Goal: Task Accomplishment & Management: Manage account settings

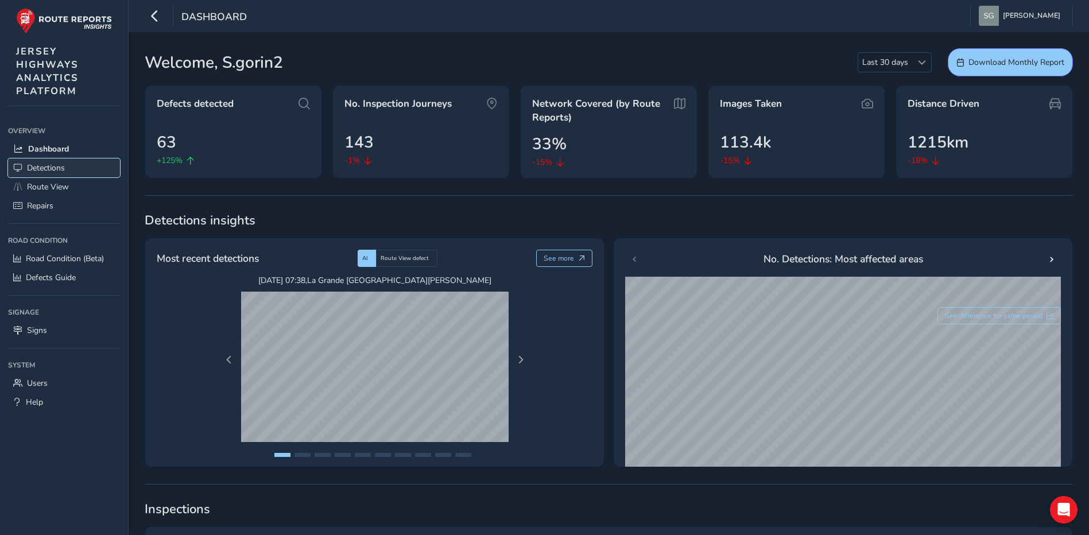
click at [96, 171] on link "Detections" at bounding box center [64, 167] width 112 height 19
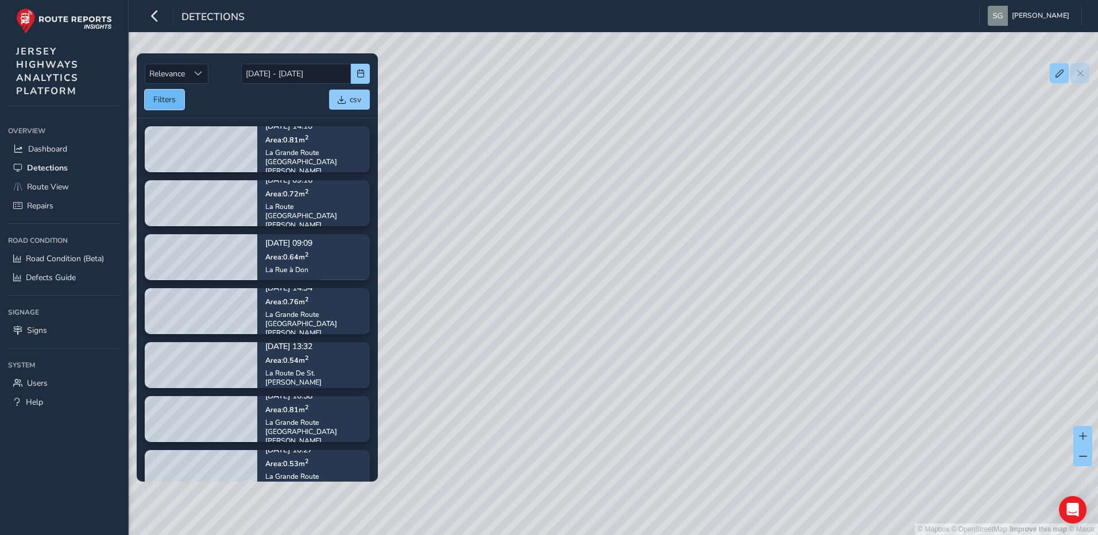
click at [173, 103] on button "Filters" at bounding box center [165, 100] width 40 height 20
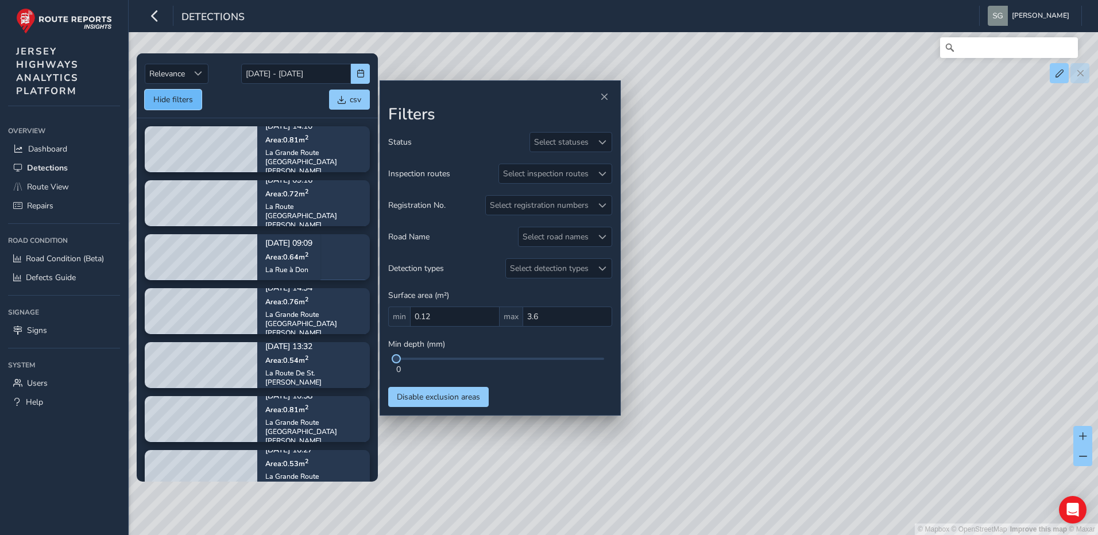
click at [173, 103] on button "Hide filters" at bounding box center [173, 100] width 57 height 20
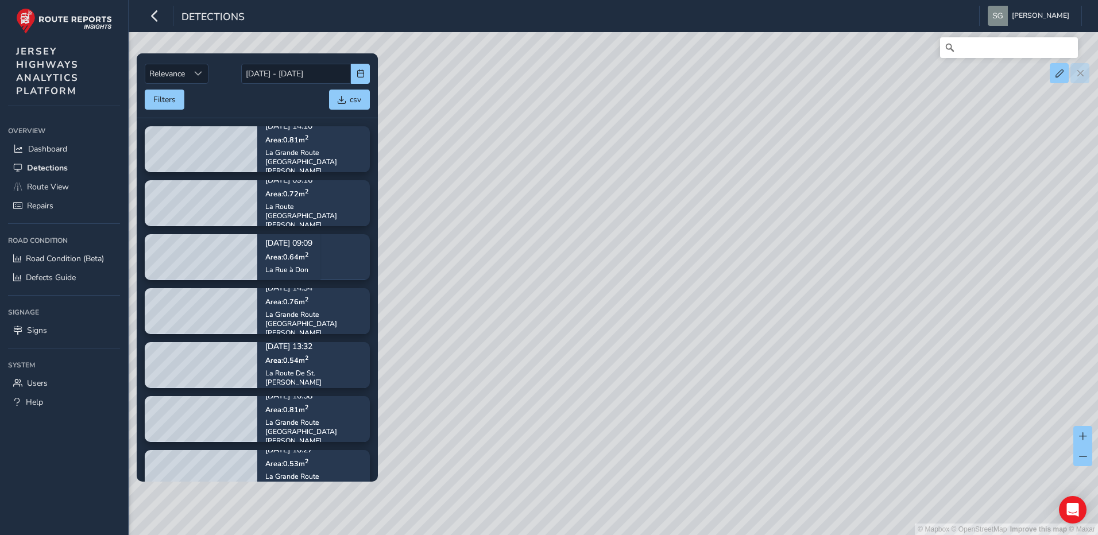
click at [181, 111] on div "Relevance Relevance [DATE] - [DATE] Filters csv" at bounding box center [257, 85] width 241 height 65
click at [175, 103] on button "Filters" at bounding box center [165, 100] width 40 height 20
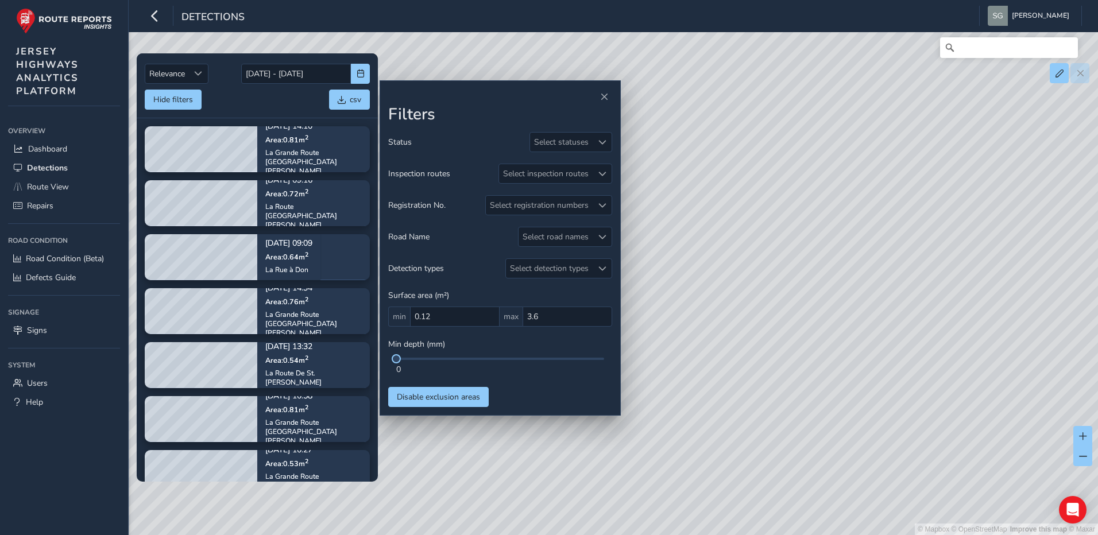
click at [613, 143] on div "Filters Status Select statuses Inspection routes Select inspection routes Regis…" at bounding box center [499, 248] width 241 height 336
click at [606, 142] on span at bounding box center [602, 142] width 8 height 8
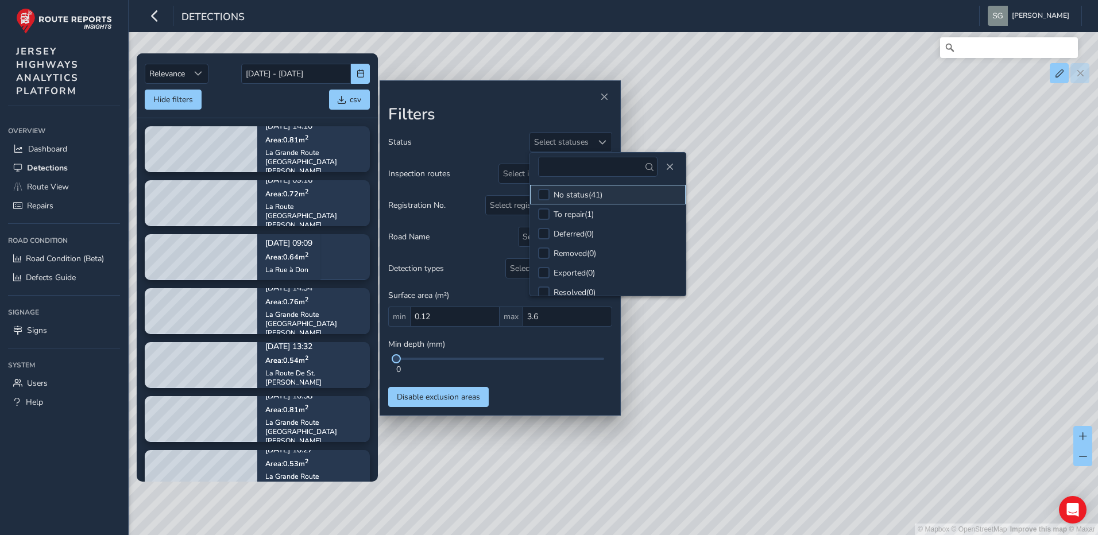
click at [600, 197] on div "No status ( 41 )" at bounding box center [577, 194] width 49 height 11
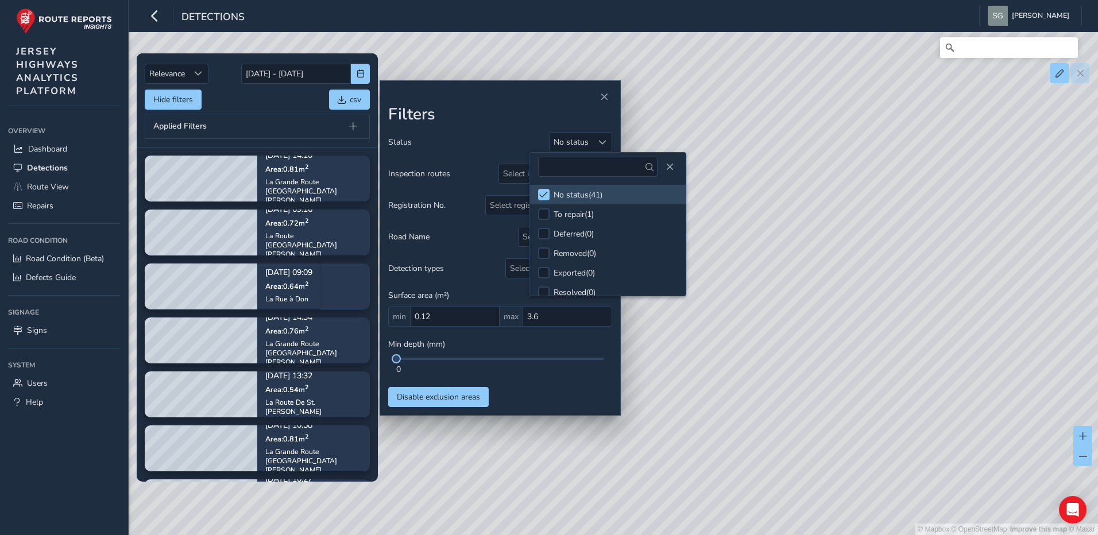
click at [536, 400] on div "Status No status Inspection routes Select inspection routes Registration No. Se…" at bounding box center [500, 269] width 224 height 275
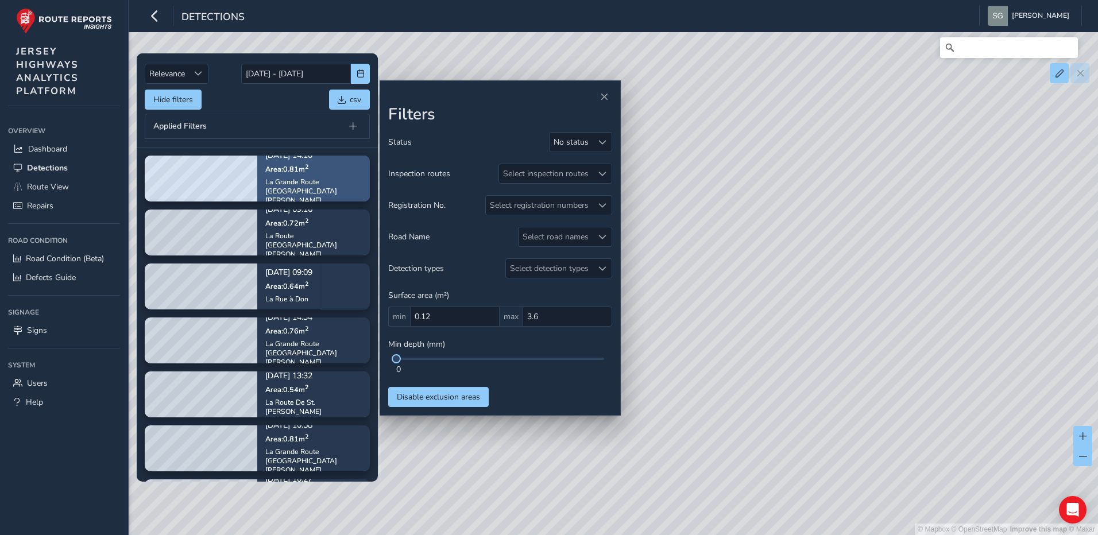
click at [320, 173] on p "Area: 0.81 m 2" at bounding box center [313, 168] width 96 height 9
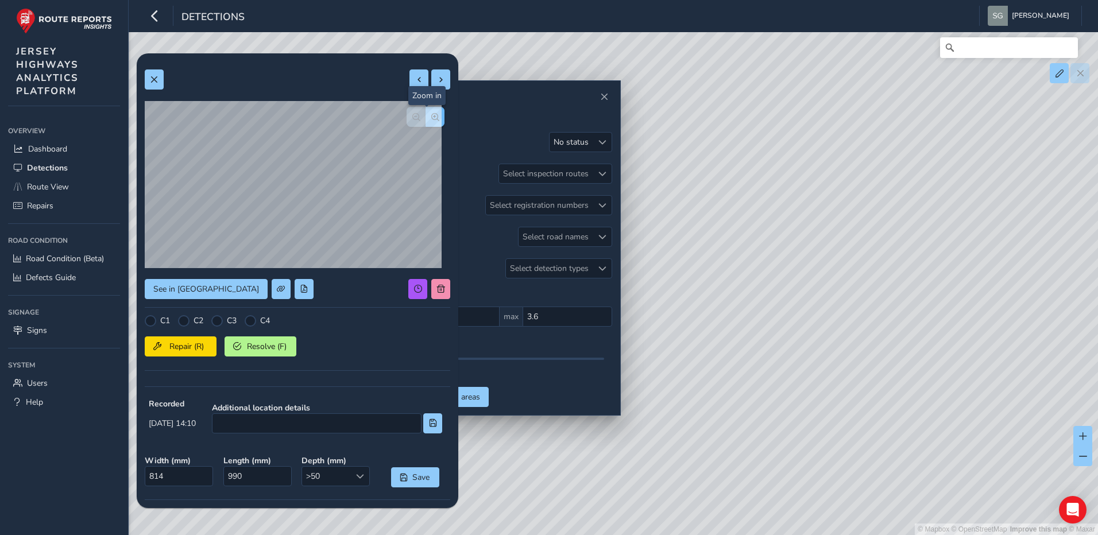
click at [425, 123] on button "button" at bounding box center [434, 117] width 19 height 20
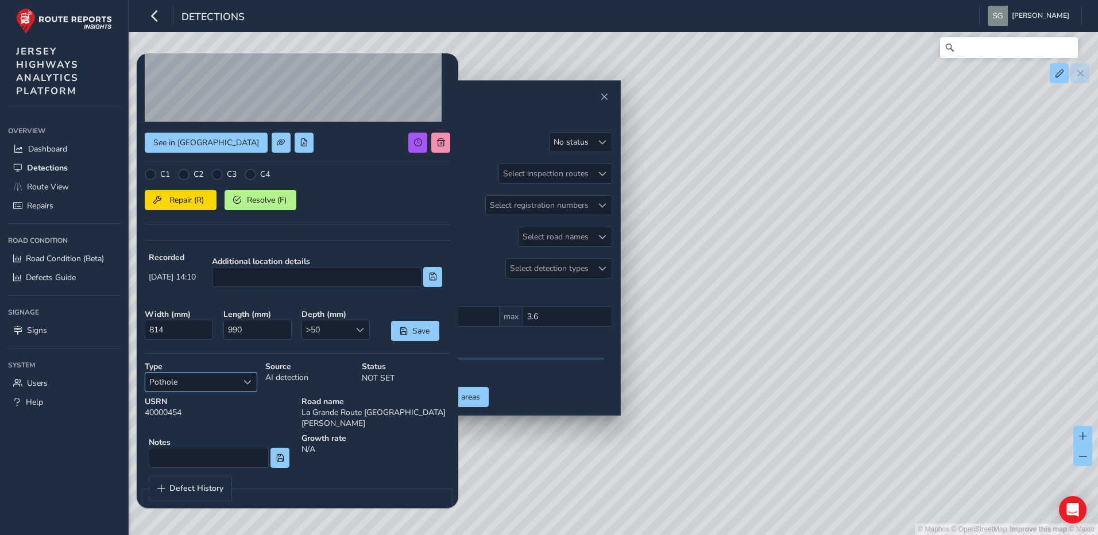
scroll to position [153, 0]
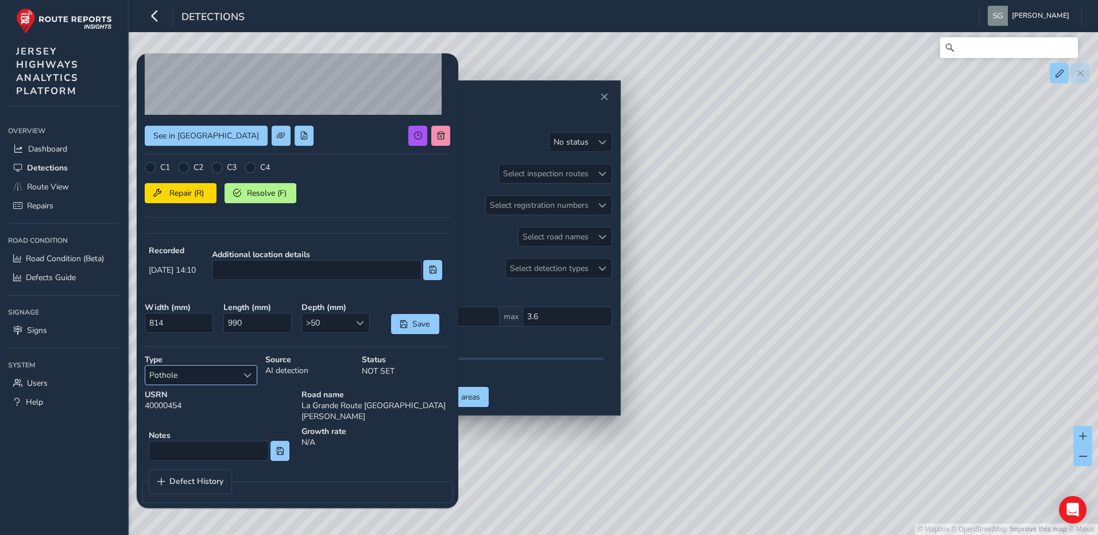
click at [245, 384] on div "Select a type" at bounding box center [247, 375] width 19 height 19
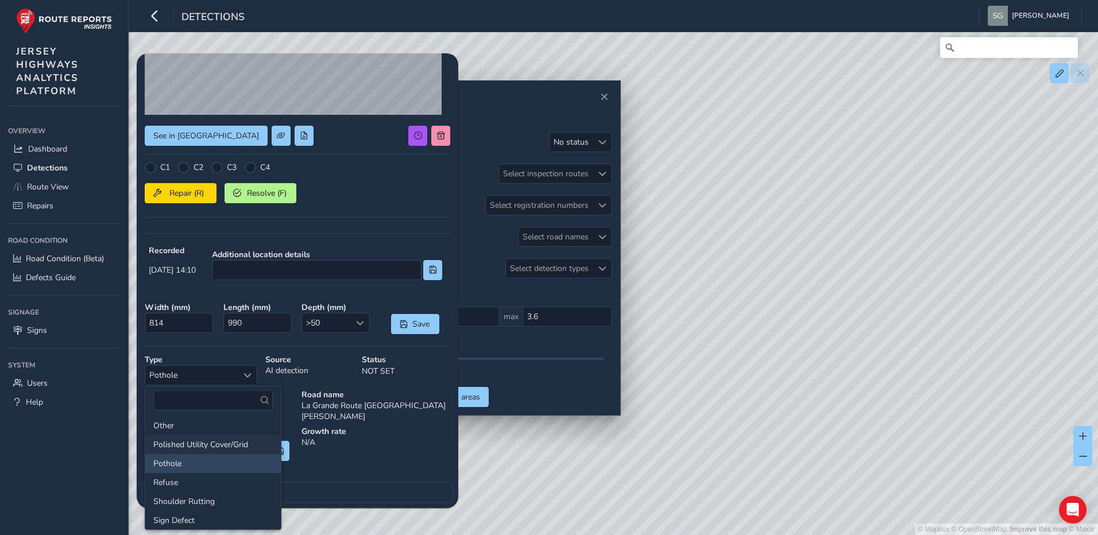
scroll to position [115, 0]
click at [208, 428] on li "Polished Utility Cover/Grid" at bounding box center [212, 426] width 135 height 19
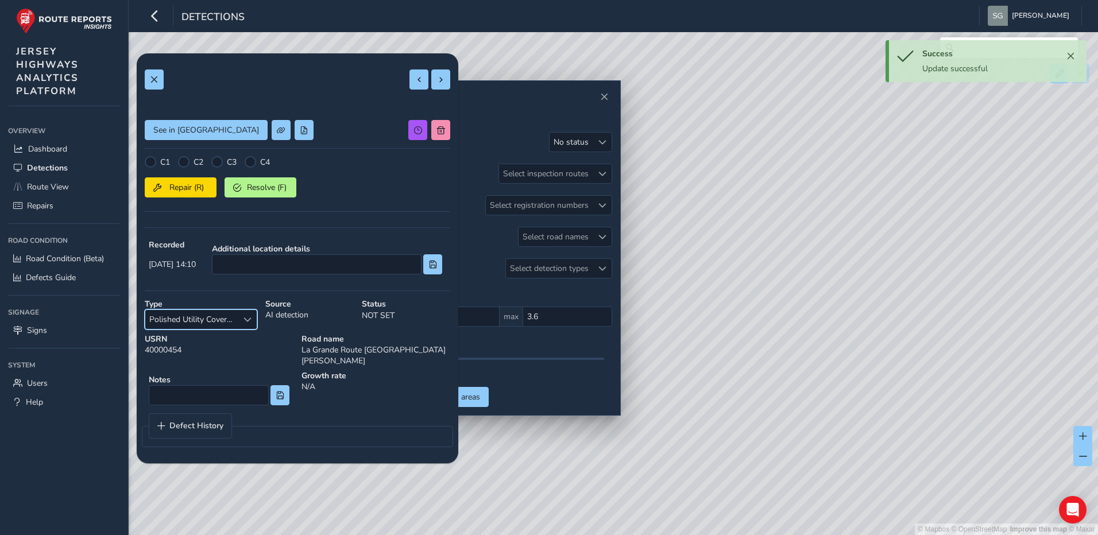
scroll to position [0, 0]
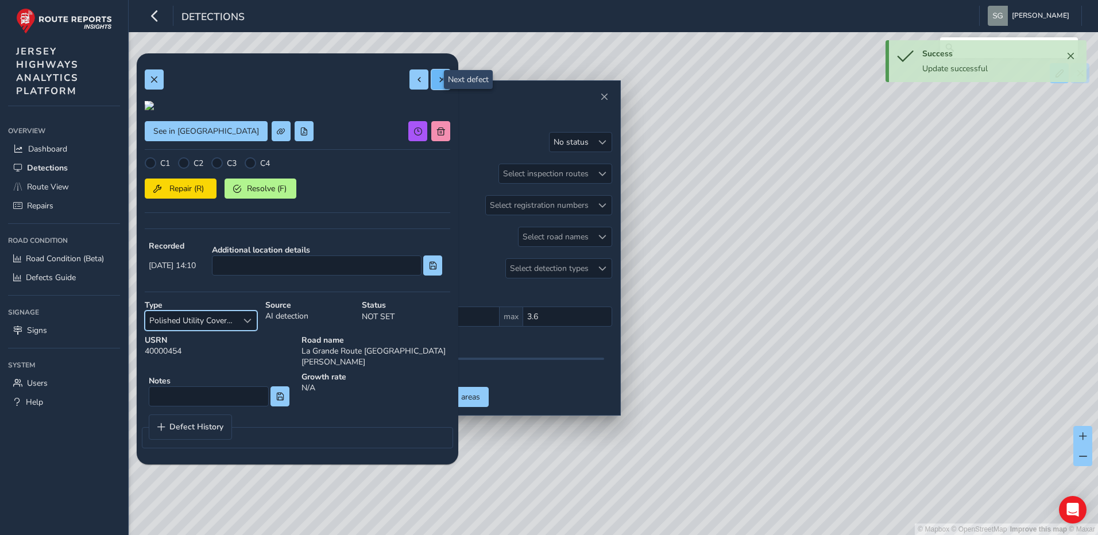
click at [437, 79] on span at bounding box center [441, 80] width 8 height 8
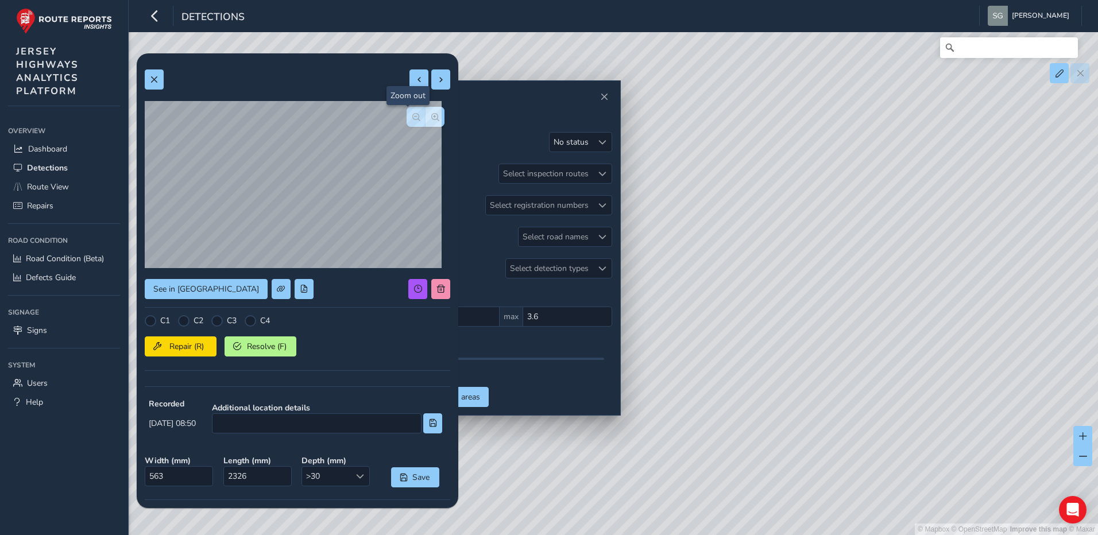
click at [406, 121] on button "button" at bounding box center [415, 117] width 19 height 20
click at [429, 123] on button "button" at bounding box center [434, 117] width 19 height 20
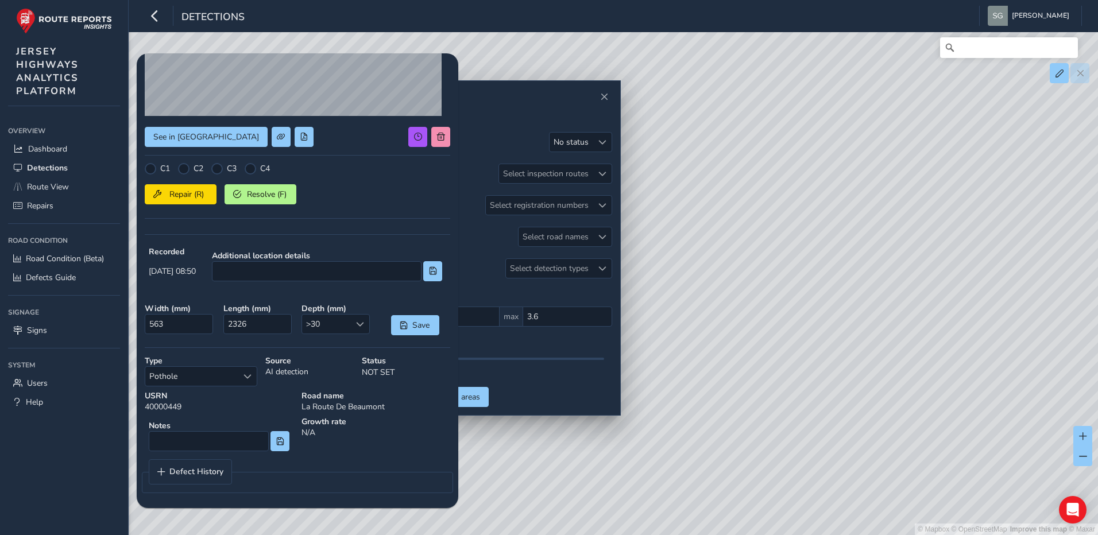
scroll to position [153, 0]
click at [241, 375] on div "Select a type" at bounding box center [247, 375] width 19 height 19
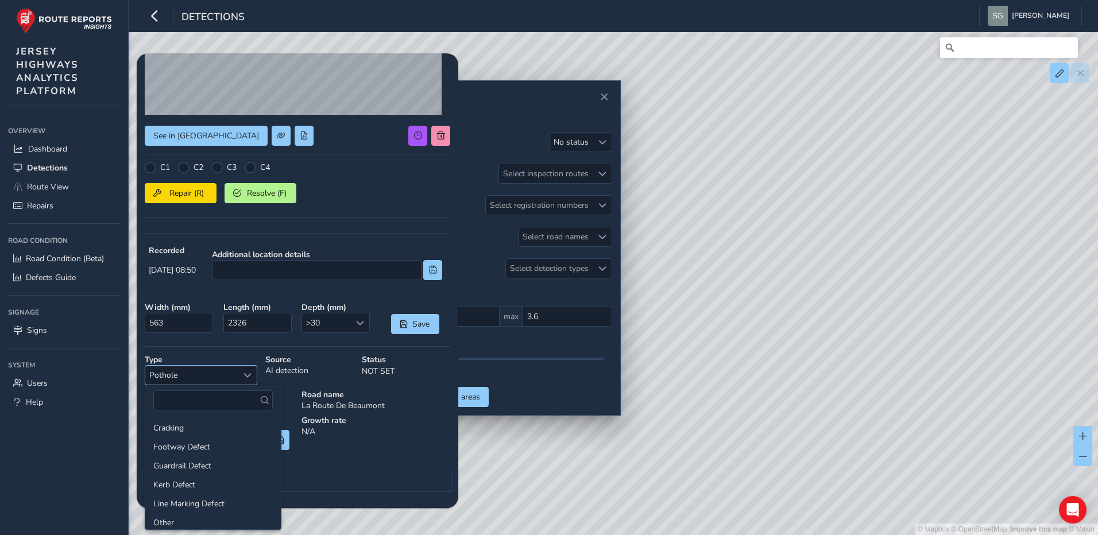
scroll to position [41, 0]
click at [369, 207] on div "C1 C2 C3 C4 Repair (R) Resolve (F)" at bounding box center [297, 193] width 305 height 63
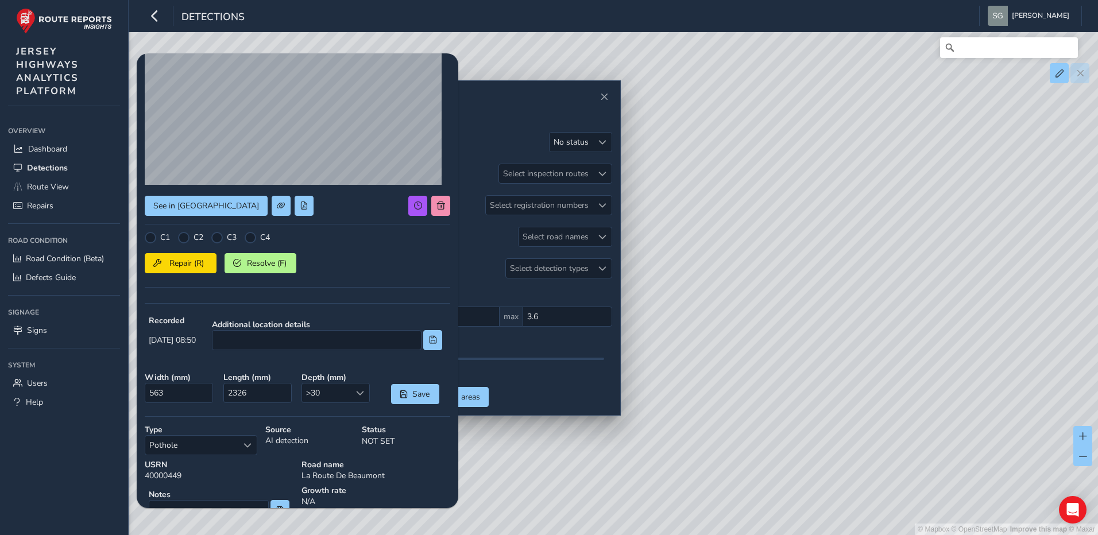
scroll to position [0, 0]
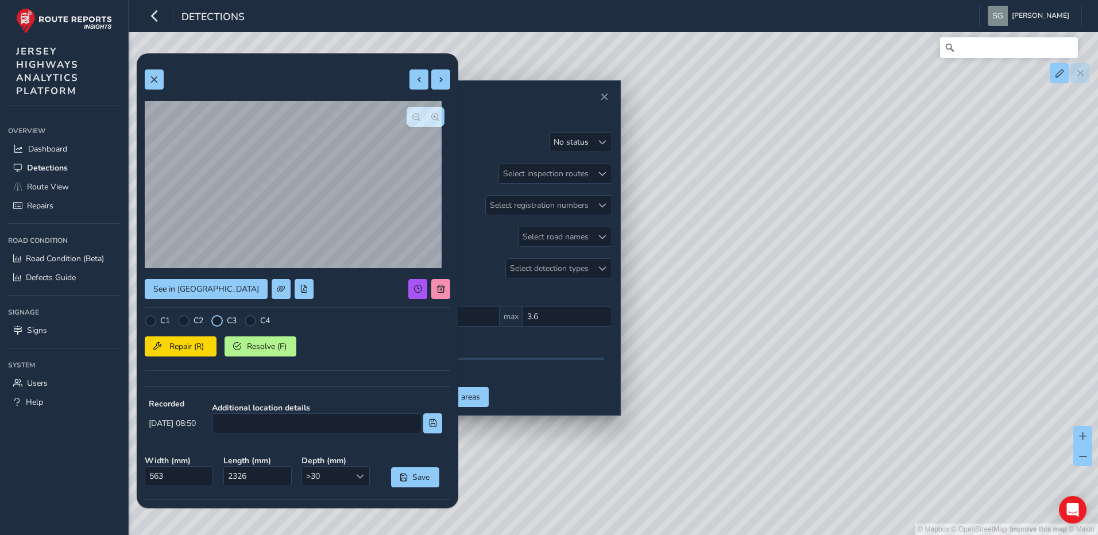
click at [215, 323] on div at bounding box center [216, 320] width 11 height 11
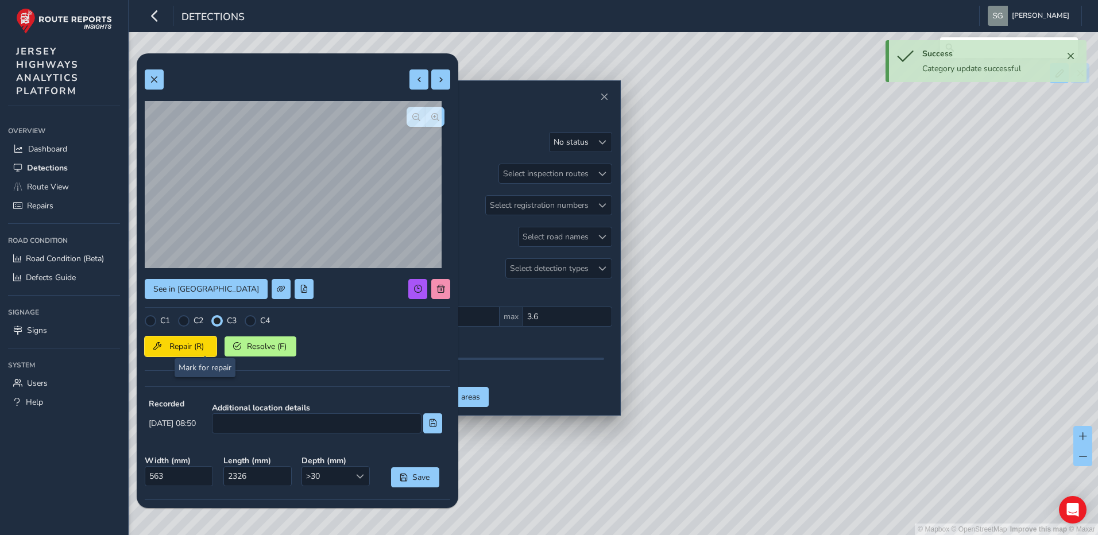
click at [202, 344] on span "Repair (R)" at bounding box center [186, 346] width 42 height 11
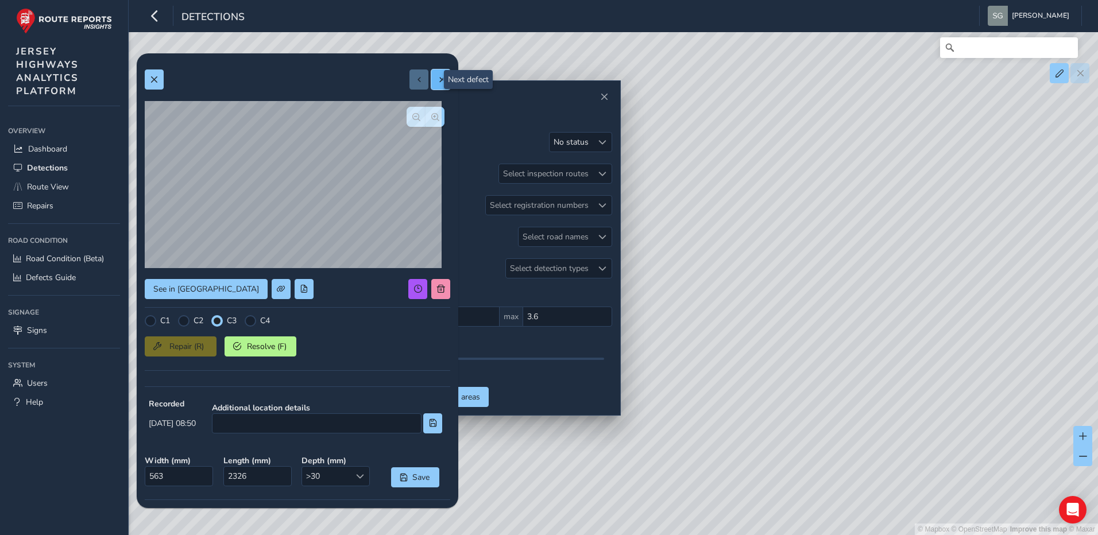
click at [436, 80] on button at bounding box center [440, 79] width 19 height 20
type input "213"
type input "1335"
click at [406, 110] on button "button" at bounding box center [415, 117] width 19 height 20
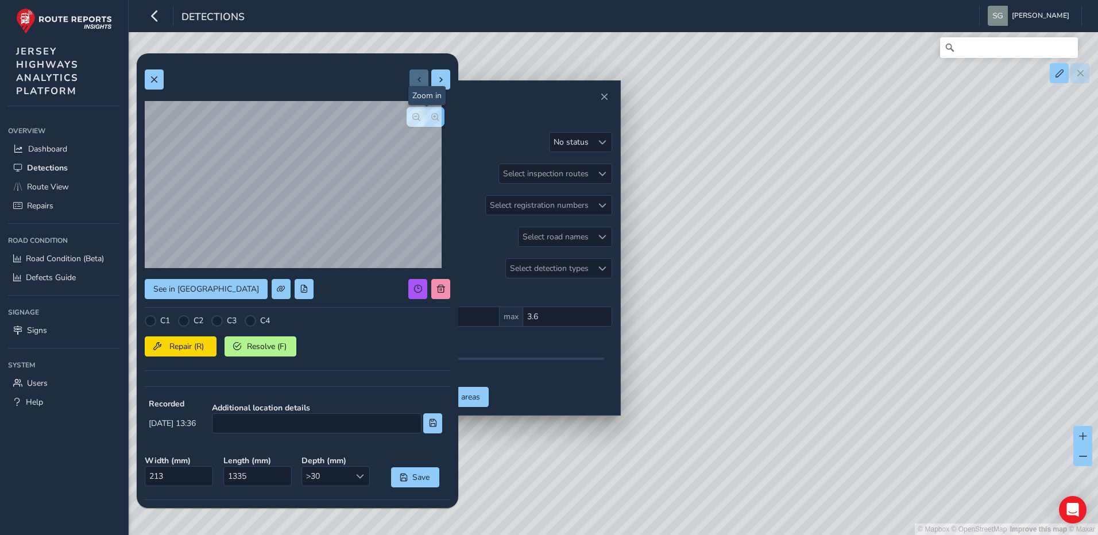
click at [431, 113] on span "button" at bounding box center [435, 117] width 8 height 8
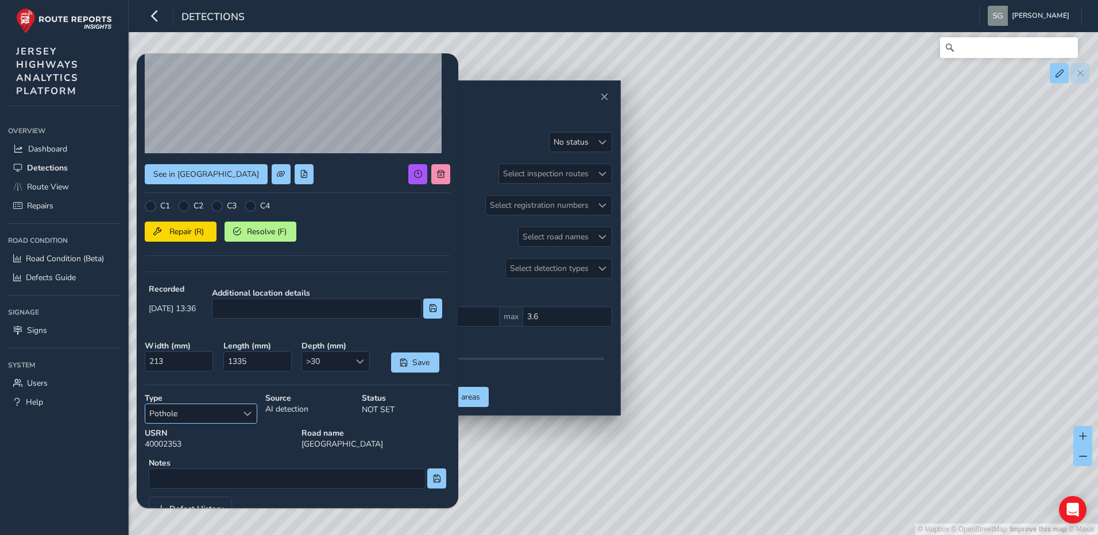
click at [250, 414] on span "Select a type" at bounding box center [247, 414] width 8 height 8
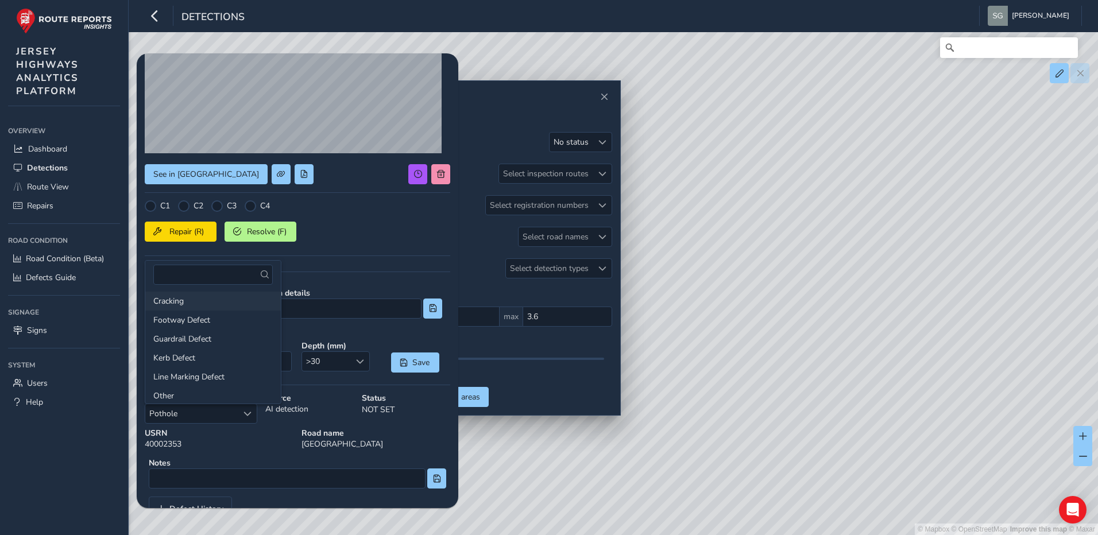
scroll to position [0, 0]
click at [211, 301] on li "Cracking" at bounding box center [212, 302] width 135 height 19
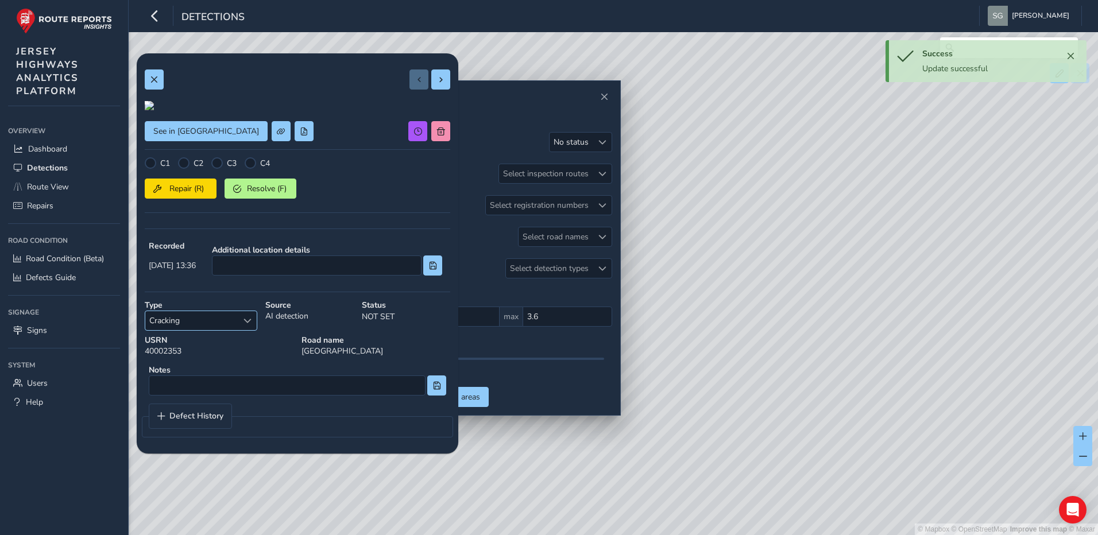
click at [232, 330] on span "Cracking" at bounding box center [191, 320] width 92 height 19
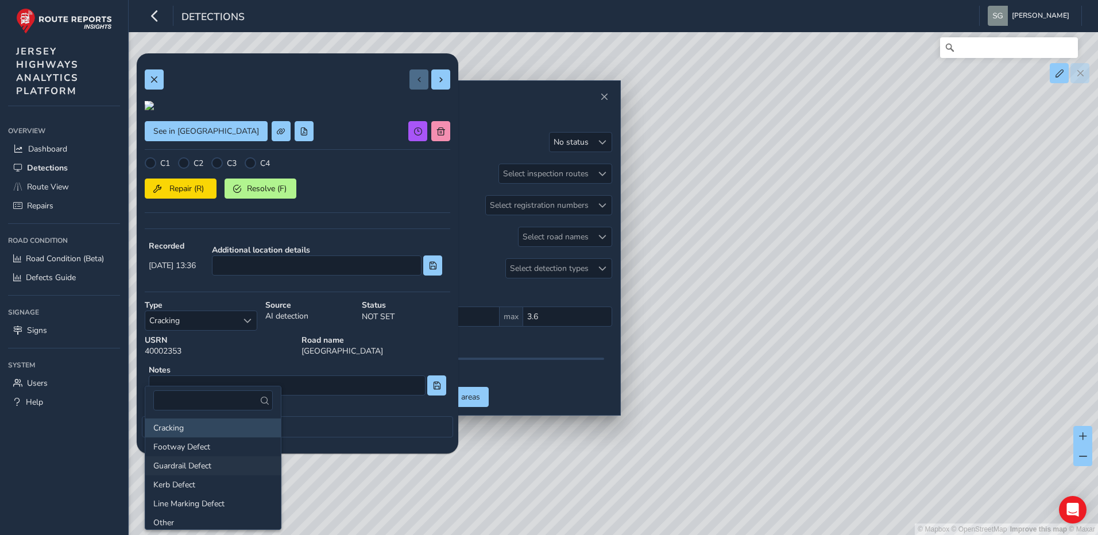
scroll to position [57, 0]
click at [184, 502] on li "Pothole" at bounding box center [212, 503] width 135 height 19
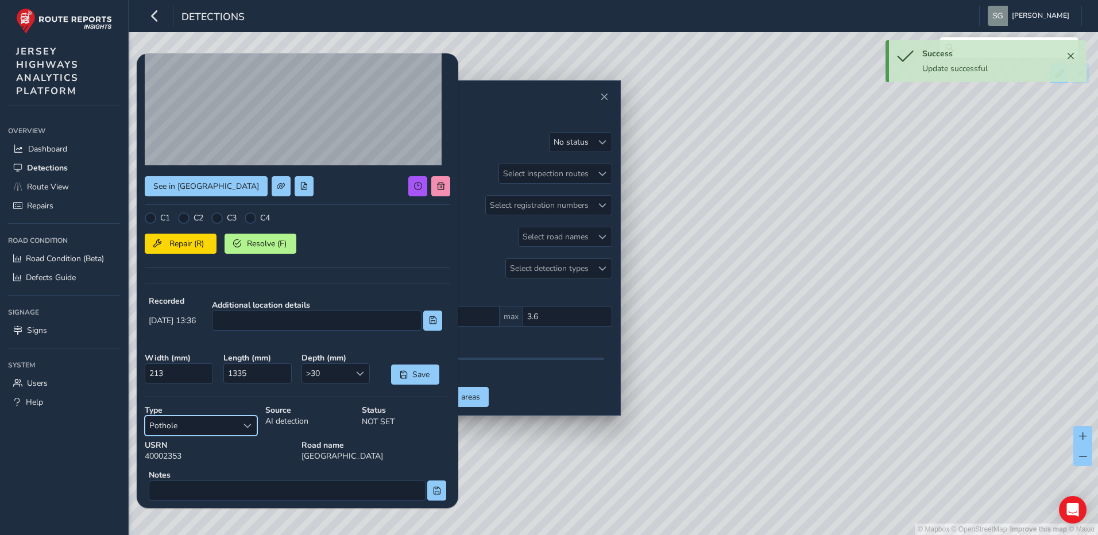
scroll to position [0, 0]
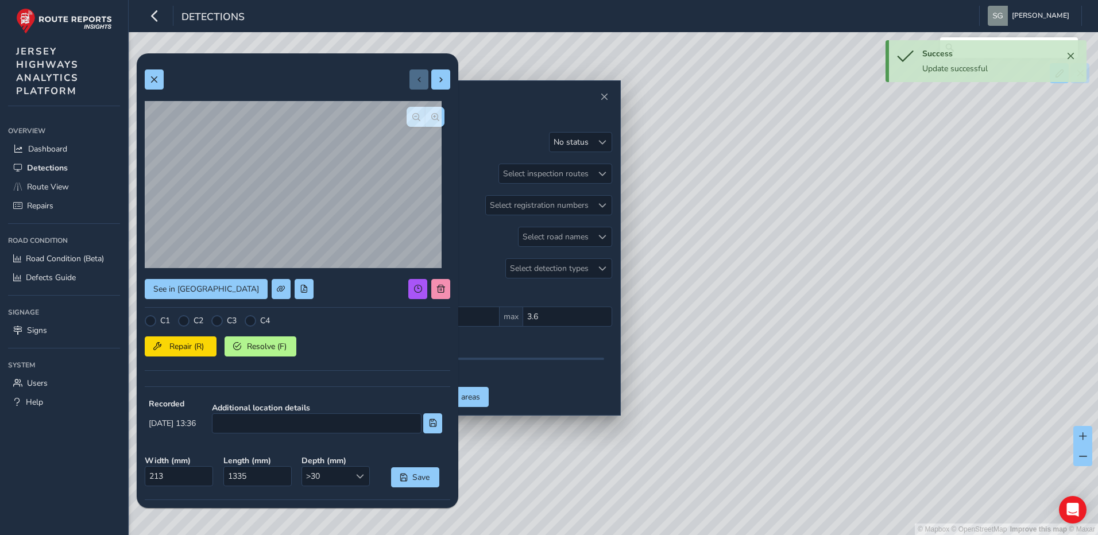
click at [224, 323] on div "C3" at bounding box center [223, 320] width 25 height 11
click at [216, 321] on div at bounding box center [217, 320] width 7 height 7
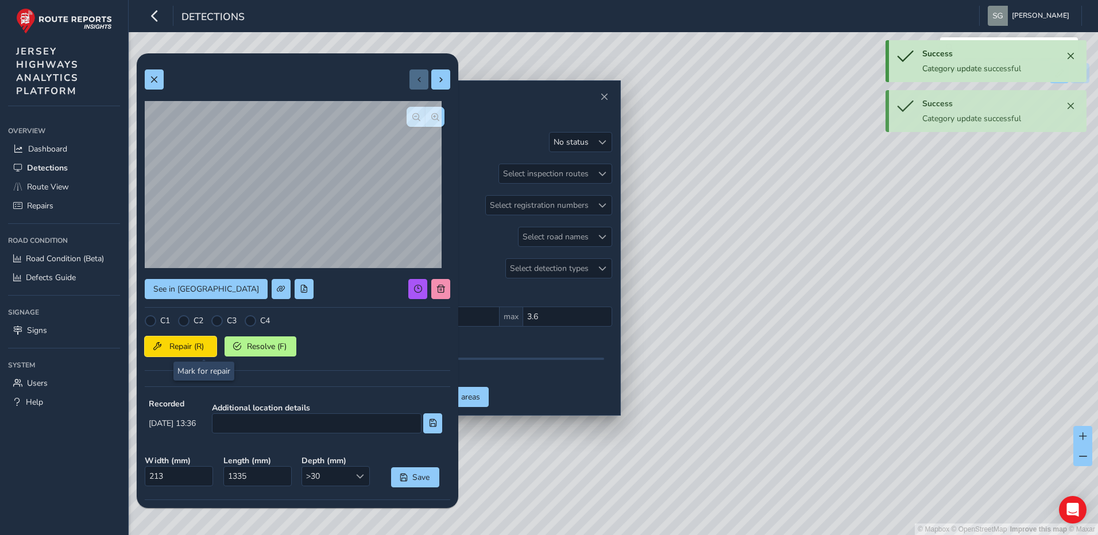
click at [201, 348] on span "Repair (R)" at bounding box center [186, 346] width 42 height 11
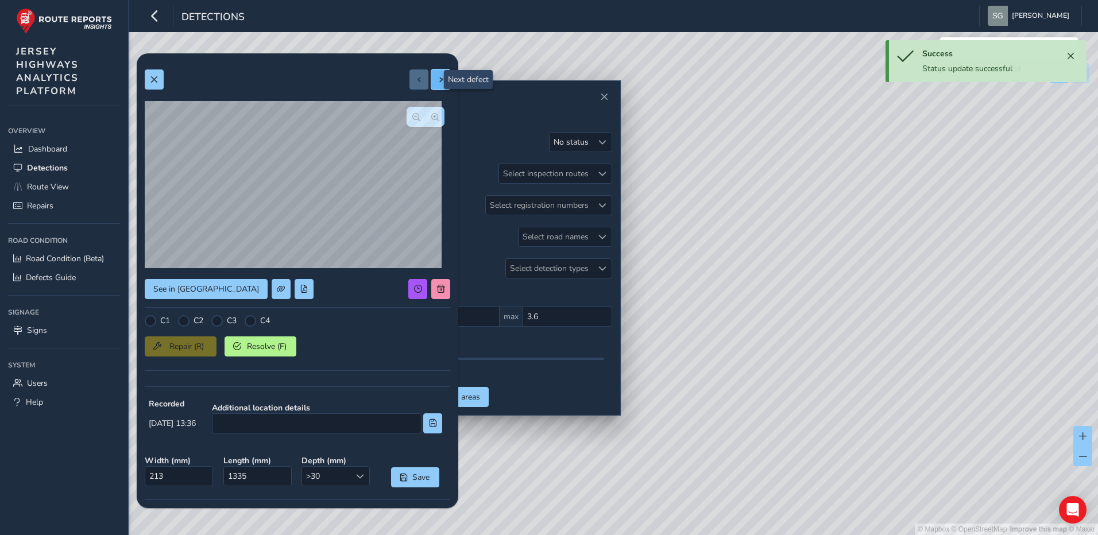
click at [437, 83] on span at bounding box center [441, 80] width 8 height 8
type input "518"
type input "1181"
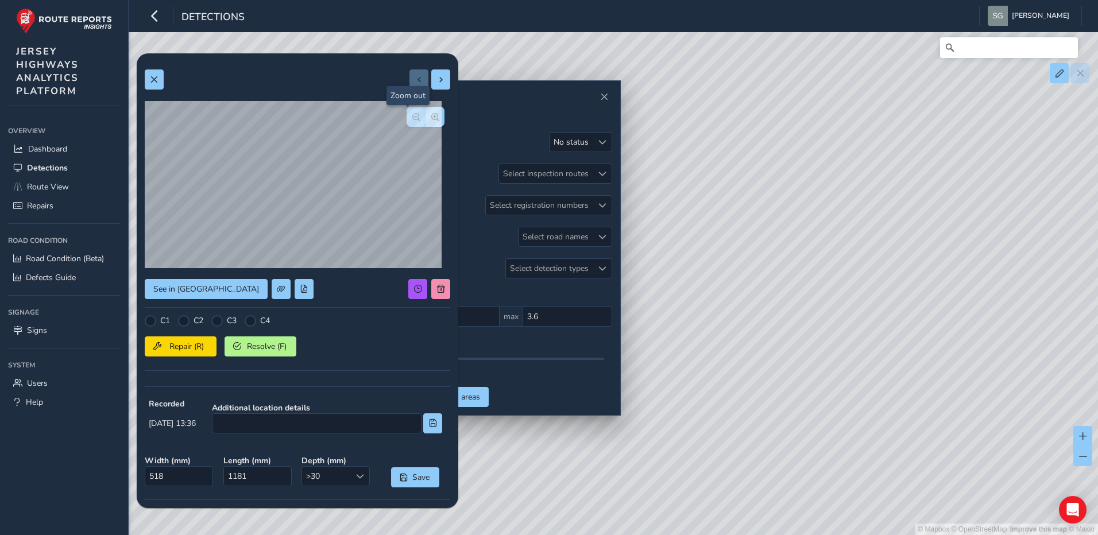
click at [412, 119] on span "button" at bounding box center [416, 117] width 8 height 8
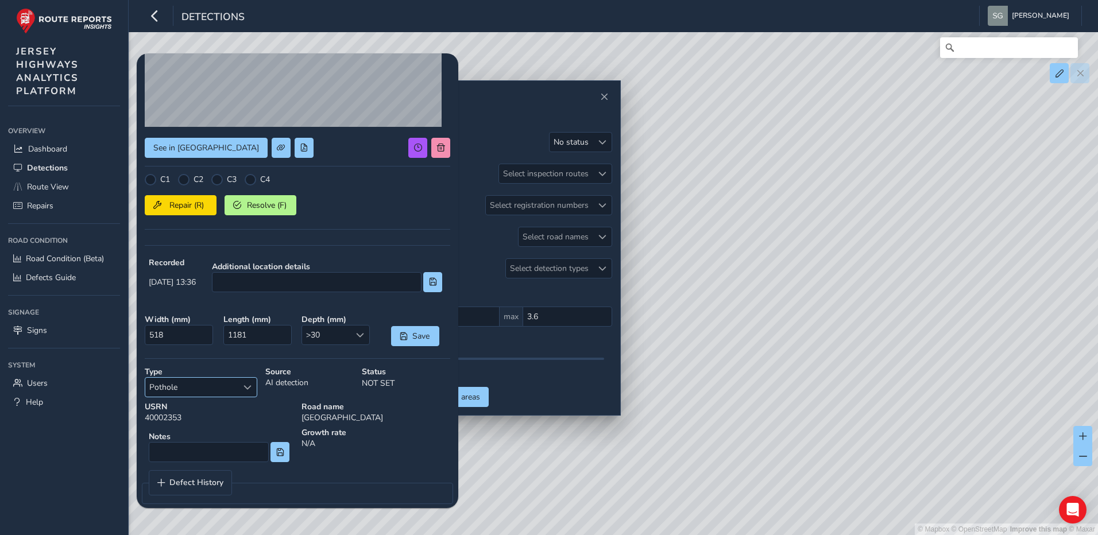
scroll to position [153, 0]
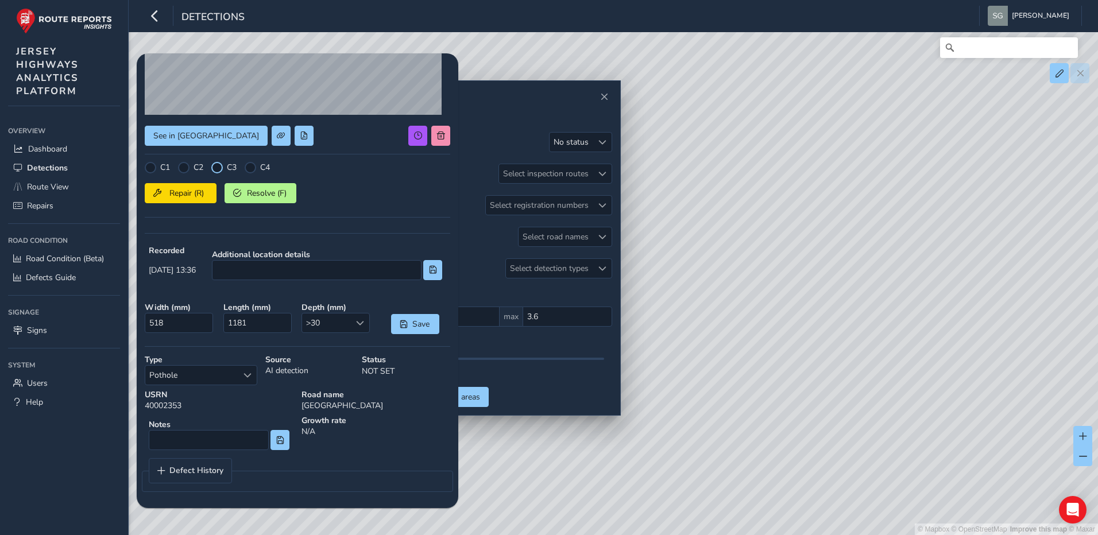
click at [220, 169] on div at bounding box center [216, 167] width 11 height 11
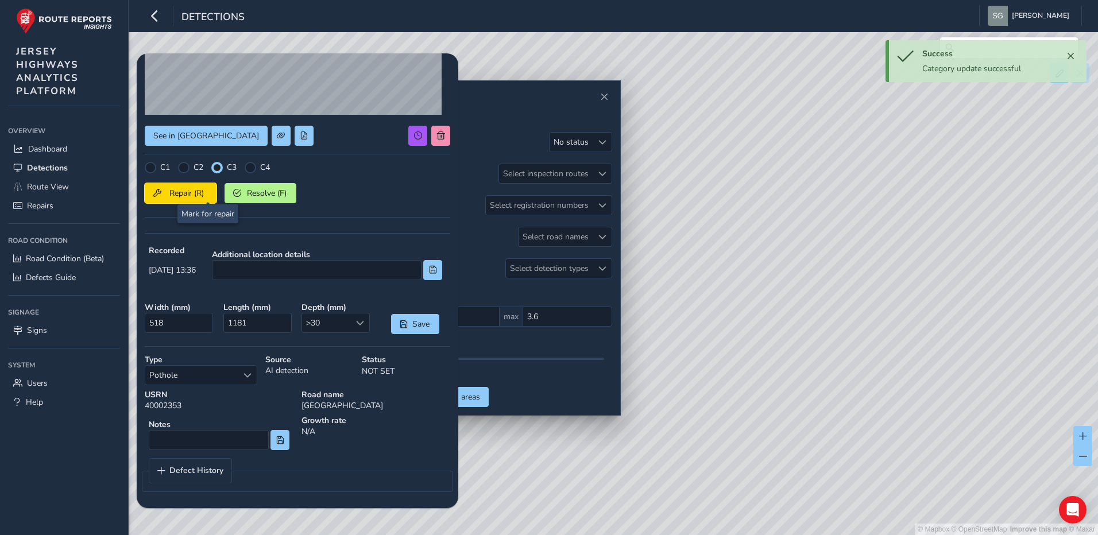
click at [205, 191] on span "Repair (R)" at bounding box center [186, 193] width 42 height 11
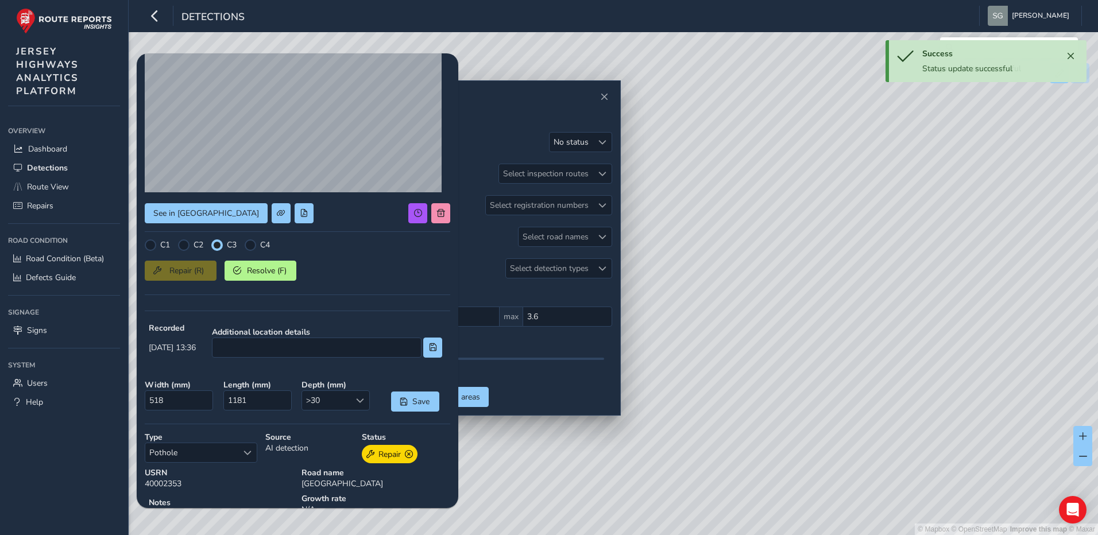
scroll to position [0, 0]
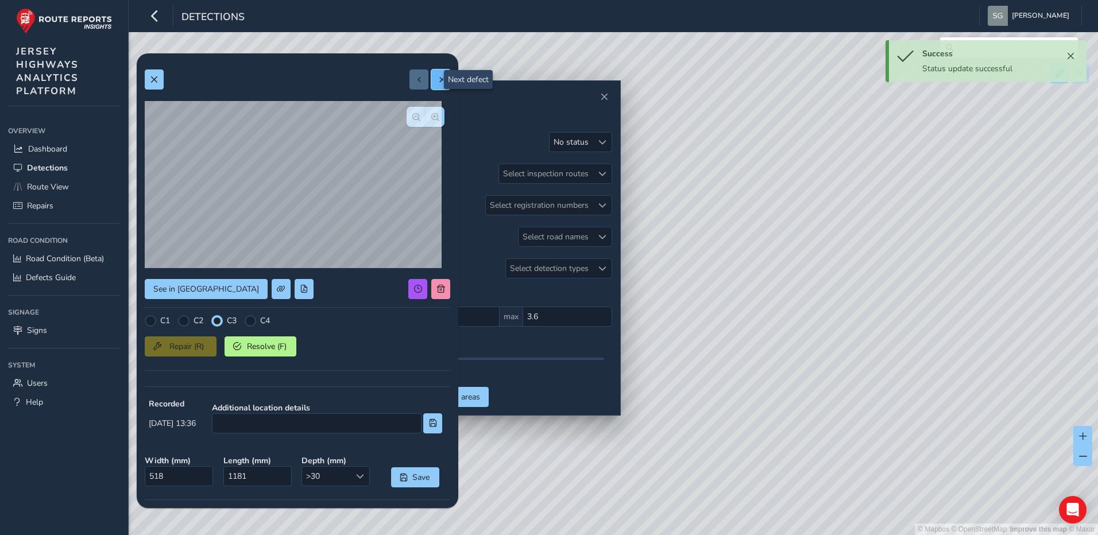
click at [431, 84] on button at bounding box center [440, 79] width 19 height 20
type input "564"
type input "2793"
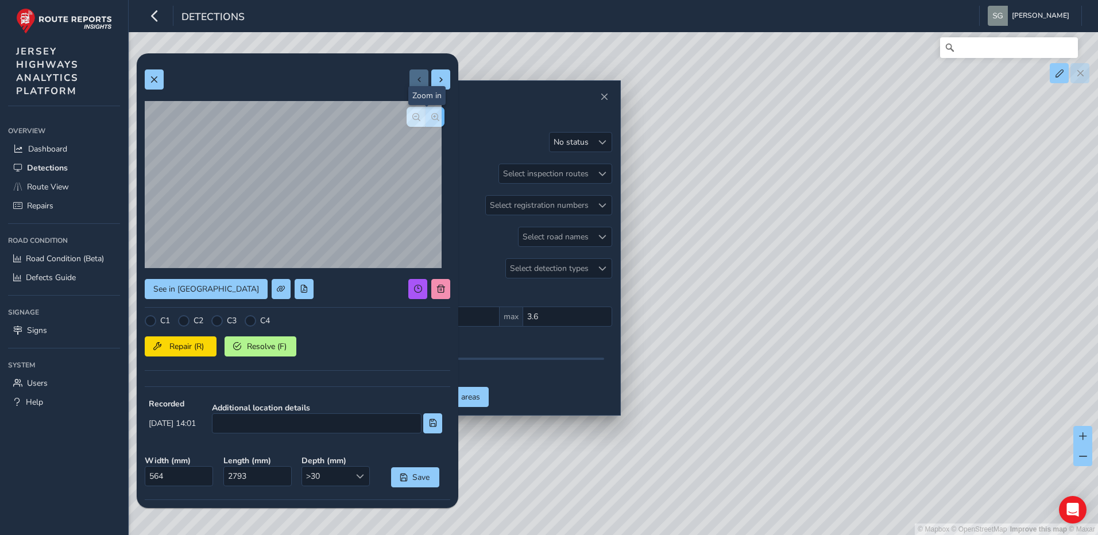
click at [429, 121] on button "button" at bounding box center [434, 117] width 19 height 20
click at [425, 123] on button "button" at bounding box center [434, 117] width 19 height 20
click at [417, 123] on div at bounding box center [425, 117] width 38 height 20
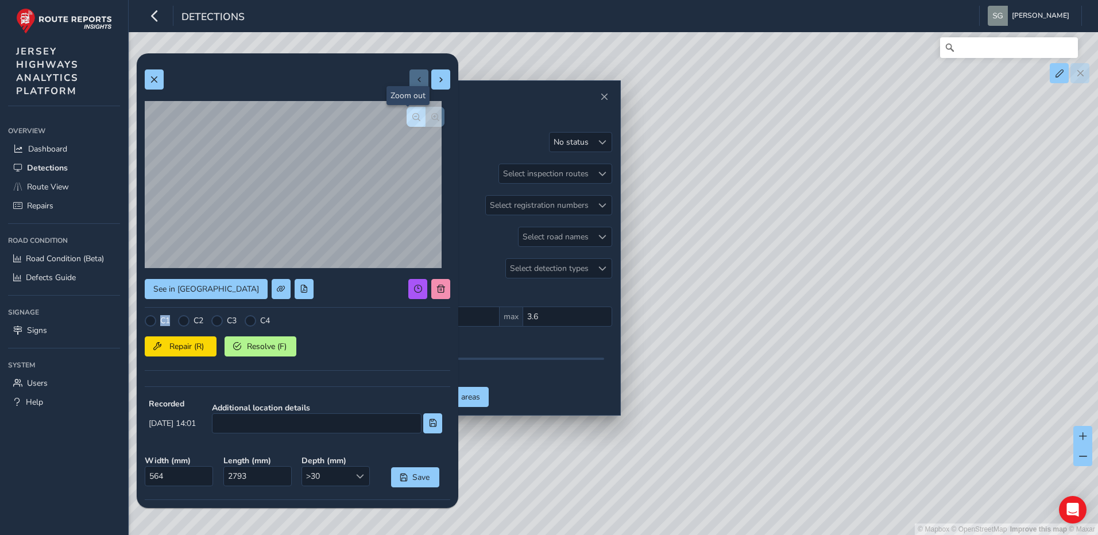
drag, startPoint x: 417, startPoint y: 123, endPoint x: 406, endPoint y: 122, distance: 11.5
click at [406, 122] on button "button" at bounding box center [415, 117] width 19 height 20
click at [215, 320] on div at bounding box center [216, 320] width 11 height 11
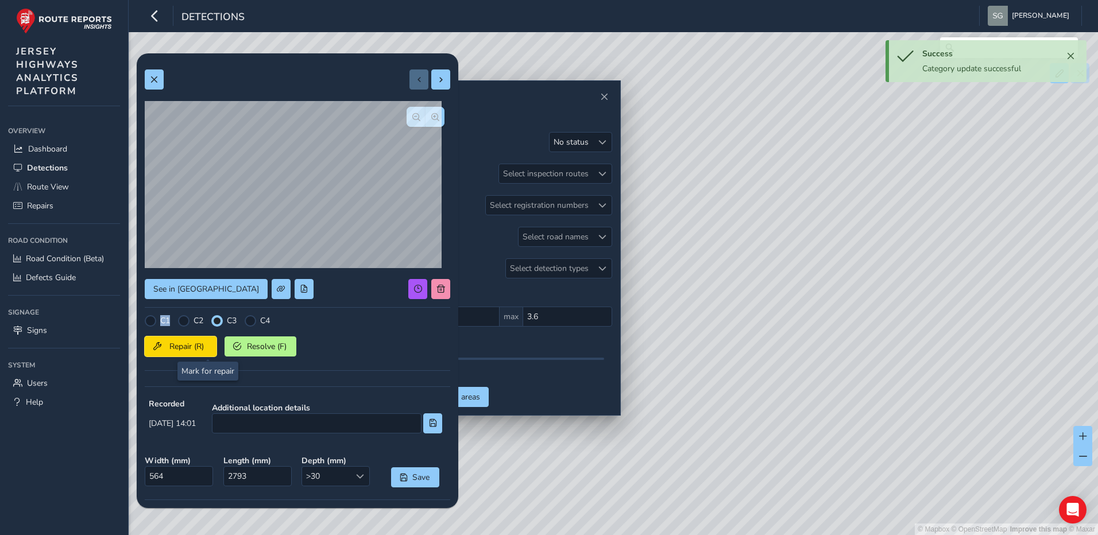
click at [205, 348] on span "Repair (R)" at bounding box center [186, 346] width 42 height 11
click at [437, 81] on span at bounding box center [441, 80] width 8 height 8
type input "791"
type input "1153"
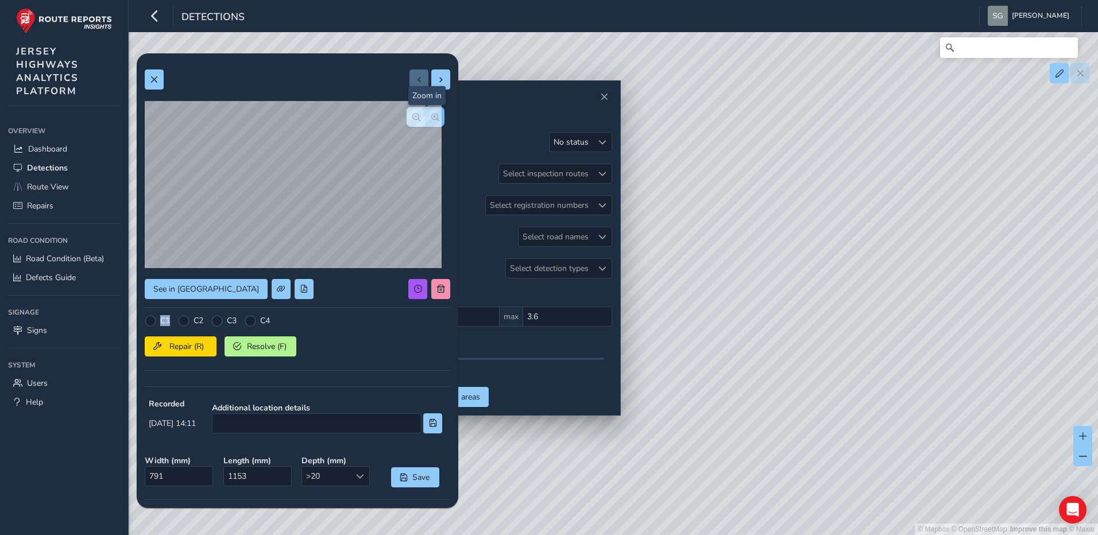
click at [431, 115] on span "button" at bounding box center [435, 117] width 8 height 8
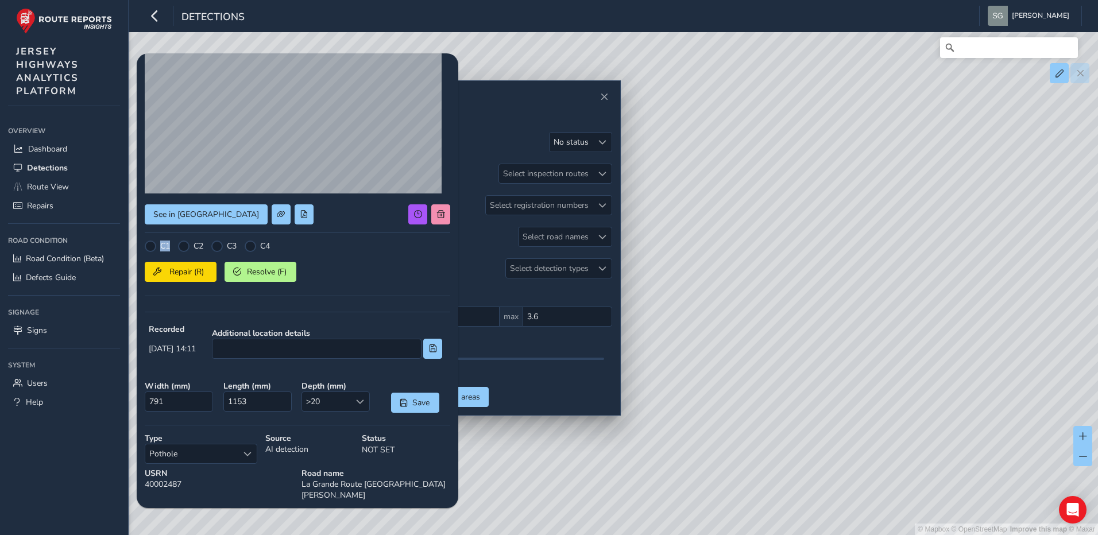
scroll to position [153, 0]
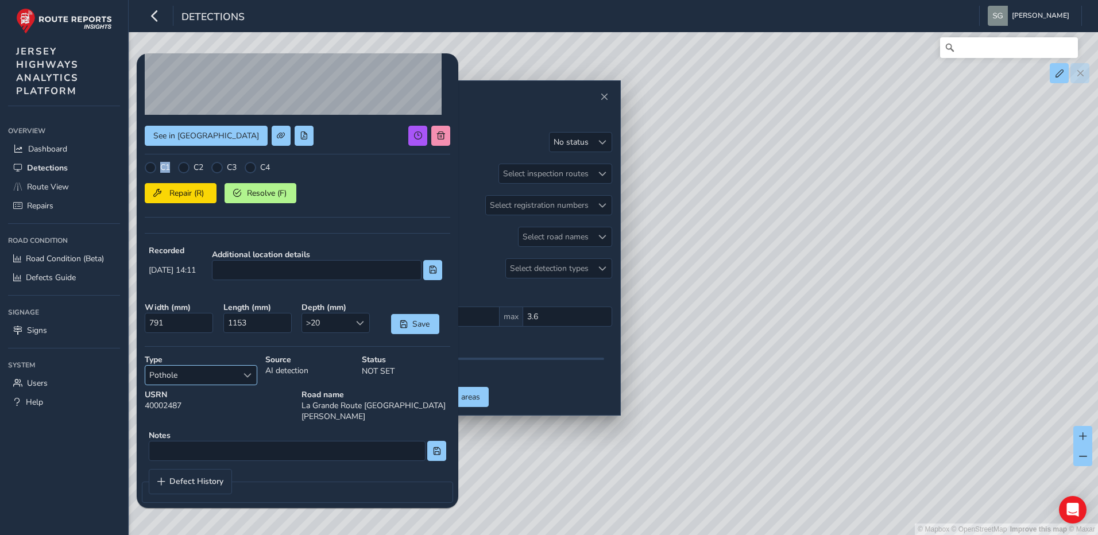
click at [247, 377] on span "Select a type" at bounding box center [247, 375] width 8 height 8
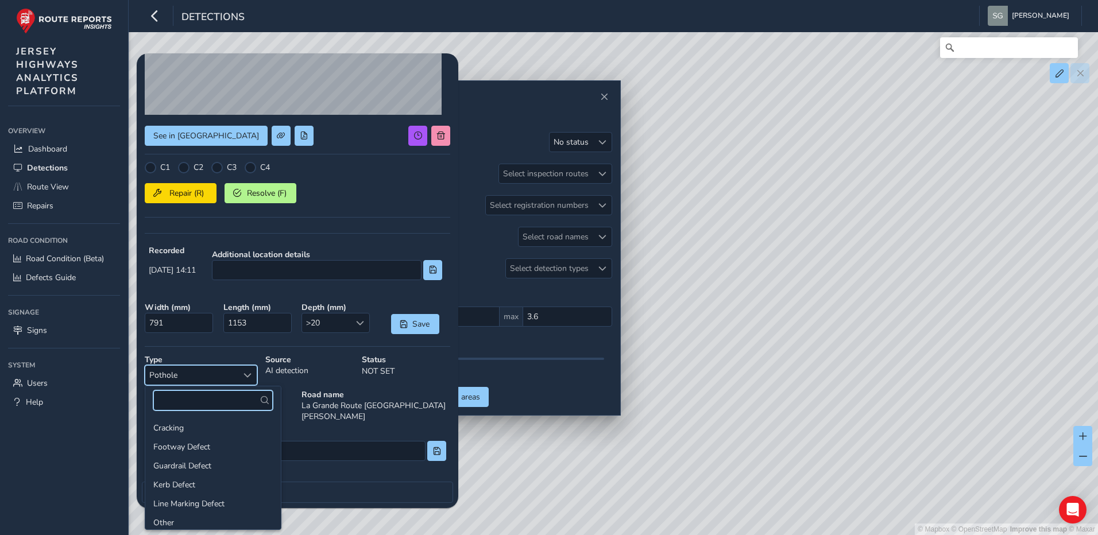
scroll to position [41, 0]
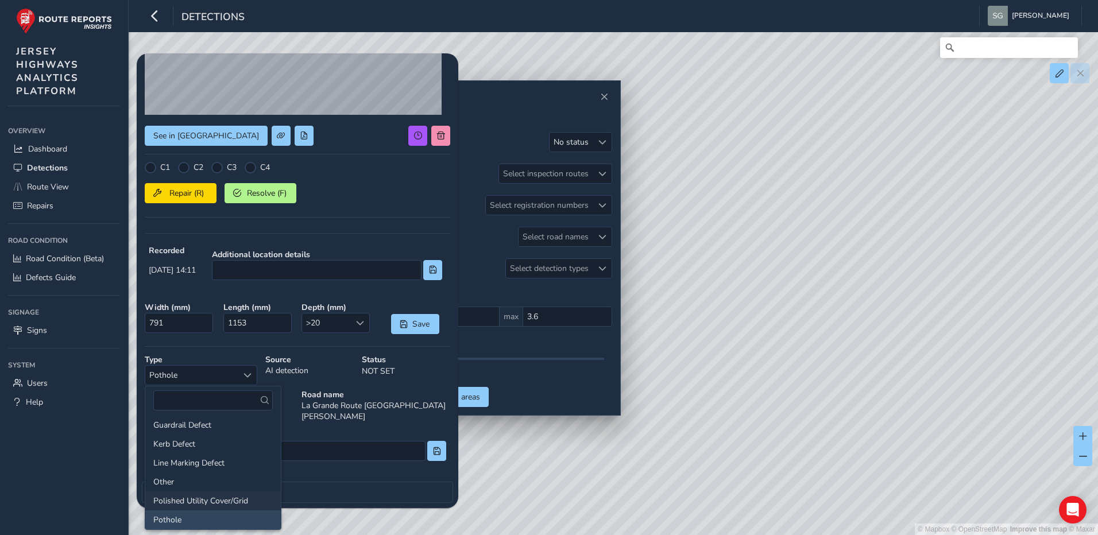
click at [207, 494] on li "Polished Utility Cover/Grid" at bounding box center [212, 500] width 135 height 19
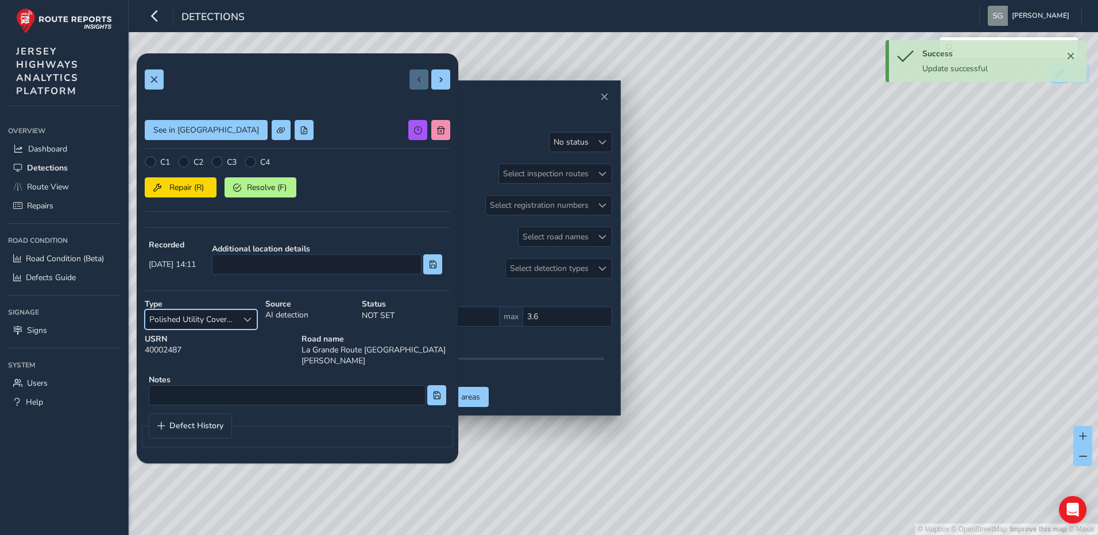
scroll to position [0, 0]
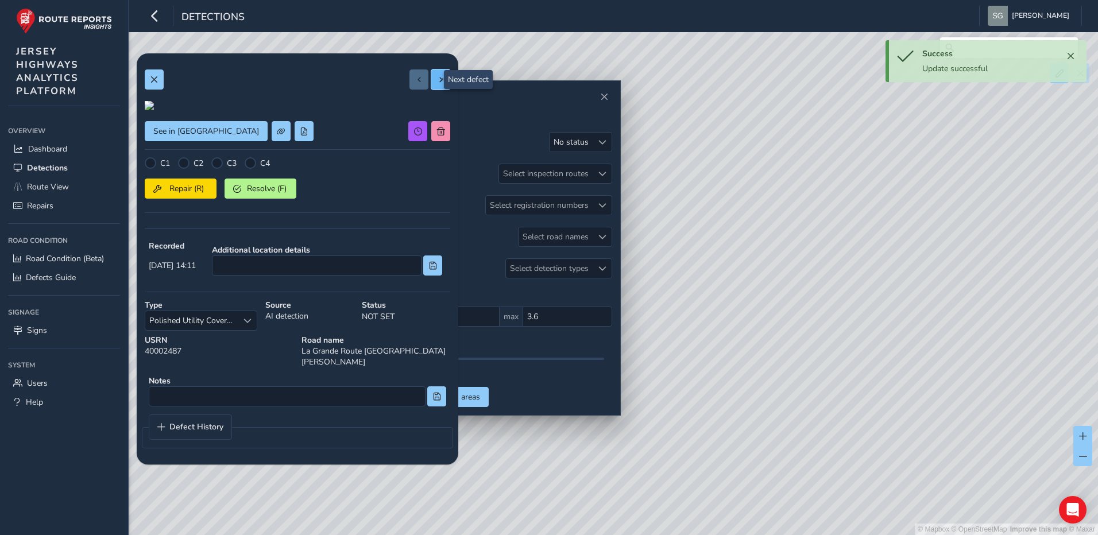
click at [437, 81] on span at bounding box center [441, 80] width 8 height 8
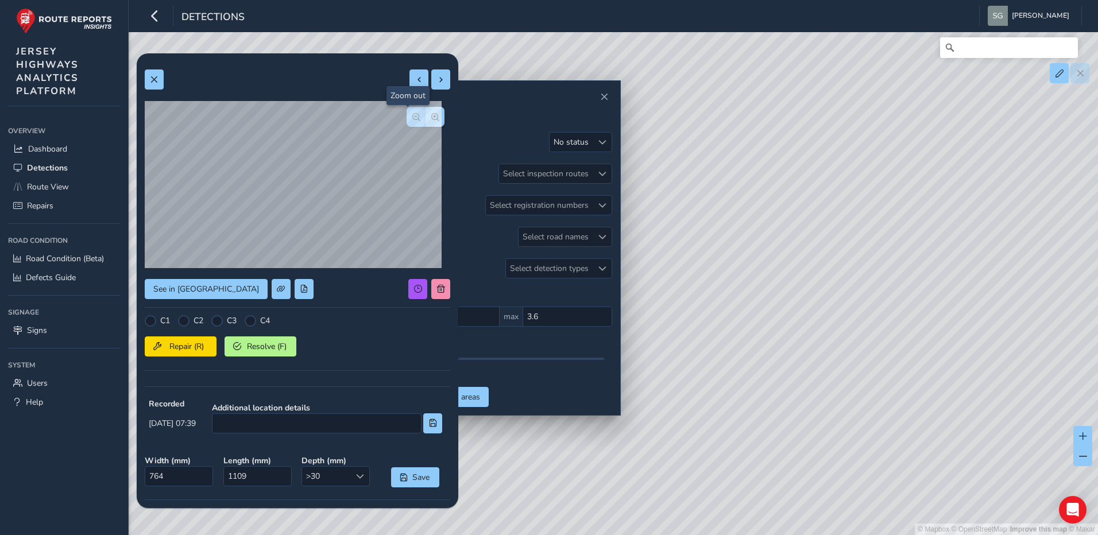
click at [412, 114] on span "button" at bounding box center [416, 117] width 8 height 8
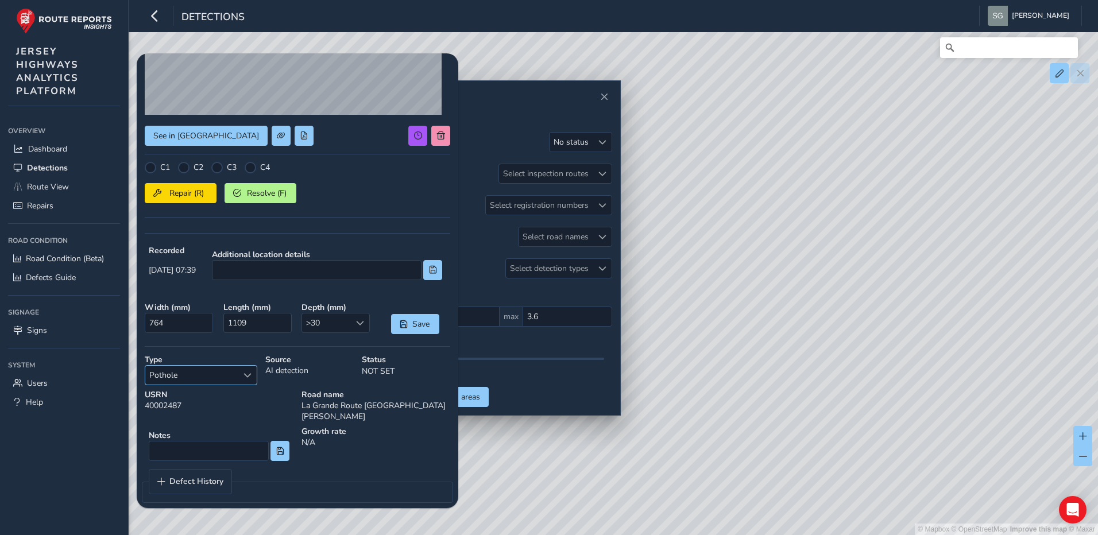
click at [249, 371] on span "Select a type" at bounding box center [247, 375] width 8 height 8
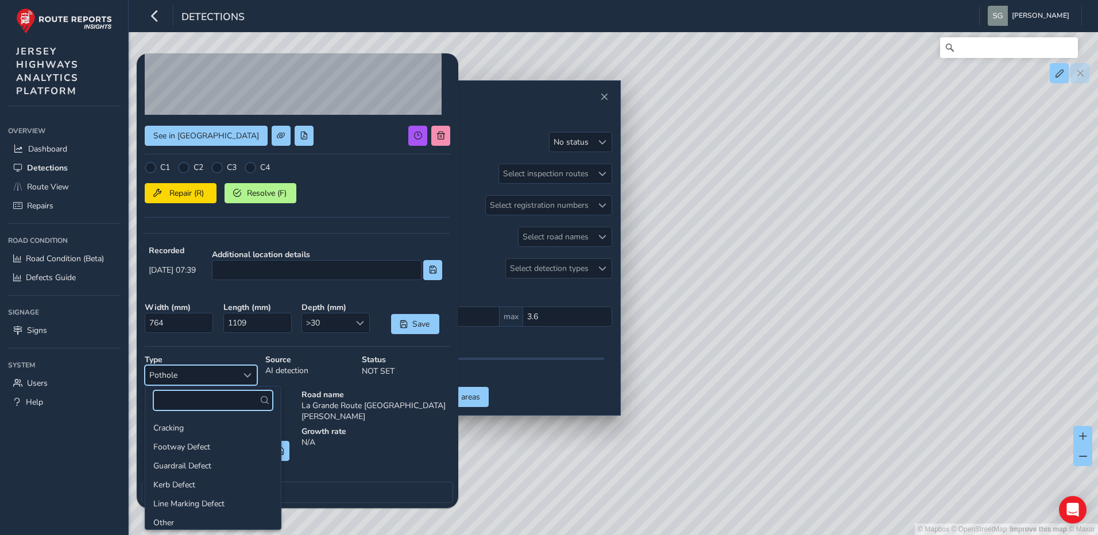
scroll to position [41, 0]
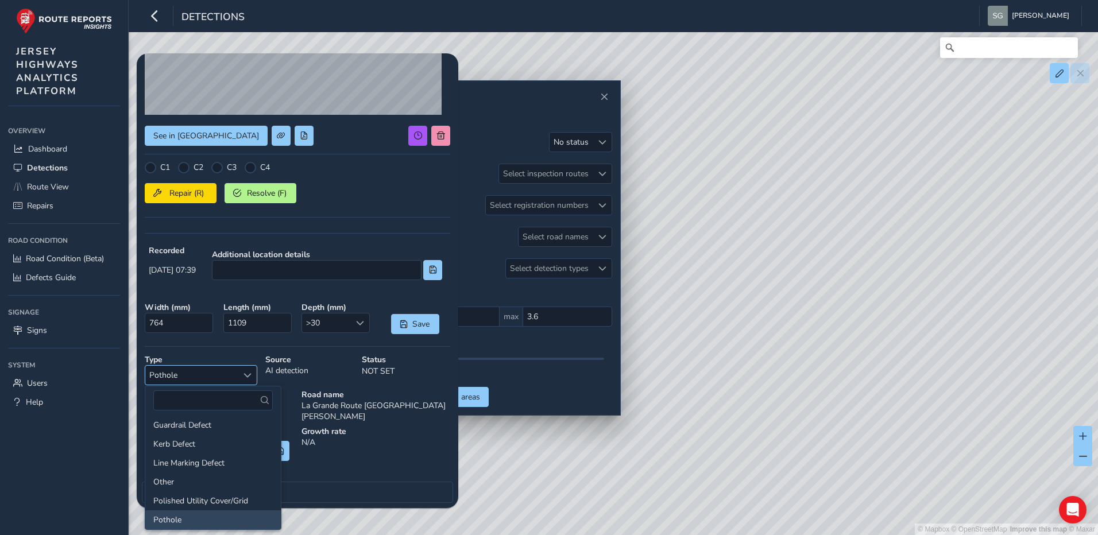
click at [230, 371] on span "Pothole" at bounding box center [191, 375] width 92 height 19
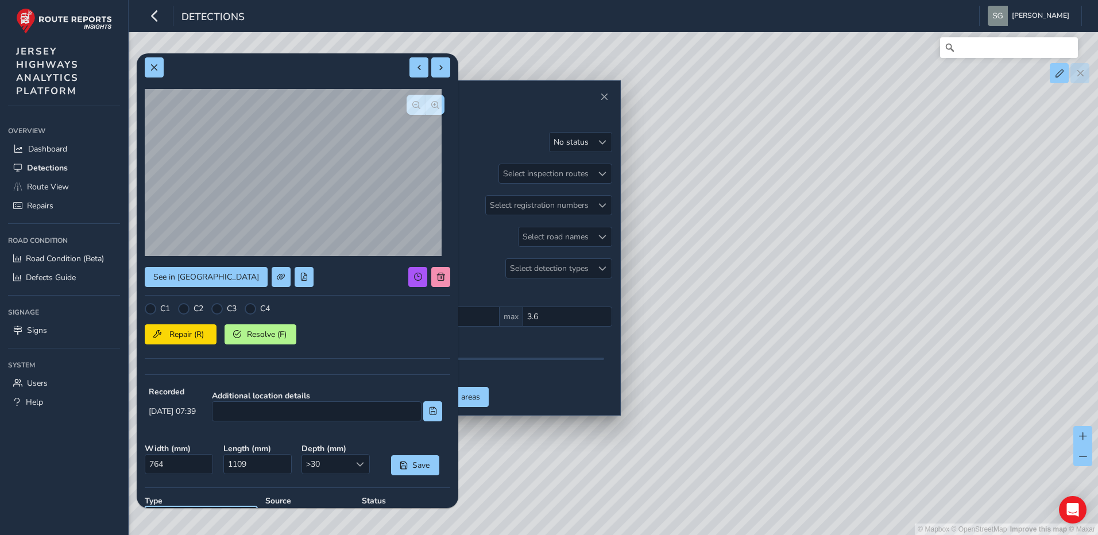
scroll to position [0, 0]
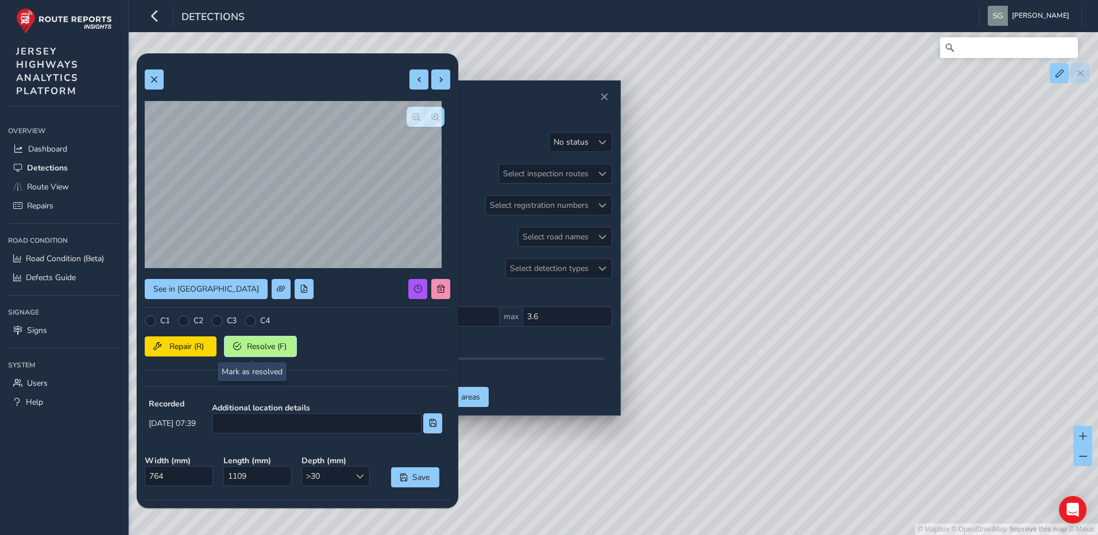
click at [250, 350] on span "Resolve (F)" at bounding box center [266, 346] width 42 height 11
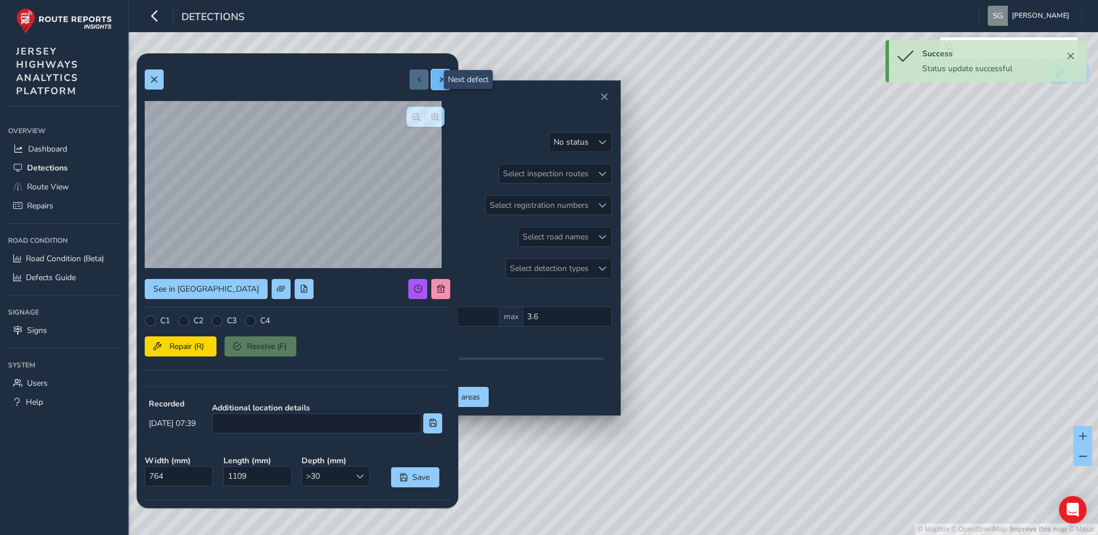
click at [437, 80] on span at bounding box center [441, 80] width 8 height 8
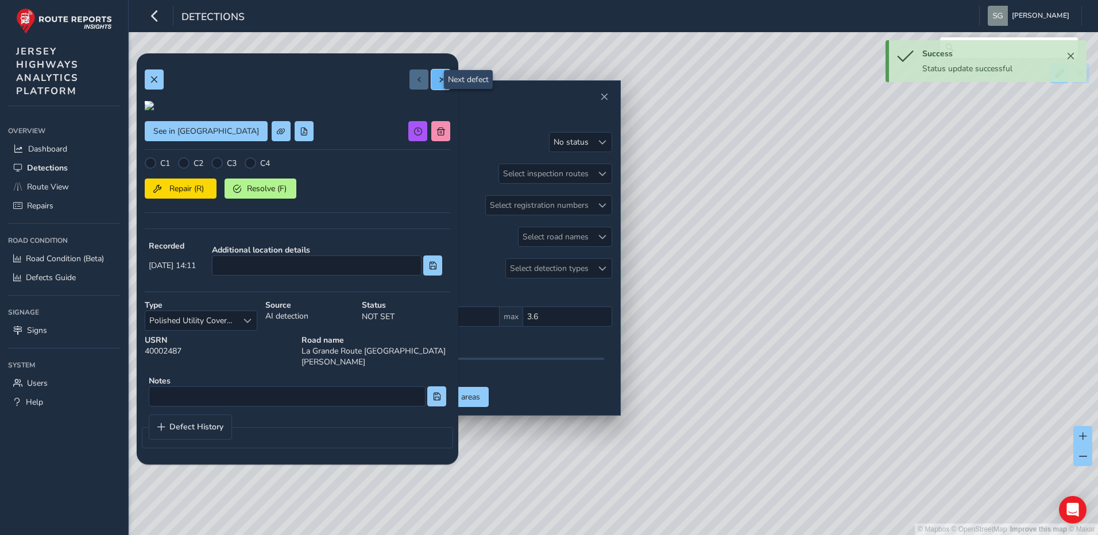
click at [437, 80] on span at bounding box center [441, 80] width 8 height 8
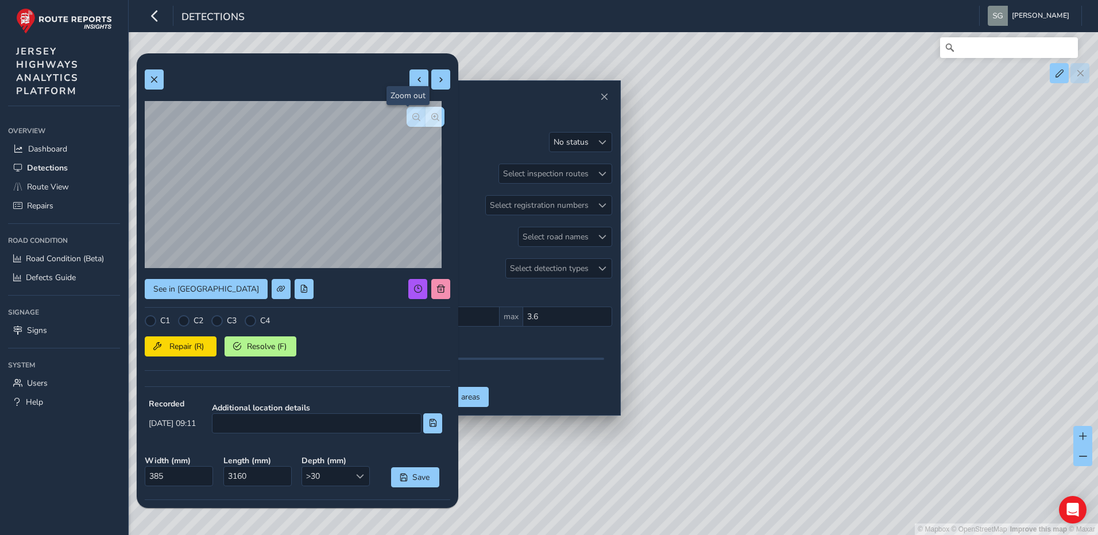
click at [412, 114] on span "button" at bounding box center [416, 117] width 8 height 8
click at [431, 115] on span "button" at bounding box center [435, 117] width 8 height 8
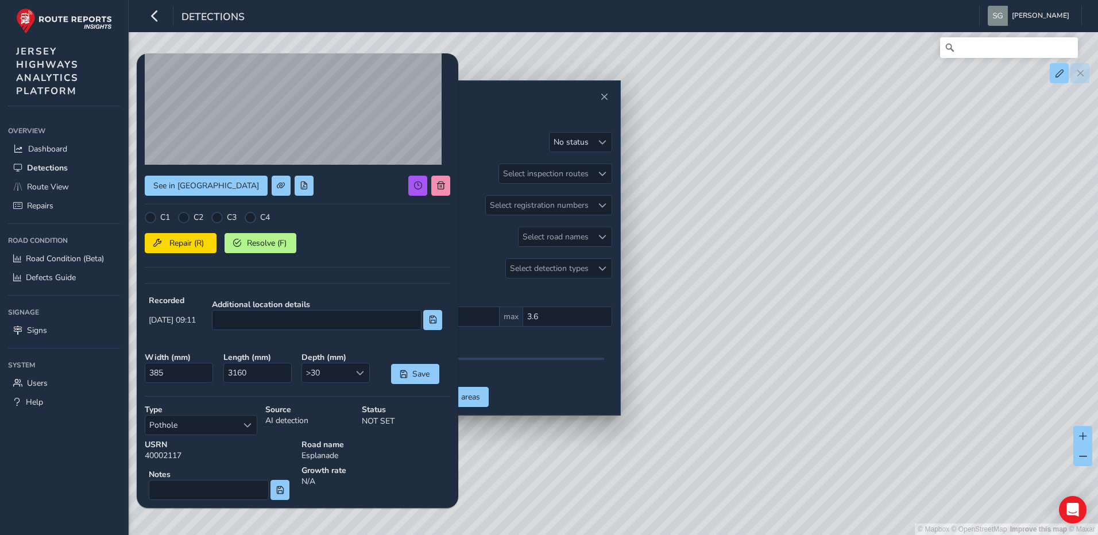
scroll to position [153, 0]
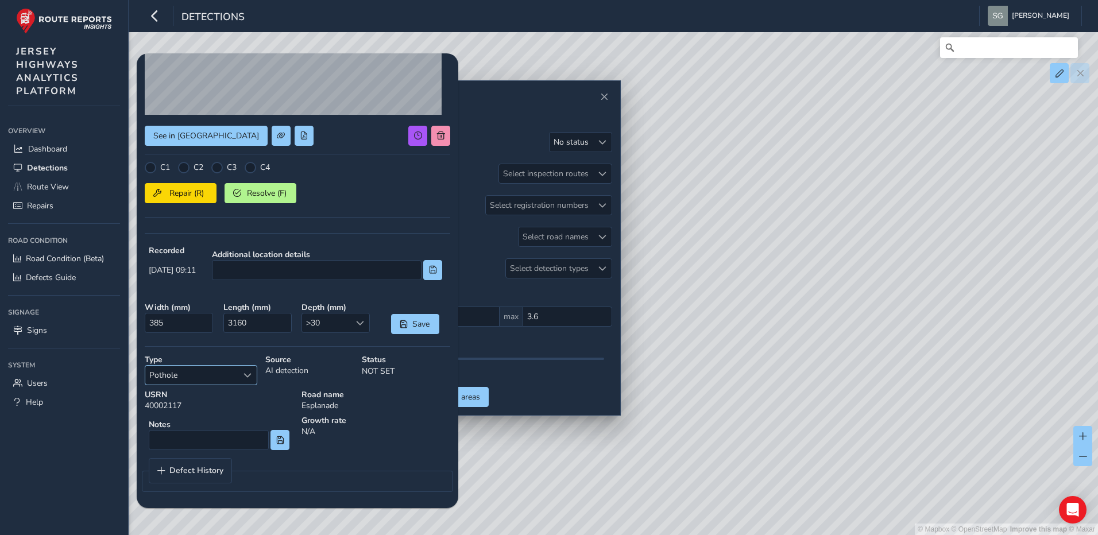
click at [254, 378] on div "Select a type" at bounding box center [247, 375] width 19 height 19
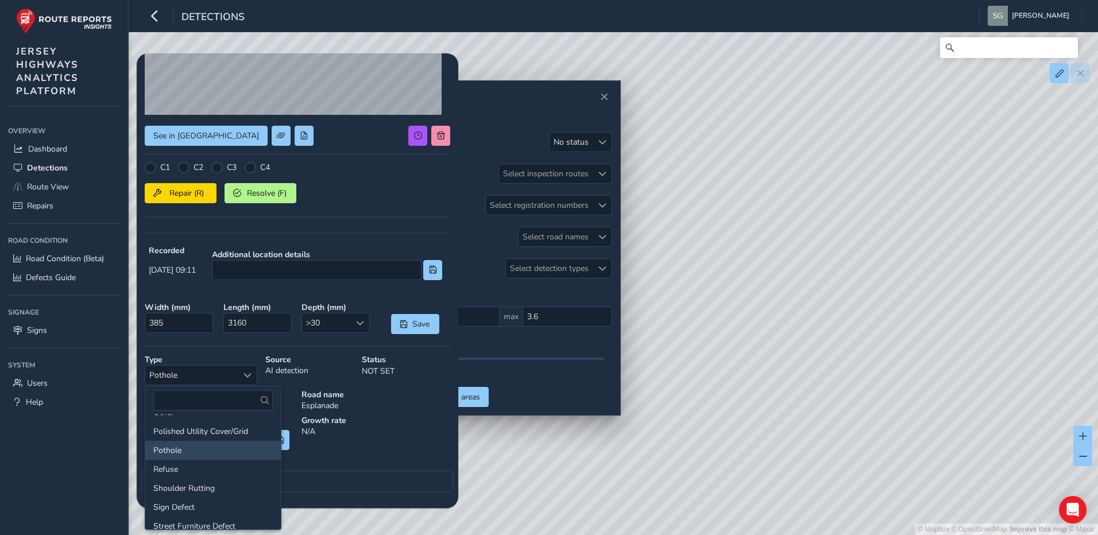
scroll to position [115, 0]
click at [199, 445] on li "Pothole" at bounding box center [212, 445] width 135 height 19
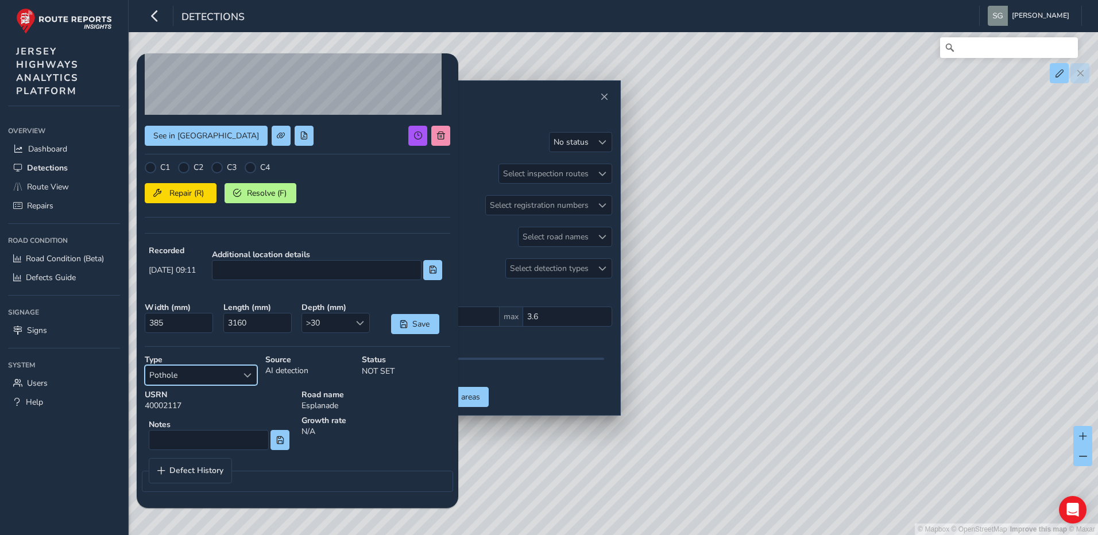
scroll to position [0, 0]
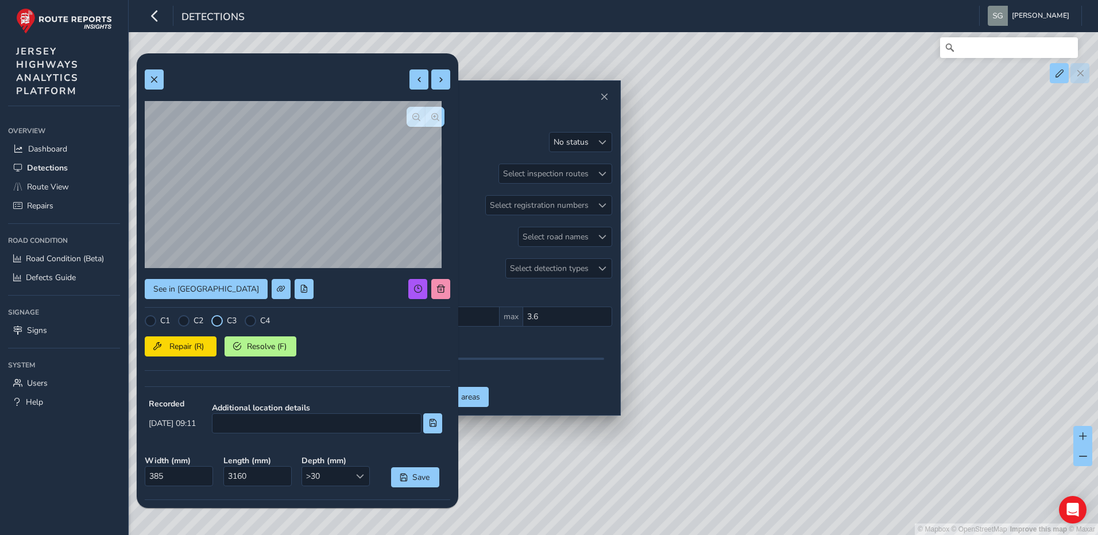
click at [214, 319] on div at bounding box center [216, 320] width 11 height 11
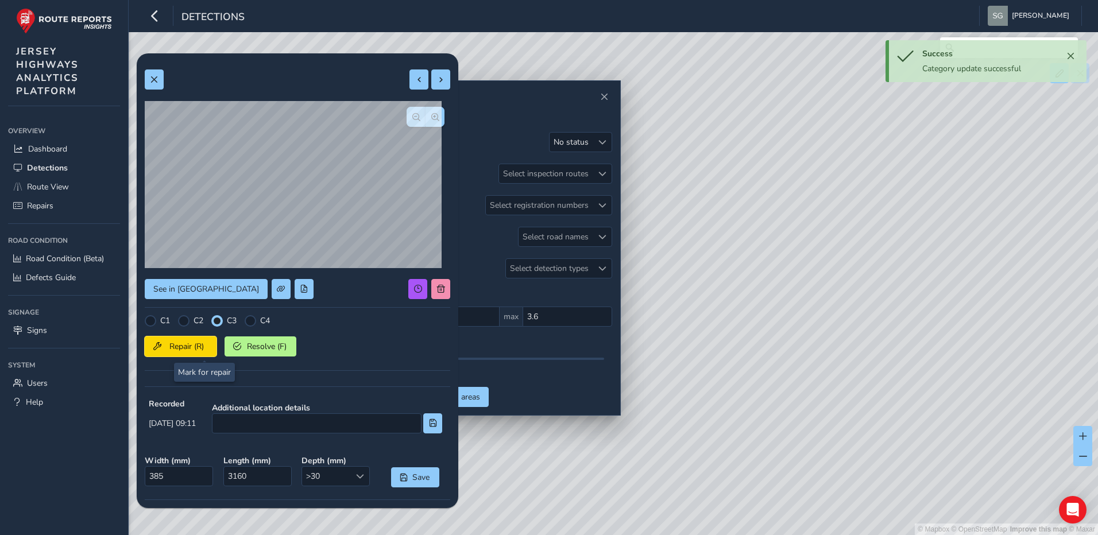
click at [202, 349] on span "Repair (R)" at bounding box center [186, 346] width 42 height 11
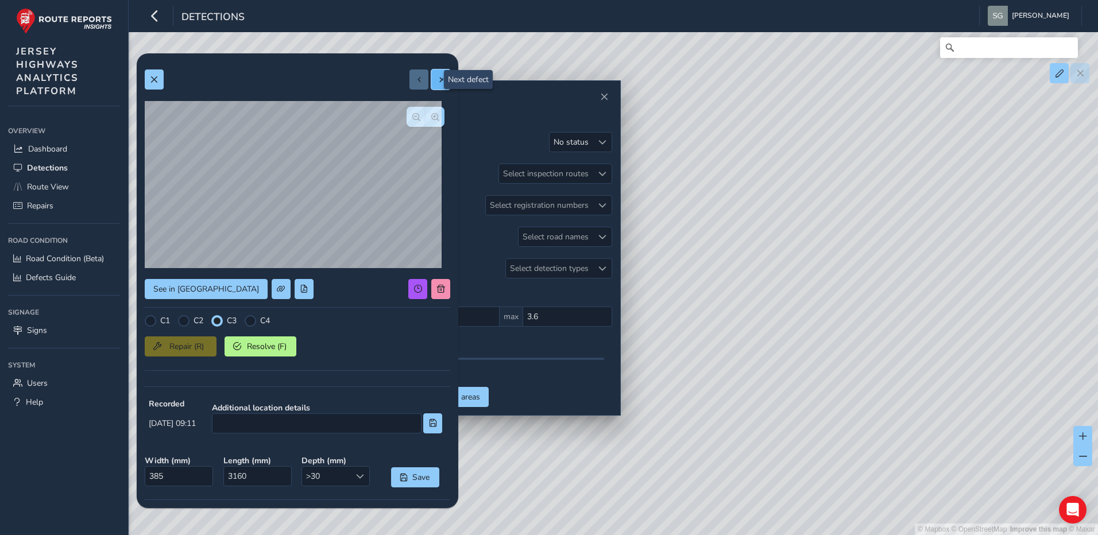
click at [437, 82] on span at bounding box center [441, 80] width 8 height 8
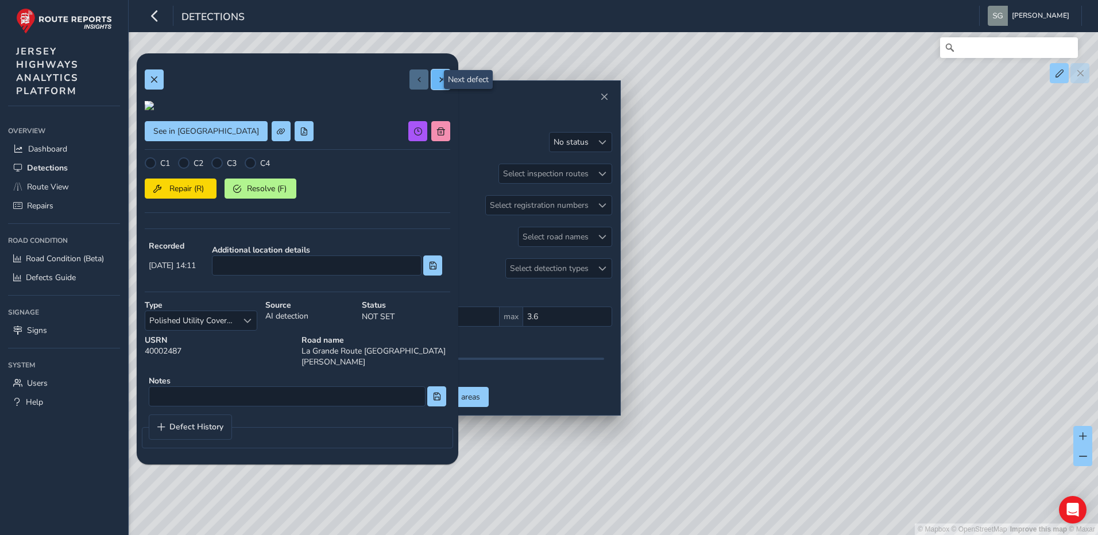
click at [437, 82] on span at bounding box center [441, 80] width 8 height 8
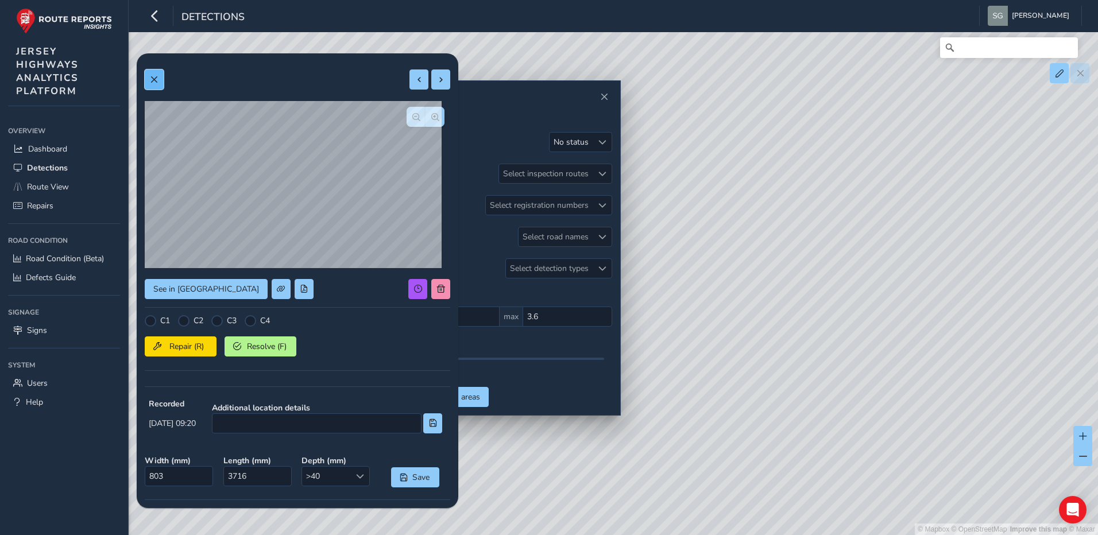
click at [152, 83] on span at bounding box center [154, 80] width 8 height 8
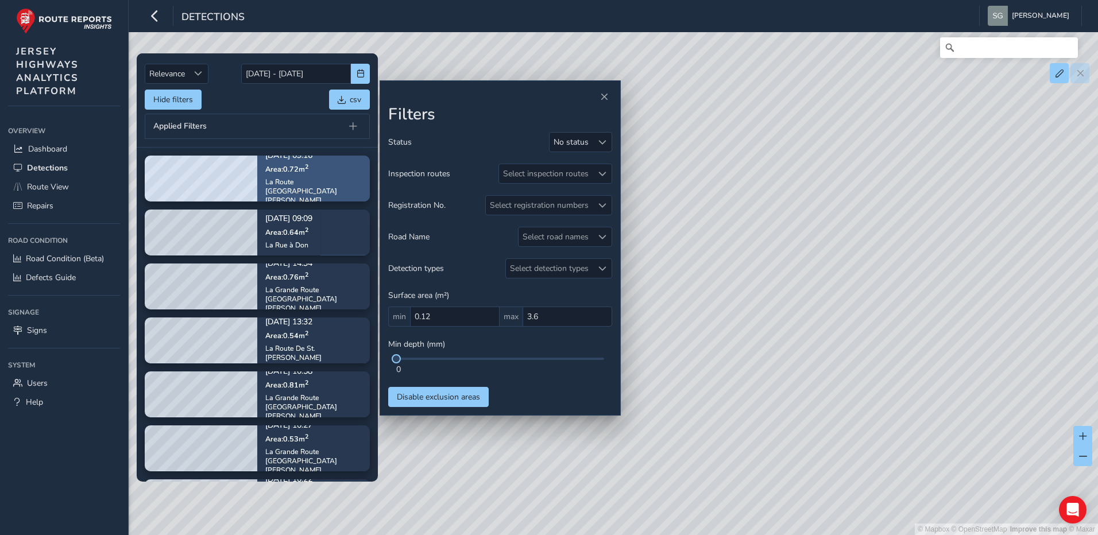
click at [347, 188] on div "[DATE] 09:16 Area: 0.72 m [STREET_ADDRESS][PERSON_NAME]" at bounding box center [313, 178] width 113 height 85
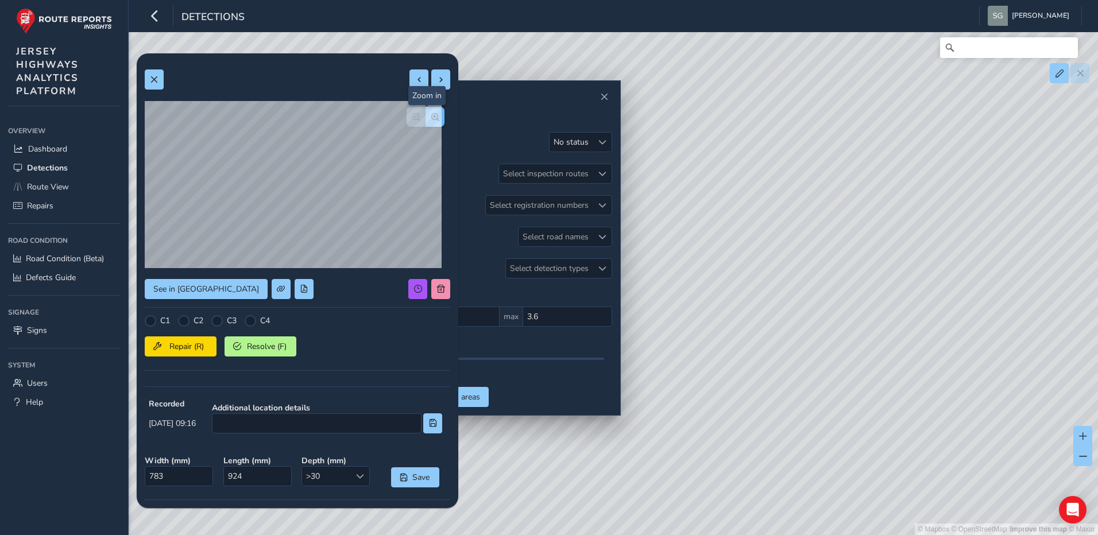
click at [431, 117] on span "button" at bounding box center [435, 117] width 8 height 8
click at [406, 119] on button "button" at bounding box center [415, 117] width 19 height 20
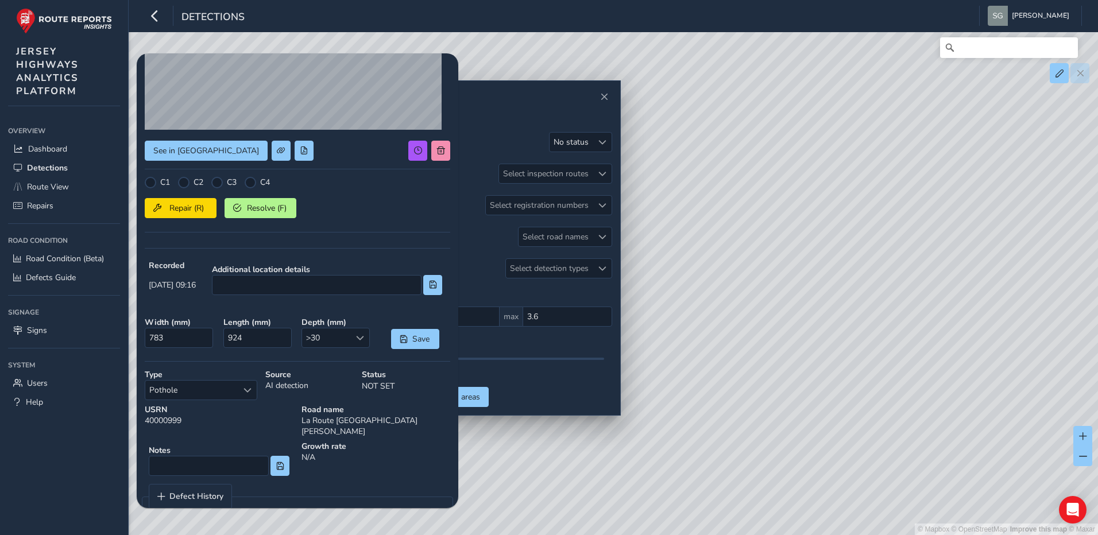
scroll to position [153, 0]
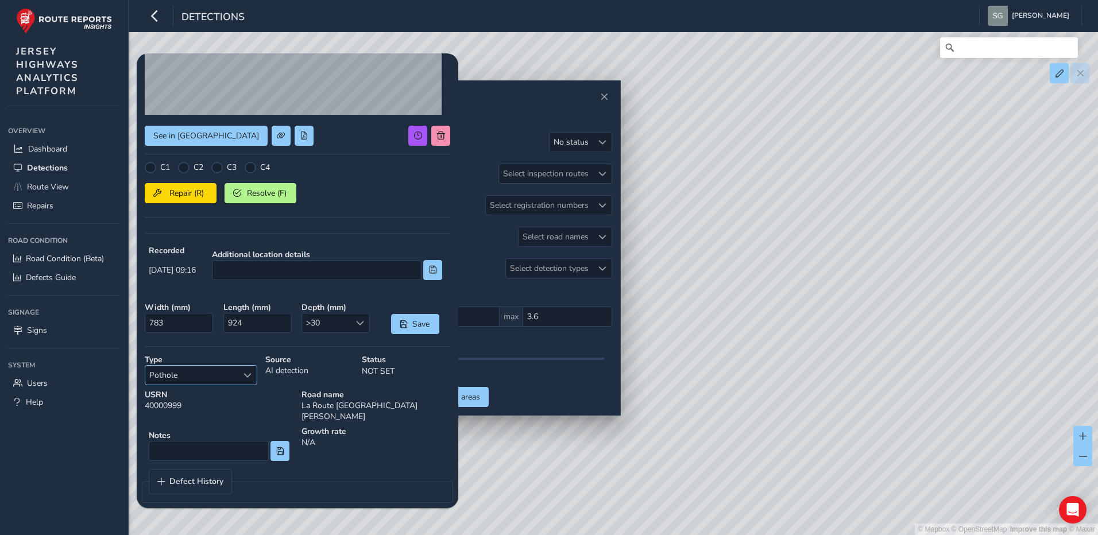
click at [247, 375] on span "Select a type" at bounding box center [247, 375] width 8 height 8
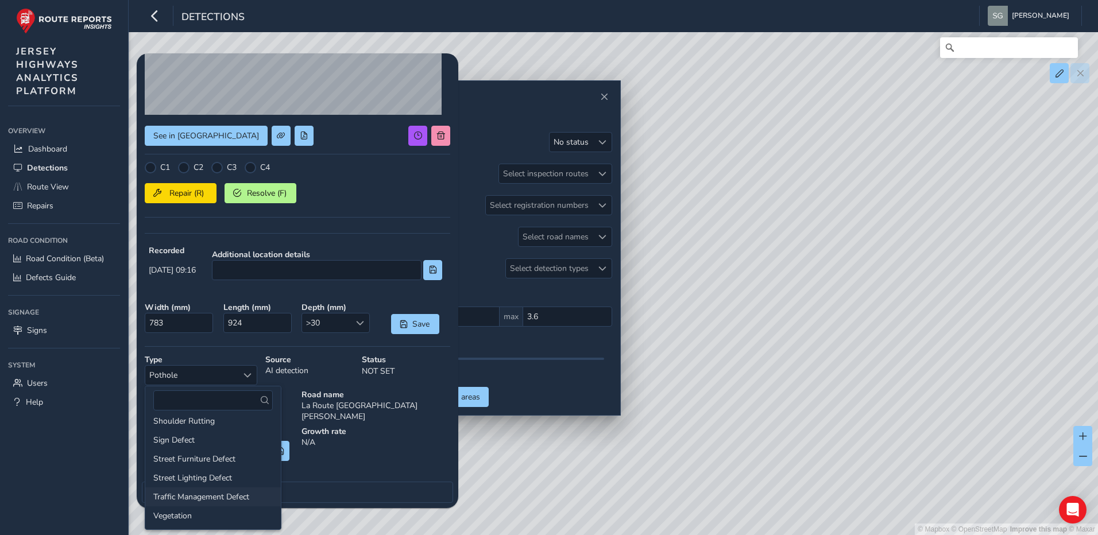
scroll to position [120, 0]
click at [210, 424] on li "Polished Utility Cover/Grid" at bounding box center [212, 421] width 135 height 19
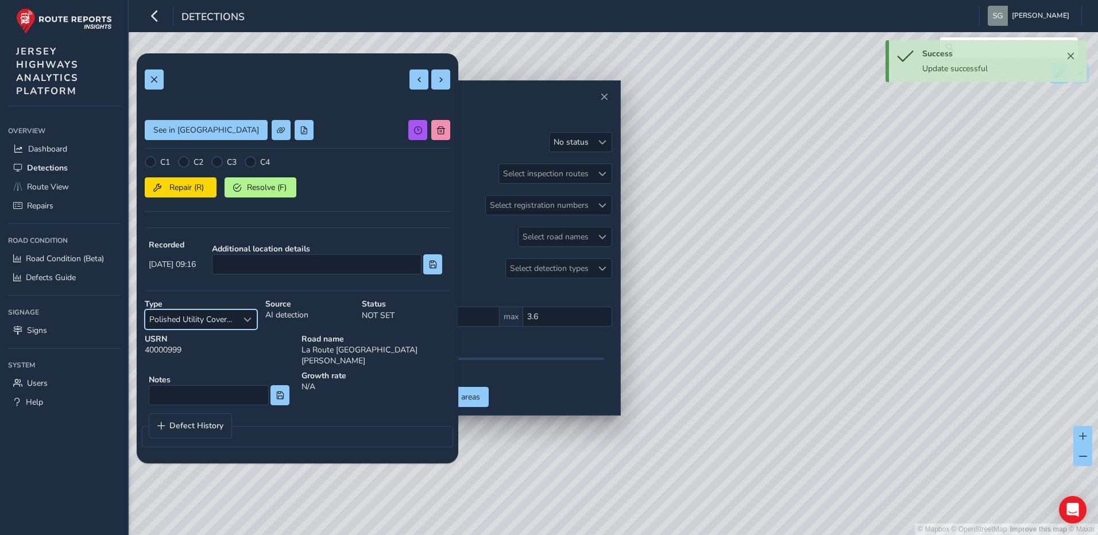
scroll to position [0, 0]
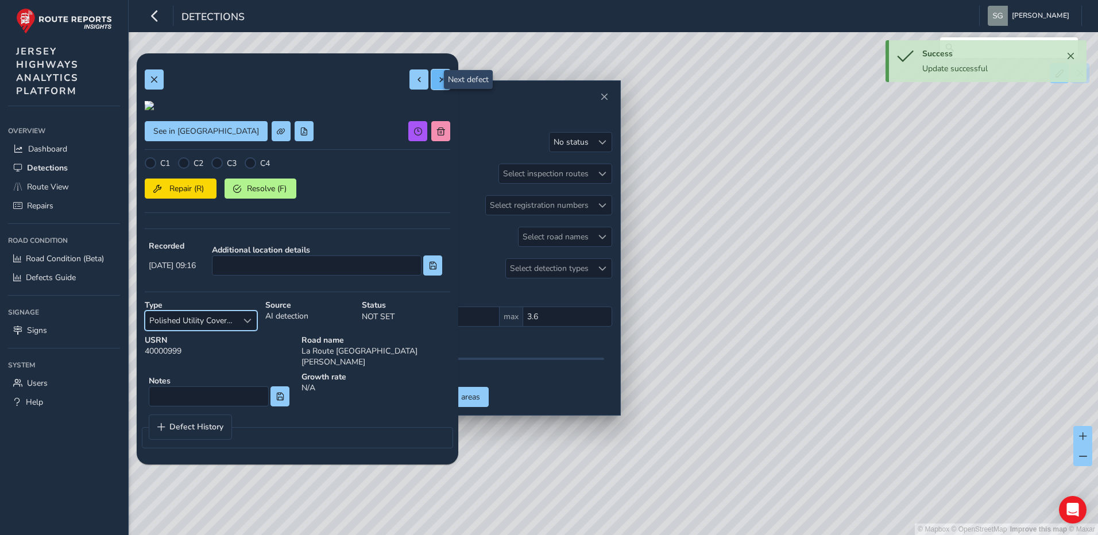
click at [437, 80] on span at bounding box center [441, 80] width 8 height 8
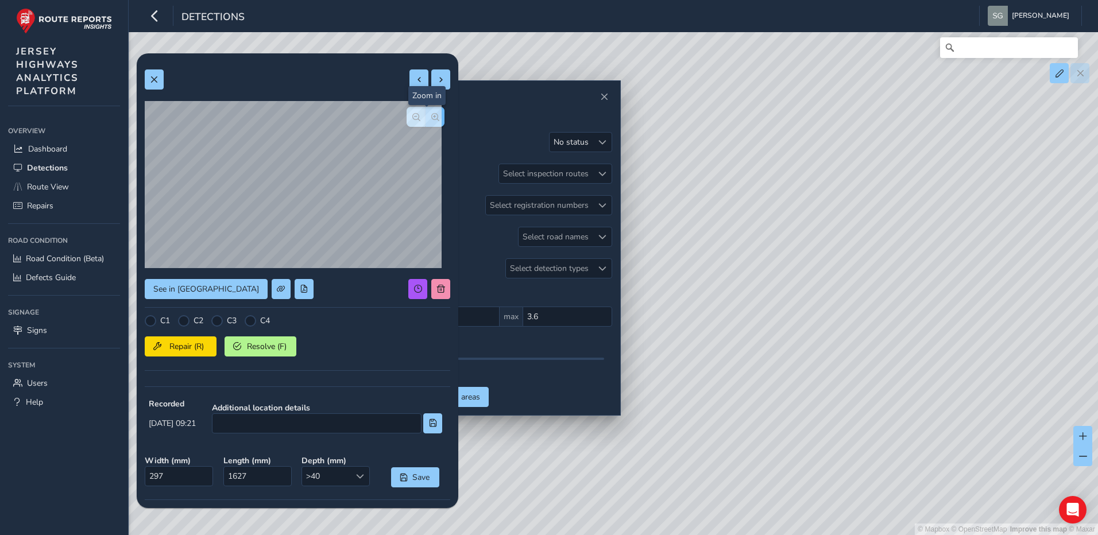
click at [427, 126] on button "button" at bounding box center [434, 117] width 19 height 20
click at [431, 121] on span "button" at bounding box center [435, 117] width 8 height 8
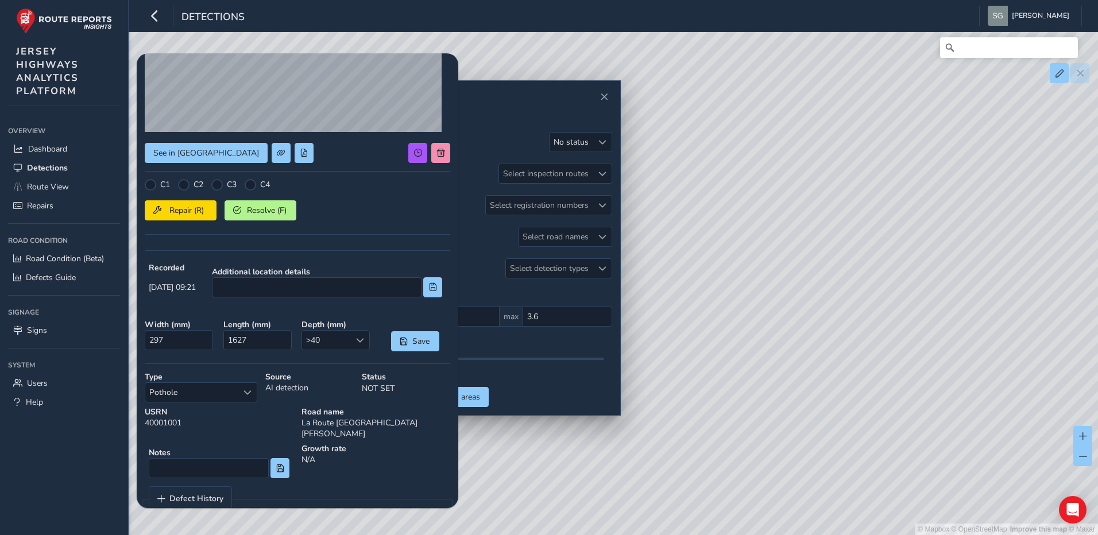
scroll to position [153, 0]
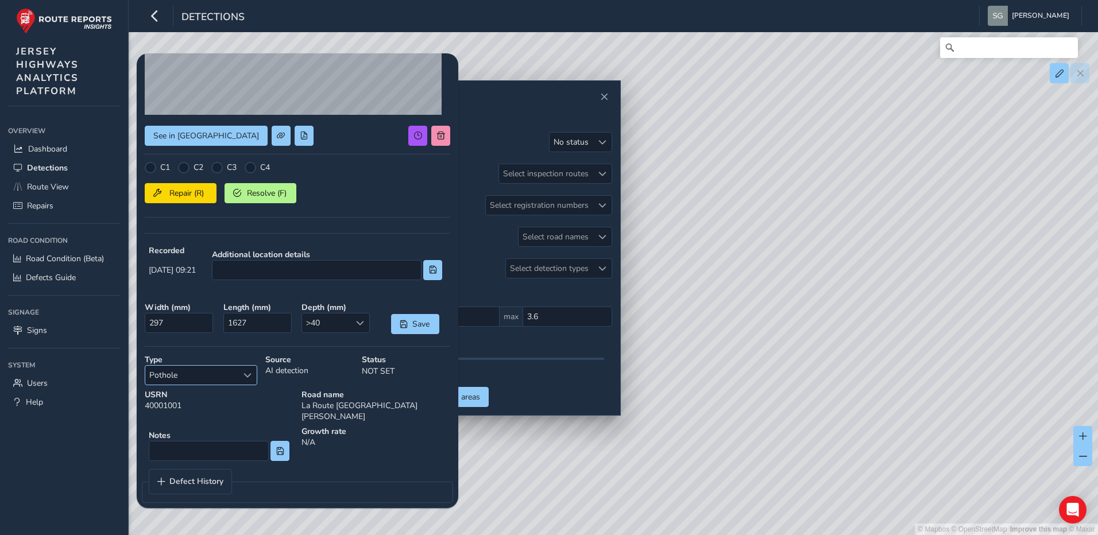
click at [250, 378] on span "Select a type" at bounding box center [247, 375] width 8 height 8
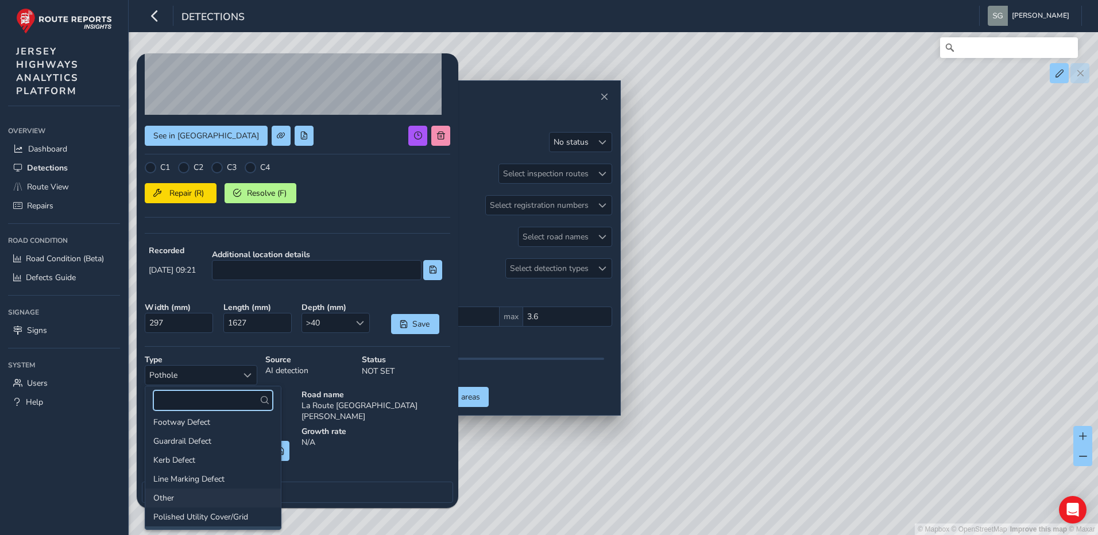
scroll to position [5, 0]
click at [203, 418] on li "Cracking" at bounding box center [212, 422] width 135 height 19
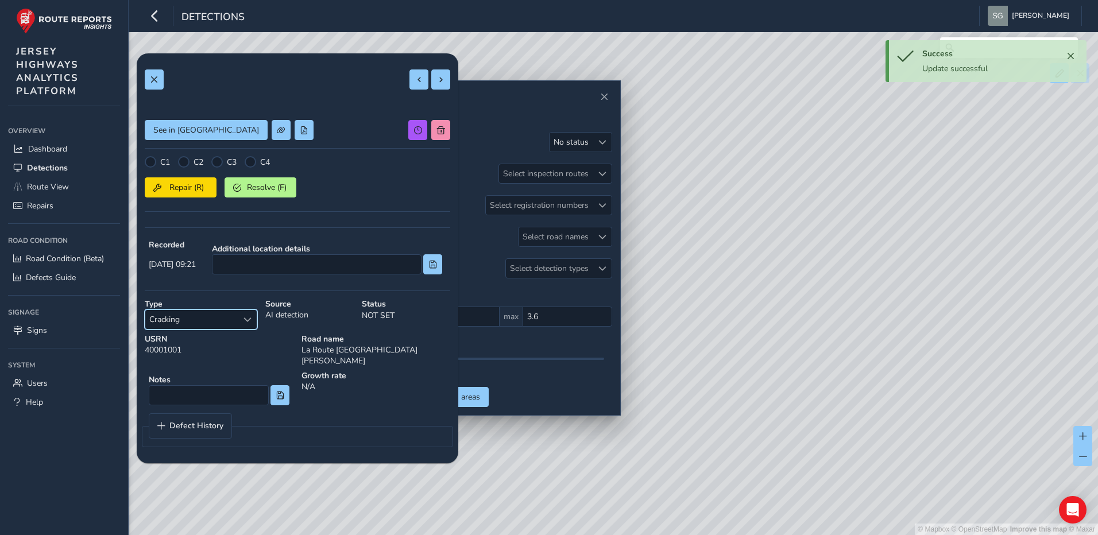
scroll to position [0, 0]
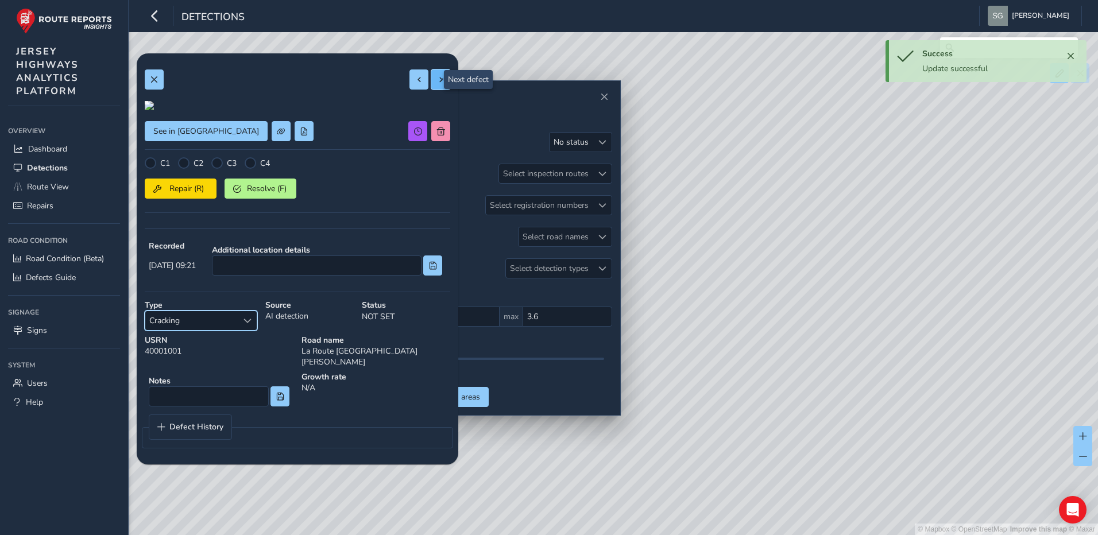
click at [441, 76] on button at bounding box center [440, 79] width 19 height 20
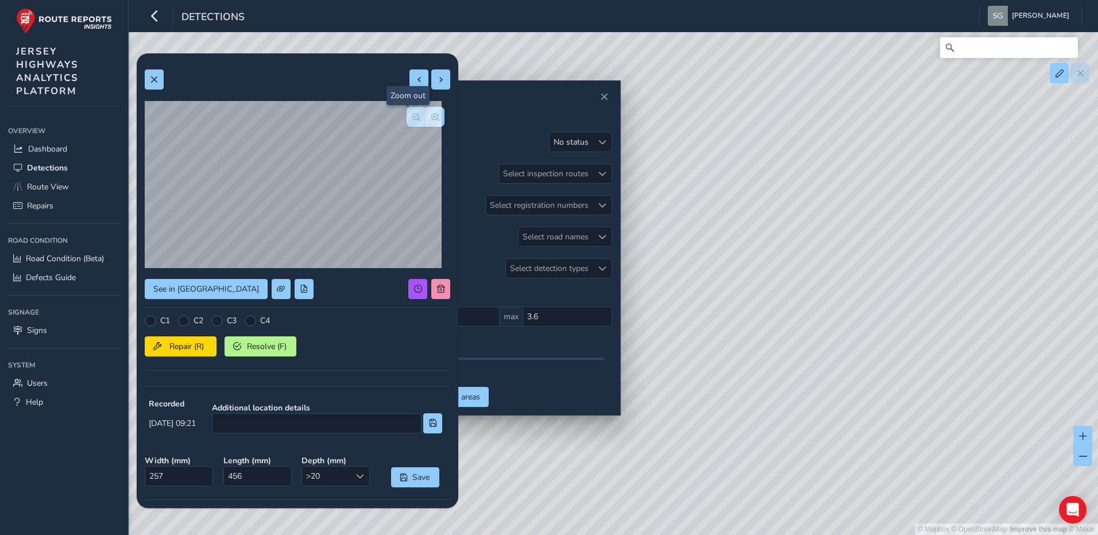
click at [412, 125] on button "button" at bounding box center [415, 117] width 19 height 20
click at [413, 118] on button "button" at bounding box center [415, 117] width 19 height 20
click at [431, 117] on span "button" at bounding box center [435, 117] width 8 height 8
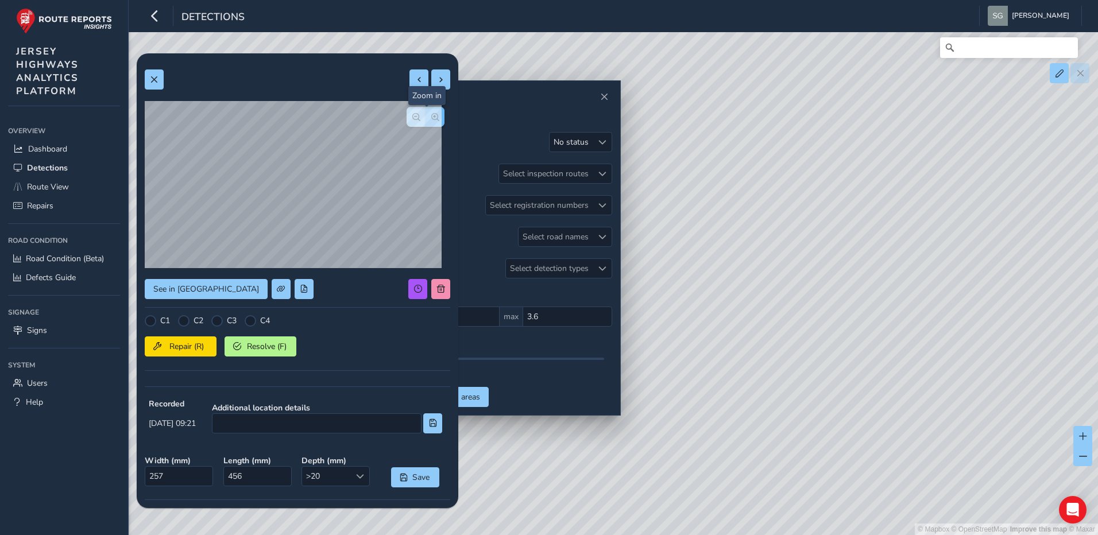
click at [431, 117] on span "button" at bounding box center [435, 117] width 8 height 8
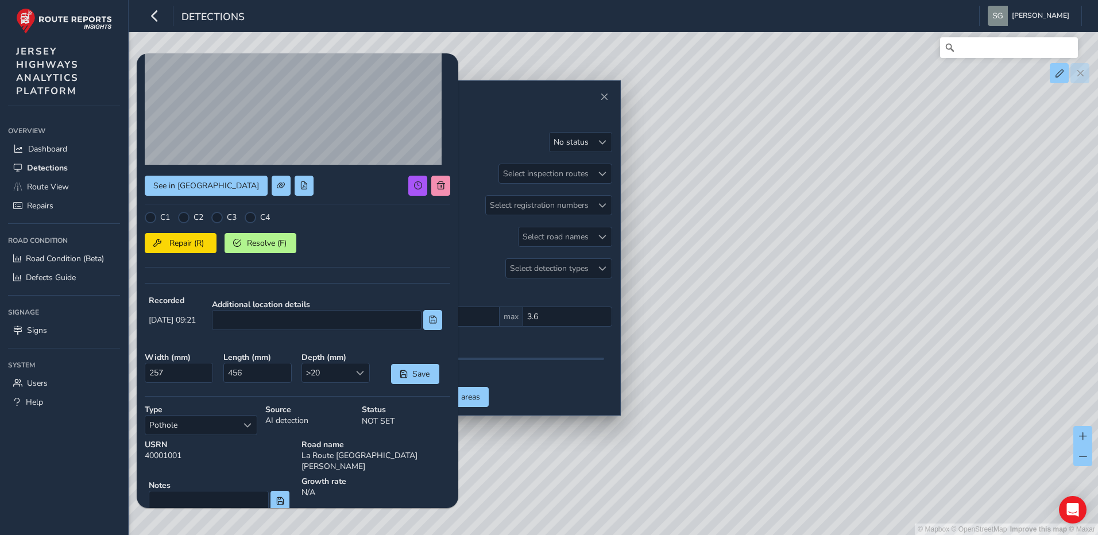
scroll to position [153, 0]
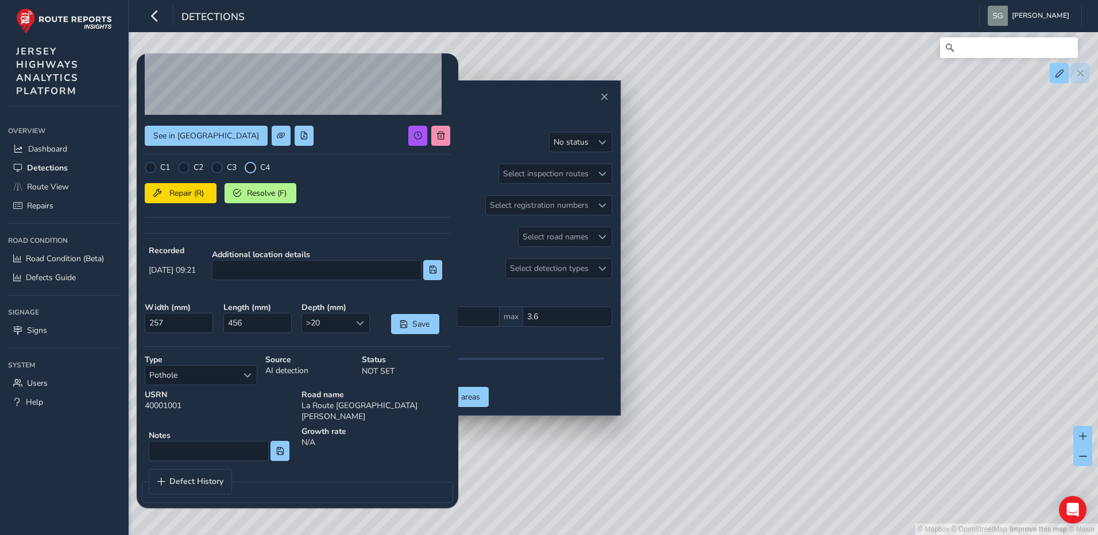
click at [247, 166] on div at bounding box center [250, 167] width 11 height 11
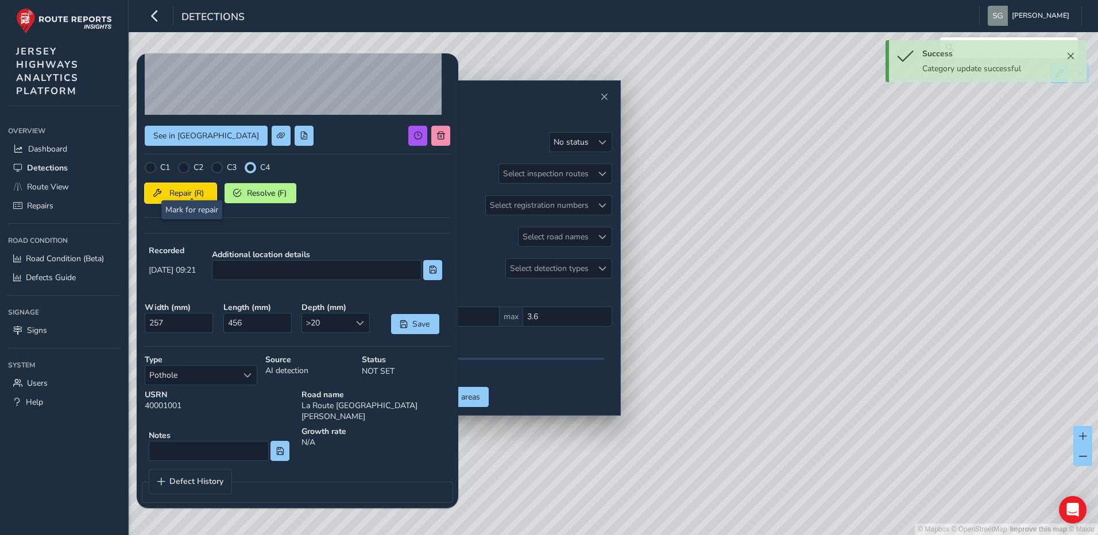
click at [189, 187] on button "Repair (R)" at bounding box center [181, 193] width 72 height 20
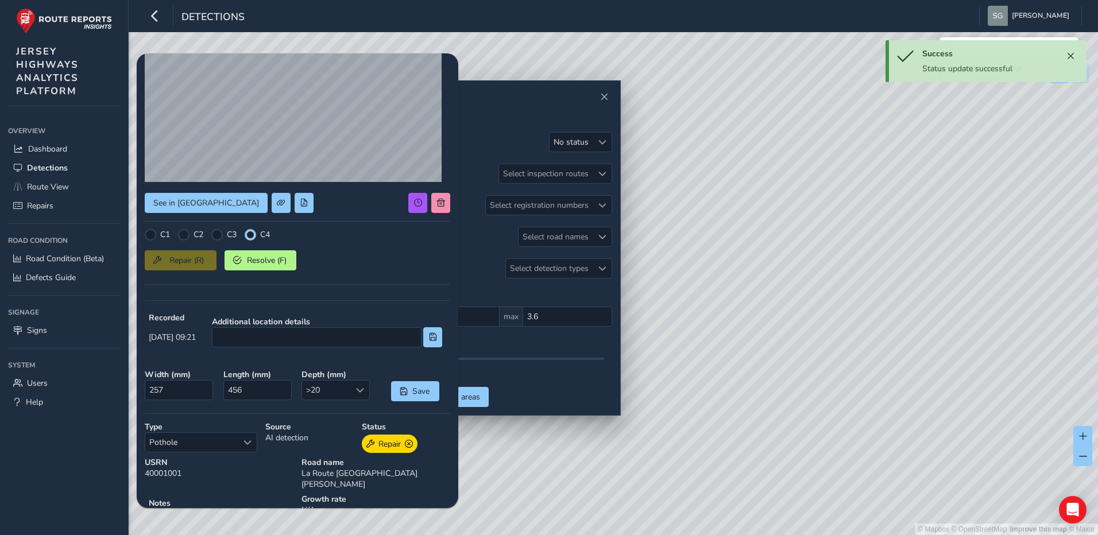
scroll to position [0, 0]
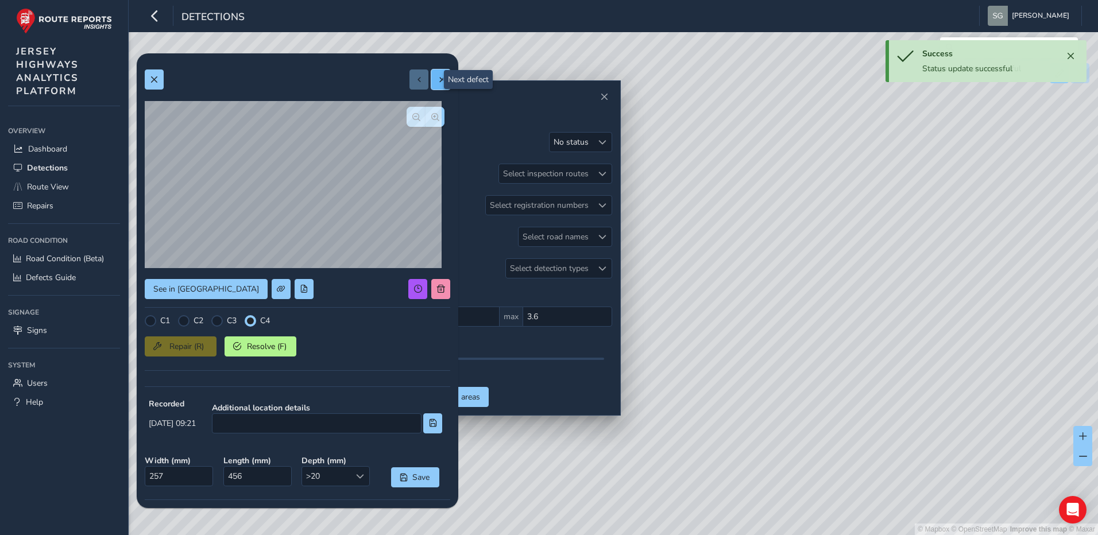
click at [436, 71] on button at bounding box center [440, 79] width 19 height 20
type input "803"
type input "3716"
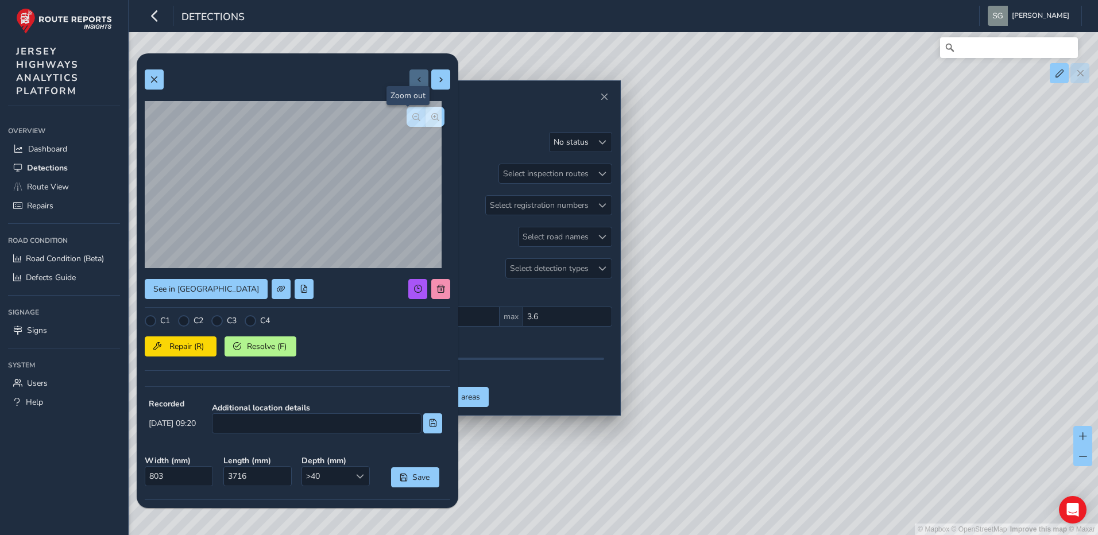
click at [410, 123] on button "button" at bounding box center [415, 117] width 19 height 20
click at [431, 121] on span "button" at bounding box center [435, 117] width 8 height 8
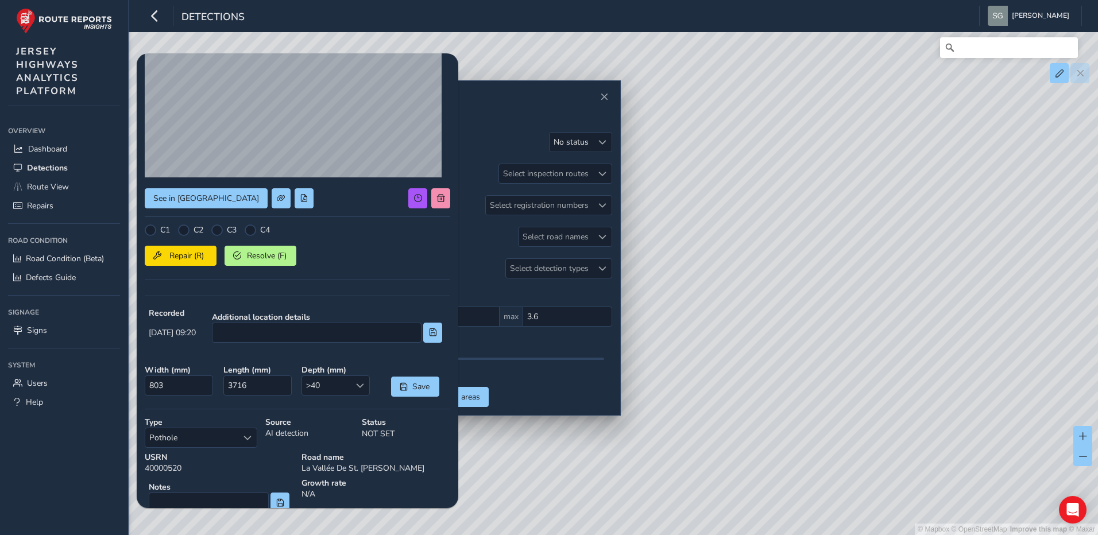
scroll to position [153, 0]
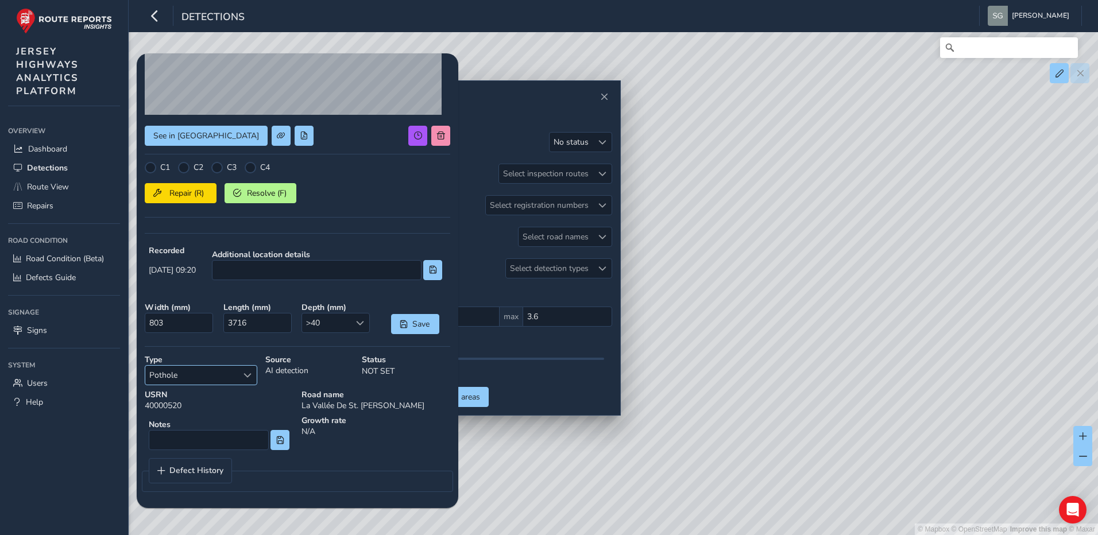
click at [242, 371] on div "Select a type" at bounding box center [247, 375] width 19 height 19
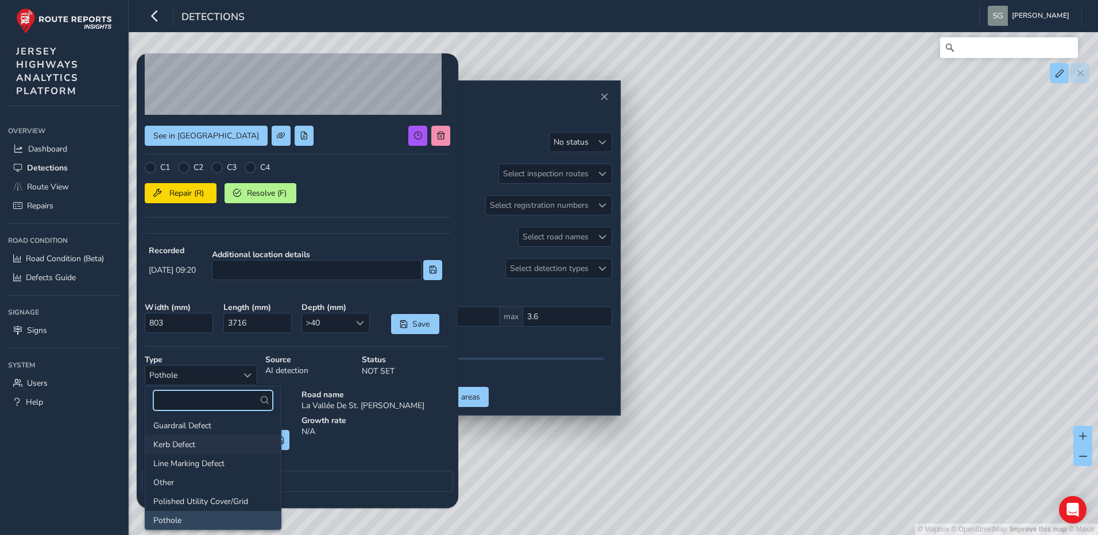
scroll to position [57, 0]
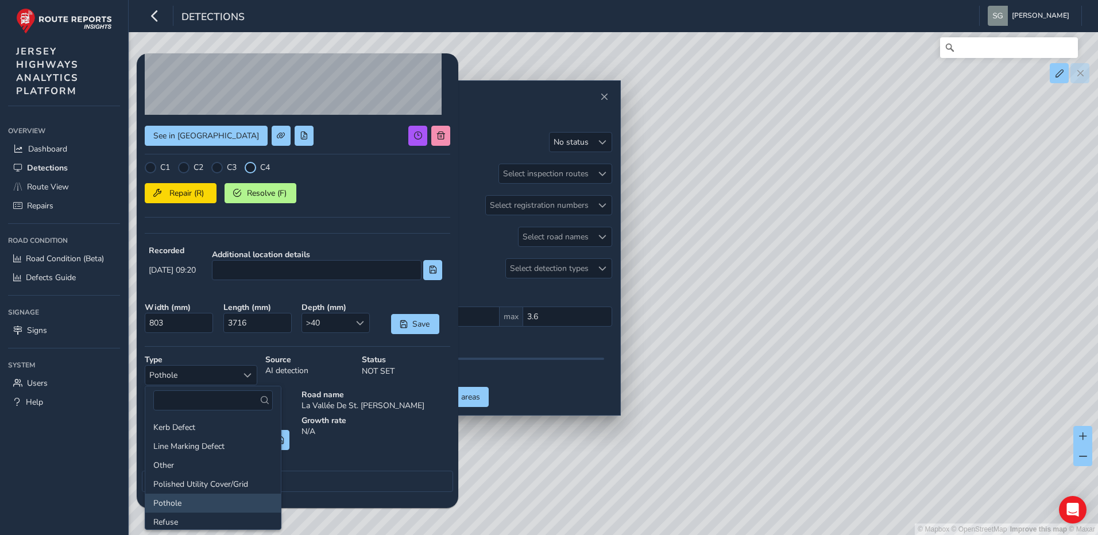
click at [249, 167] on div at bounding box center [250, 167] width 11 height 11
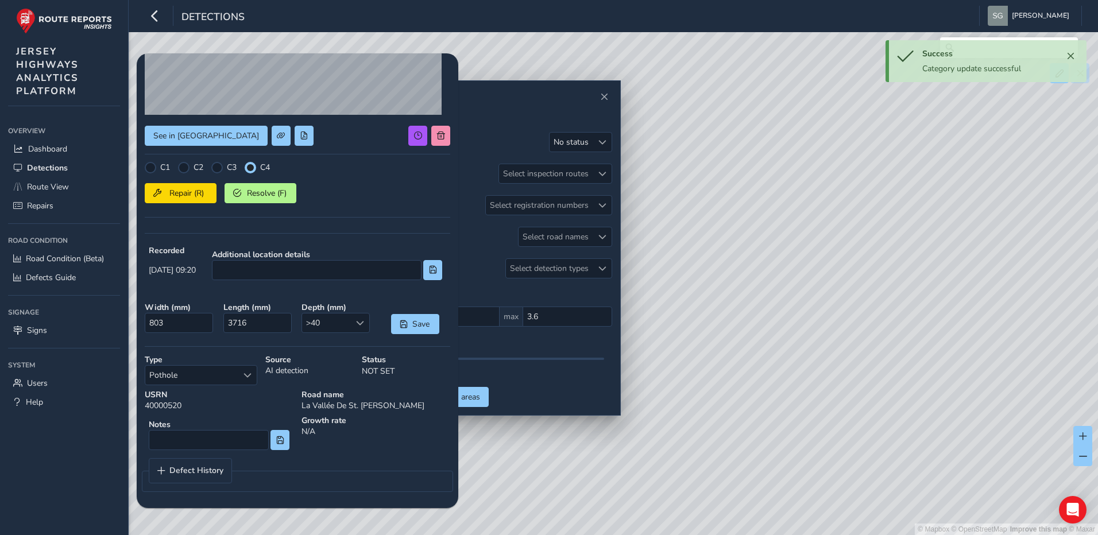
scroll to position [96, 0]
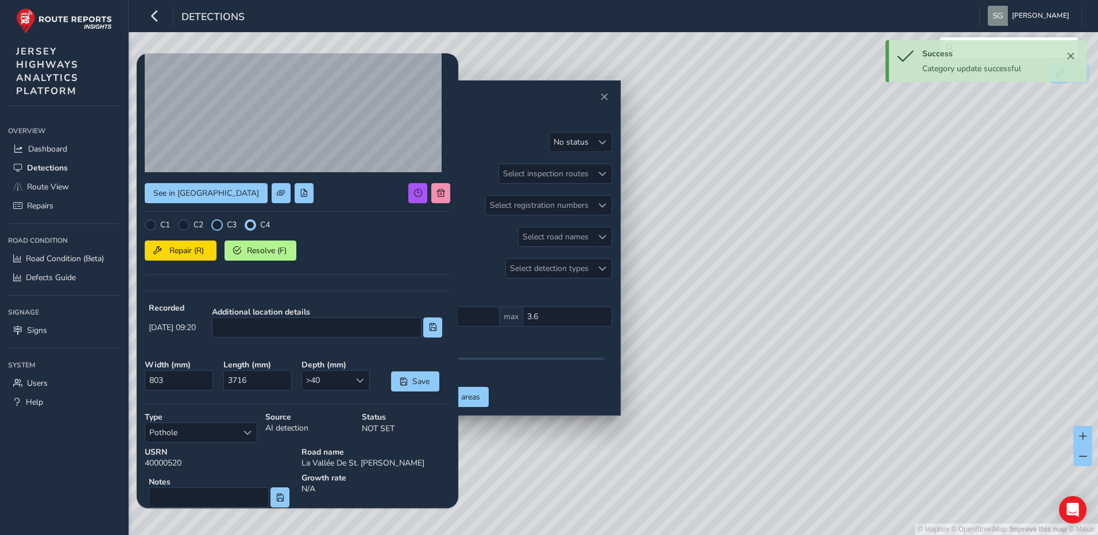
click at [222, 225] on div at bounding box center [216, 224] width 11 height 11
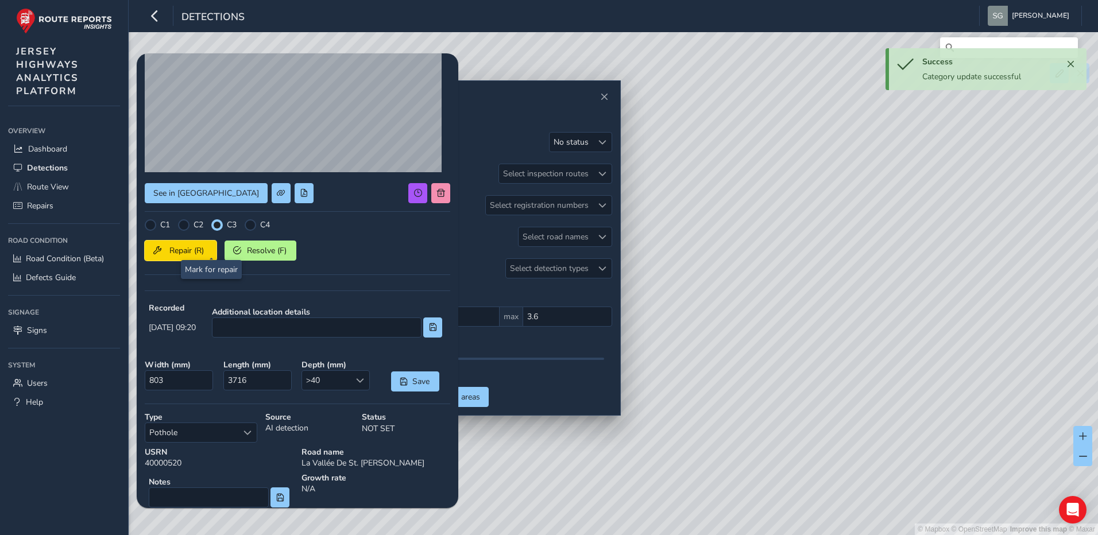
click at [208, 246] on button "Repair (R)" at bounding box center [181, 251] width 72 height 20
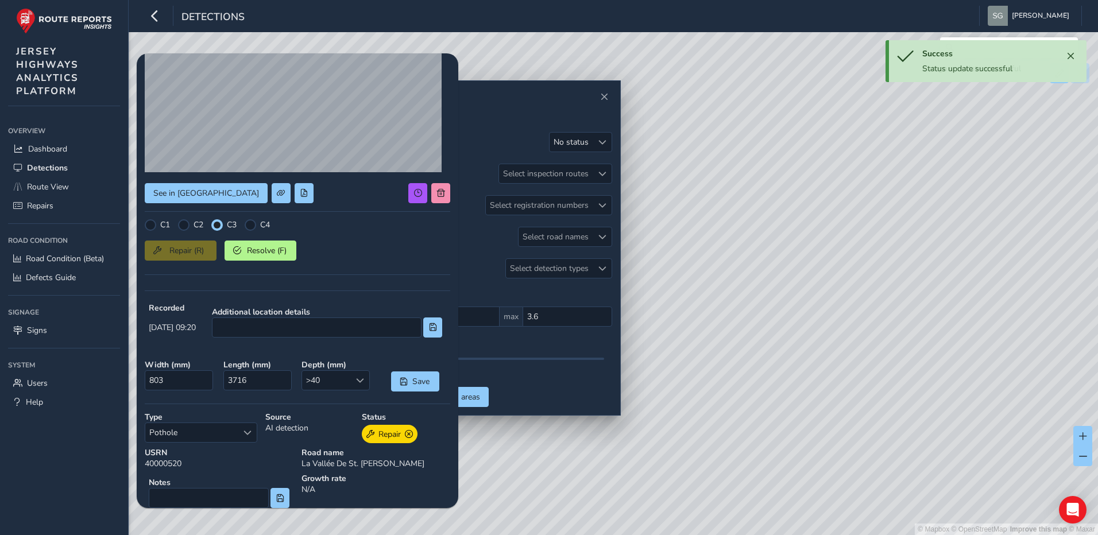
scroll to position [0, 0]
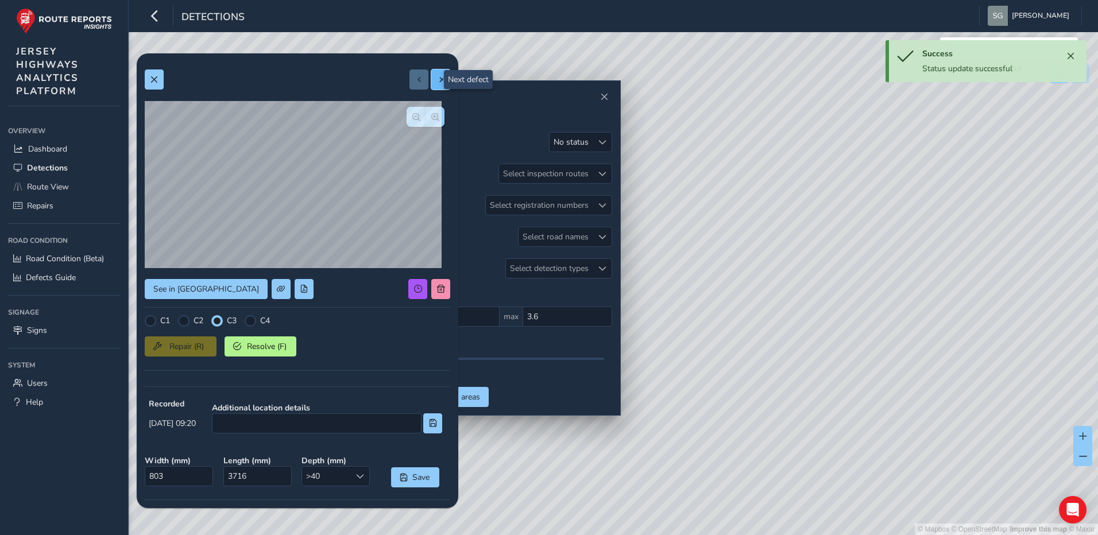
click at [437, 76] on span at bounding box center [441, 80] width 8 height 8
type input "330"
type input "745"
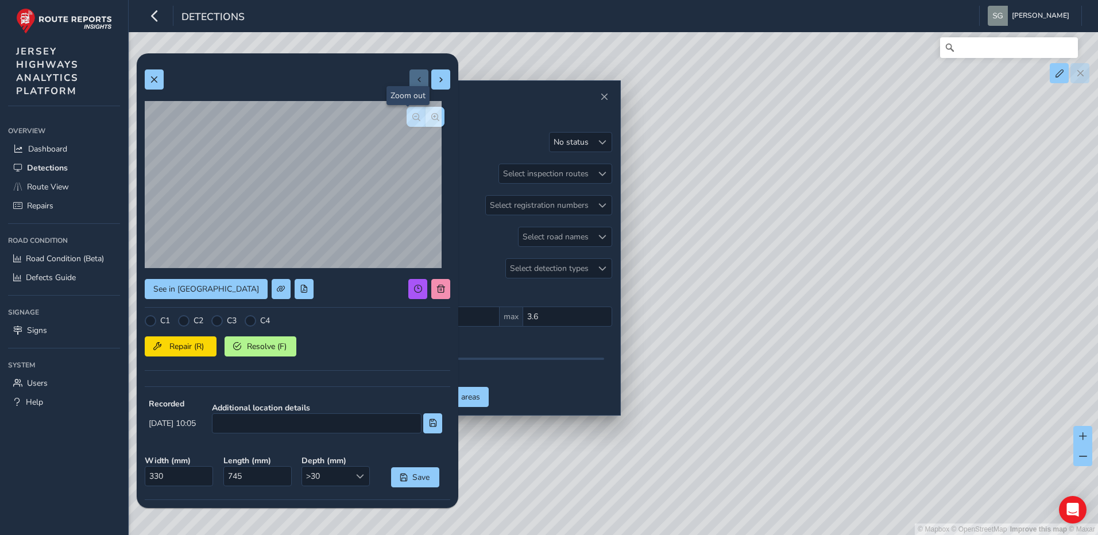
click at [414, 116] on button "button" at bounding box center [415, 117] width 19 height 20
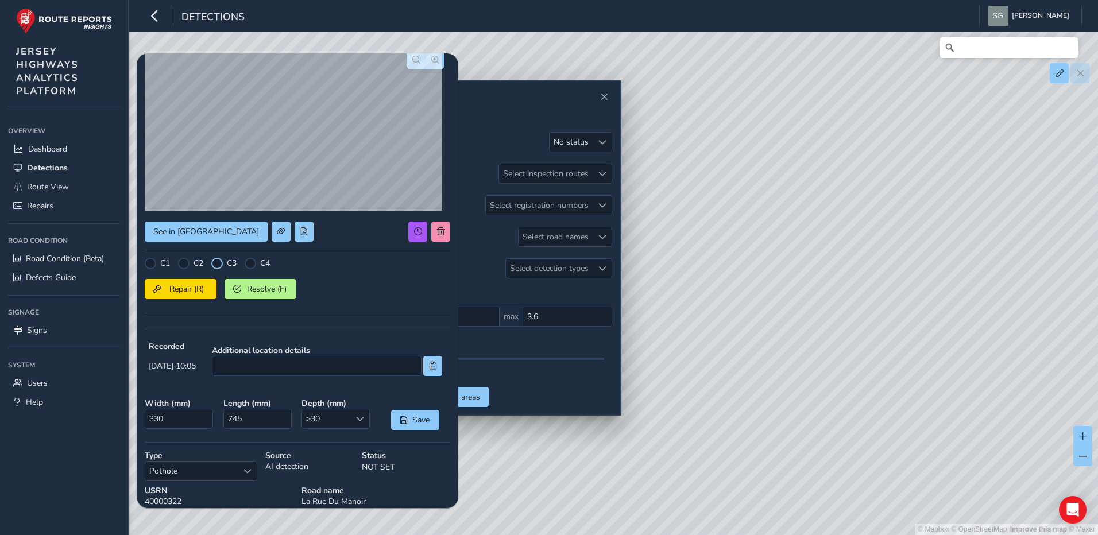
click at [219, 263] on div at bounding box center [216, 263] width 11 height 11
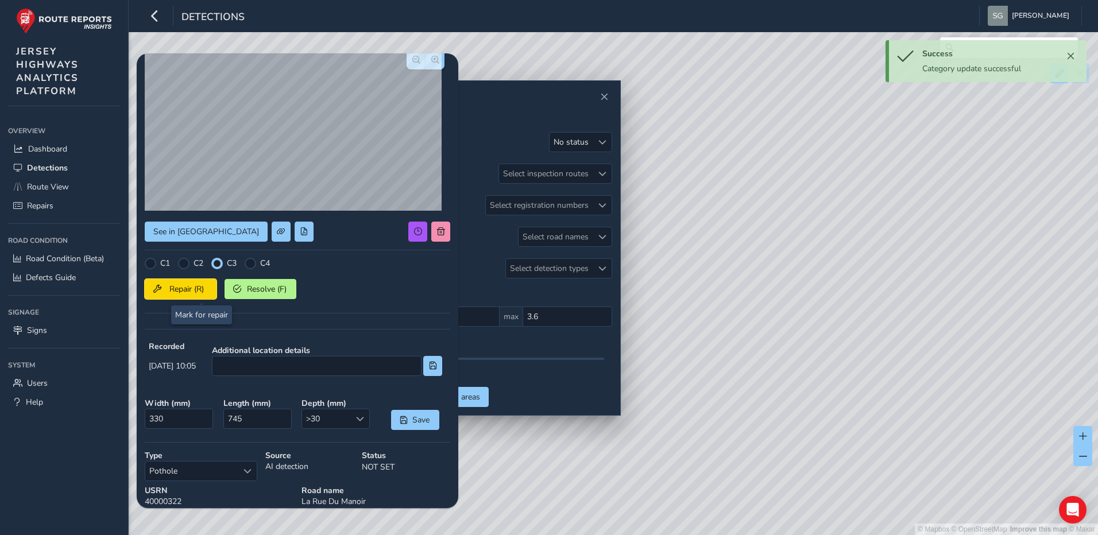
click at [199, 292] on span "Repair (R)" at bounding box center [186, 289] width 42 height 11
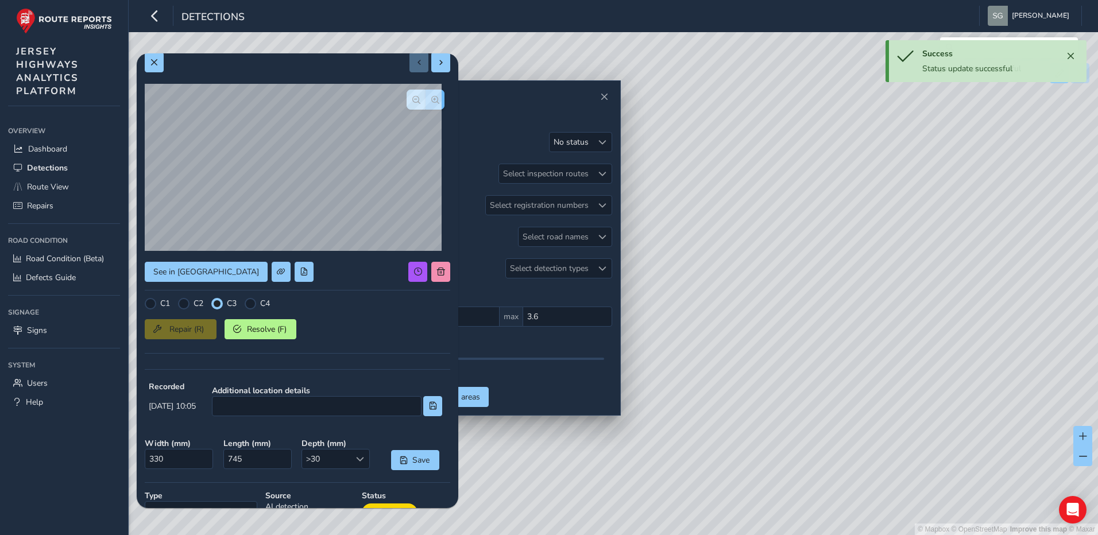
scroll to position [0, 0]
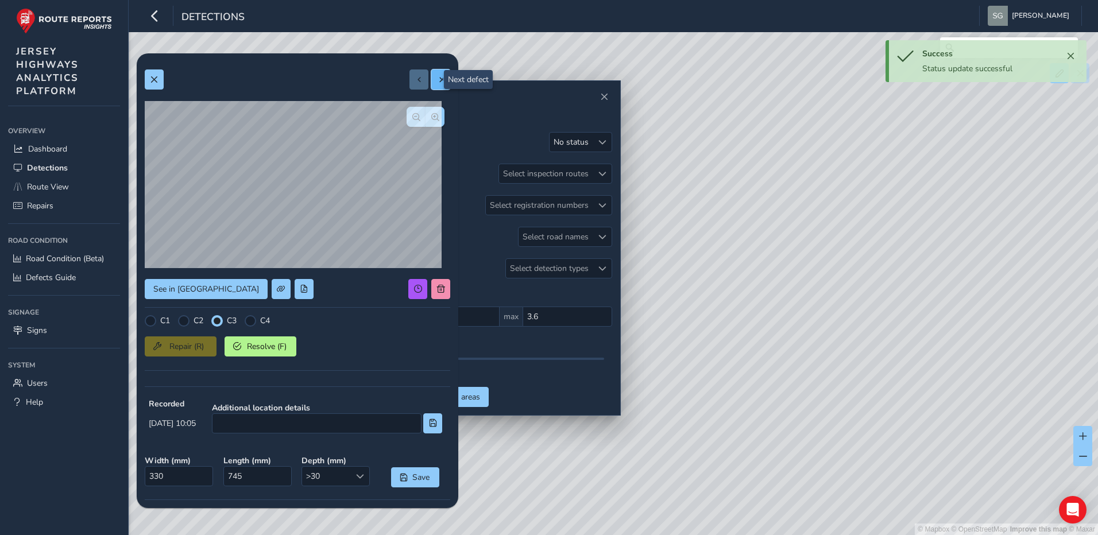
click at [437, 83] on span at bounding box center [441, 80] width 8 height 8
type input "546"
type input "2572"
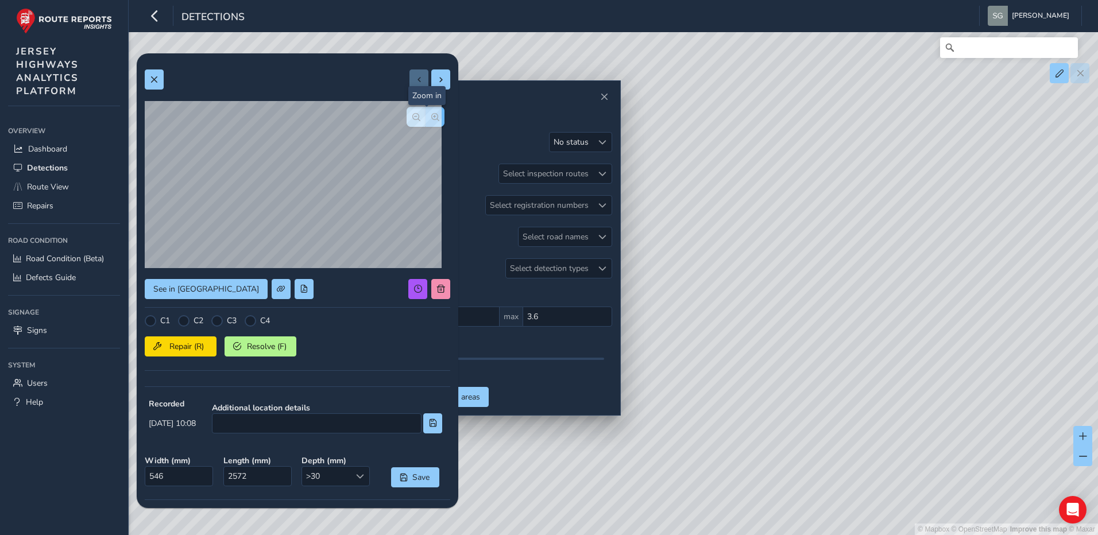
click at [431, 118] on span "button" at bounding box center [435, 117] width 8 height 8
click at [255, 320] on div at bounding box center [250, 320] width 11 height 11
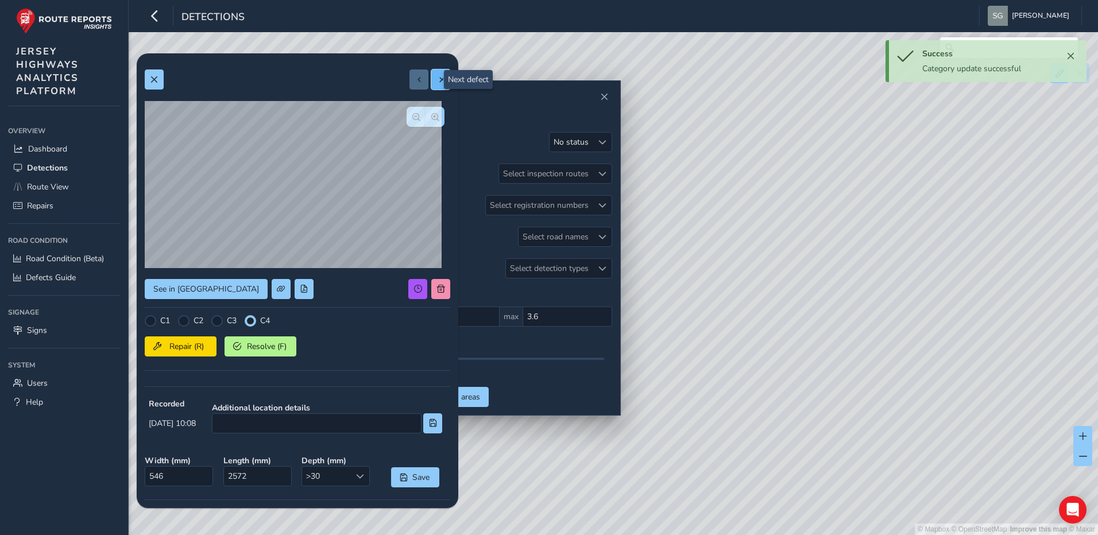
click at [438, 75] on button at bounding box center [440, 79] width 19 height 20
type input "545"
type input "1407"
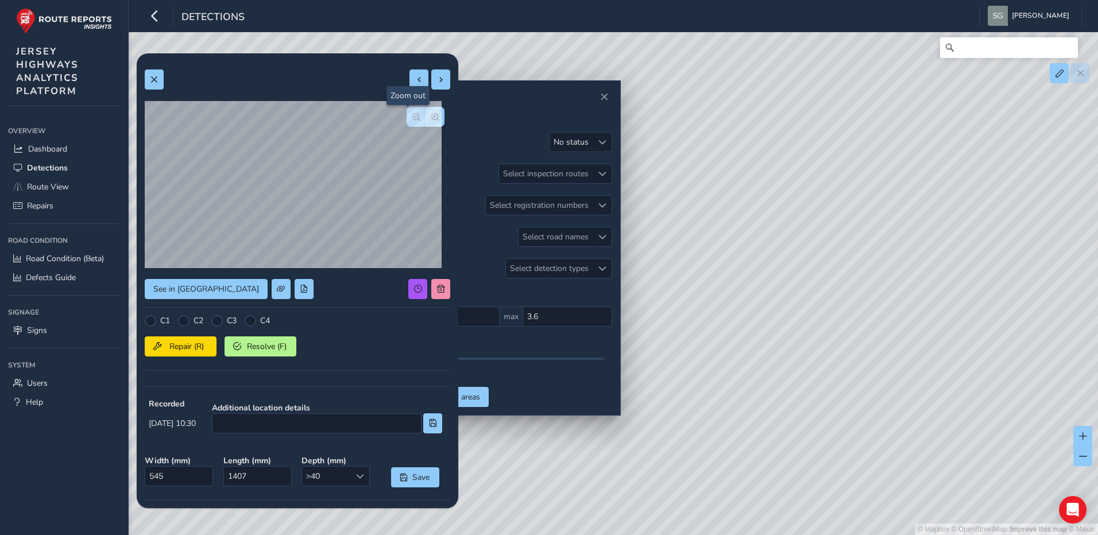
click at [413, 120] on button "button" at bounding box center [415, 117] width 19 height 20
click at [431, 119] on span "button" at bounding box center [435, 117] width 8 height 8
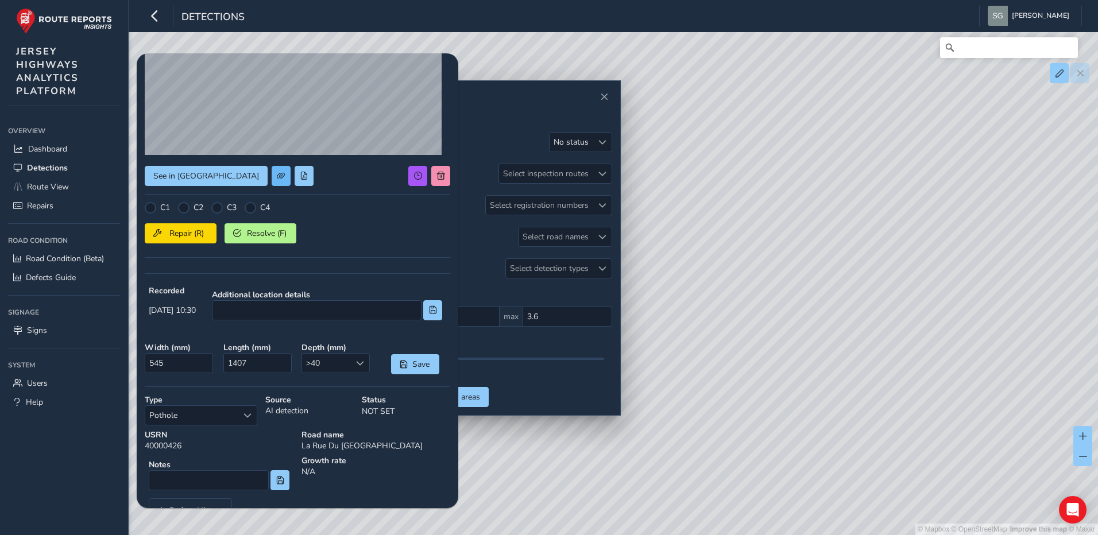
scroll to position [96, 0]
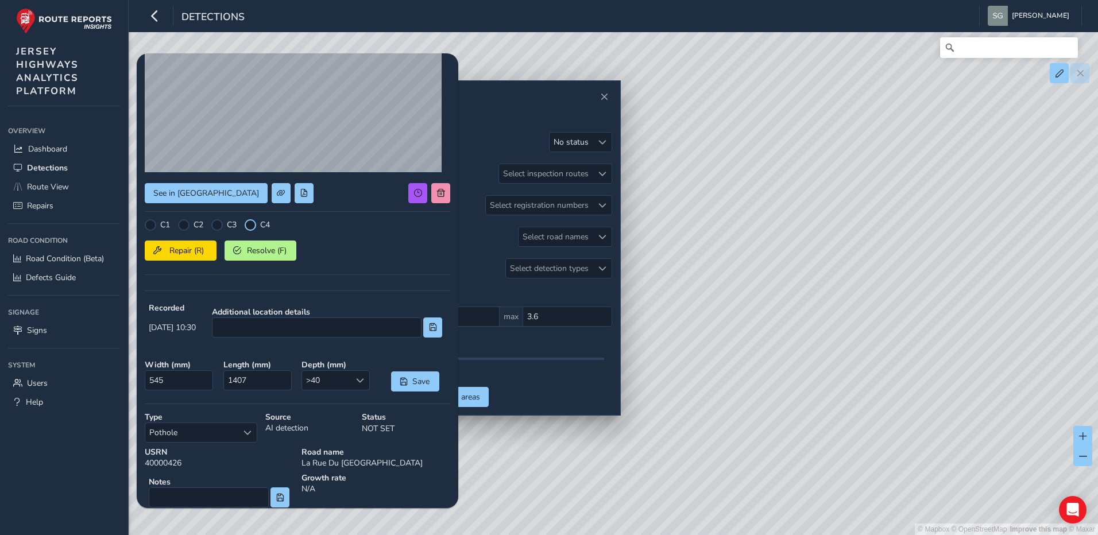
click at [251, 225] on div at bounding box center [250, 224] width 11 height 11
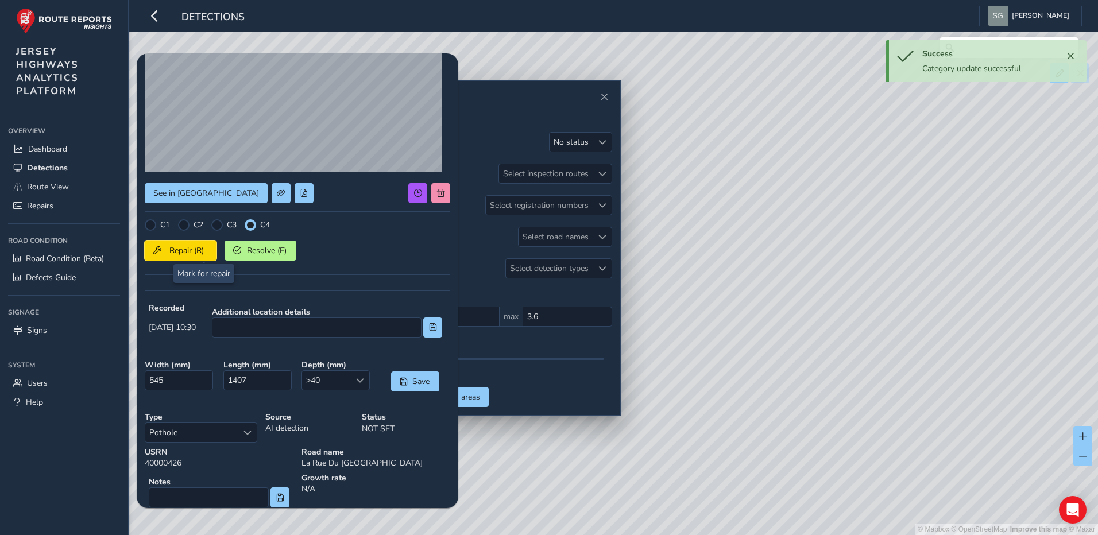
click at [201, 250] on span "Repair (R)" at bounding box center [186, 250] width 42 height 11
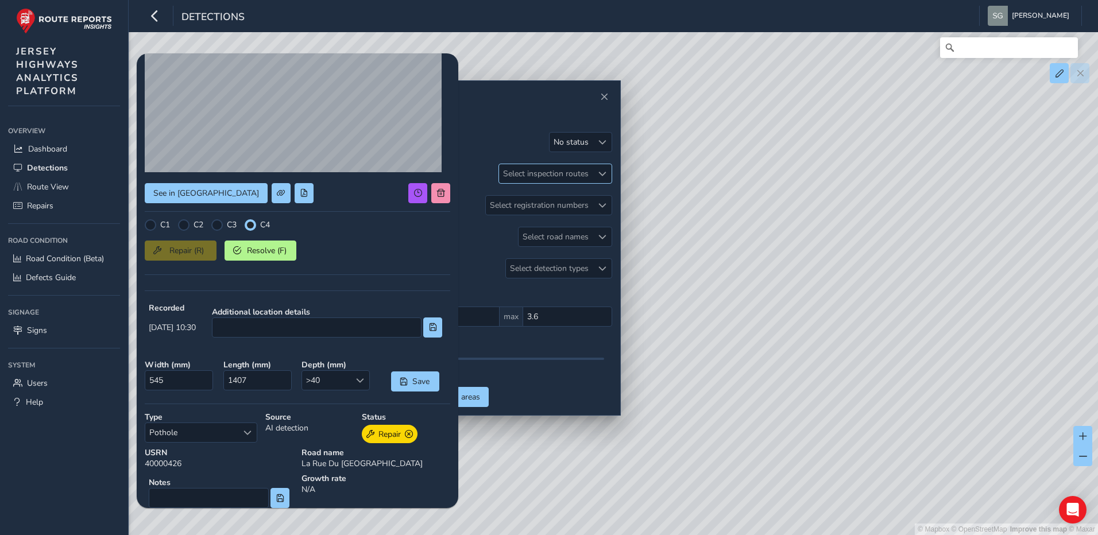
drag, startPoint x: 839, startPoint y: 88, endPoint x: 524, endPoint y: 164, distance: 323.6
click at [854, 72] on div "© Mapbox © OpenStreetMap Improve this map © Maxar" at bounding box center [549, 267] width 1098 height 535
click at [296, 215] on div "See in Route View C1 C2 C3 C4 Repair (R) Resolve (F) Recorded [DATE] 10:30 Addi…" at bounding box center [297, 262] width 305 height 592
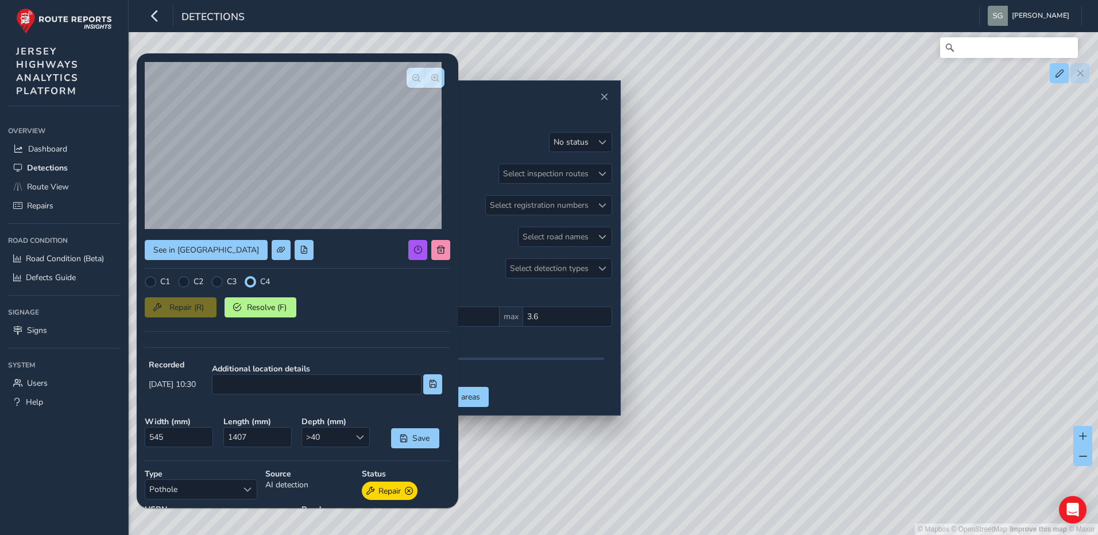
scroll to position [0, 0]
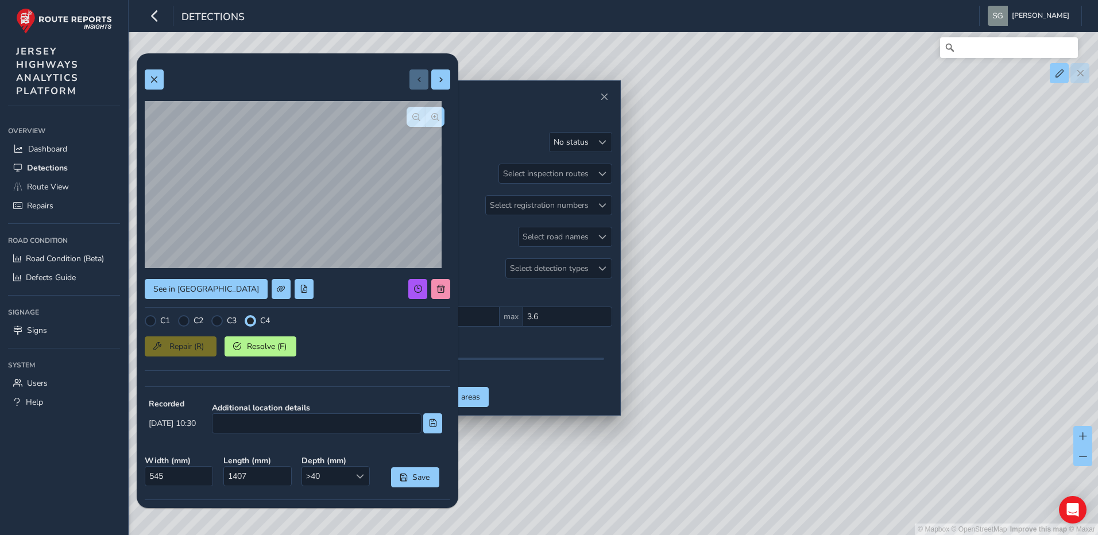
click at [429, 92] on div "See in Route View C1 C2 C3 C4 Repair (R) Resolve (F) Recorded [DATE] 10:30 Addi…" at bounding box center [297, 357] width 305 height 592
click at [431, 86] on button at bounding box center [440, 79] width 19 height 20
type input "546"
type input "2572"
click at [157, 80] on span at bounding box center [154, 80] width 8 height 8
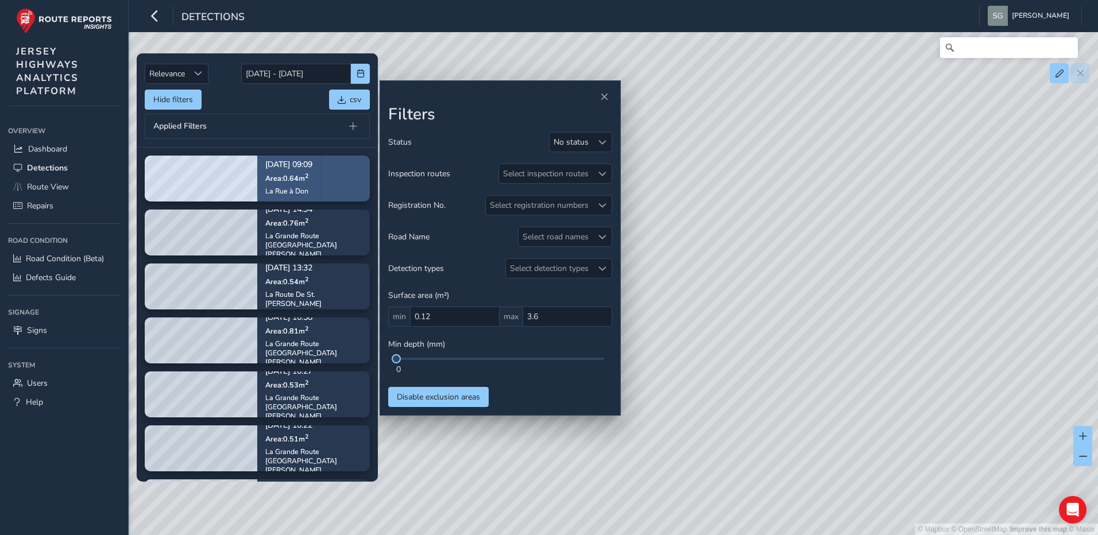
click at [320, 187] on div "[DATE] 09:09 Area: 0.64 m [STREET_ADDRESS]" at bounding box center [288, 178] width 63 height 67
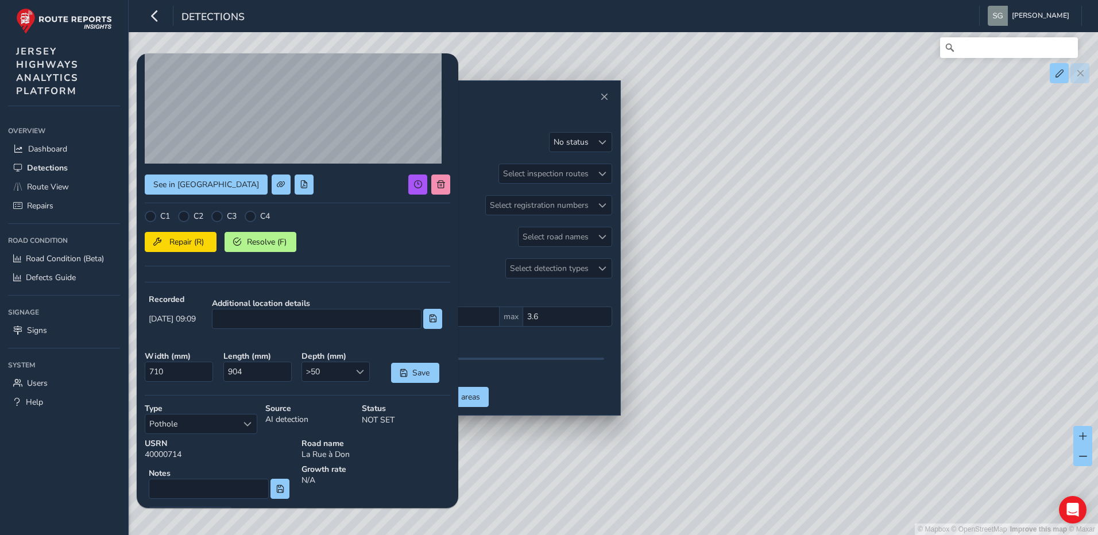
scroll to position [153, 0]
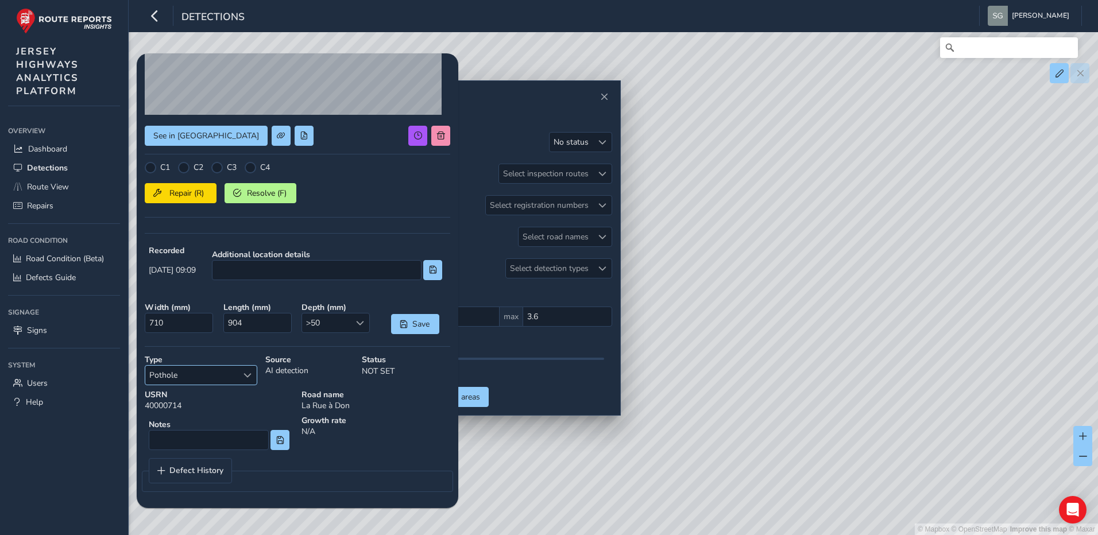
click at [241, 377] on div "Select a type" at bounding box center [247, 375] width 19 height 19
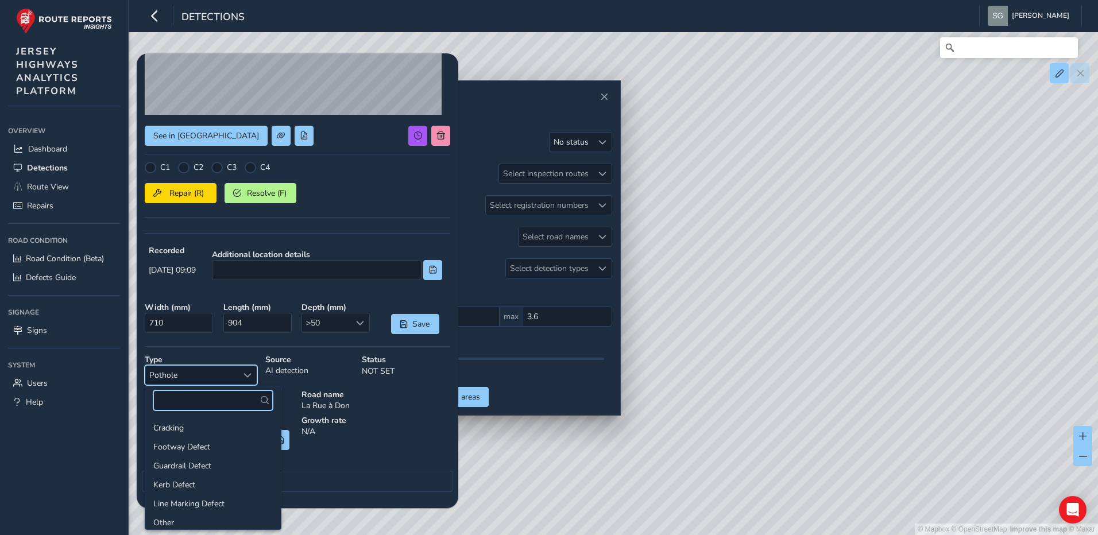
scroll to position [41, 0]
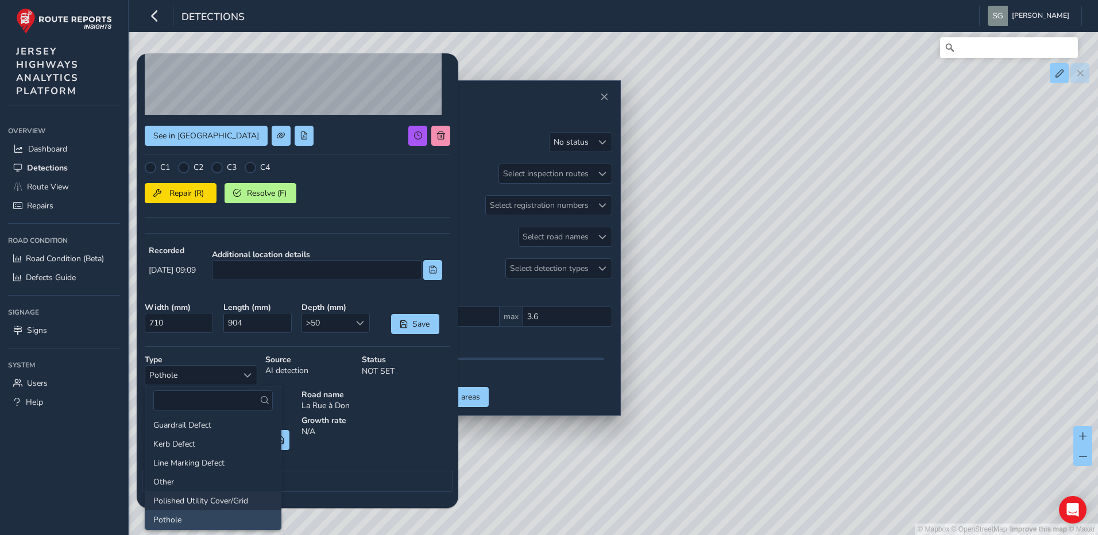
click at [223, 501] on li "Polished Utility Cover/Grid" at bounding box center [212, 500] width 135 height 19
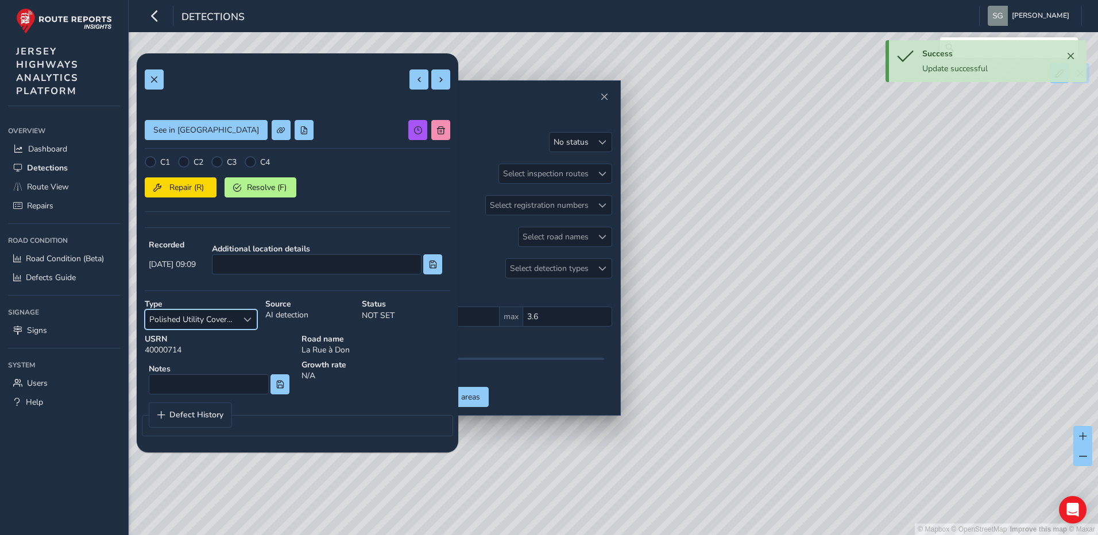
scroll to position [0, 0]
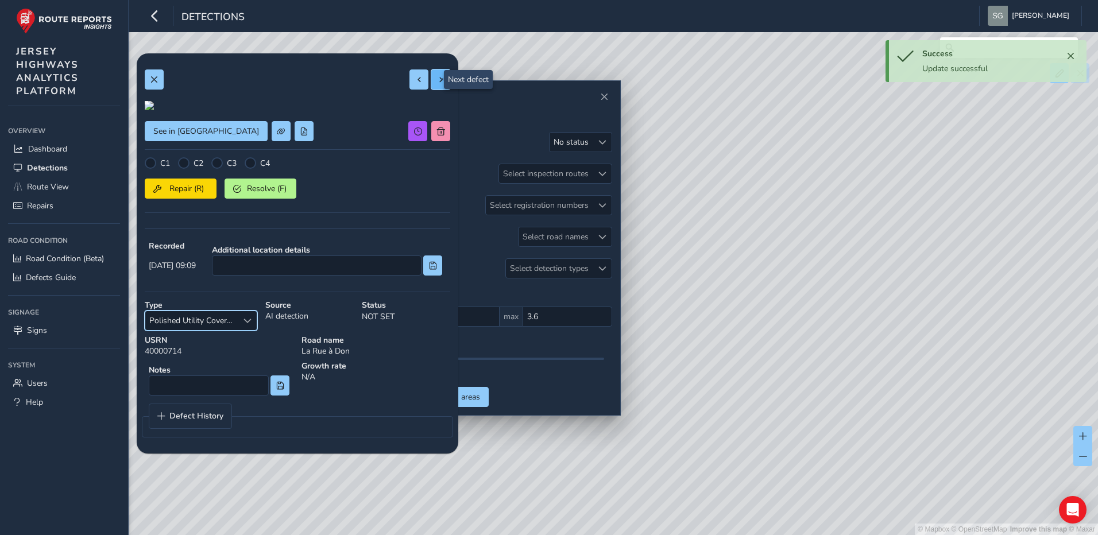
click at [437, 76] on span at bounding box center [441, 80] width 8 height 8
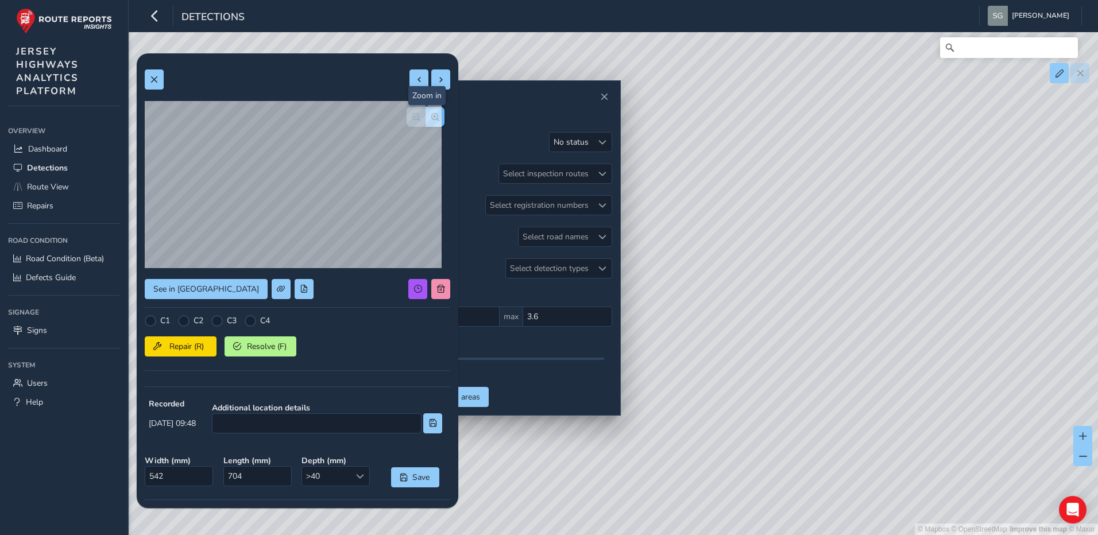
click at [425, 122] on button "button" at bounding box center [434, 117] width 19 height 20
click at [437, 285] on span at bounding box center [441, 289] width 8 height 8
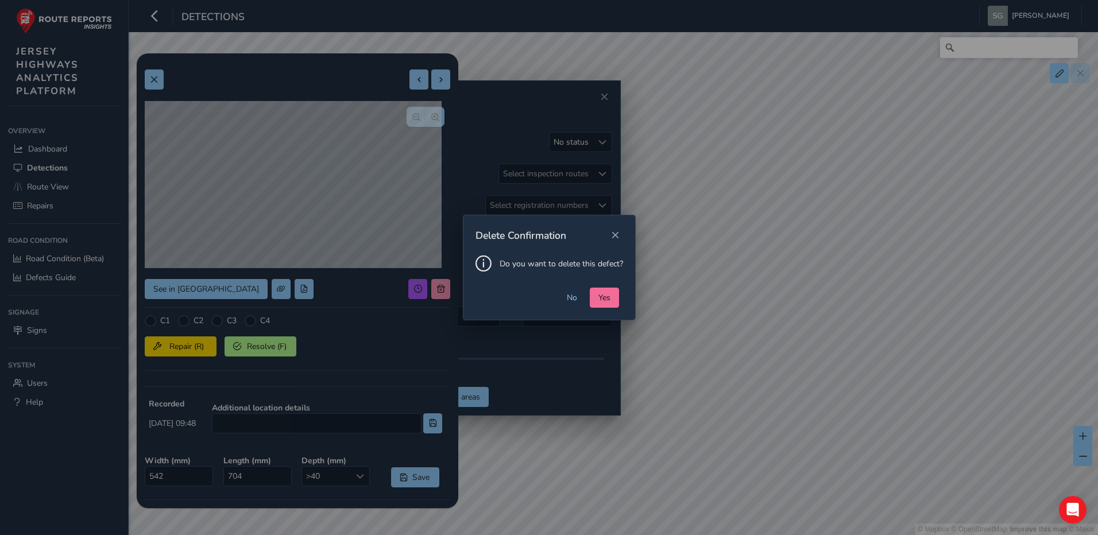
click at [613, 297] on button "Yes" at bounding box center [604, 298] width 29 height 20
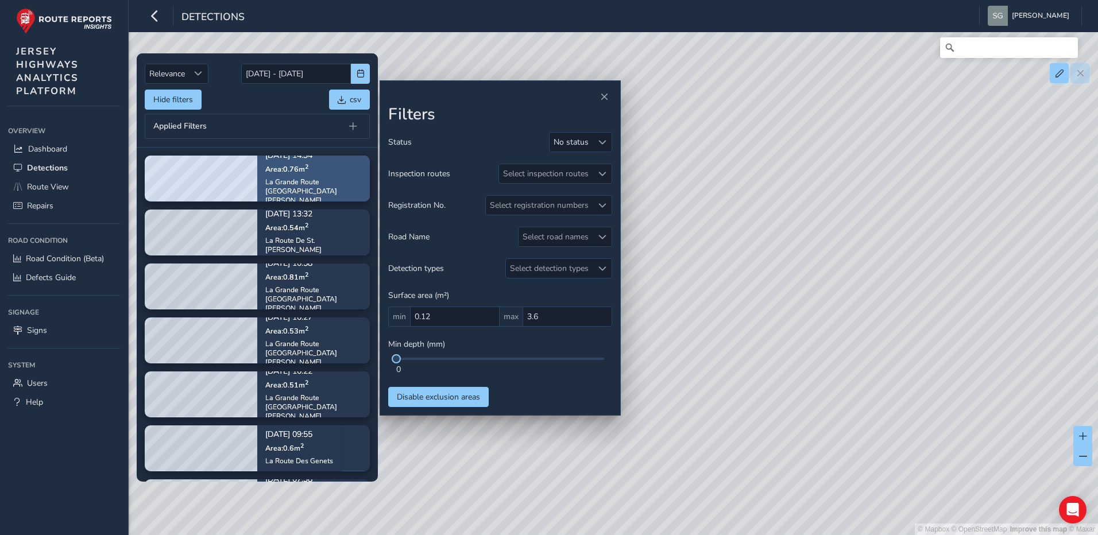
click at [331, 181] on div "La Grande Route [GEOGRAPHIC_DATA][PERSON_NAME]" at bounding box center [313, 191] width 96 height 28
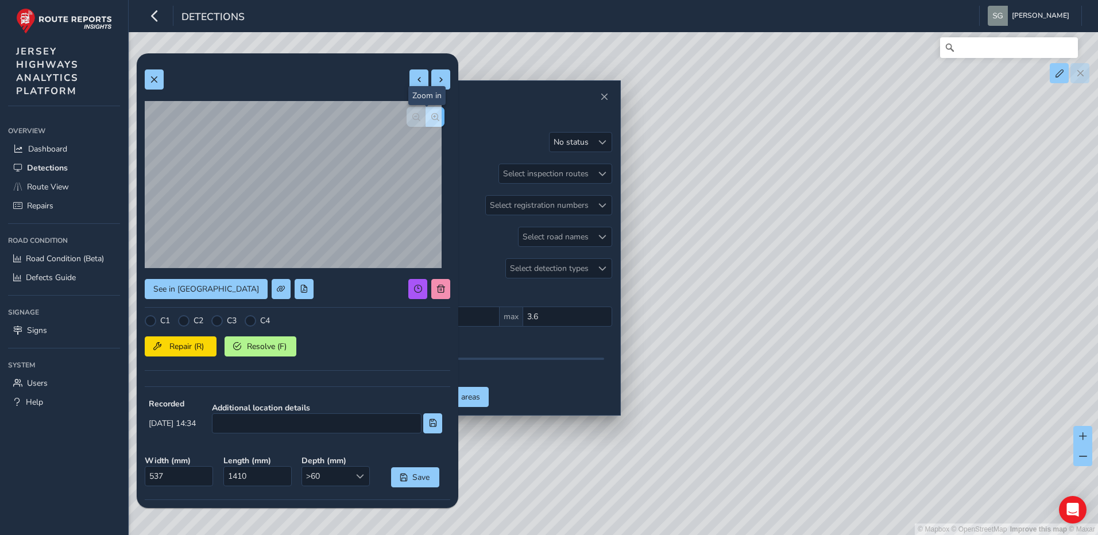
click at [431, 120] on span "button" at bounding box center [435, 117] width 8 height 8
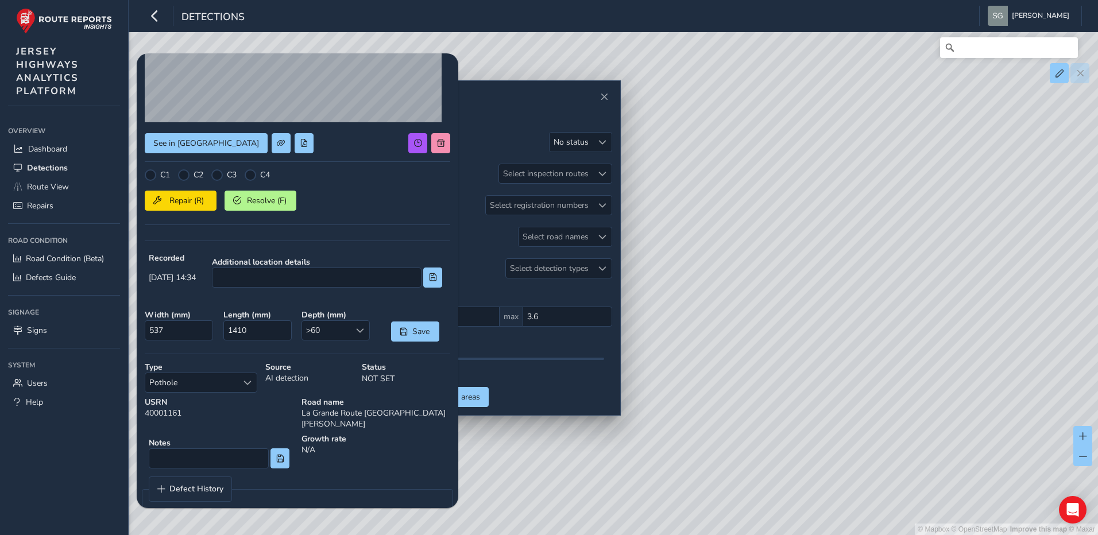
scroll to position [153, 0]
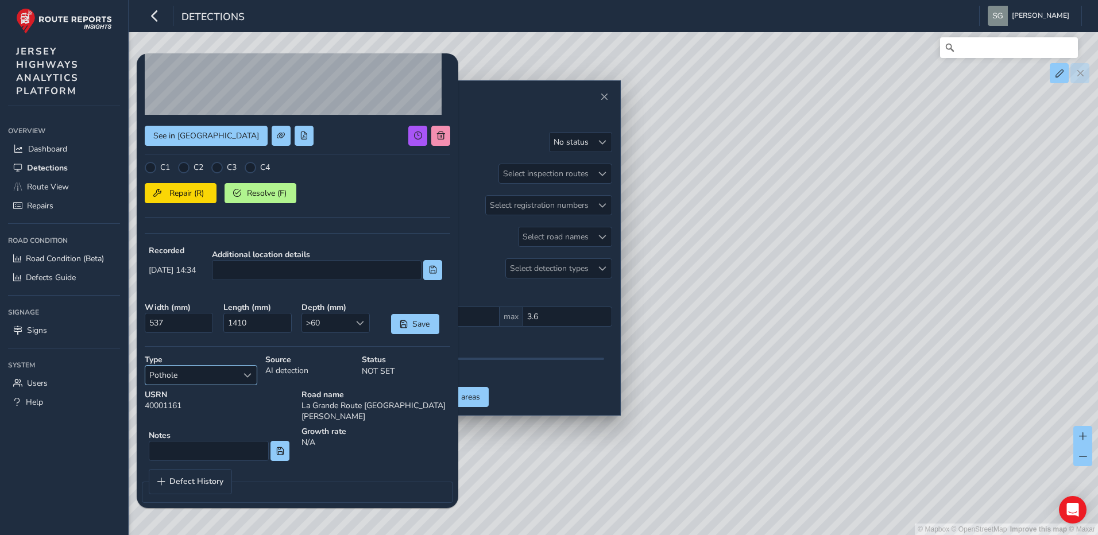
click at [245, 385] on div "Pothole Pothole" at bounding box center [201, 375] width 113 height 20
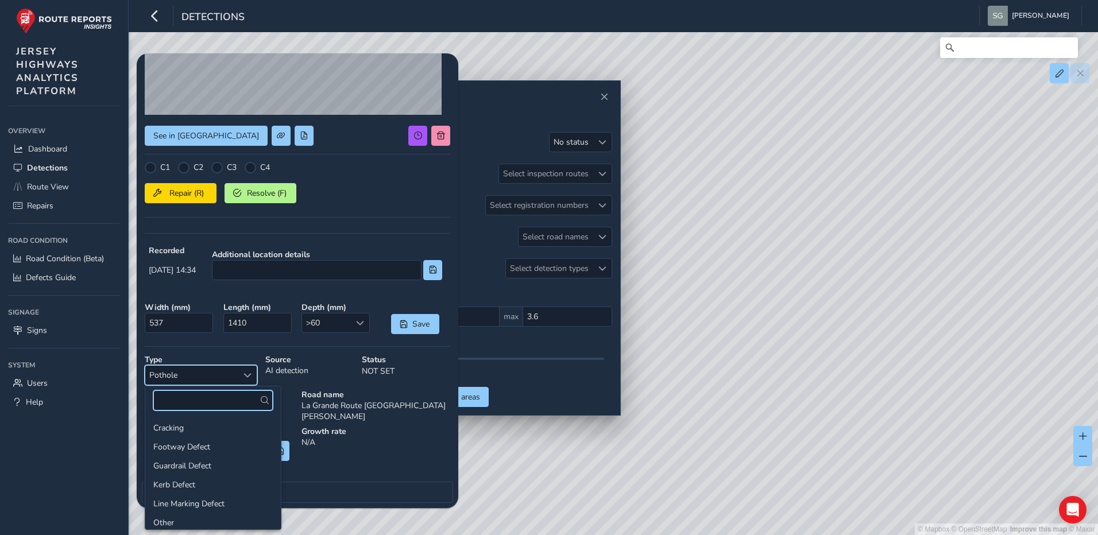
scroll to position [41, 0]
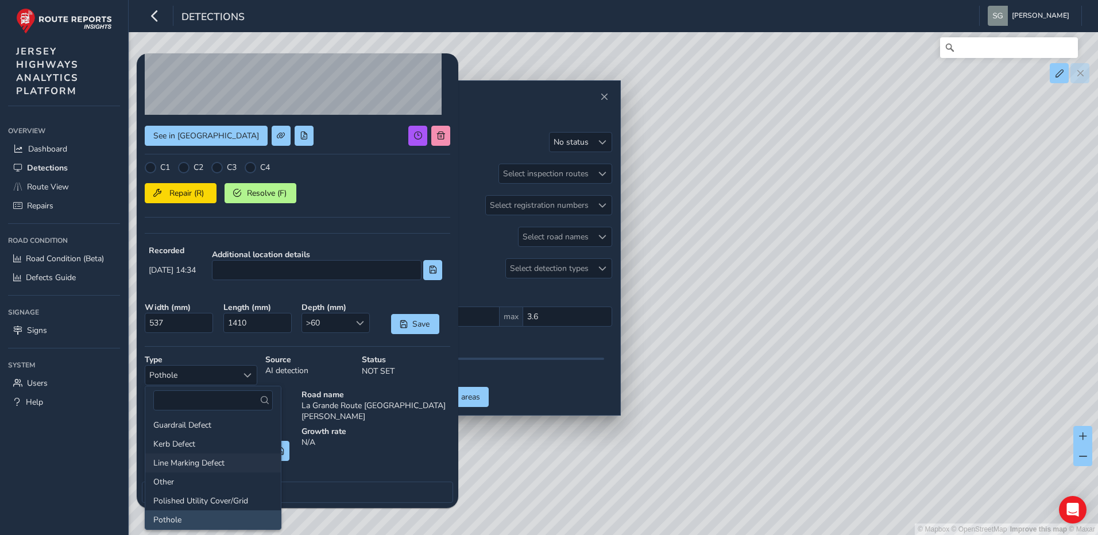
click at [231, 460] on li "Line Marking Defect" at bounding box center [212, 463] width 135 height 19
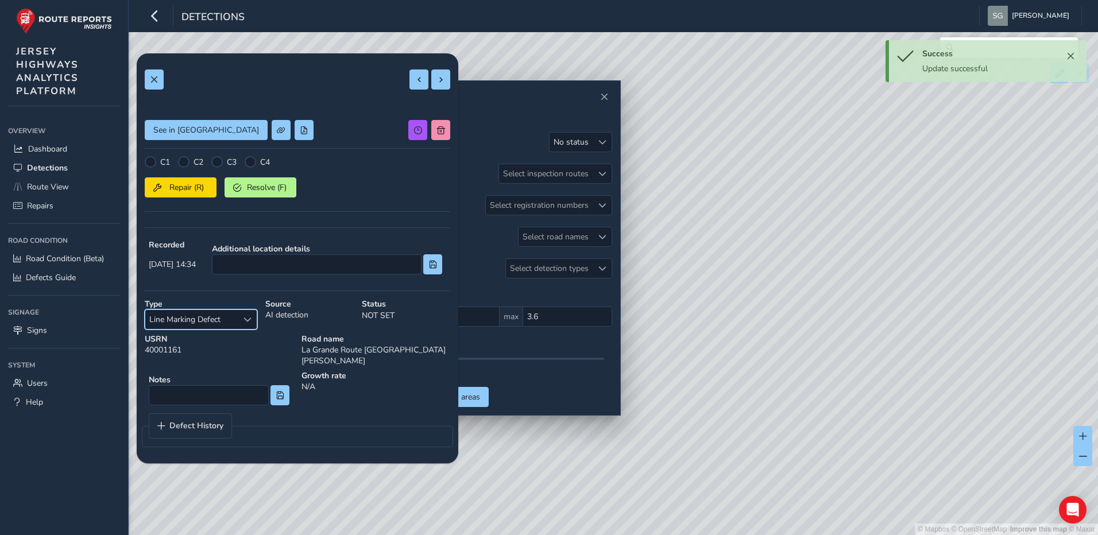
scroll to position [0, 0]
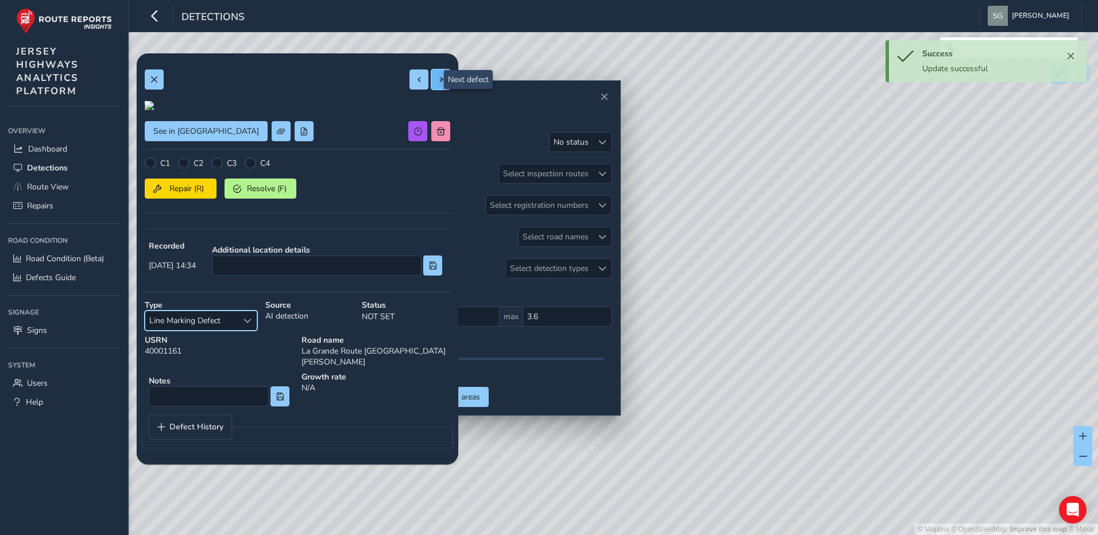
click at [435, 86] on button at bounding box center [440, 79] width 19 height 20
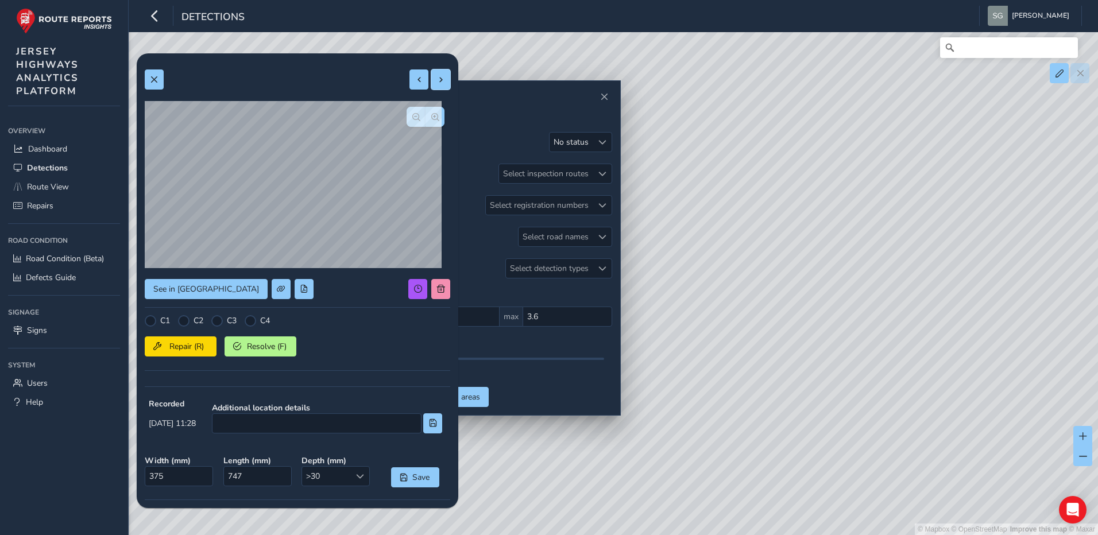
scroll to position [57, 0]
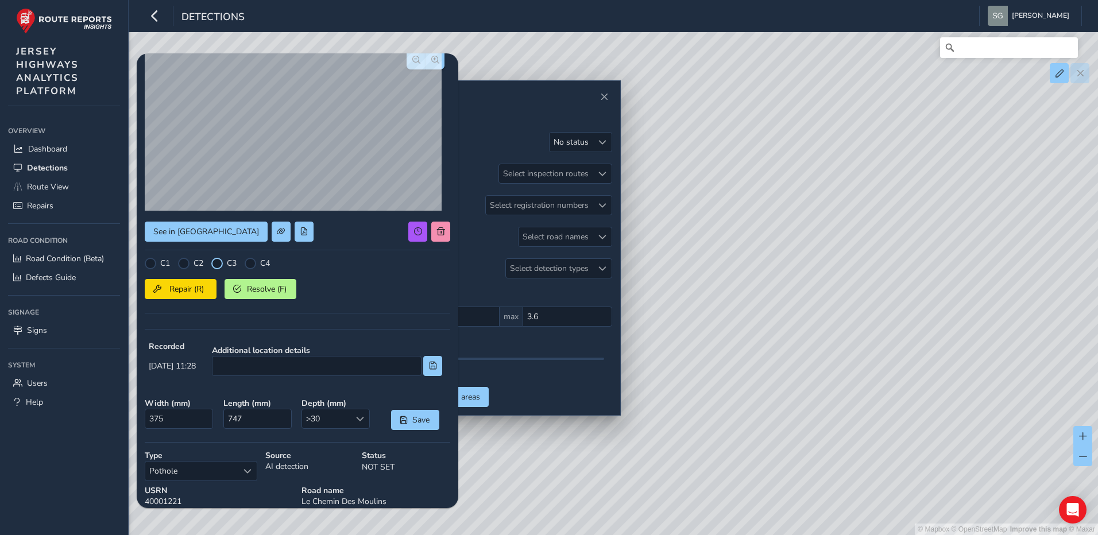
click at [218, 265] on div at bounding box center [216, 263] width 11 height 11
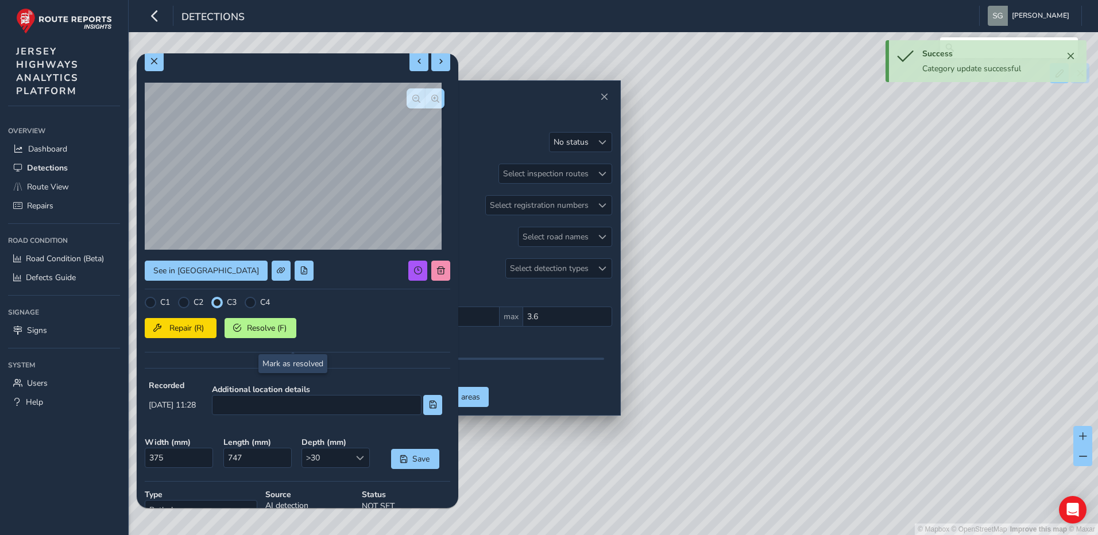
scroll to position [0, 0]
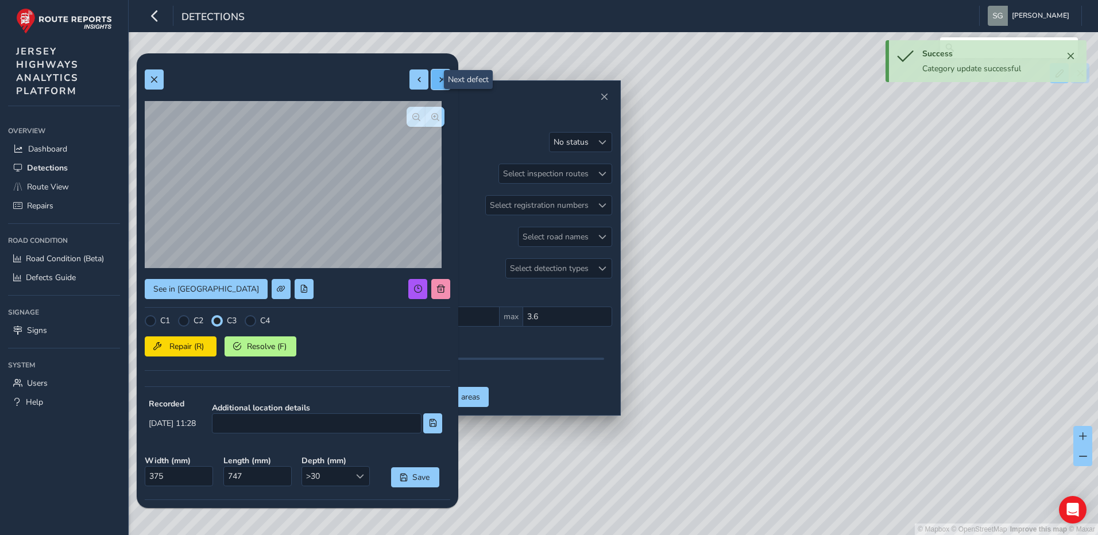
click at [434, 73] on button at bounding box center [440, 79] width 19 height 20
type input "1044"
type input "3449"
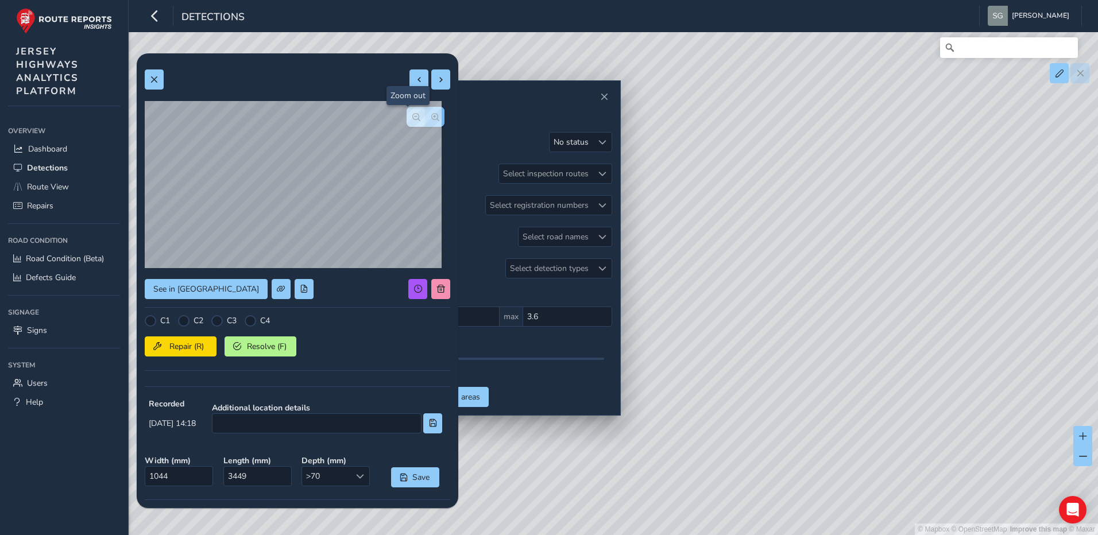
click at [425, 119] on button "button" at bounding box center [434, 117] width 19 height 20
click at [412, 119] on span "button" at bounding box center [416, 117] width 8 height 8
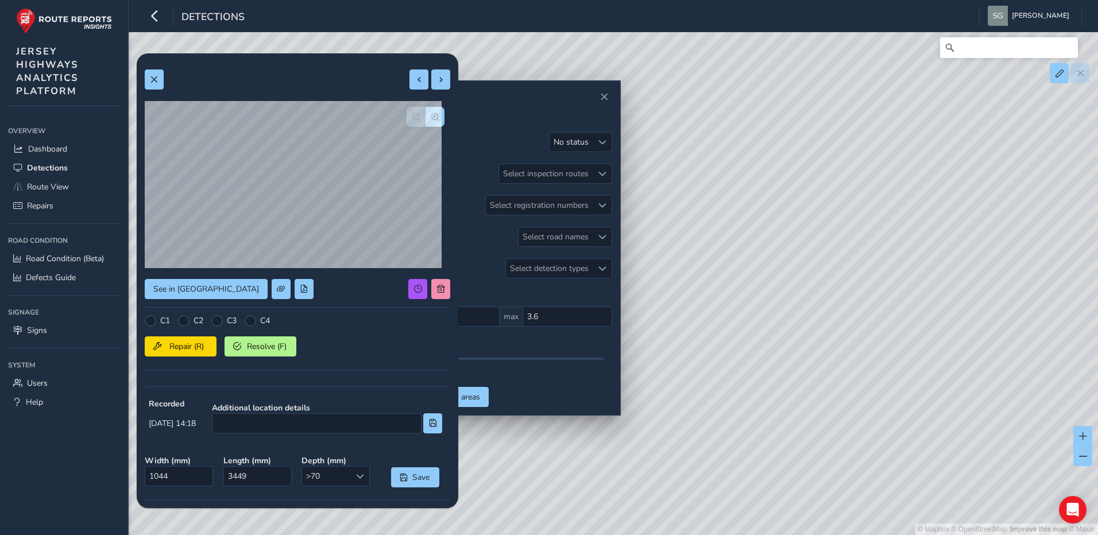
scroll to position [153, 0]
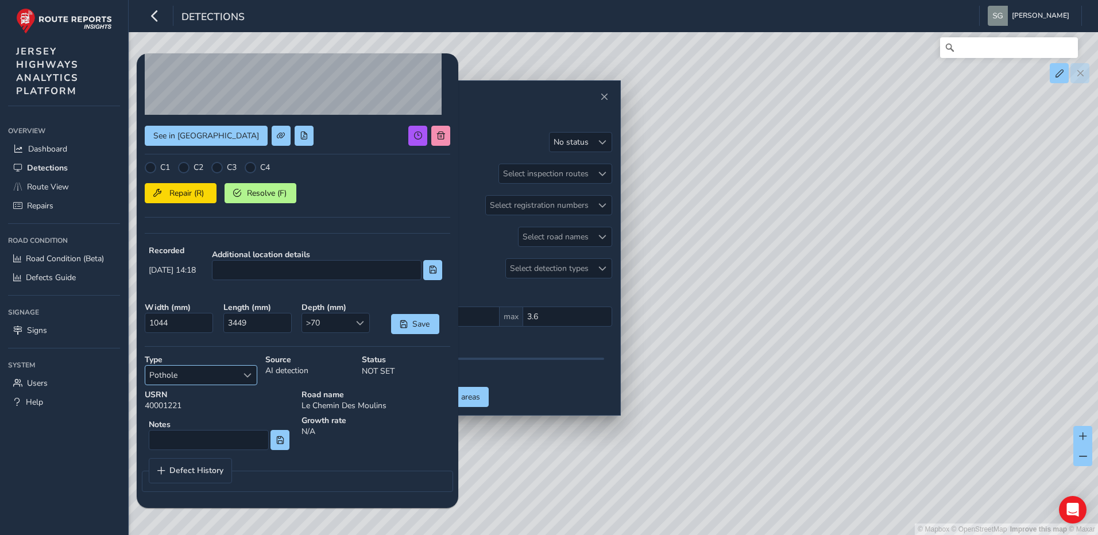
click at [243, 385] on div "Select a type" at bounding box center [247, 375] width 19 height 19
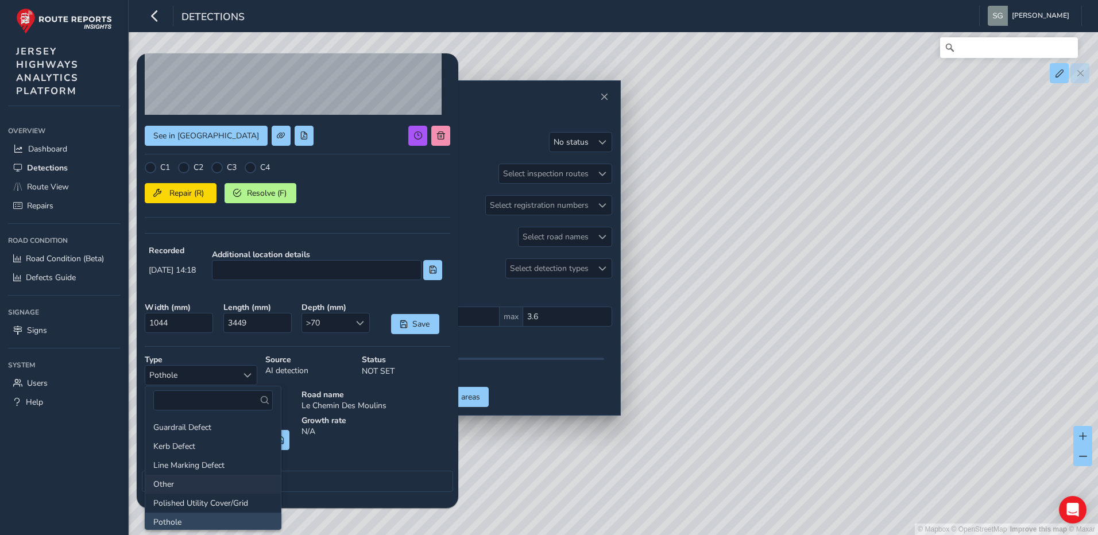
scroll to position [57, 0]
click at [254, 166] on div at bounding box center [250, 167] width 11 height 11
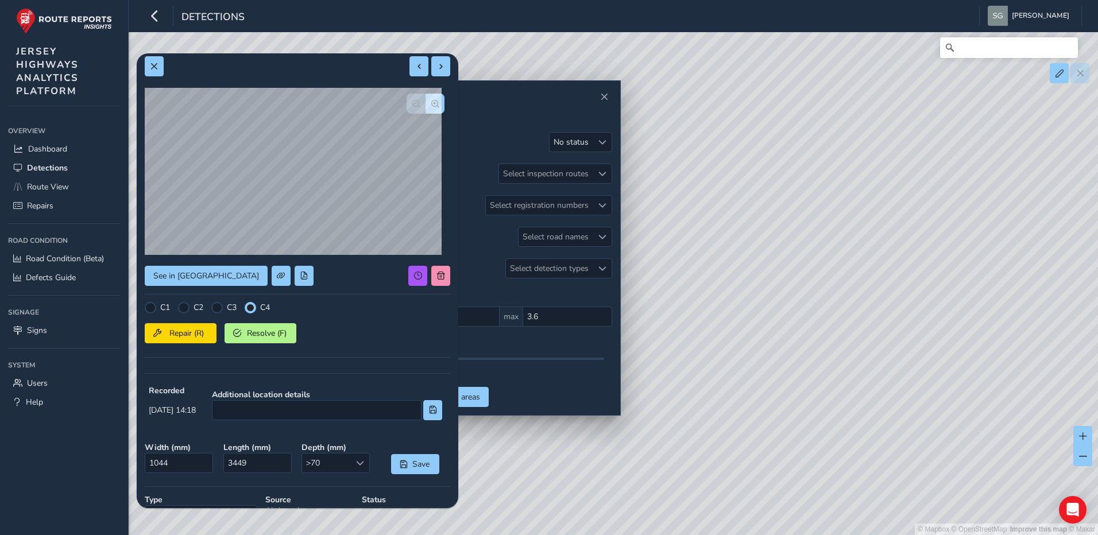
scroll to position [0, 0]
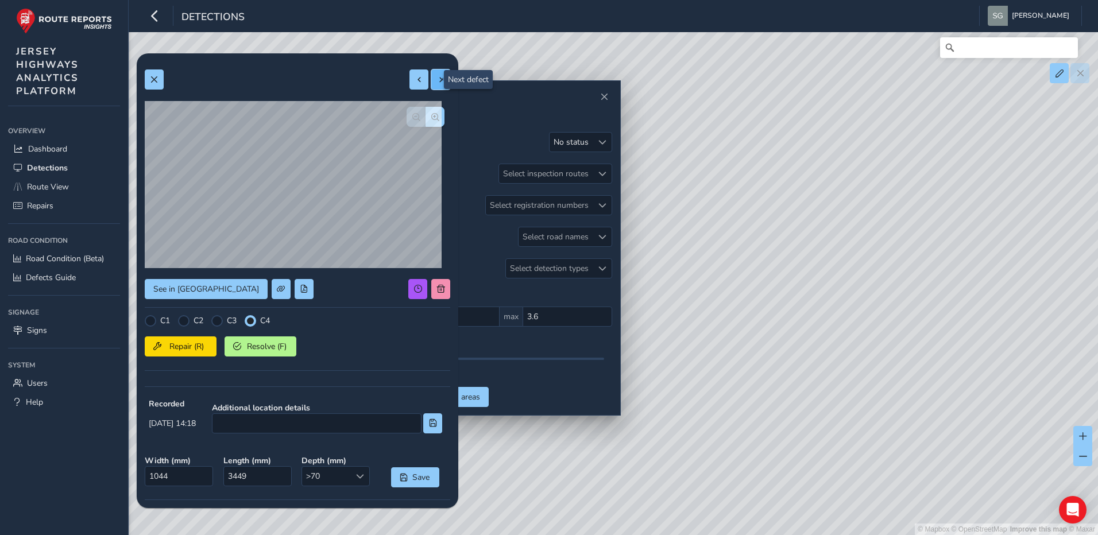
click at [437, 80] on span at bounding box center [441, 80] width 8 height 8
type input "560"
type input "2294"
click at [431, 114] on span "button" at bounding box center [435, 117] width 8 height 8
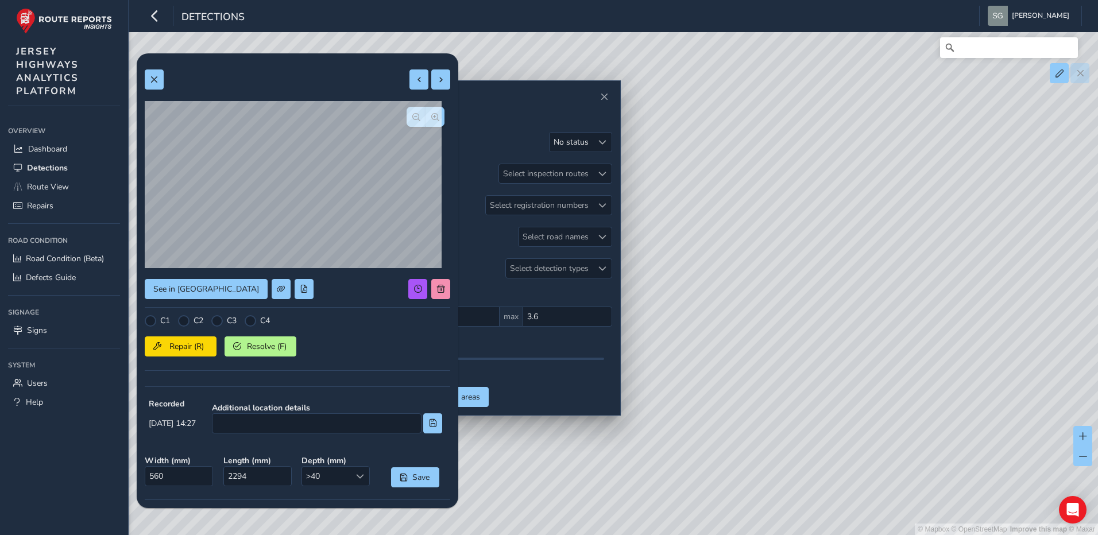
scroll to position [153, 0]
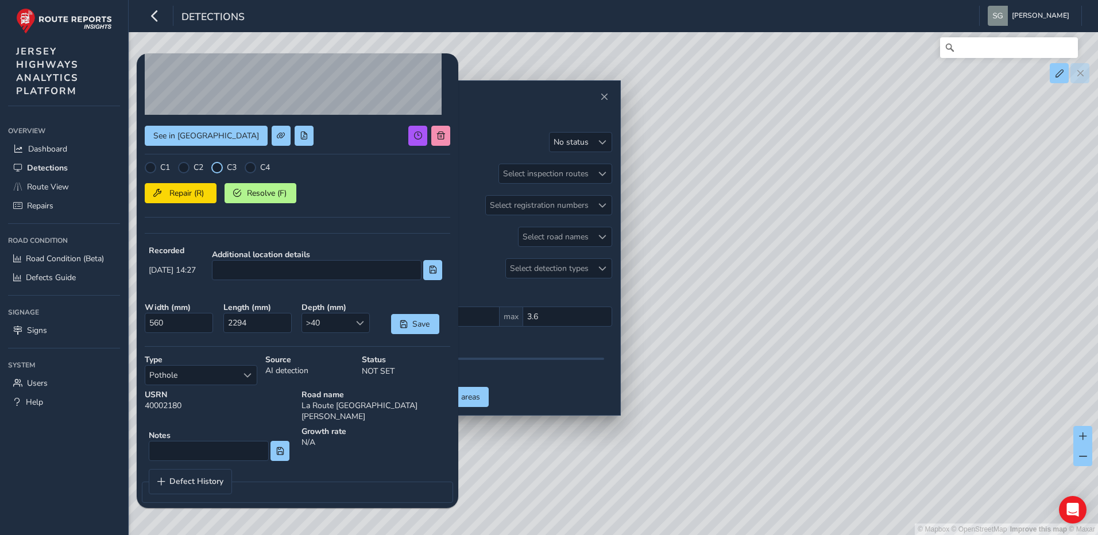
click at [218, 170] on div at bounding box center [216, 167] width 11 height 11
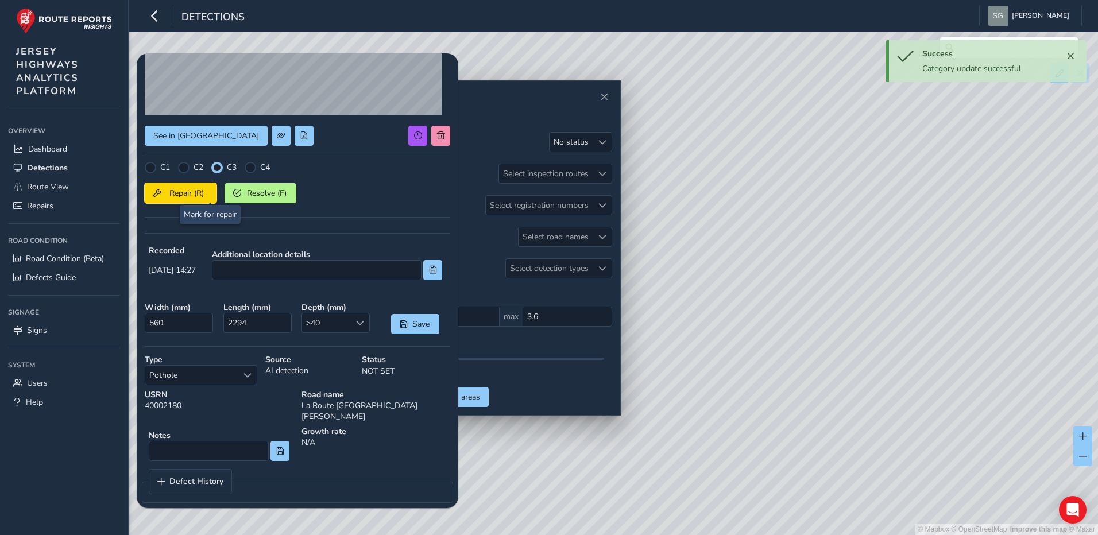
click at [207, 191] on span "Repair (R)" at bounding box center [186, 193] width 42 height 11
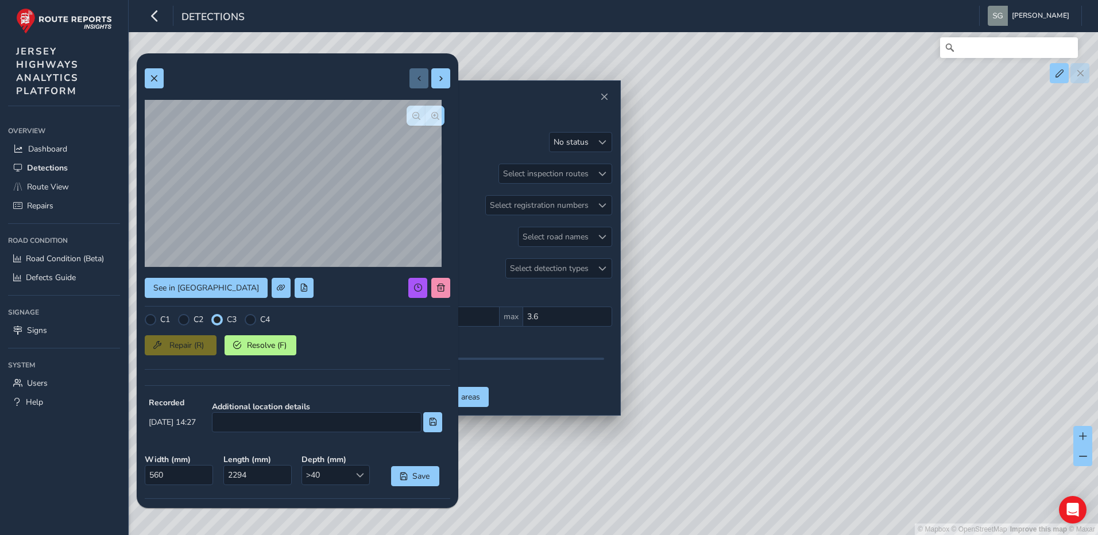
scroll to position [0, 0]
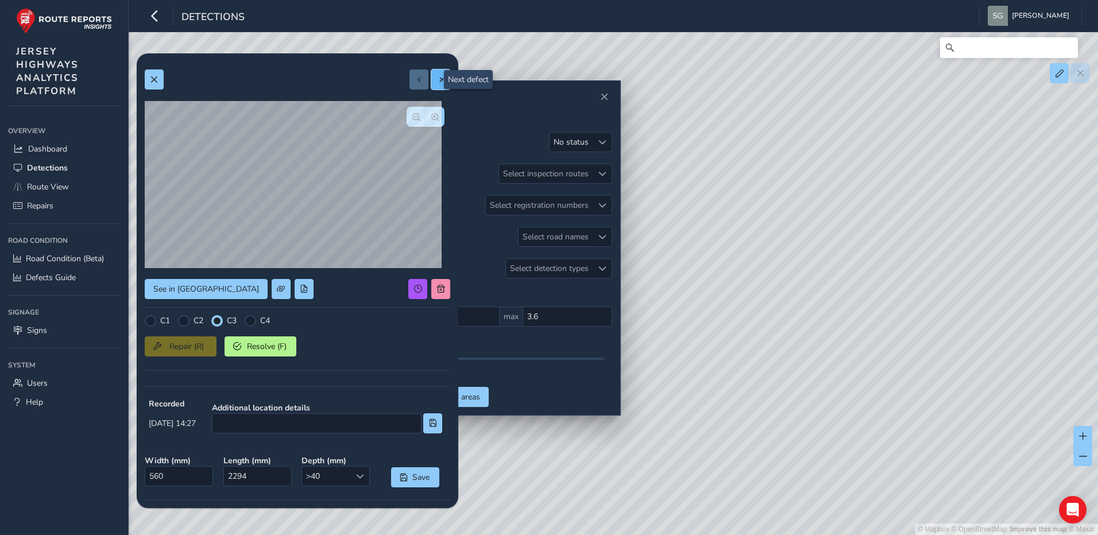
click at [437, 76] on span at bounding box center [441, 80] width 8 height 8
type input "546"
type input "2572"
click at [203, 349] on span "Repair (R)" at bounding box center [186, 346] width 42 height 11
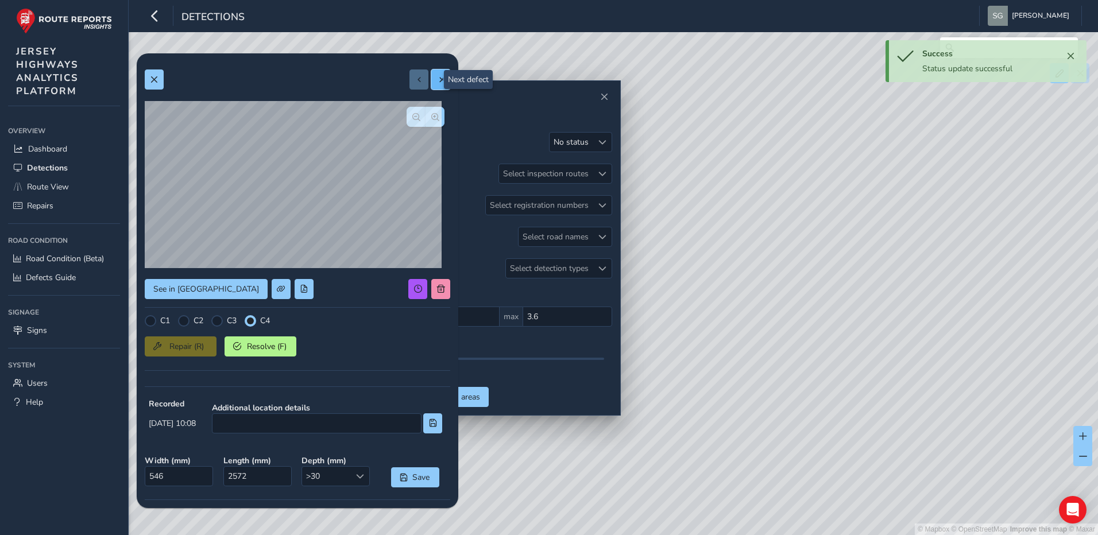
click at [437, 79] on span at bounding box center [441, 80] width 8 height 8
type input "388"
type input "1094"
click at [412, 119] on span "button" at bounding box center [416, 117] width 8 height 8
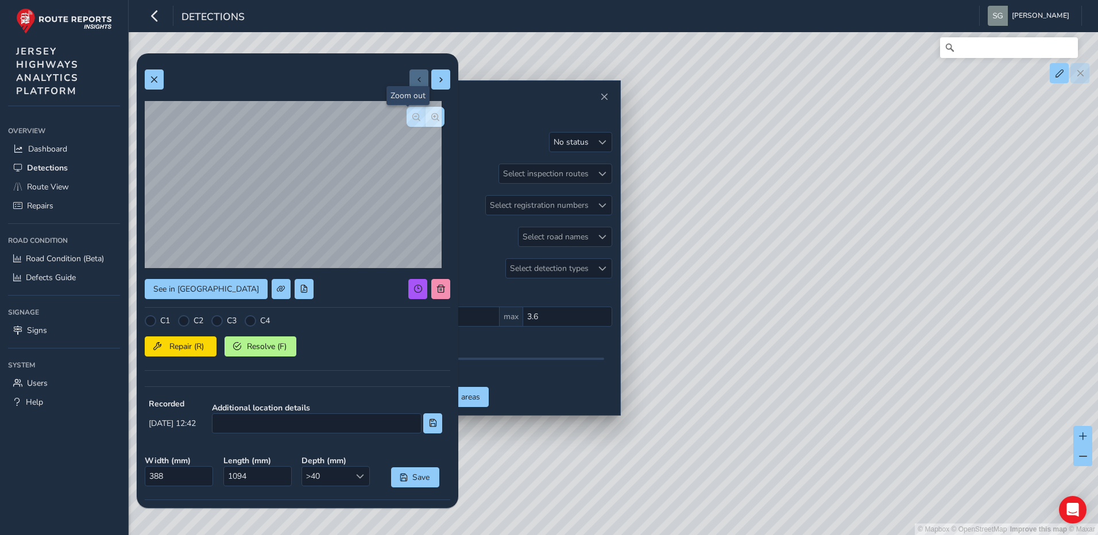
click at [412, 119] on span "button" at bounding box center [416, 117] width 8 height 8
click at [431, 119] on span "button" at bounding box center [435, 117] width 8 height 8
click at [414, 119] on button "button" at bounding box center [415, 117] width 19 height 20
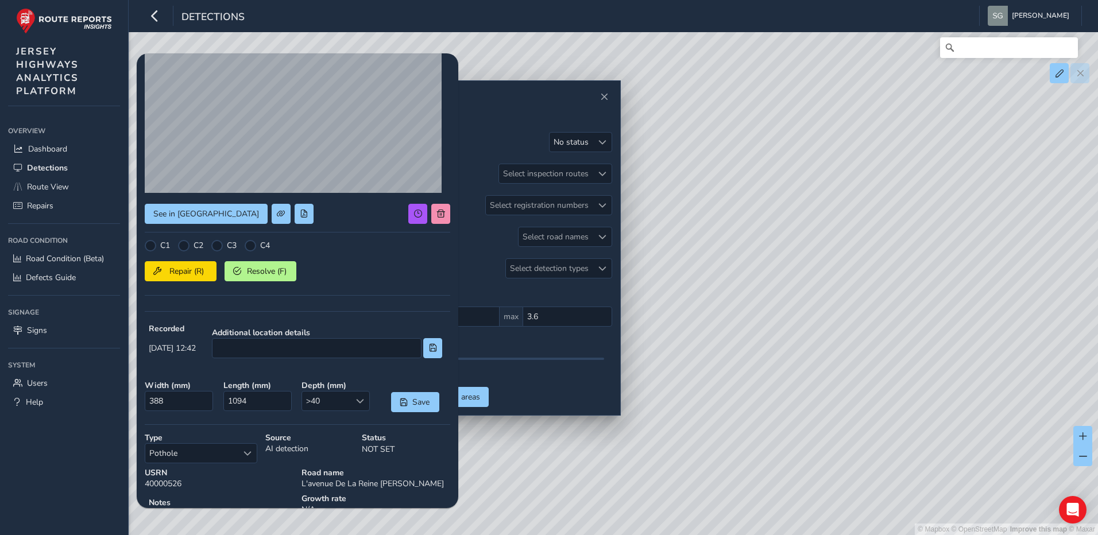
scroll to position [153, 0]
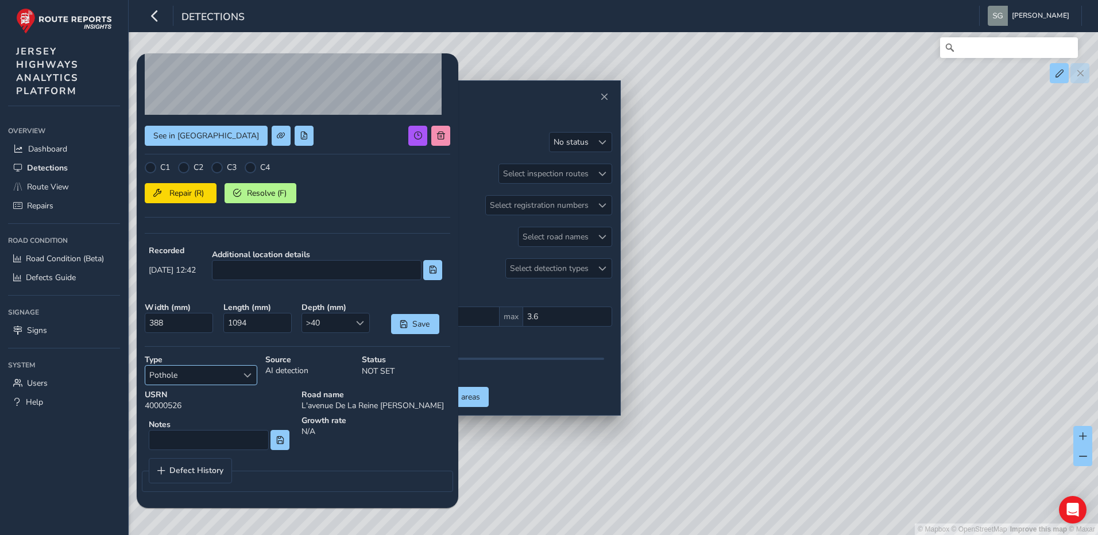
click at [246, 377] on span "Select a type" at bounding box center [247, 375] width 8 height 8
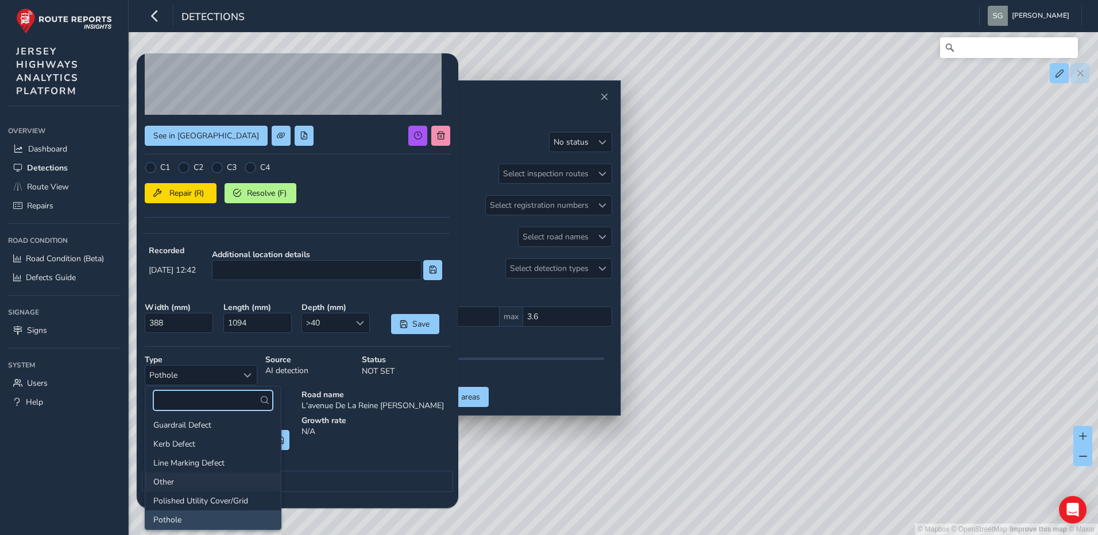
scroll to position [0, 0]
click at [227, 481] on li "Kerb Defect" at bounding box center [212, 484] width 135 height 19
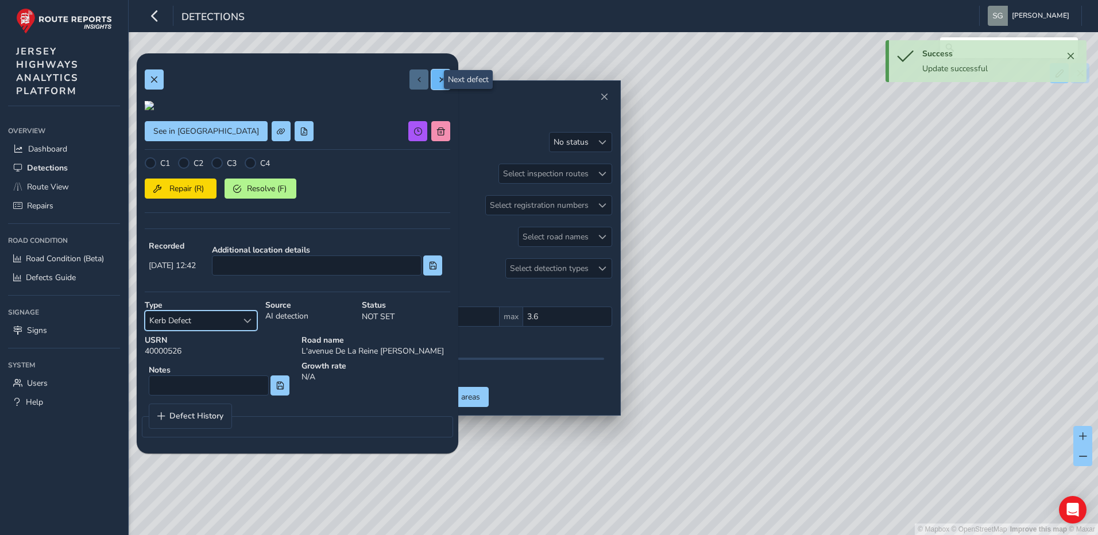
click at [436, 81] on button at bounding box center [440, 79] width 19 height 20
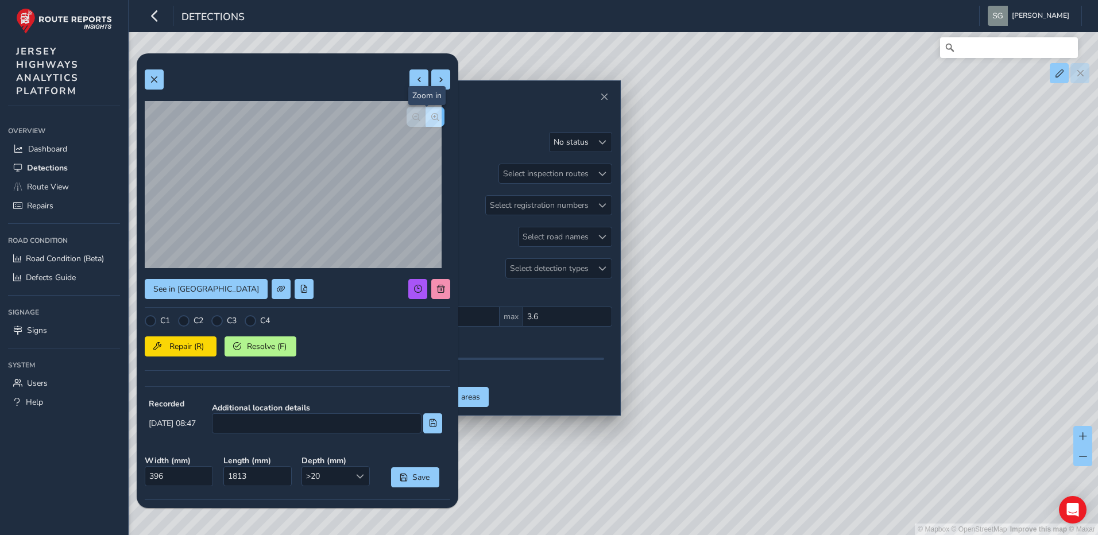
click at [427, 122] on button "button" at bounding box center [434, 117] width 19 height 20
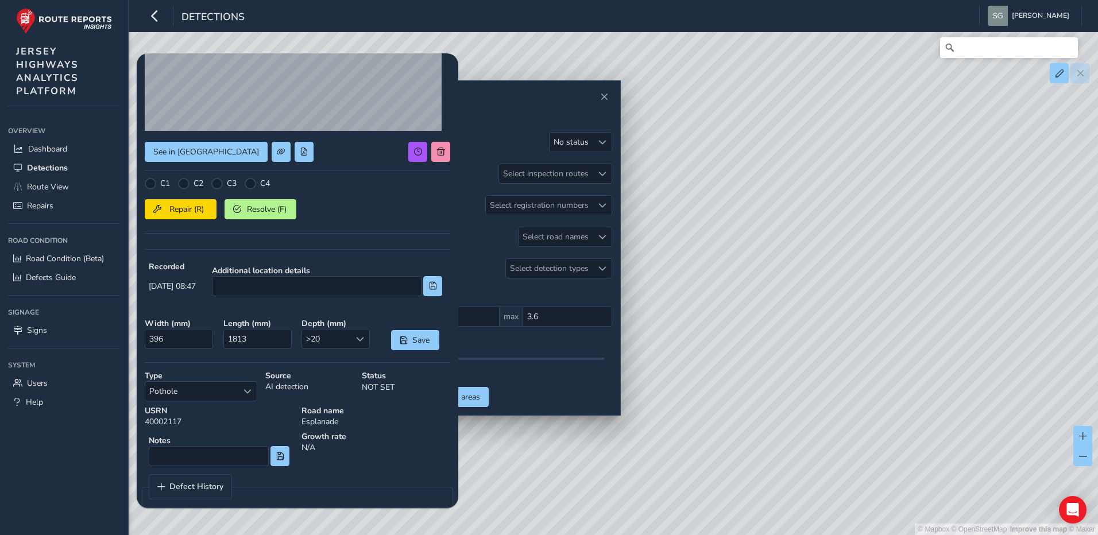
scroll to position [153, 0]
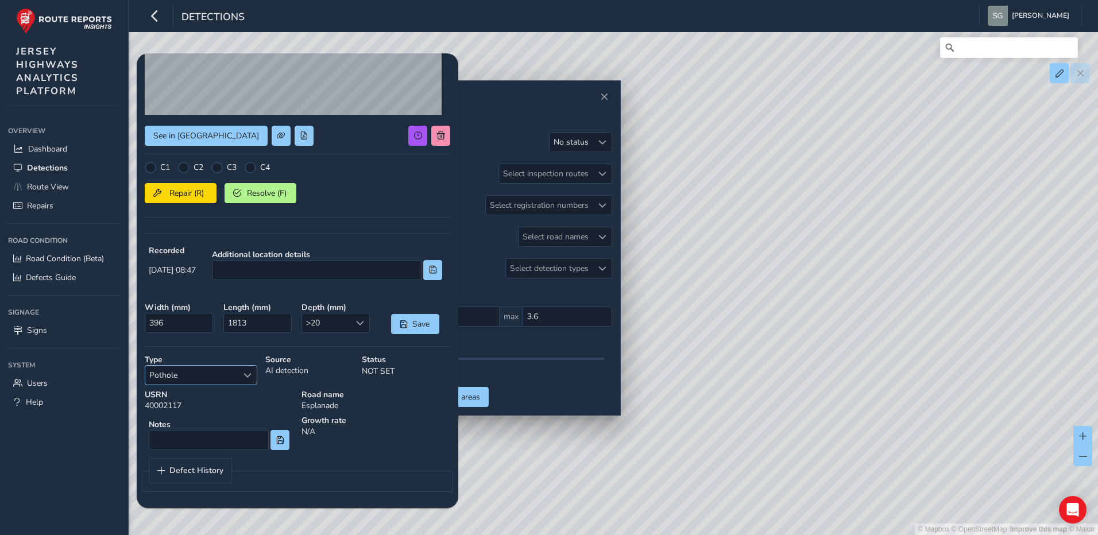
click at [254, 375] on div "Select a type" at bounding box center [247, 375] width 19 height 19
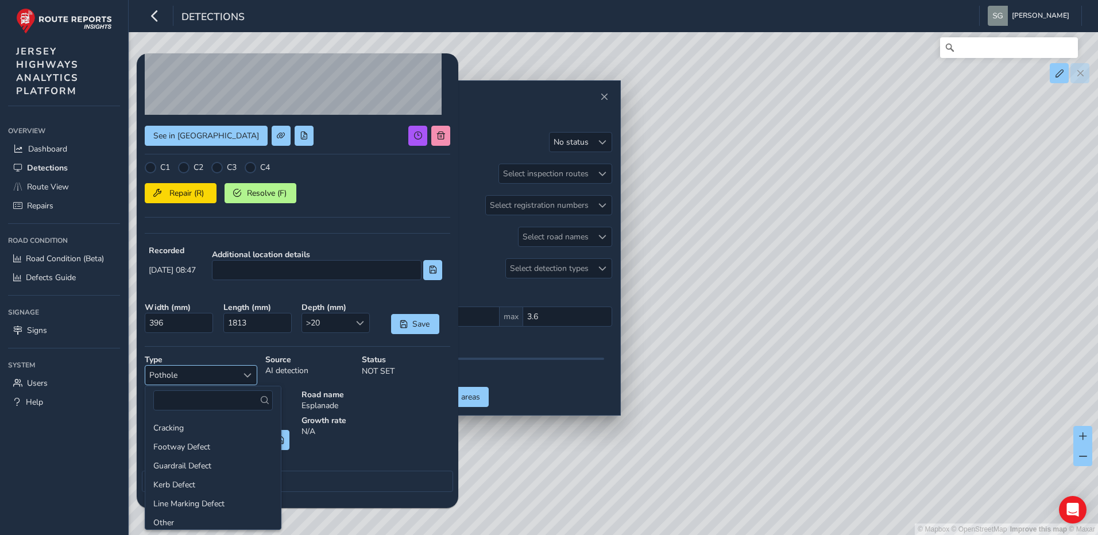
scroll to position [41, 0]
click at [347, 184] on div "Repair (R) Resolve (F)" at bounding box center [297, 191] width 305 height 24
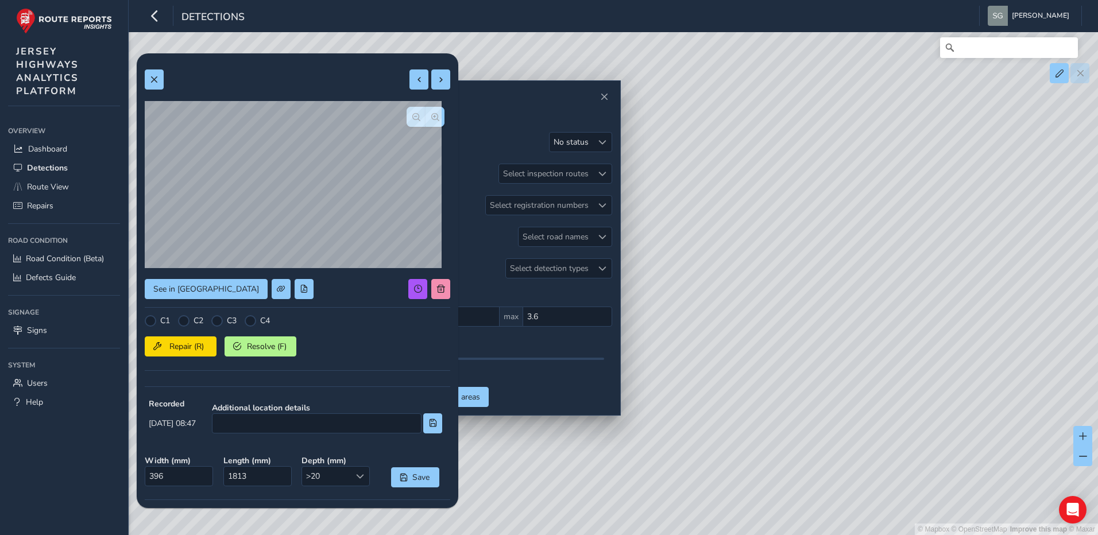
scroll to position [153, 0]
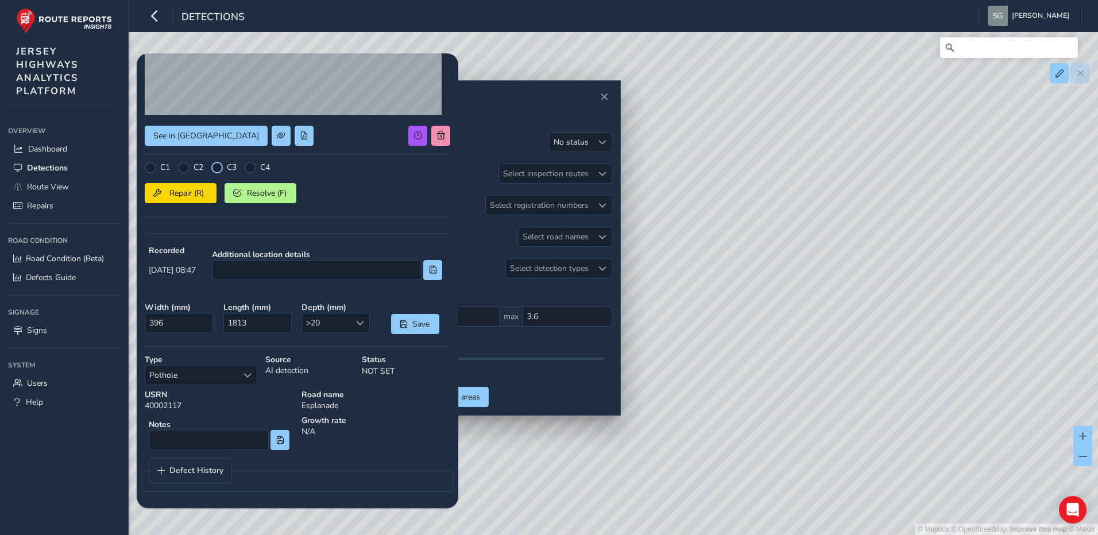
click at [221, 166] on div at bounding box center [216, 167] width 11 height 11
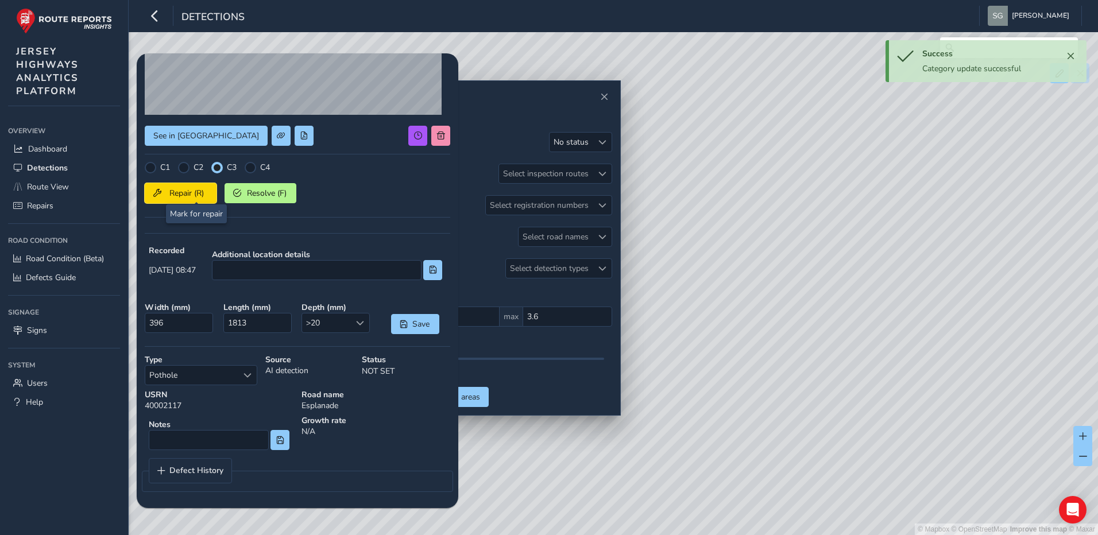
click at [193, 191] on span "Repair (R)" at bounding box center [186, 193] width 42 height 11
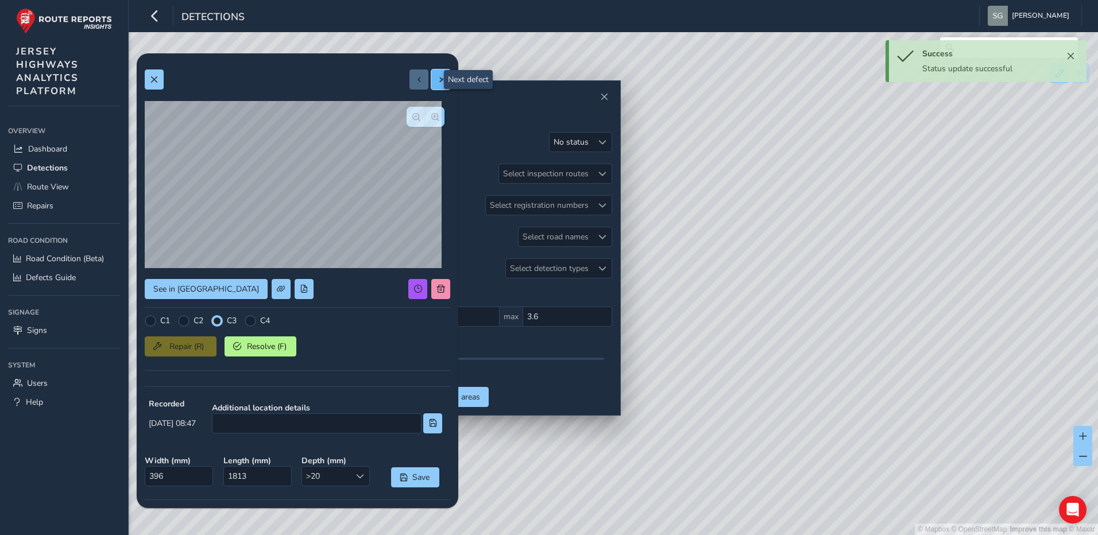
click at [437, 76] on span at bounding box center [441, 80] width 8 height 8
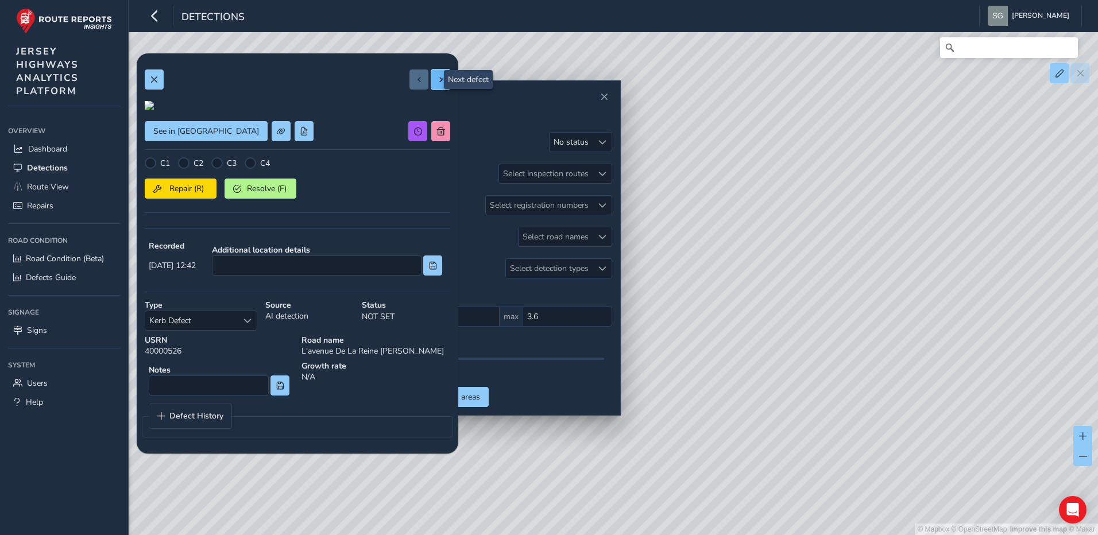
click at [437, 79] on span at bounding box center [441, 80] width 8 height 8
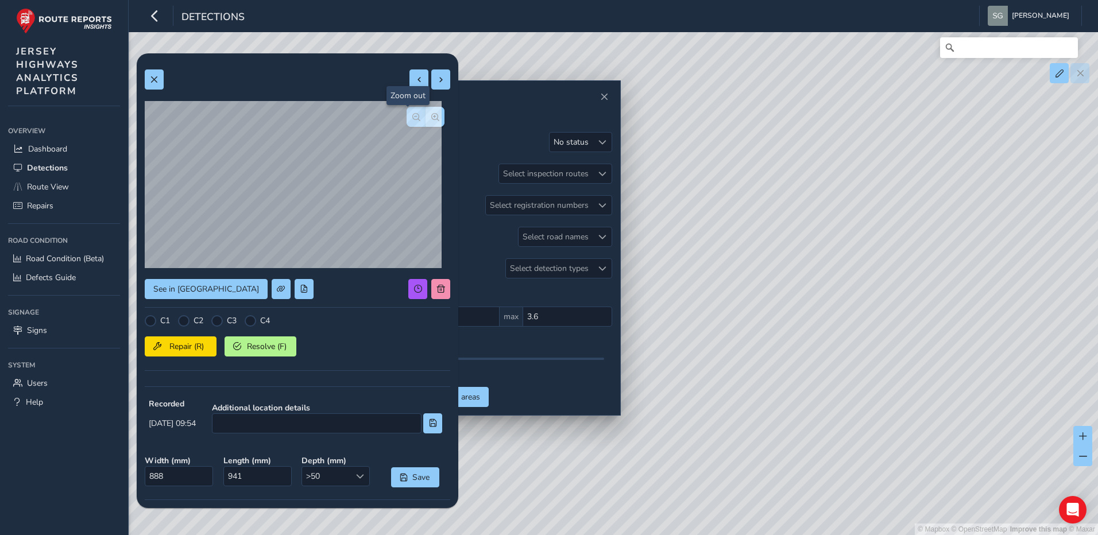
click at [412, 115] on span "button" at bounding box center [416, 117] width 8 height 8
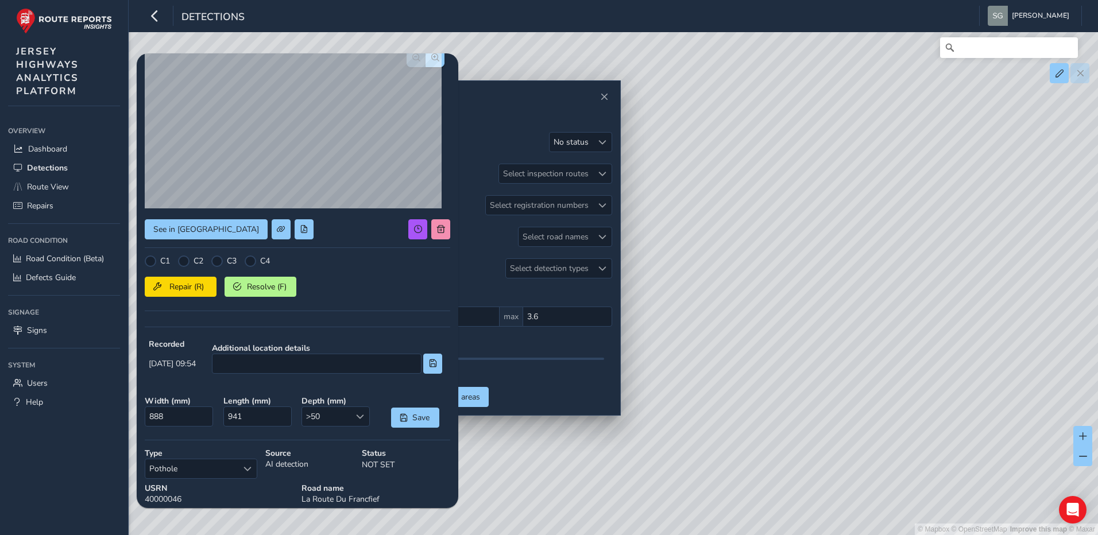
scroll to position [115, 0]
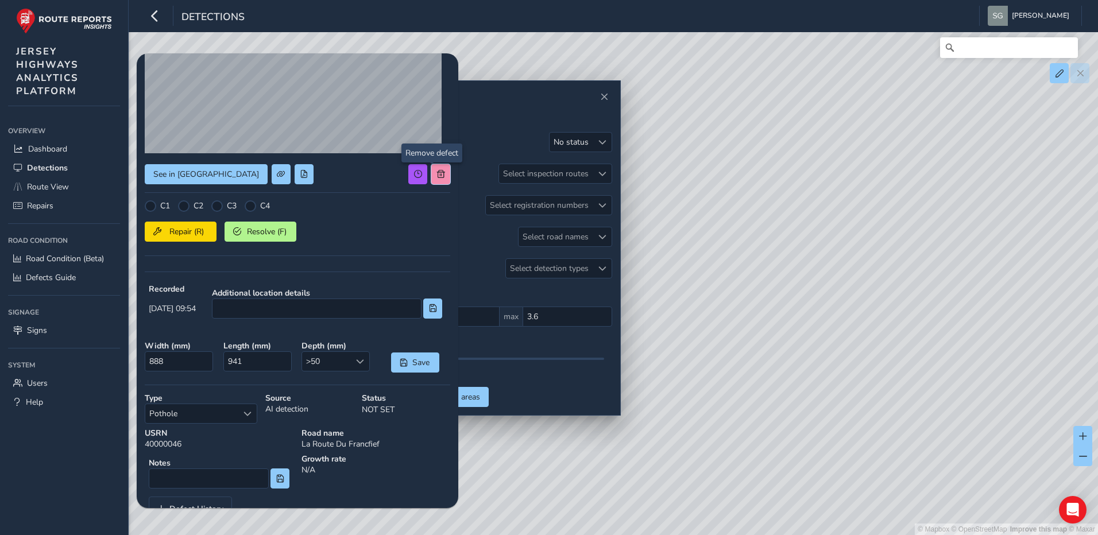
click at [437, 179] on button at bounding box center [440, 174] width 19 height 20
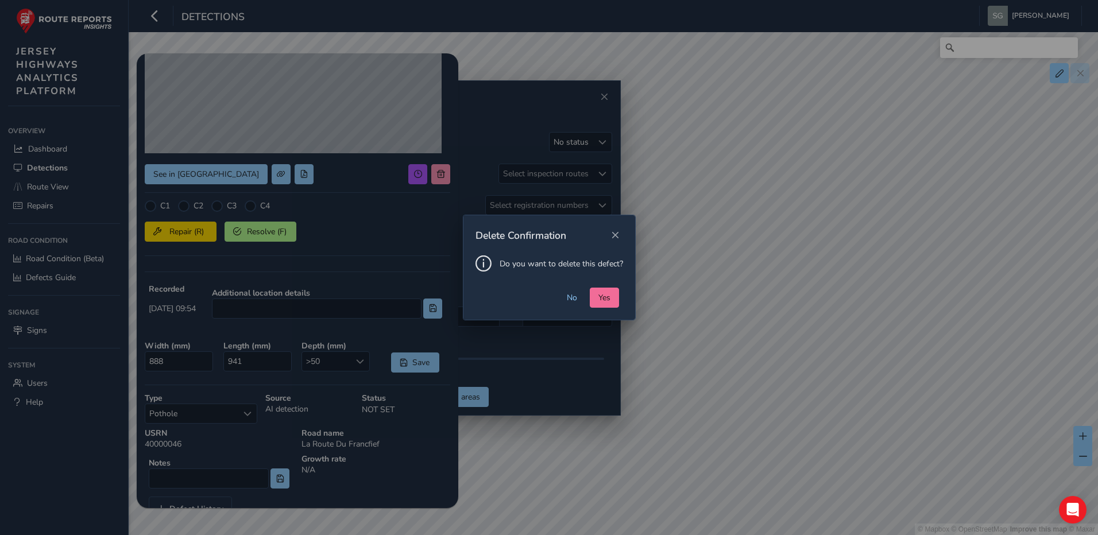
click at [602, 300] on span "Yes" at bounding box center [604, 297] width 12 height 11
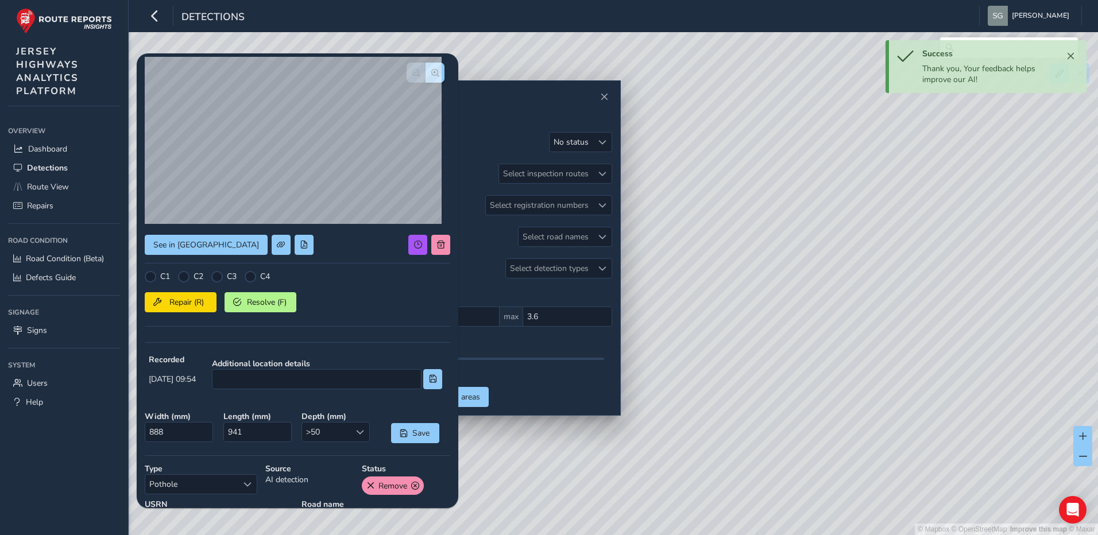
scroll to position [0, 0]
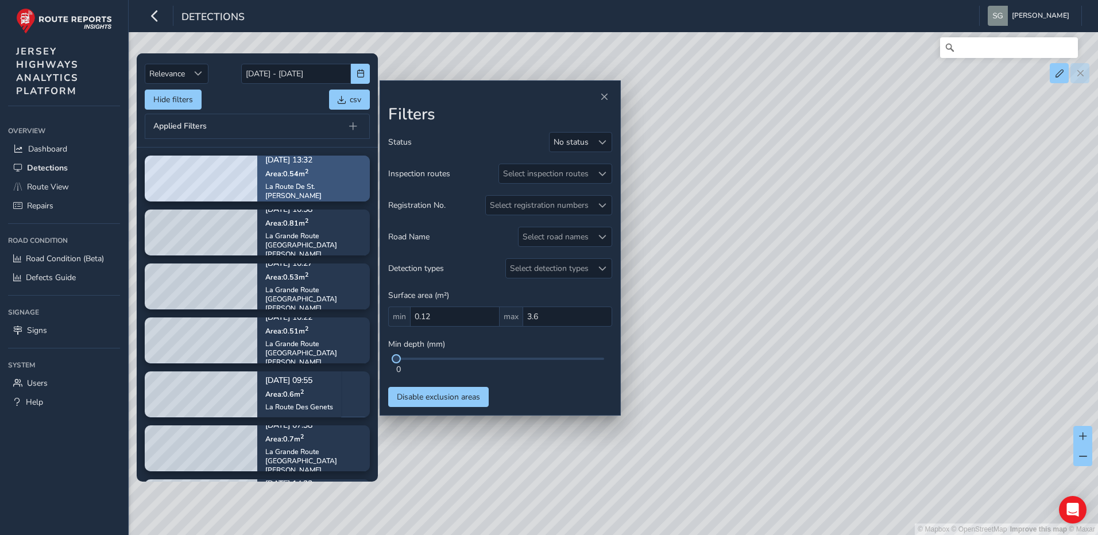
click at [344, 185] on div "[DATE] 13:32 Area: 0.54 m [STREET_ADDRESS][PERSON_NAME]" at bounding box center [313, 179] width 113 height 76
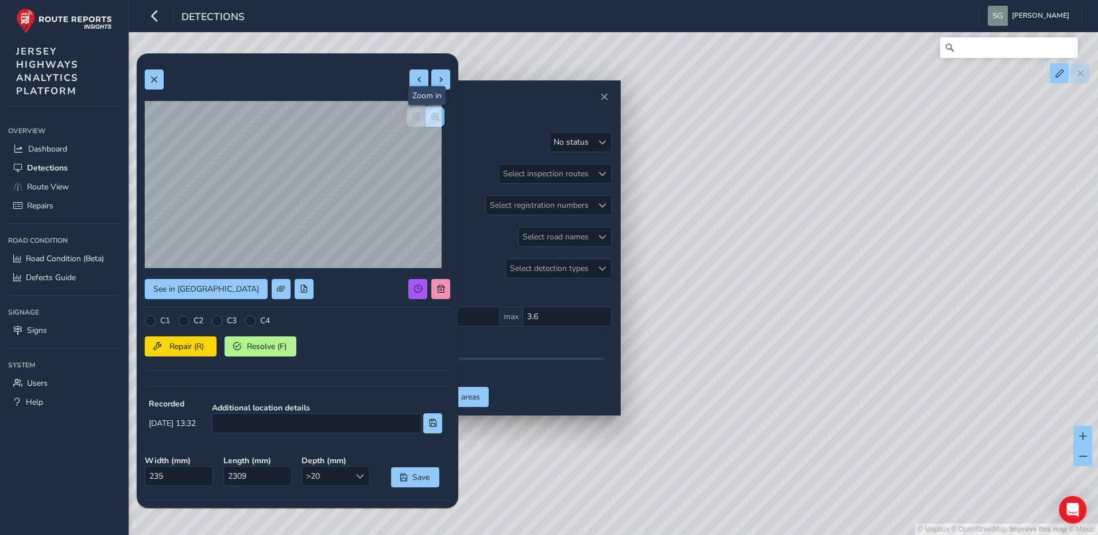
click at [431, 118] on span "button" at bounding box center [435, 117] width 8 height 8
click at [412, 119] on span "button" at bounding box center [416, 117] width 8 height 8
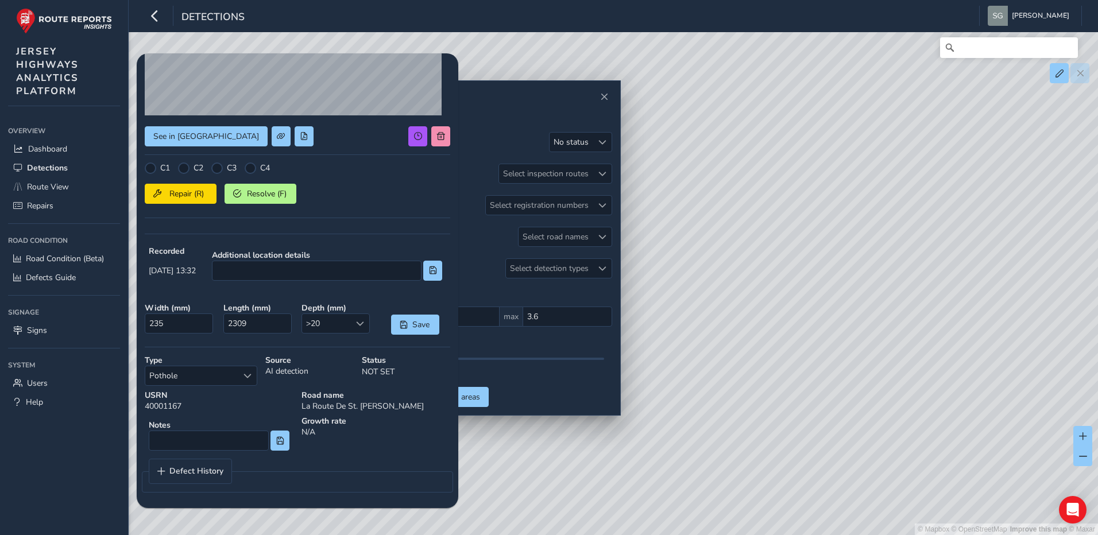
scroll to position [153, 0]
click at [248, 375] on span "Select a type" at bounding box center [247, 375] width 8 height 8
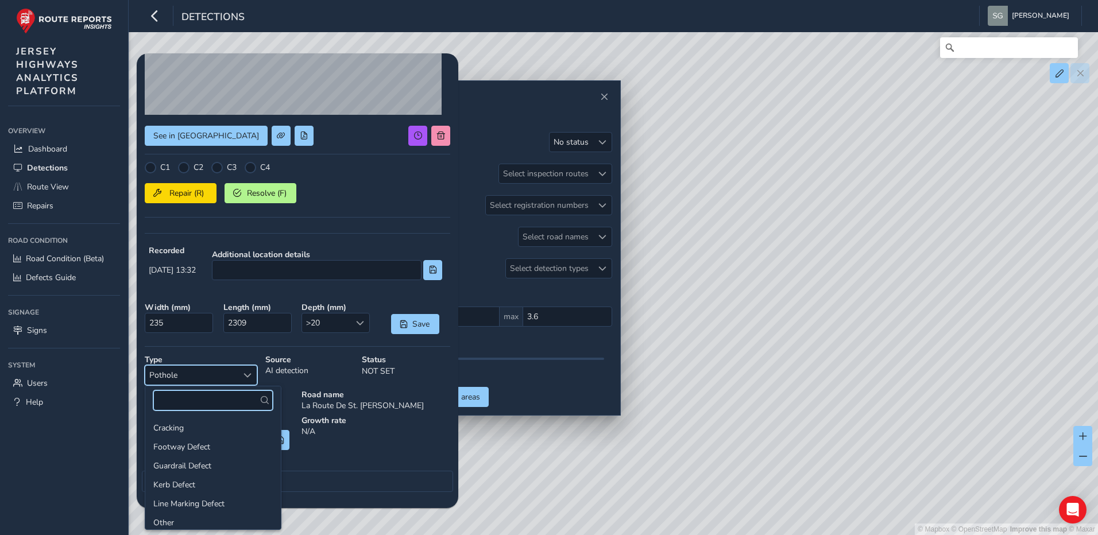
scroll to position [41, 0]
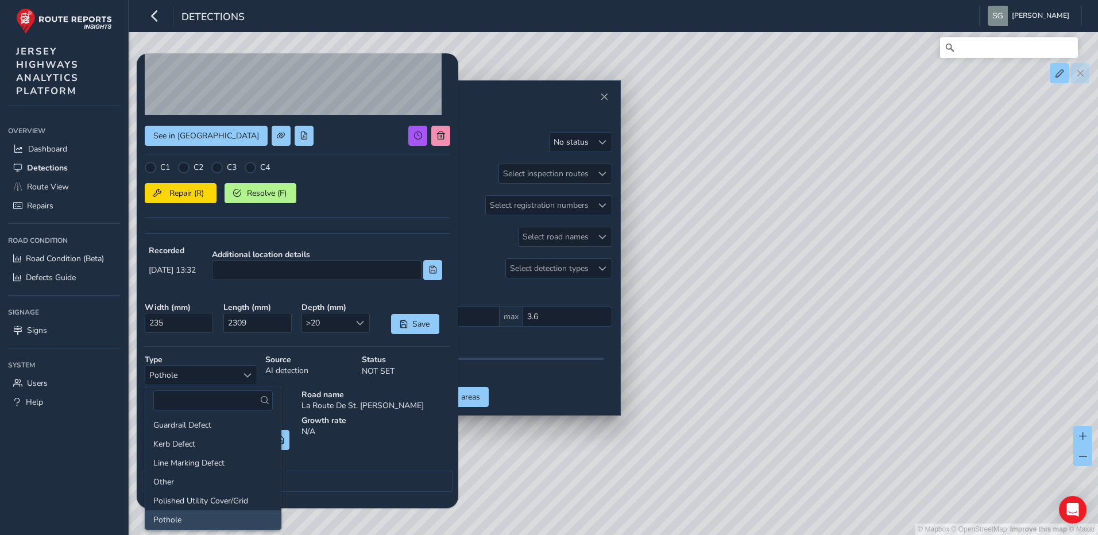
click at [371, 171] on div "C1 C2 C3 C4" at bounding box center [297, 167] width 305 height 11
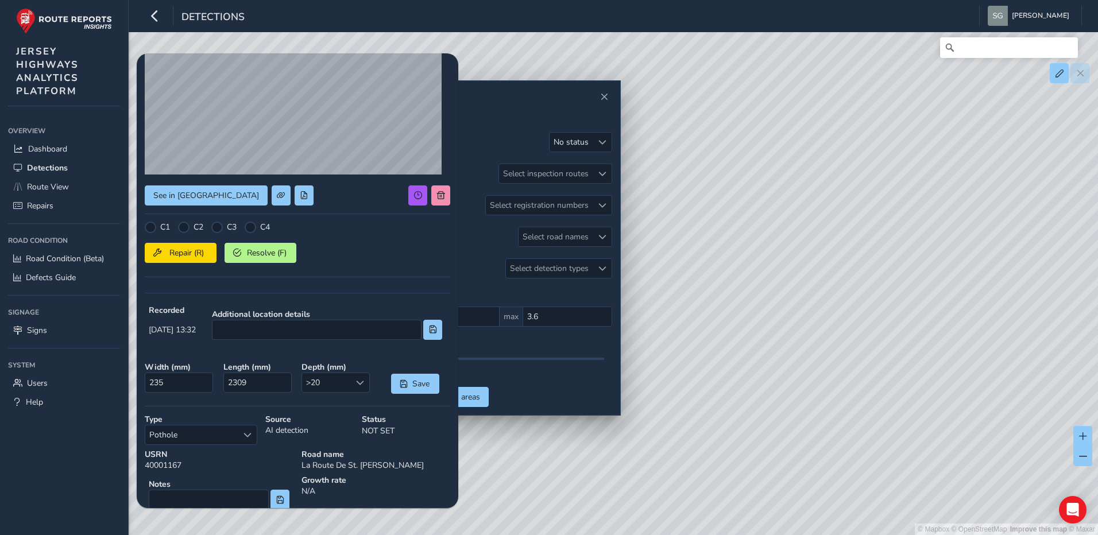
scroll to position [153, 0]
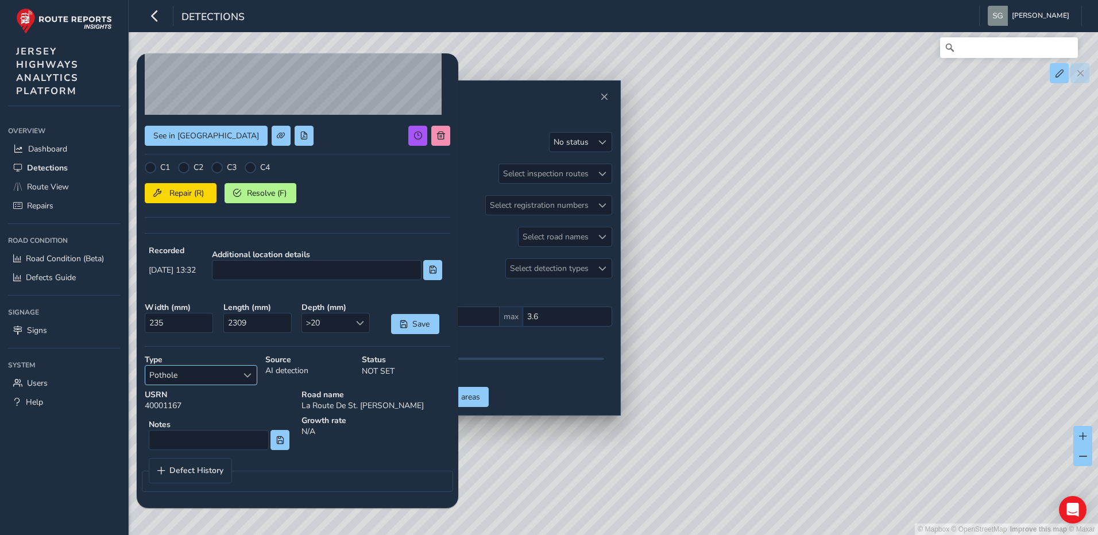
click at [249, 379] on div "Select a type" at bounding box center [247, 375] width 19 height 19
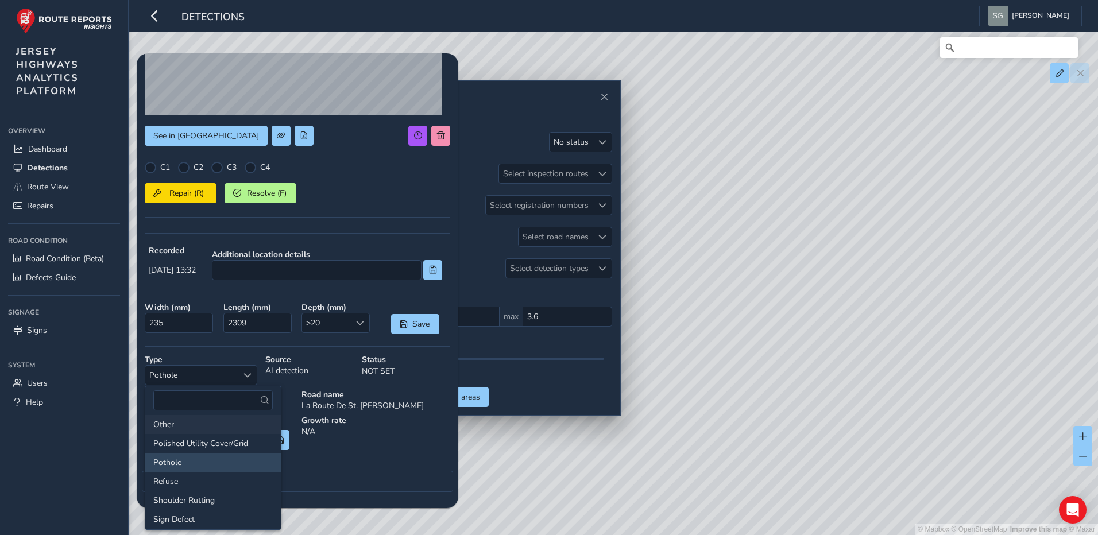
scroll to position [0, 0]
click at [197, 427] on li "Cracking" at bounding box center [212, 428] width 135 height 19
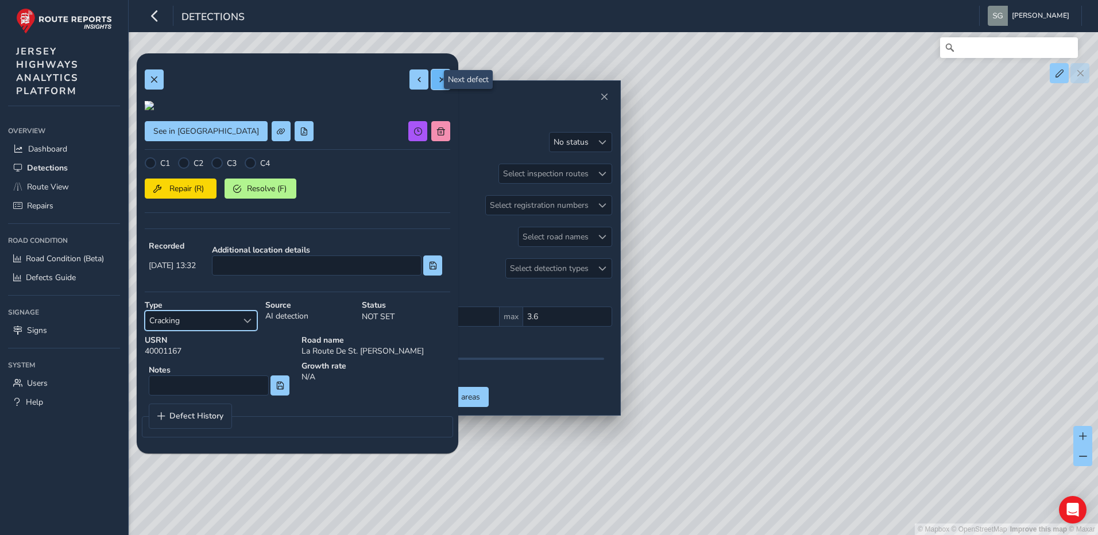
click at [439, 81] on button at bounding box center [440, 79] width 19 height 20
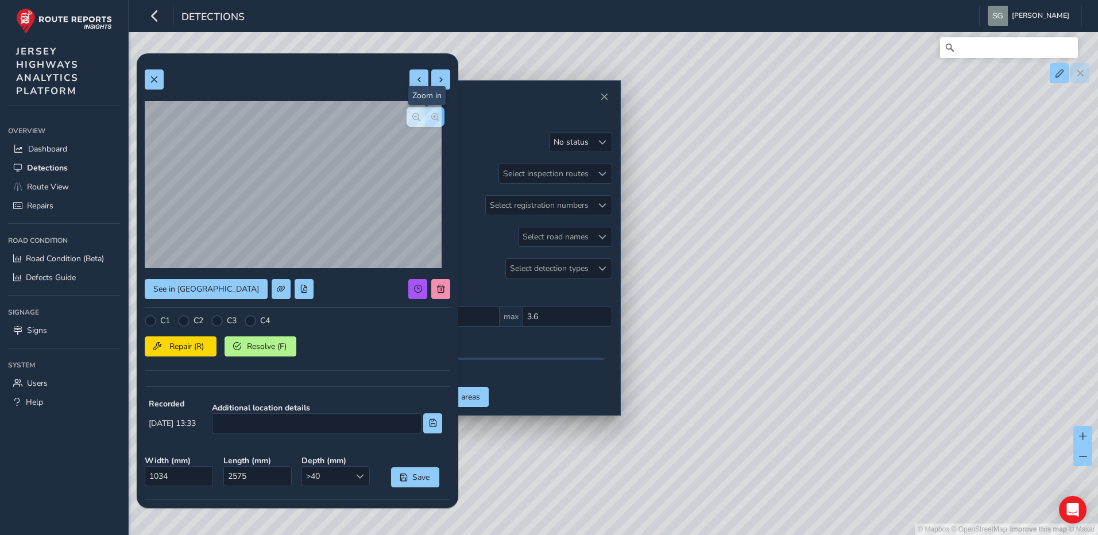
click at [425, 123] on button "button" at bounding box center [434, 117] width 19 height 20
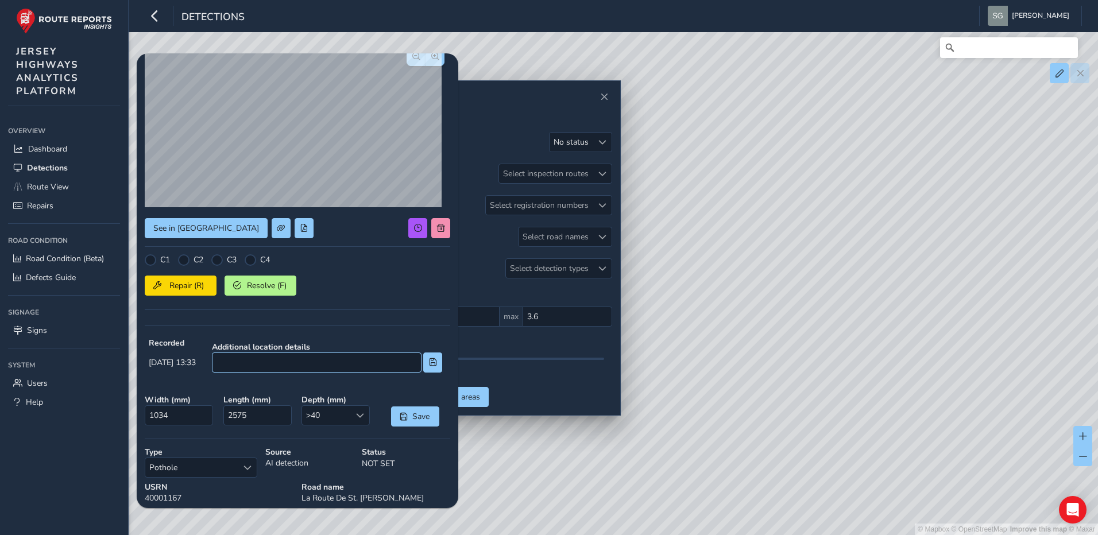
scroll to position [153, 0]
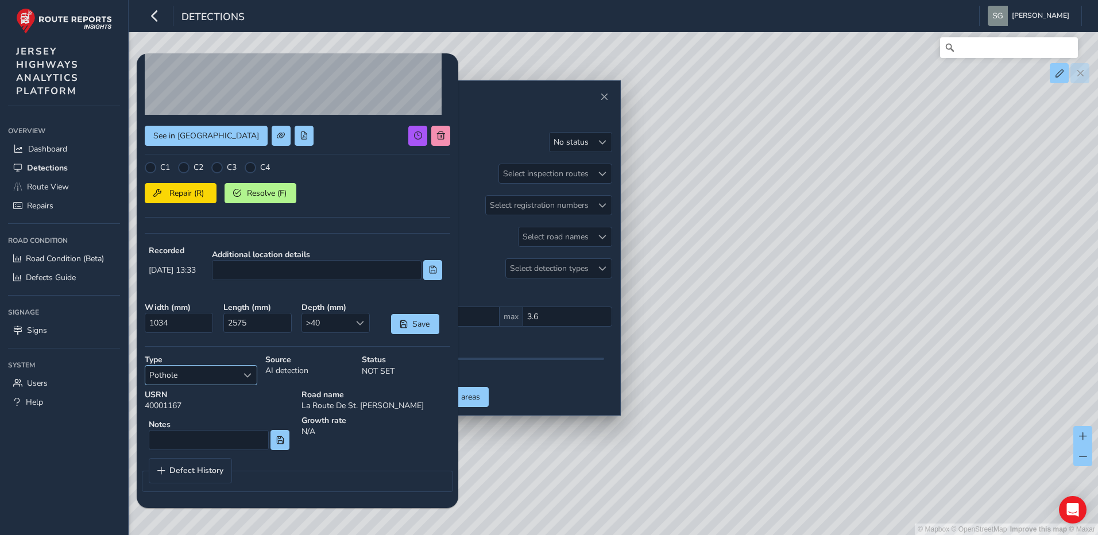
click at [251, 373] on span "Select a type" at bounding box center [247, 375] width 8 height 8
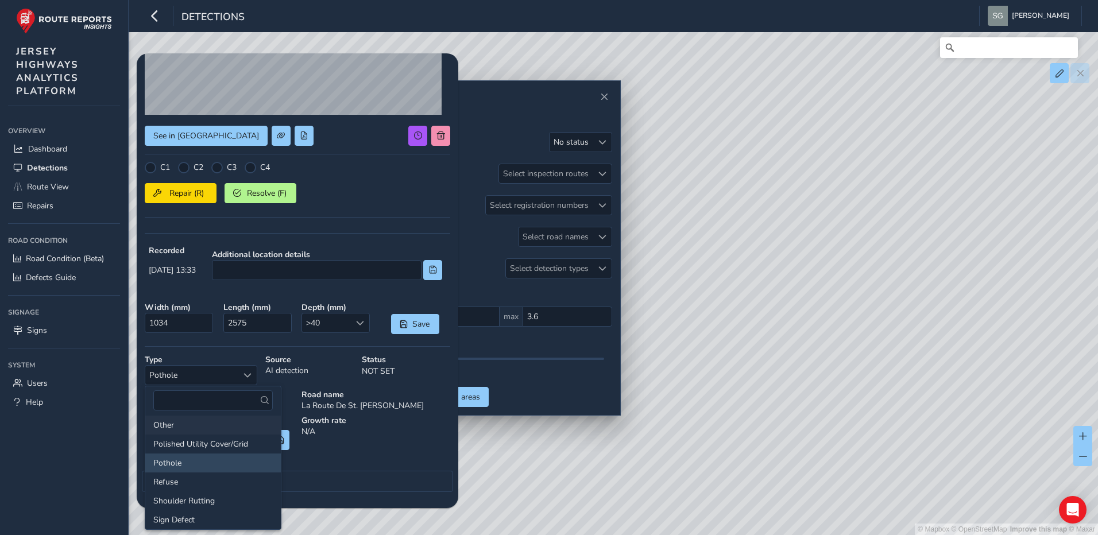
scroll to position [115, 0]
click at [215, 428] on li "Polished Utility Cover/Grid" at bounding box center [212, 426] width 135 height 19
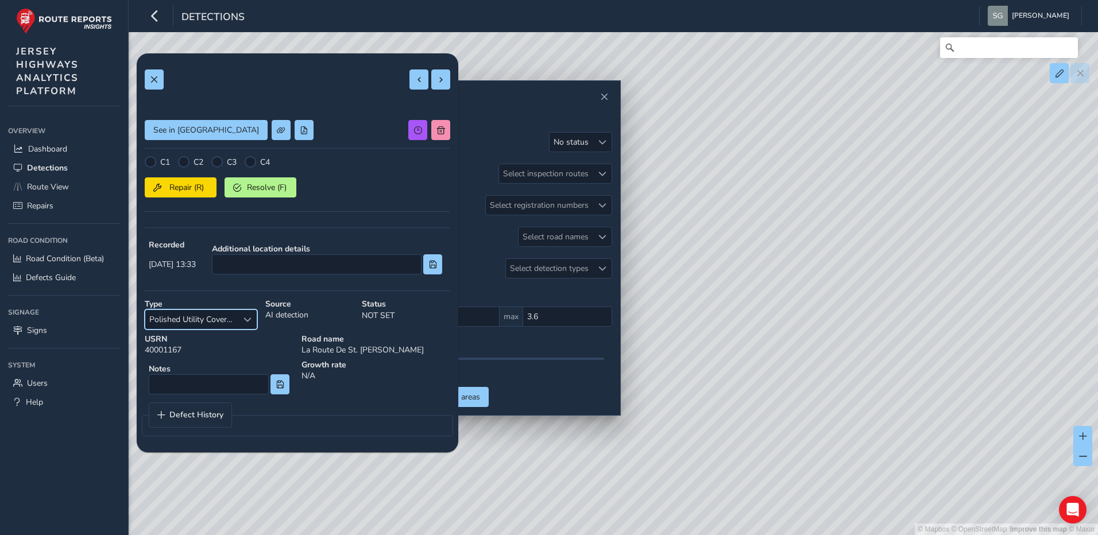
scroll to position [0, 0]
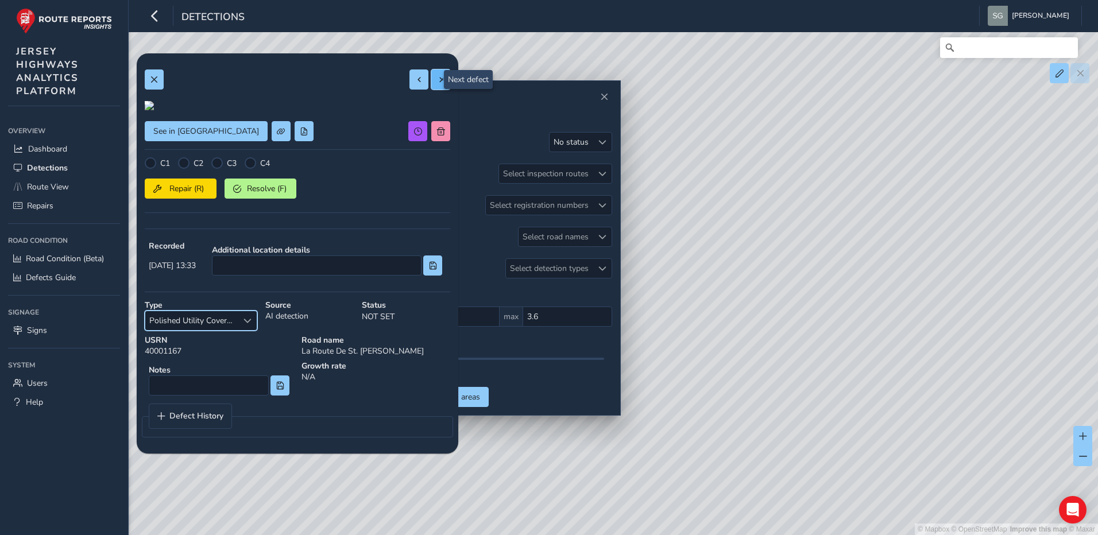
click at [436, 81] on button at bounding box center [440, 79] width 19 height 20
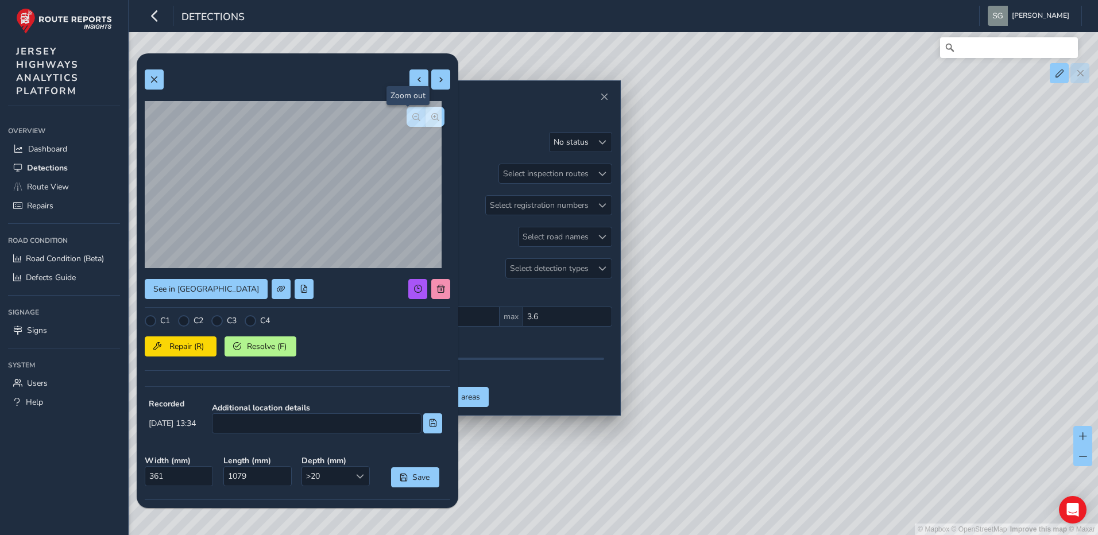
click at [412, 120] on span "button" at bounding box center [416, 117] width 8 height 8
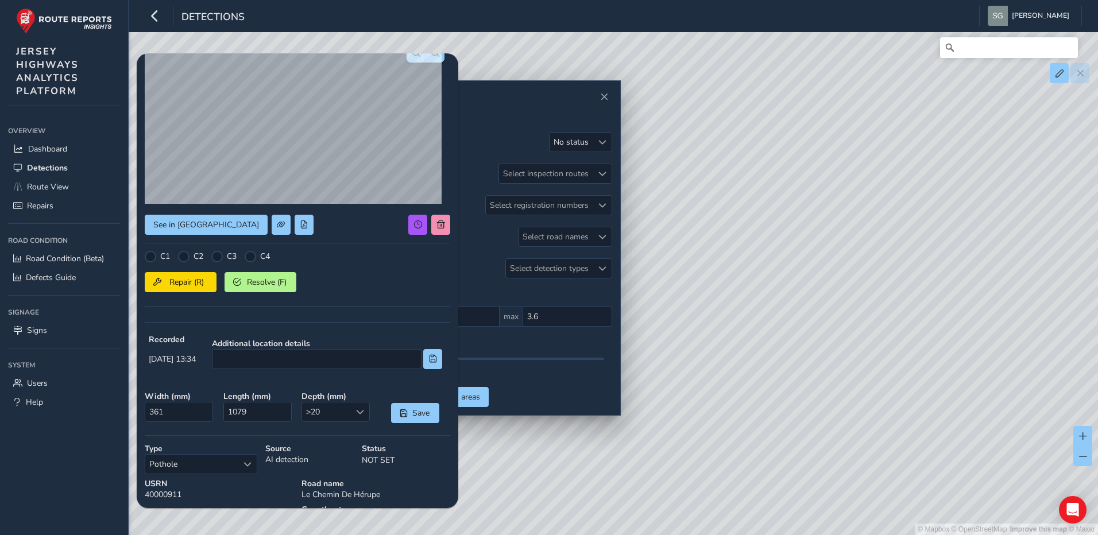
scroll to position [115, 0]
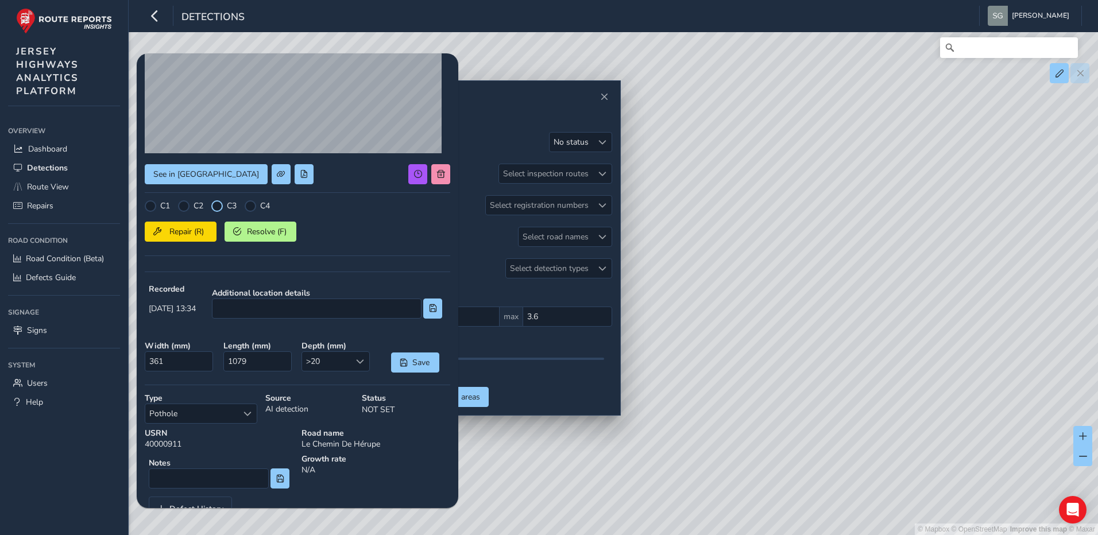
click at [215, 203] on div at bounding box center [216, 205] width 11 height 11
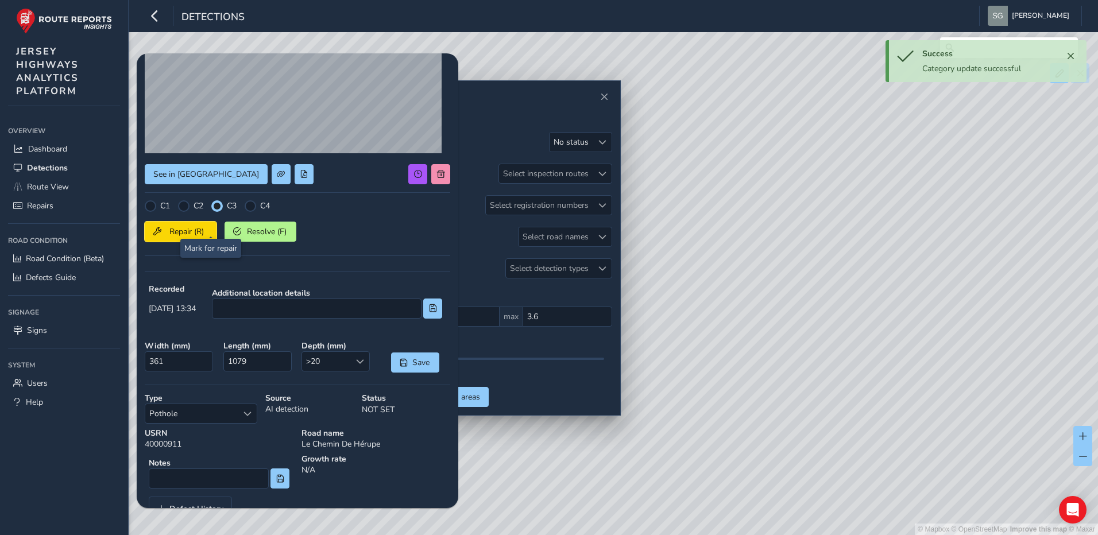
click at [208, 225] on button "Repair (R)" at bounding box center [181, 232] width 72 height 20
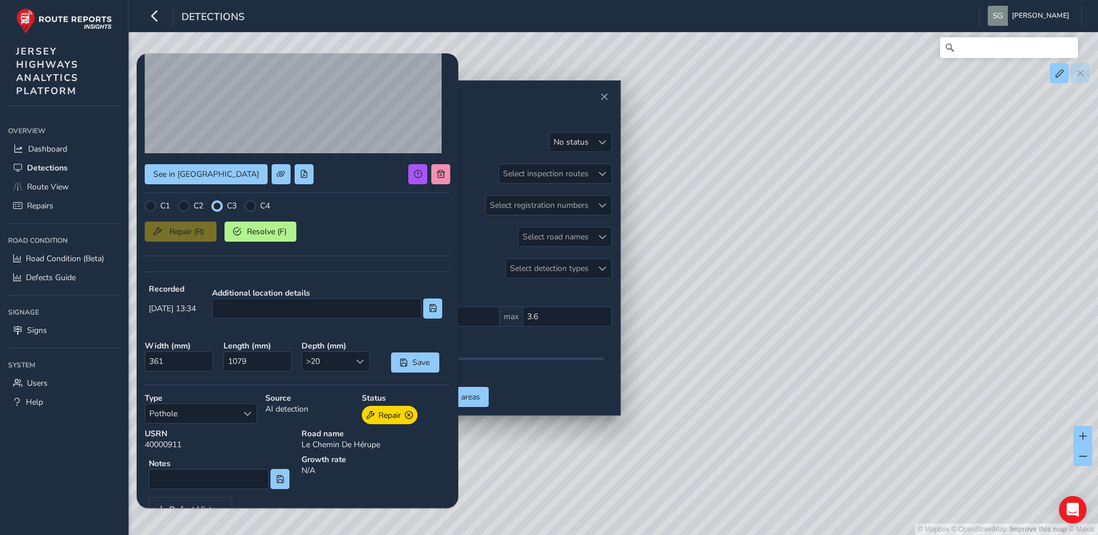
scroll to position [0, 0]
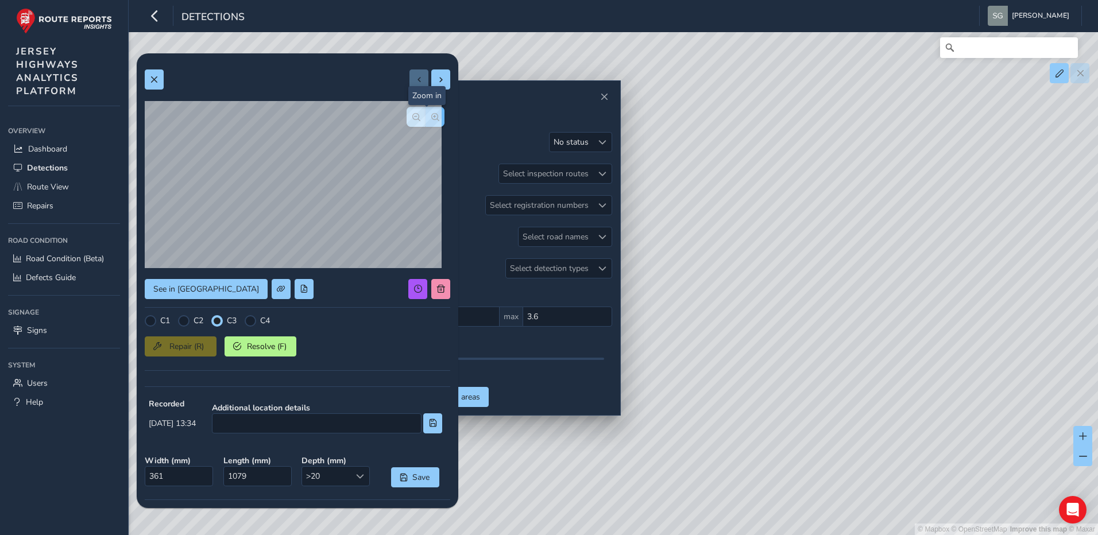
click at [431, 120] on span "button" at bounding box center [435, 117] width 8 height 8
click at [437, 80] on button at bounding box center [440, 79] width 19 height 20
type input "510"
type input "1564"
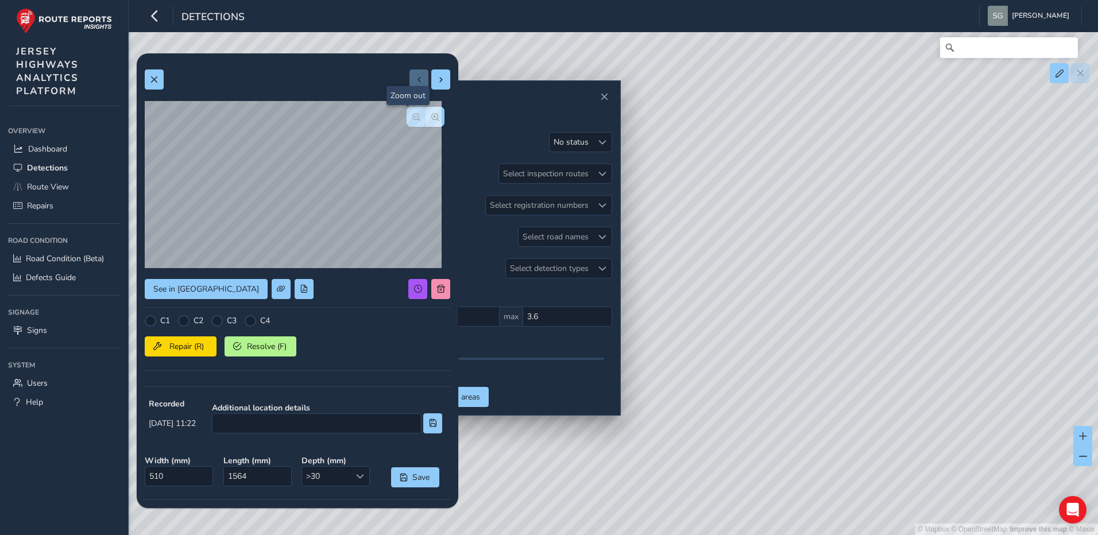
click at [412, 118] on span "button" at bounding box center [416, 117] width 8 height 8
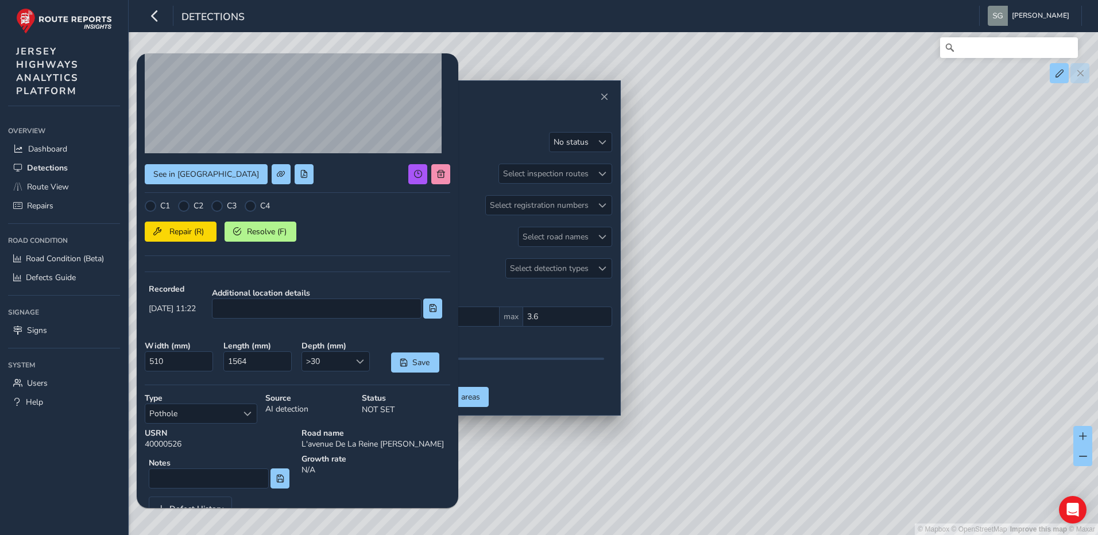
click at [257, 409] on div "Type Pothole Pothole" at bounding box center [201, 408] width 121 height 39
click at [249, 412] on span "Select a type" at bounding box center [247, 414] width 8 height 8
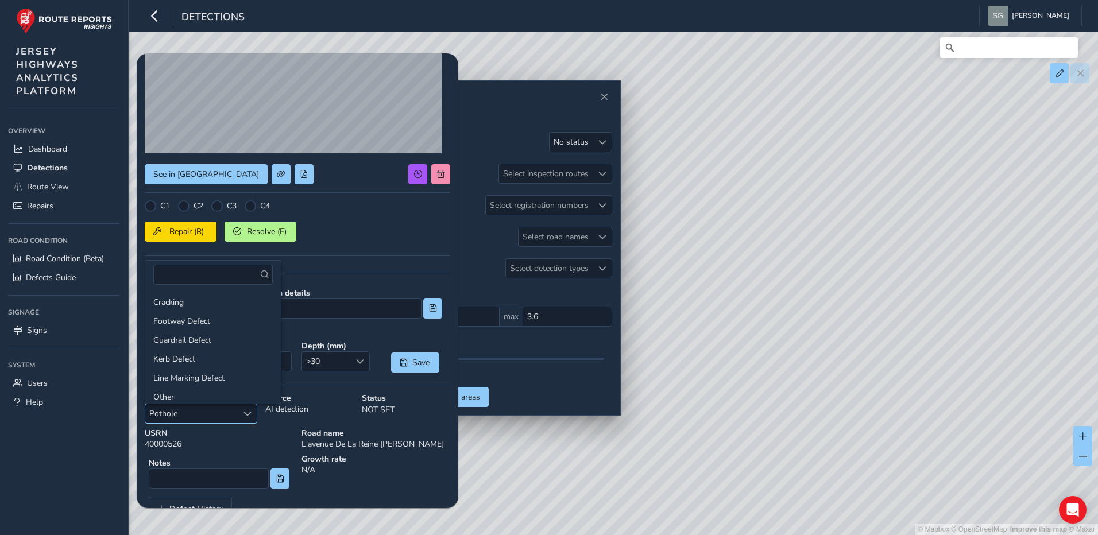
scroll to position [41, 0]
click at [214, 319] on li "Kerb Defect" at bounding box center [212, 318] width 135 height 19
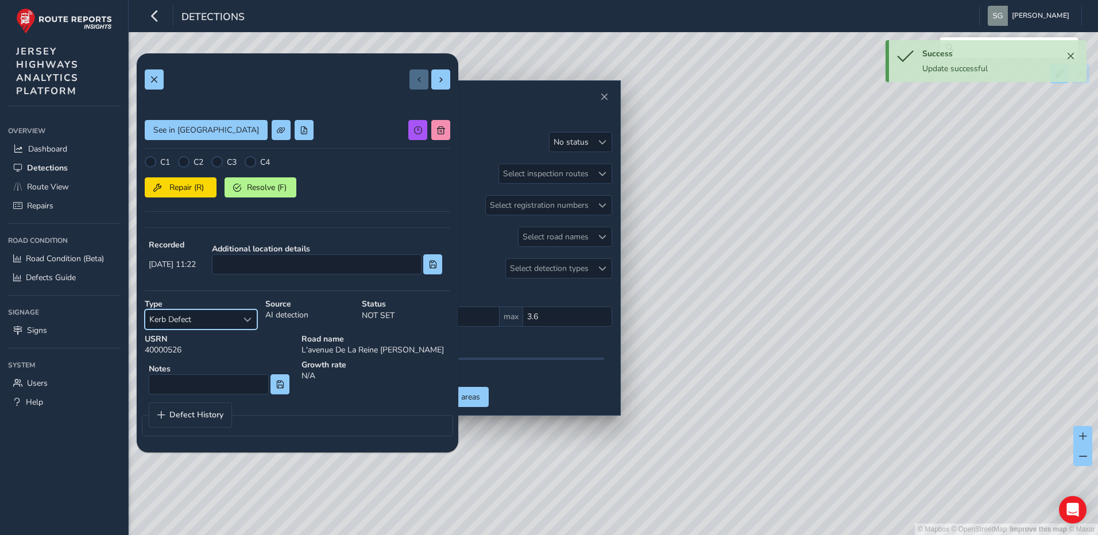
scroll to position [0, 0]
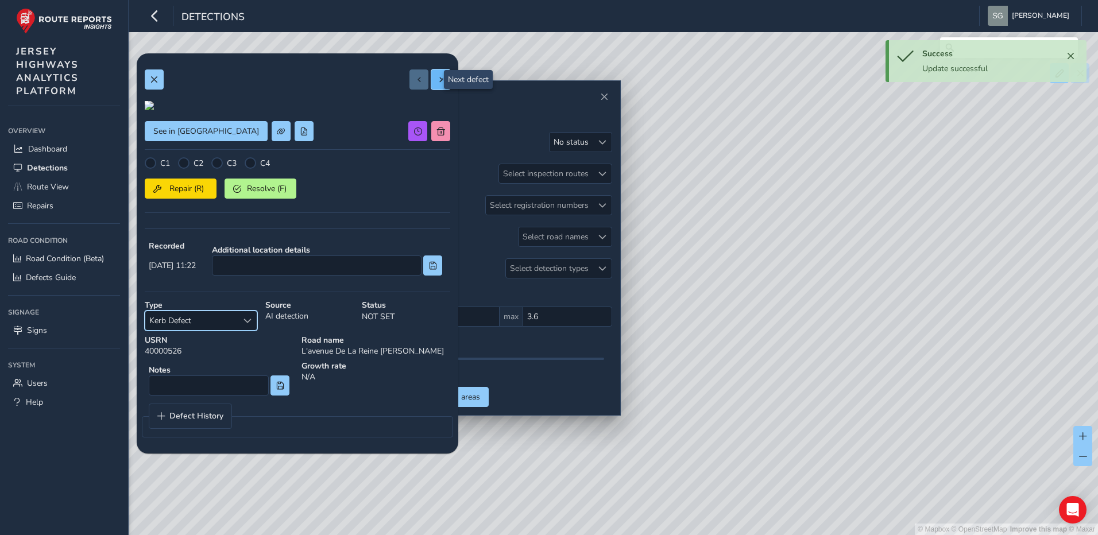
click at [438, 82] on button at bounding box center [440, 79] width 19 height 20
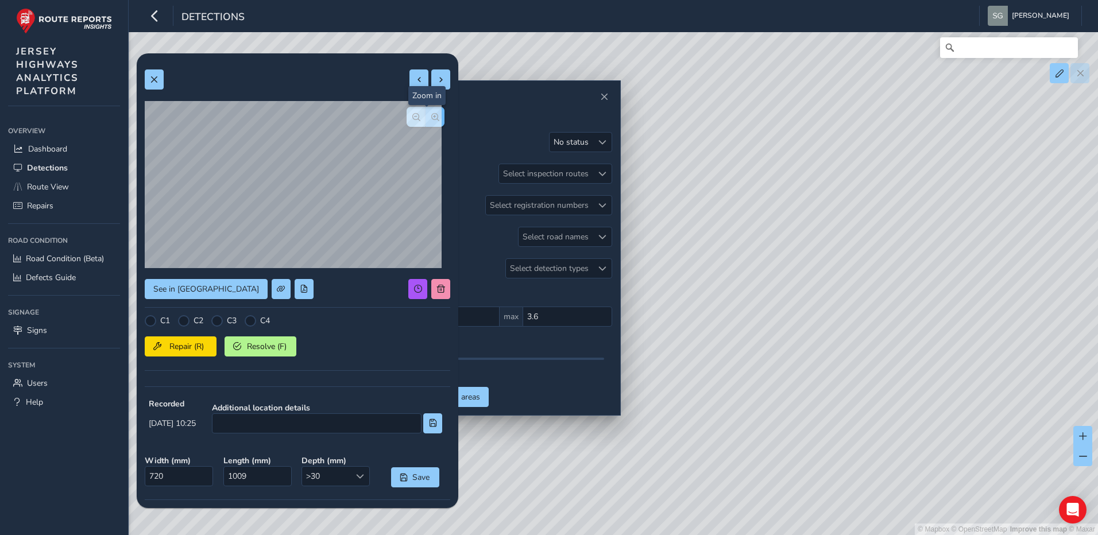
click at [431, 120] on button "button" at bounding box center [434, 117] width 19 height 20
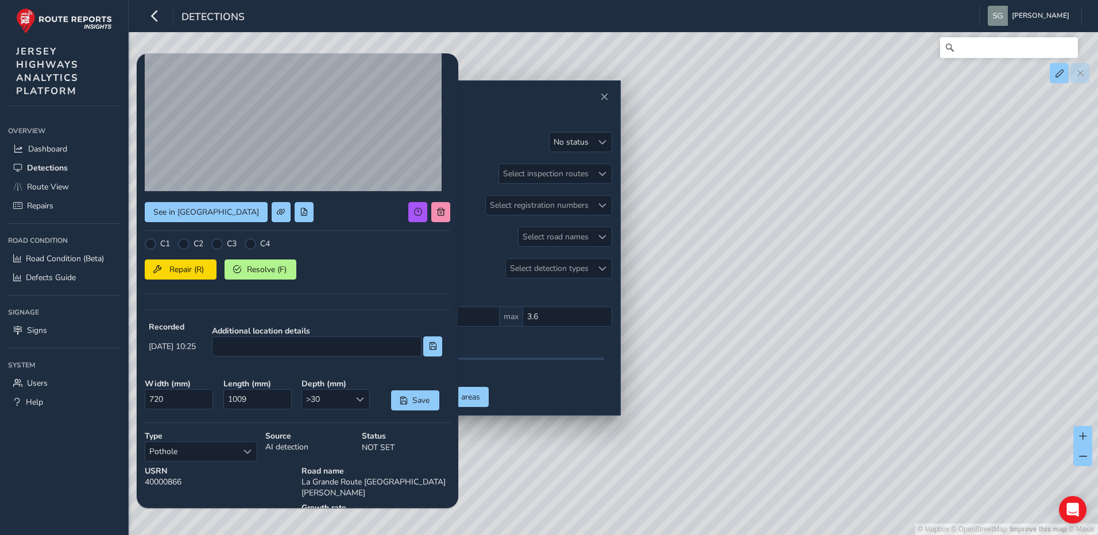
scroll to position [153, 0]
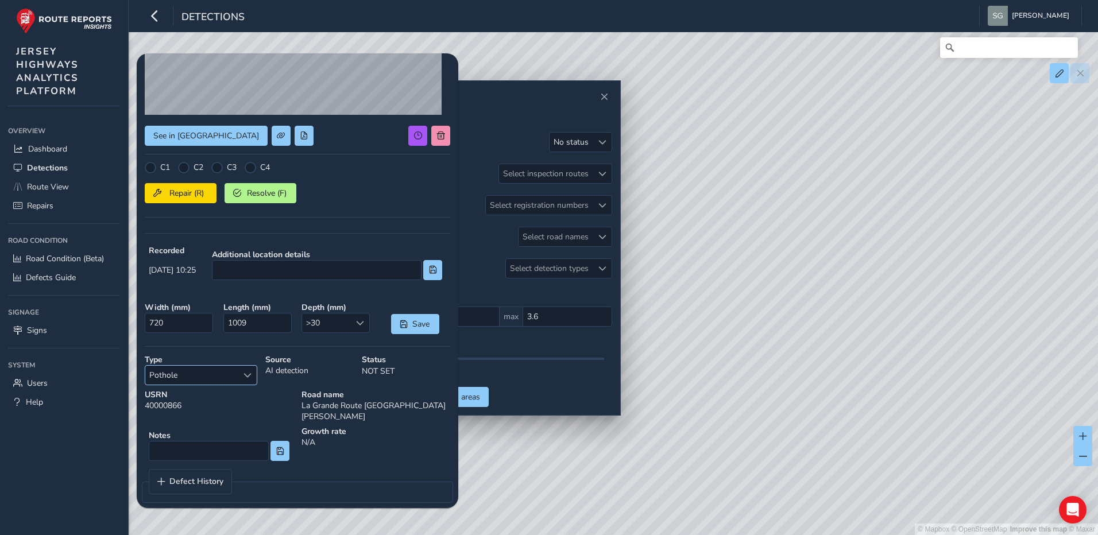
click at [245, 375] on span "Select a type" at bounding box center [247, 375] width 8 height 8
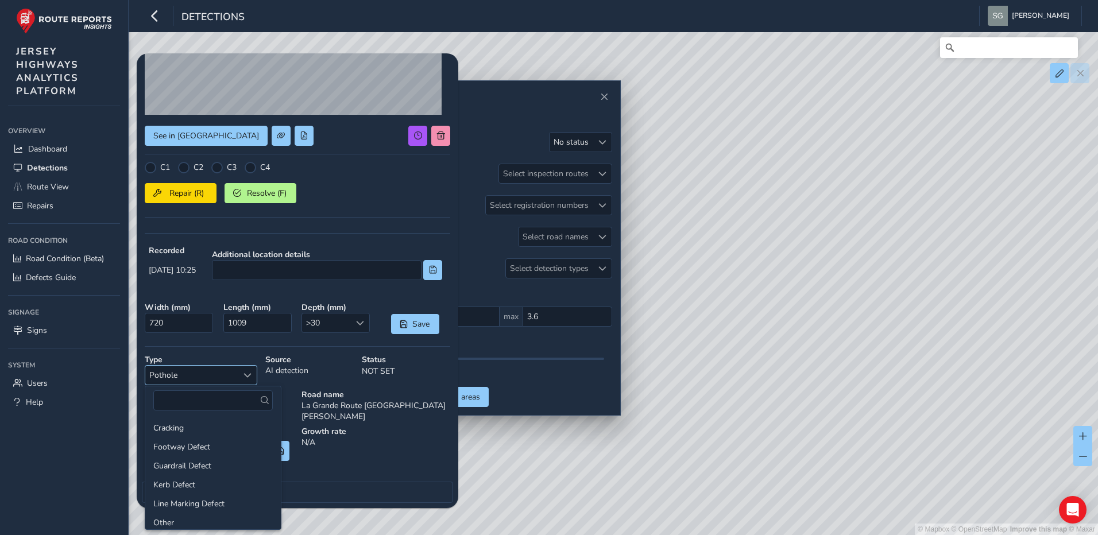
scroll to position [41, 0]
click at [236, 495] on li "Polished Utility Cover/Grid" at bounding box center [212, 500] width 135 height 19
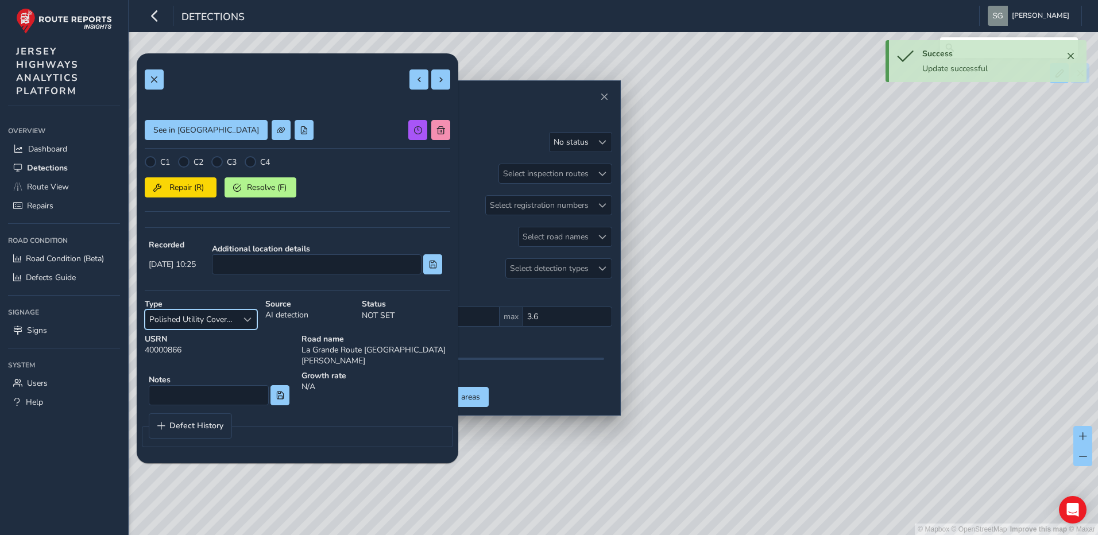
scroll to position [0, 0]
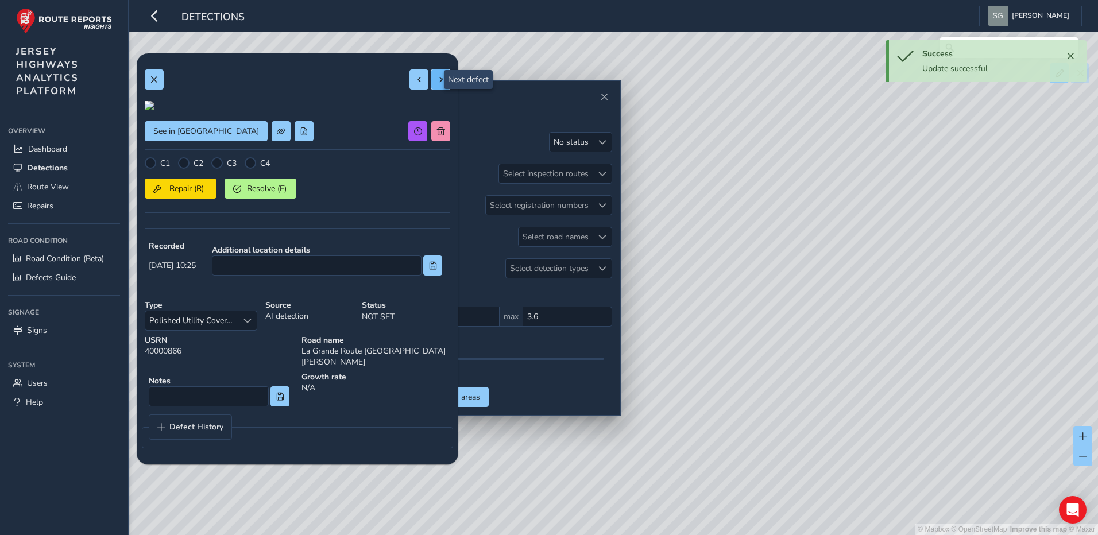
click at [437, 82] on span at bounding box center [441, 80] width 8 height 8
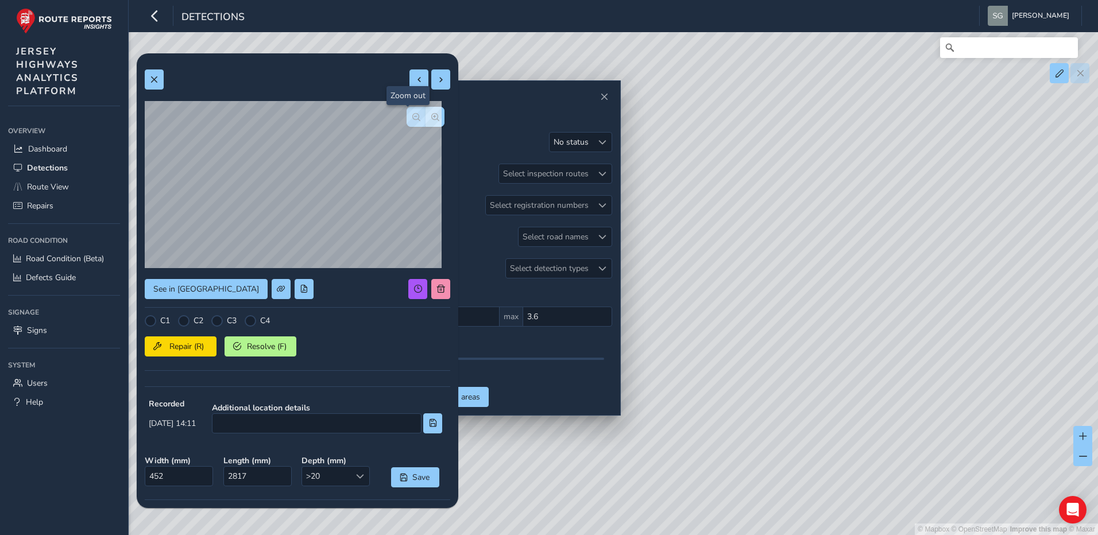
click at [412, 116] on span "button" at bounding box center [416, 117] width 8 height 8
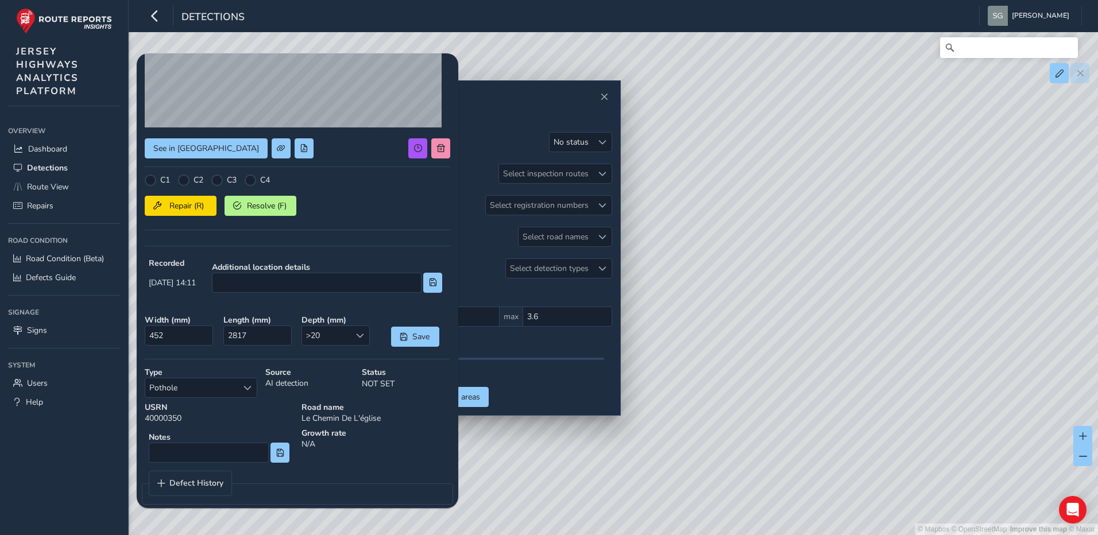
scroll to position [153, 0]
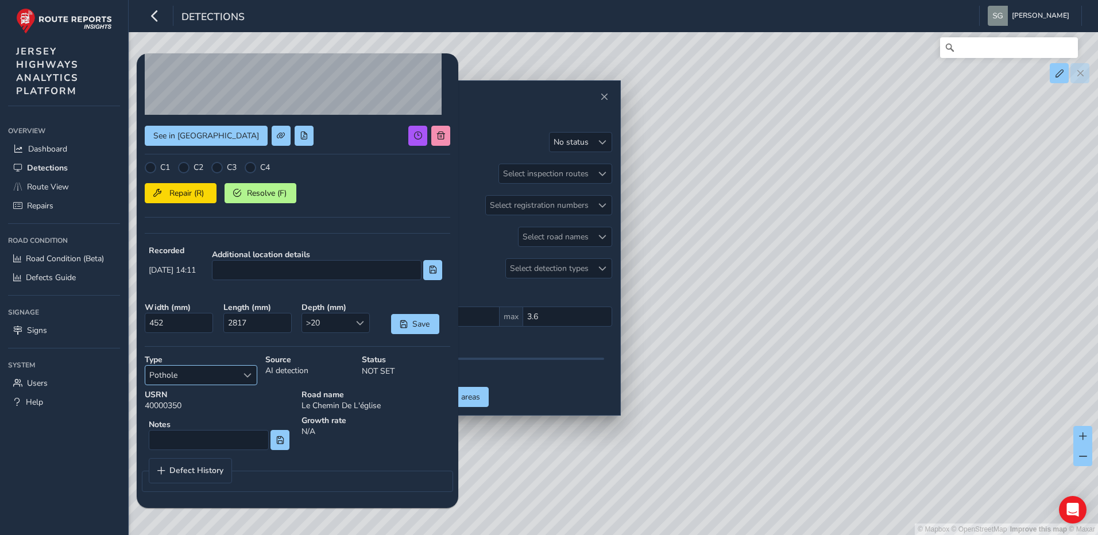
click at [242, 373] on div "Select a type" at bounding box center [247, 375] width 19 height 19
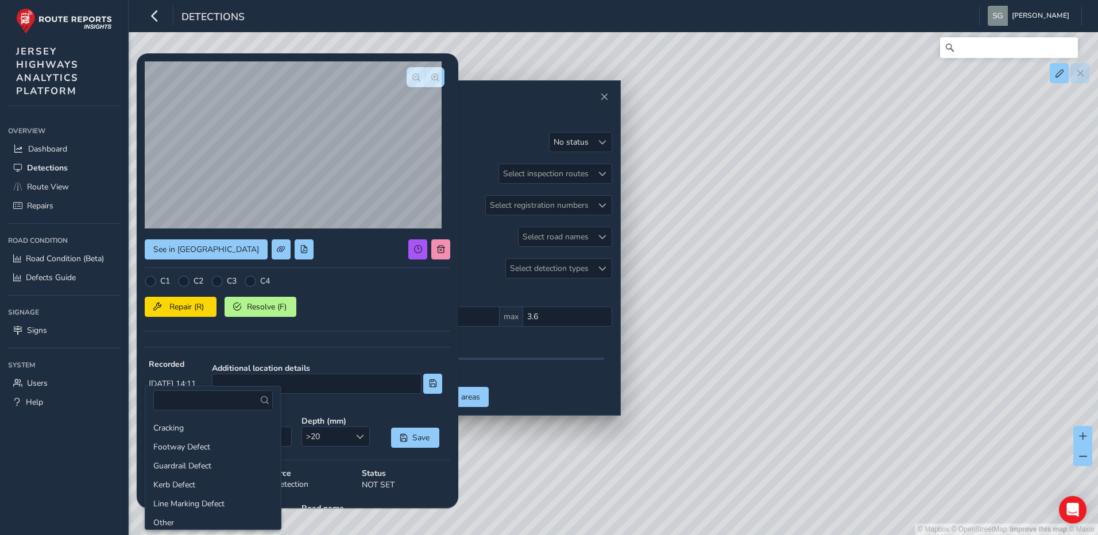
scroll to position [38, 0]
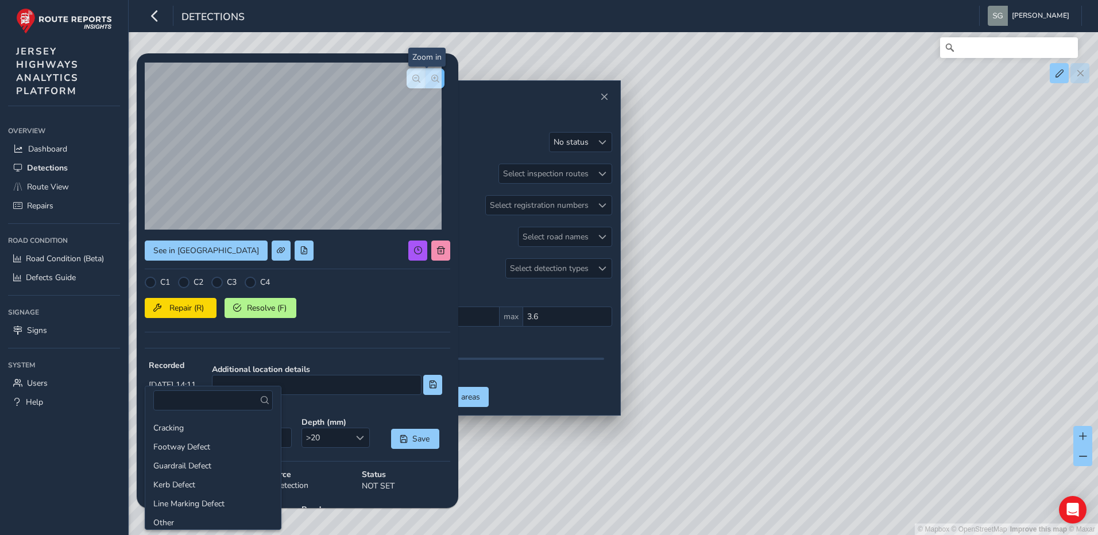
click at [431, 80] on span "button" at bounding box center [435, 79] width 8 height 8
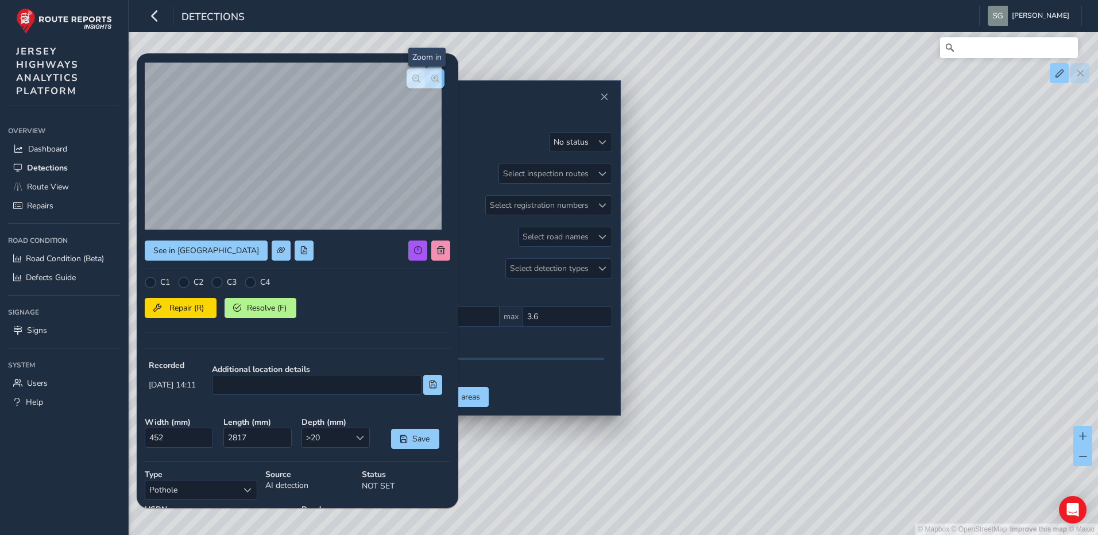
click at [431, 80] on span "button" at bounding box center [435, 79] width 8 height 8
click at [412, 79] on span "button" at bounding box center [416, 79] width 8 height 8
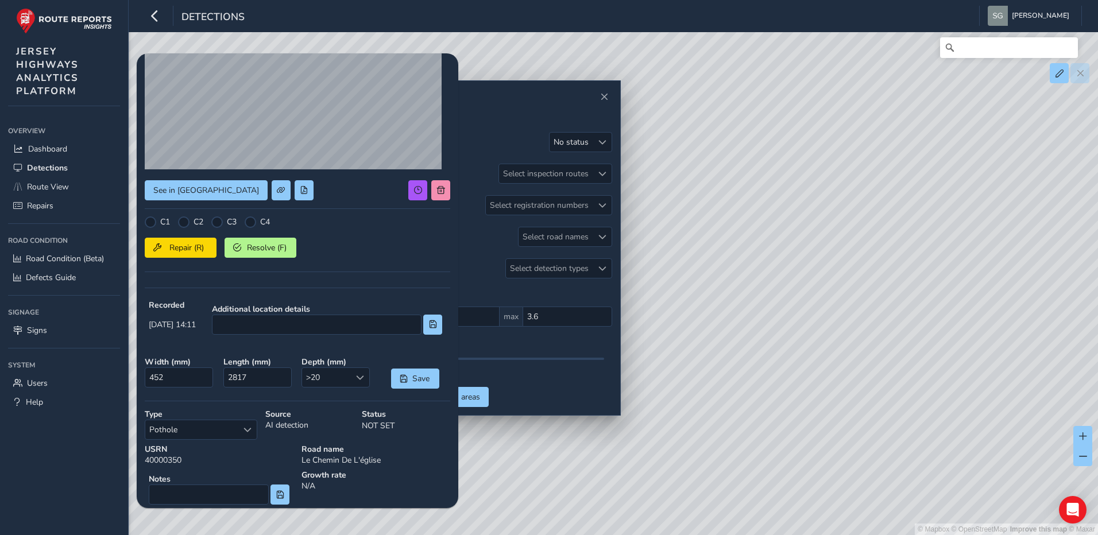
scroll to position [153, 0]
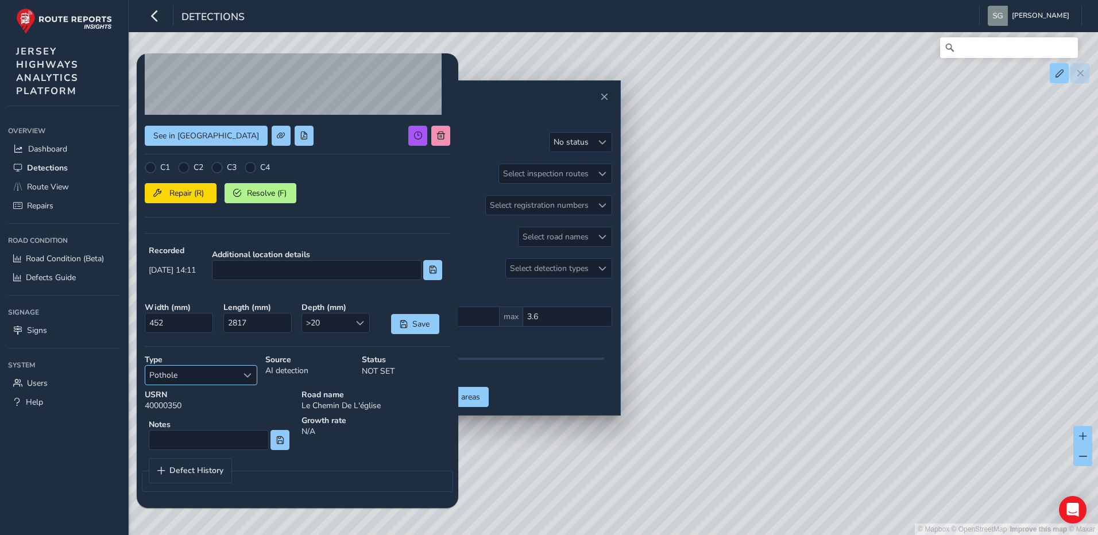
click at [247, 379] on span "Select a type" at bounding box center [247, 375] width 8 height 8
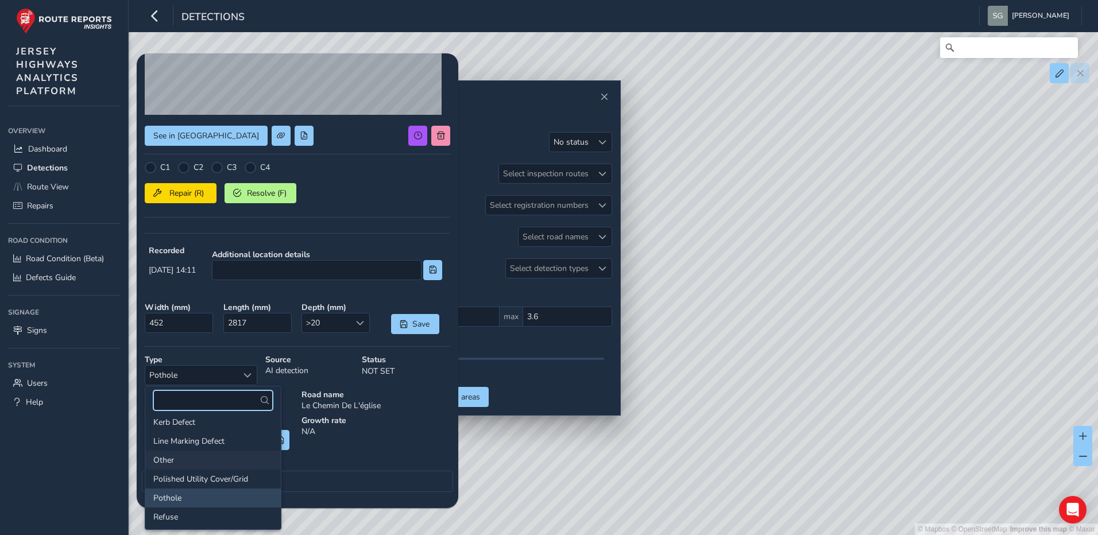
scroll to position [5, 0]
click at [216, 497] on li "Line Marking Defect" at bounding box center [212, 498] width 135 height 19
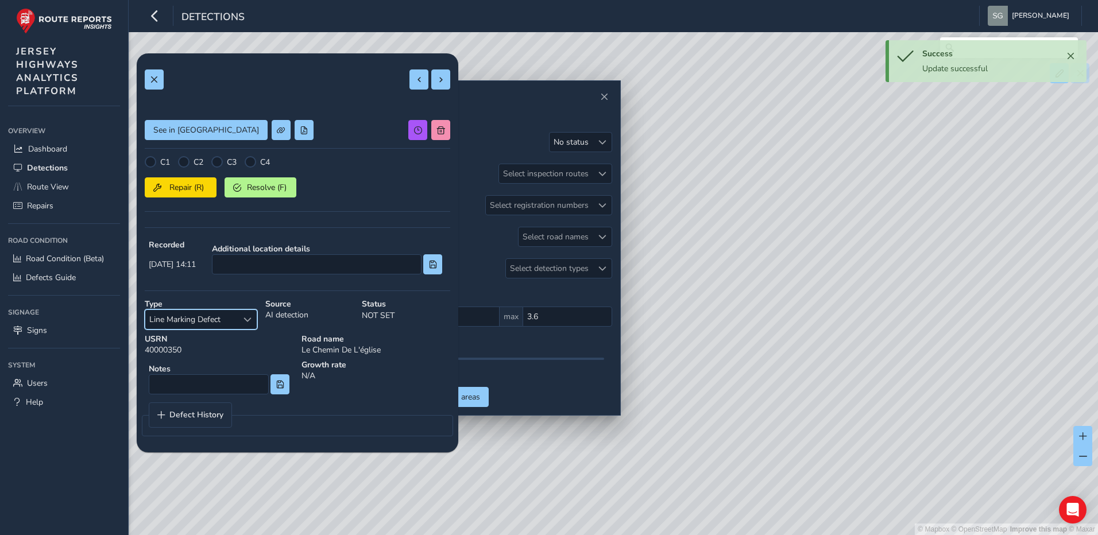
scroll to position [0, 0]
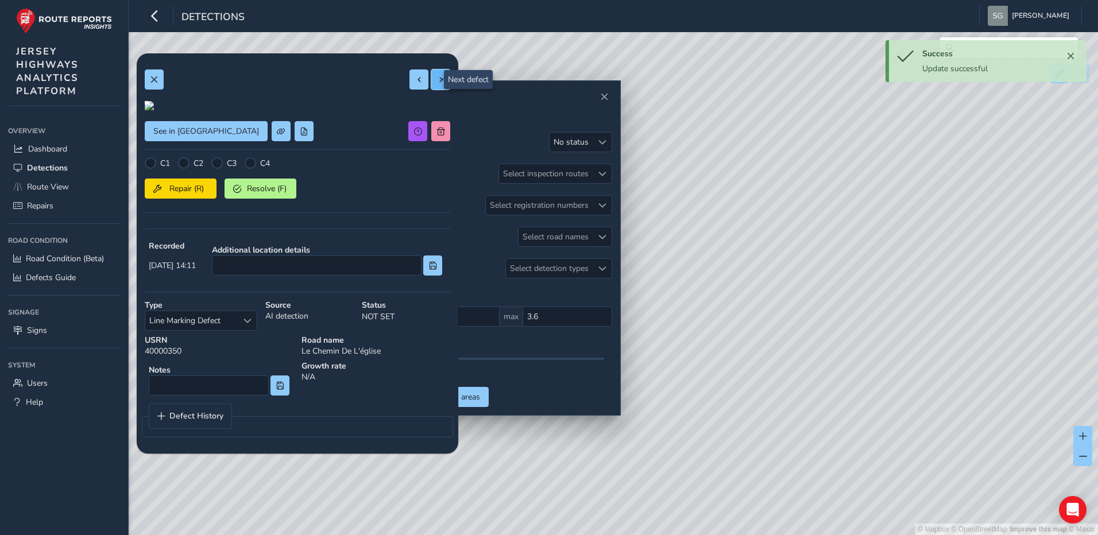
click at [437, 82] on span at bounding box center [441, 80] width 8 height 8
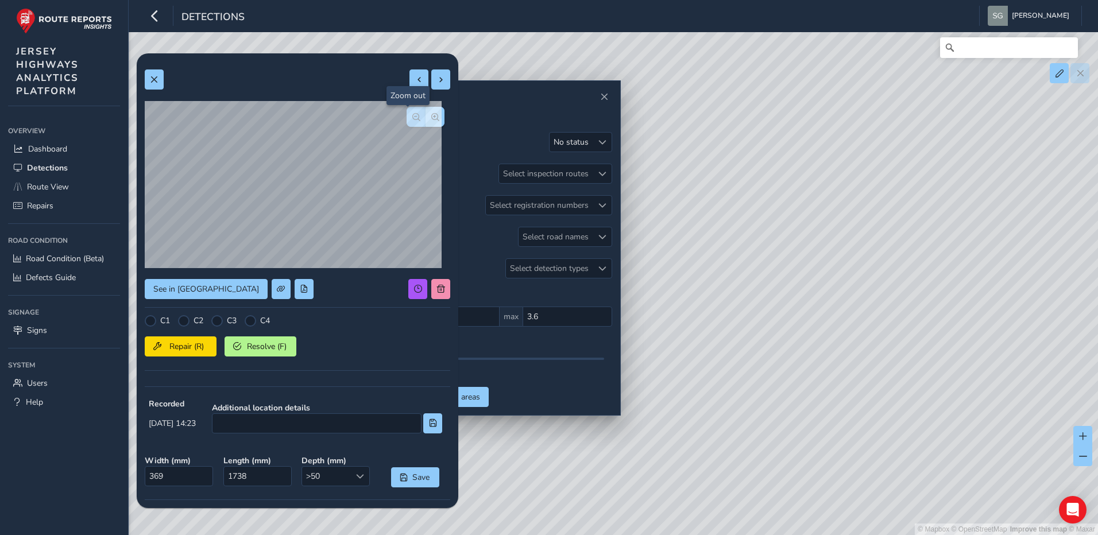
click at [410, 121] on button "button" at bounding box center [415, 117] width 19 height 20
click at [219, 321] on div at bounding box center [216, 320] width 11 height 11
click at [431, 86] on button at bounding box center [440, 79] width 19 height 20
type input "735"
type input "949"
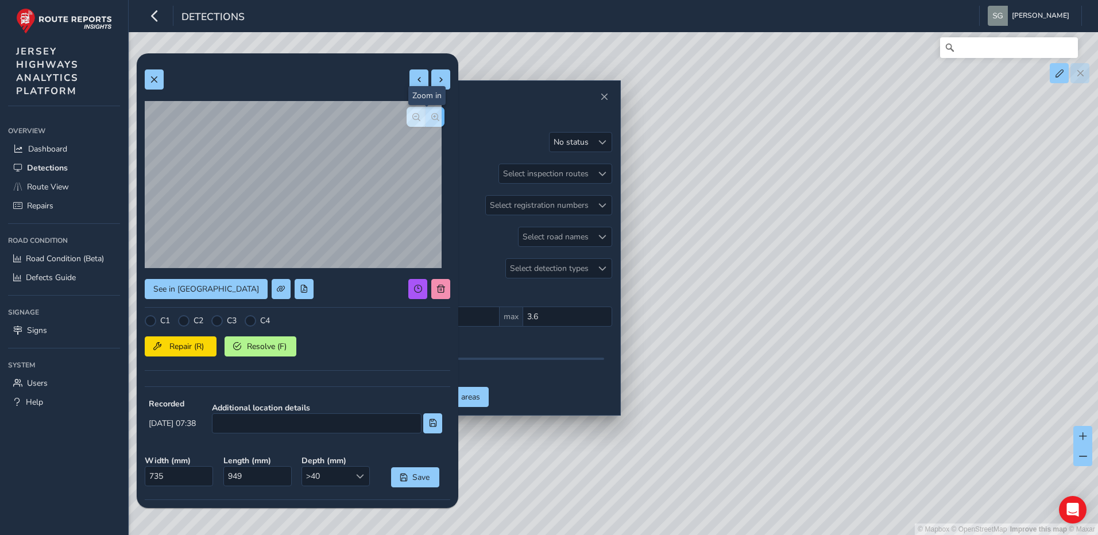
click at [431, 120] on span "button" at bounding box center [435, 117] width 8 height 8
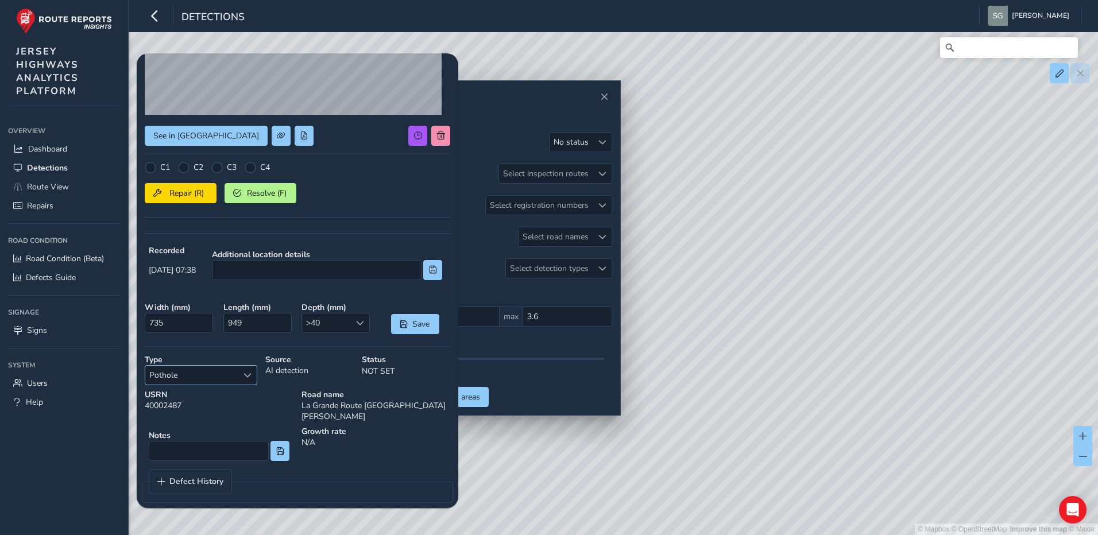
click at [247, 377] on span "Select a type" at bounding box center [247, 375] width 8 height 8
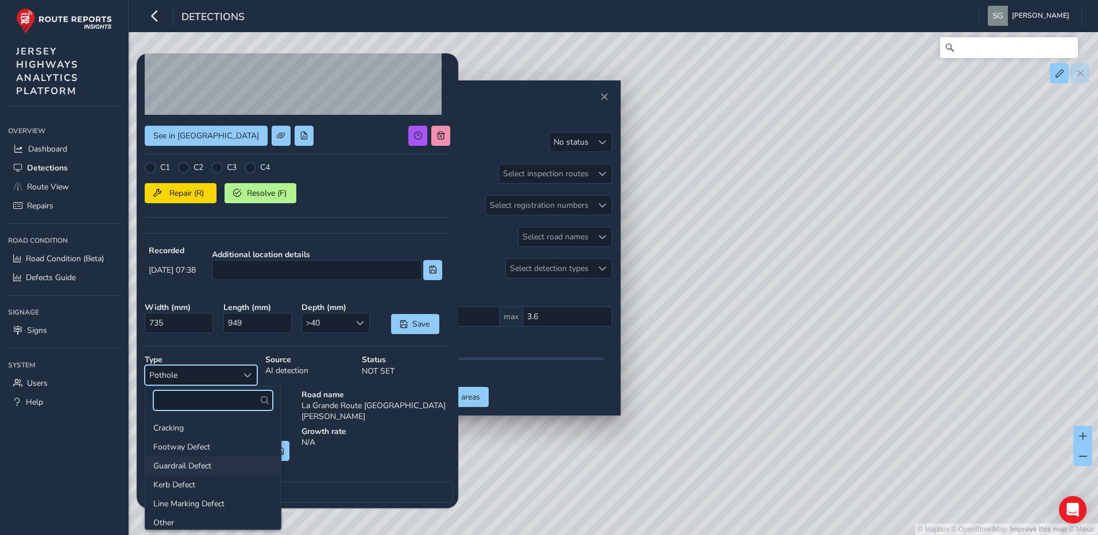
scroll to position [41, 0]
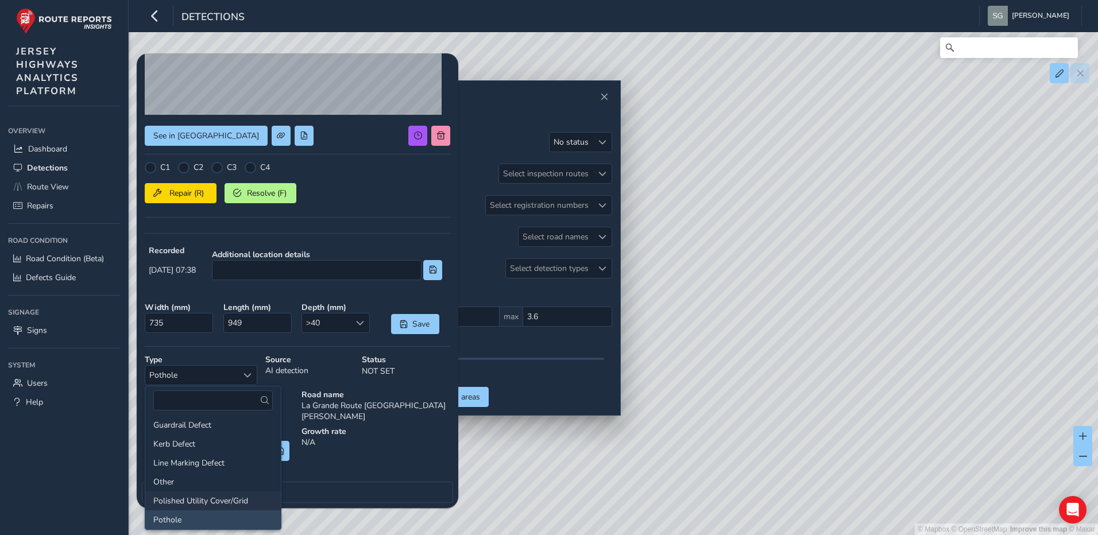
click at [235, 502] on li "Polished Utility Cover/Grid" at bounding box center [212, 500] width 135 height 19
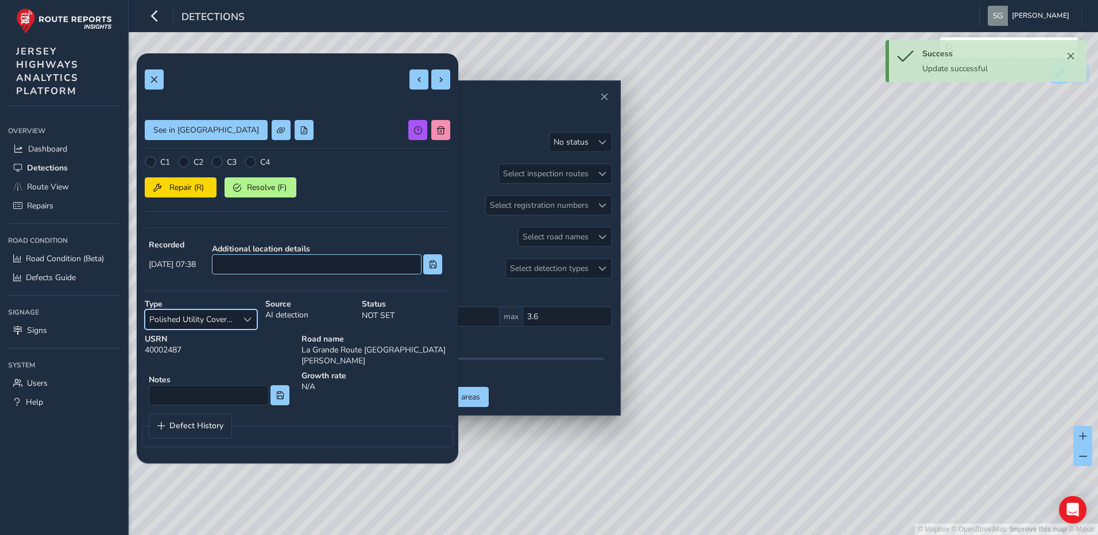
scroll to position [0, 0]
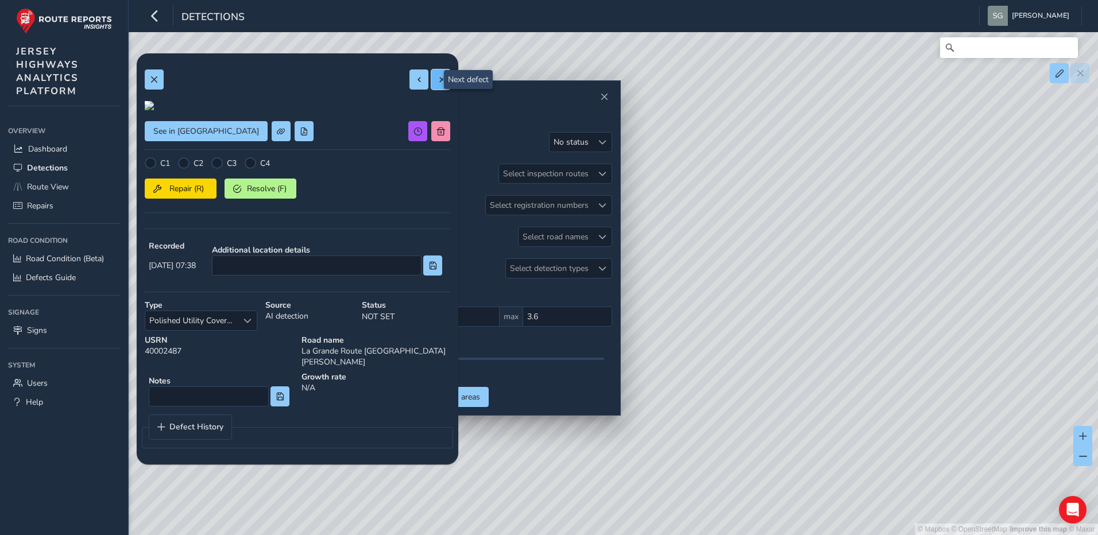
click at [437, 80] on span at bounding box center [441, 80] width 8 height 8
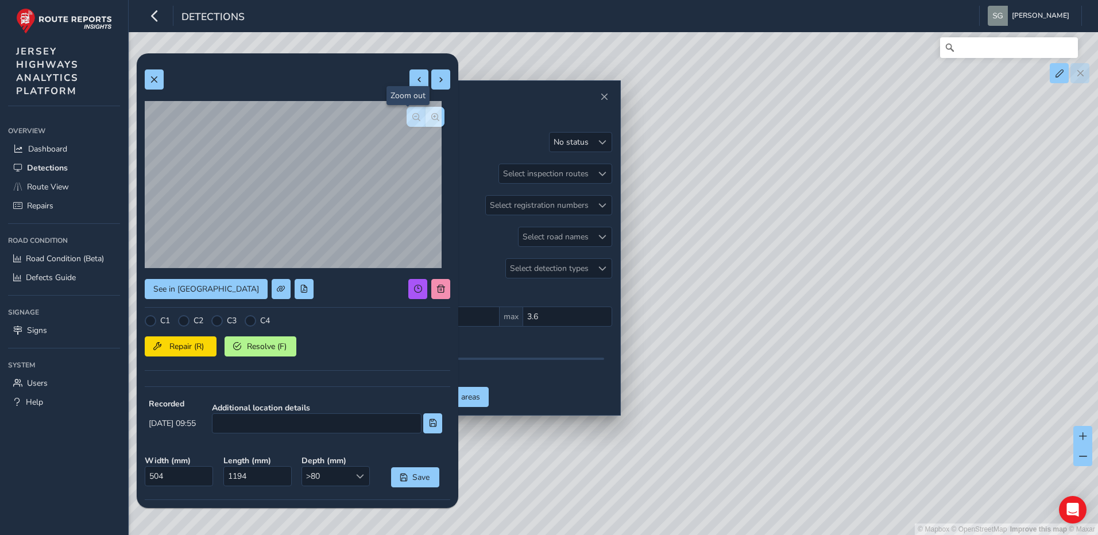
click at [412, 115] on span "button" at bounding box center [416, 117] width 8 height 8
click at [435, 119] on button "button" at bounding box center [434, 117] width 19 height 20
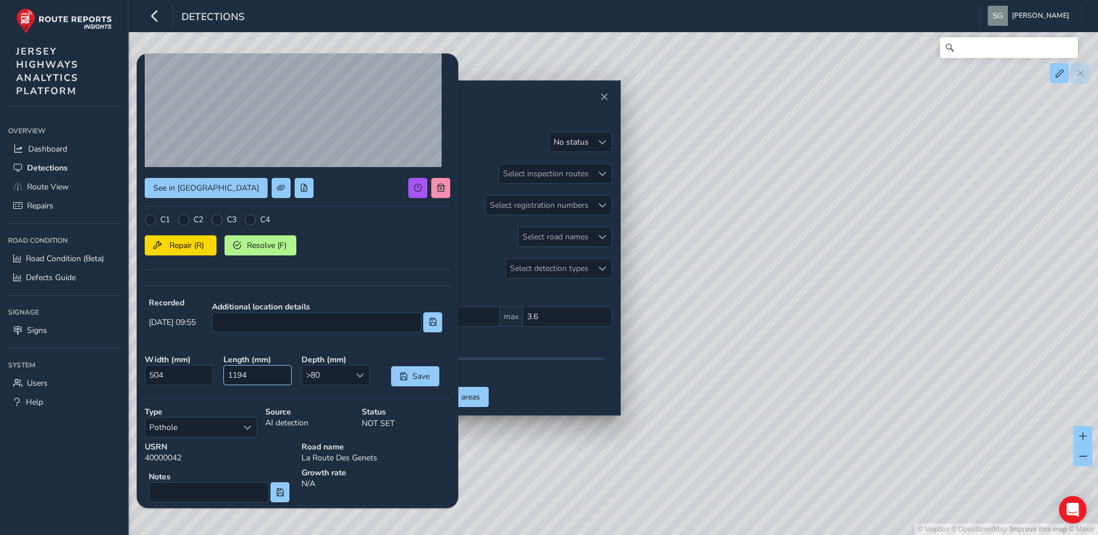
scroll to position [153, 0]
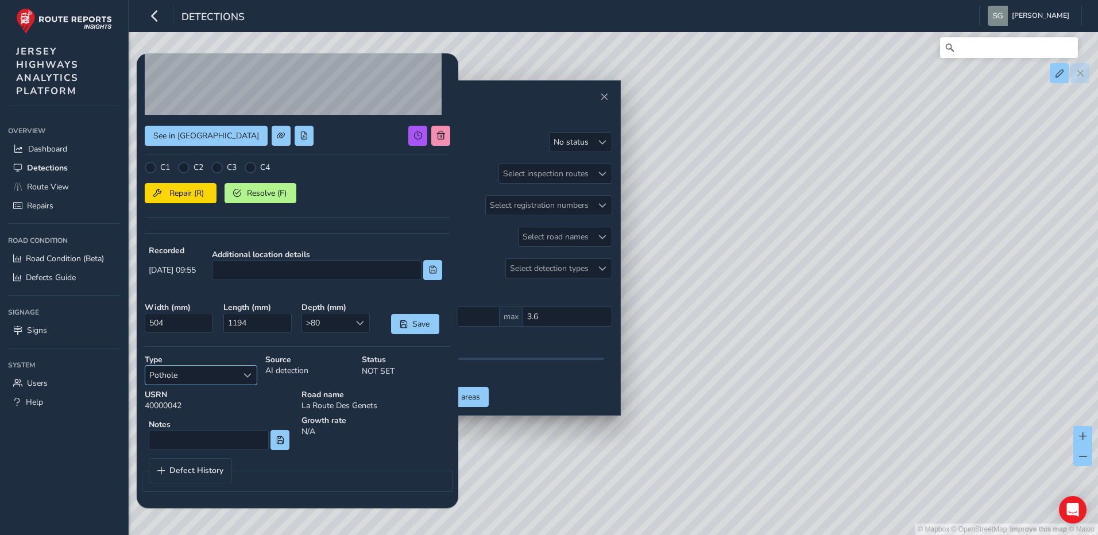
click at [253, 371] on div "Select a type" at bounding box center [247, 375] width 19 height 19
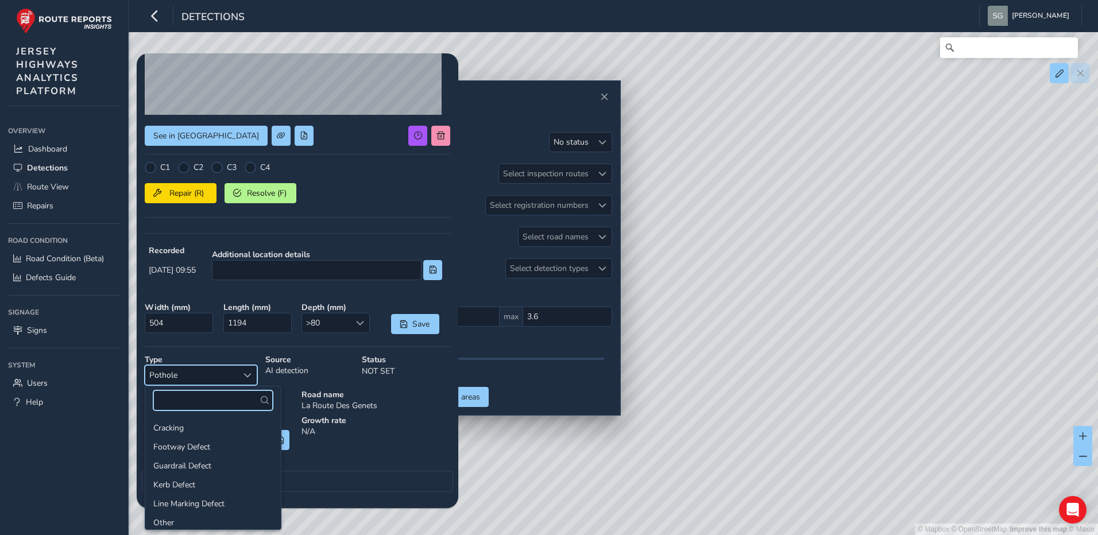
scroll to position [41, 0]
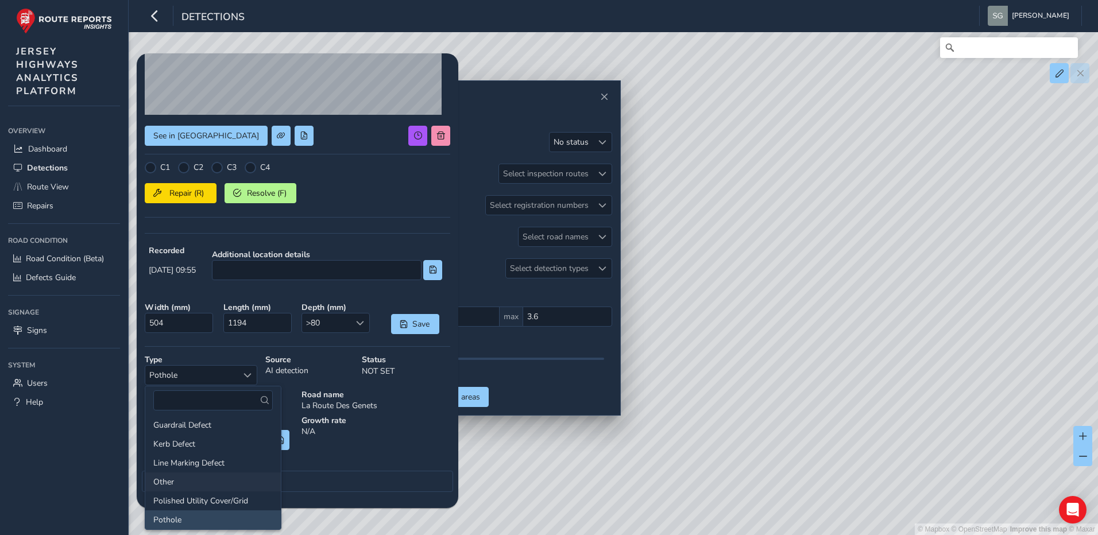
click at [208, 476] on li "Other" at bounding box center [212, 481] width 135 height 19
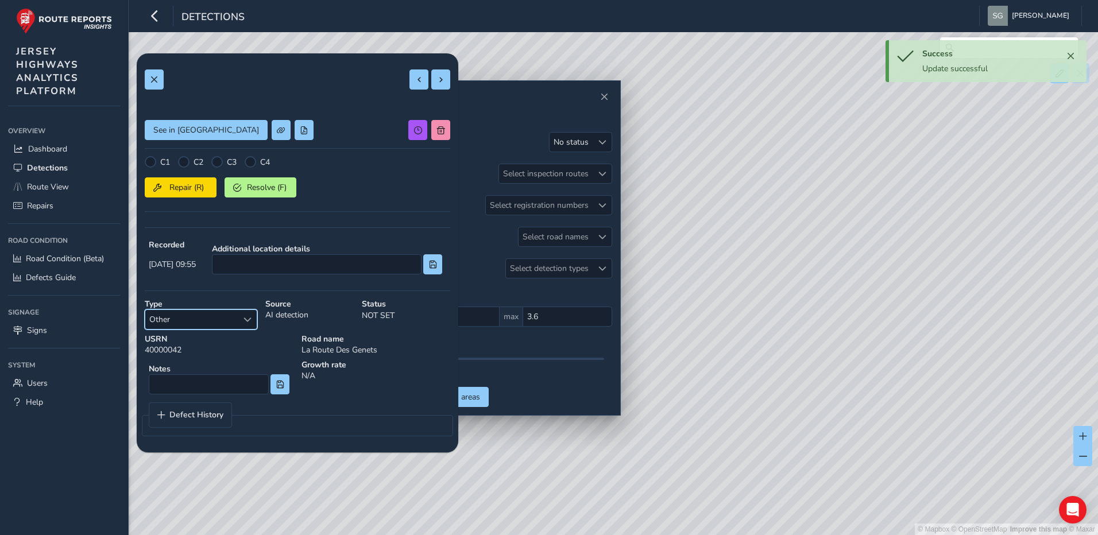
scroll to position [0, 0]
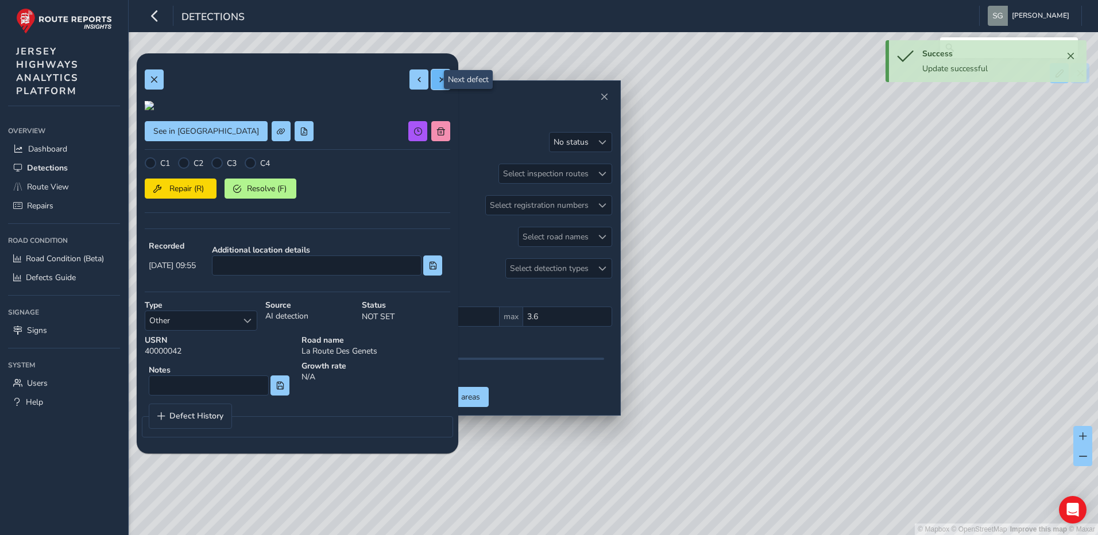
click at [433, 85] on button at bounding box center [440, 79] width 19 height 20
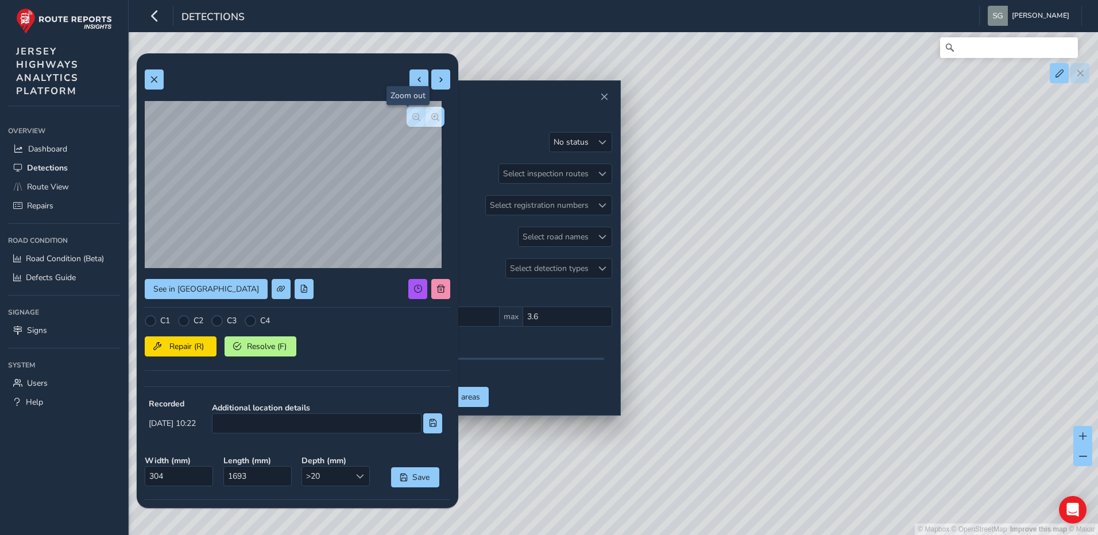
click at [412, 121] on span "button" at bounding box center [416, 117] width 8 height 8
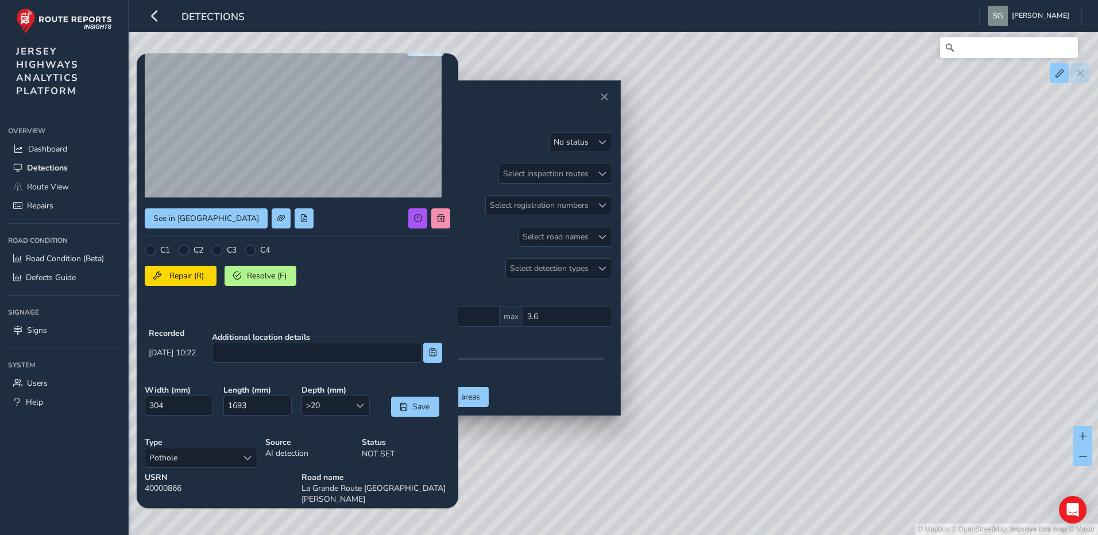
scroll to position [153, 0]
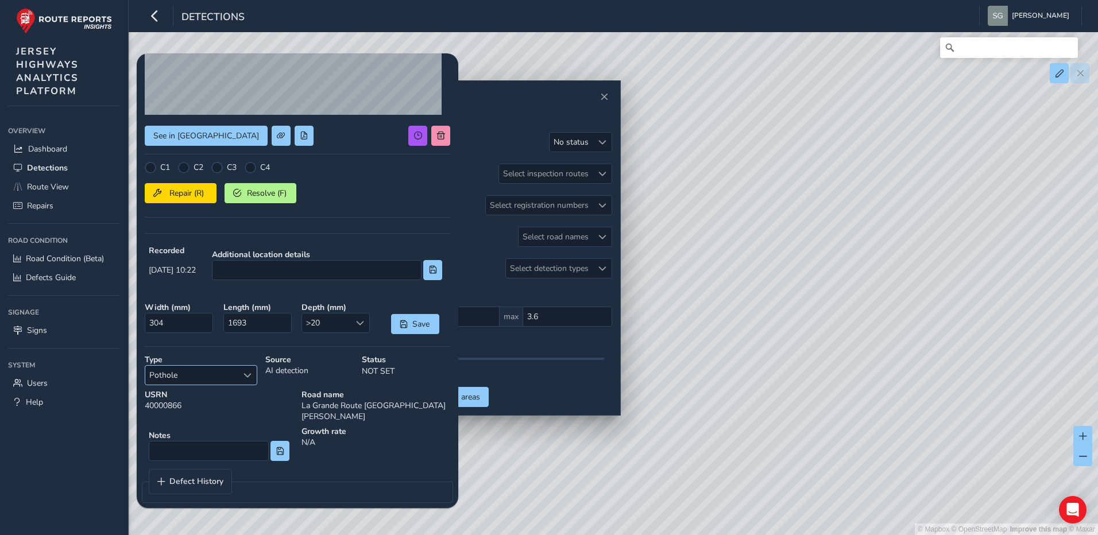
click at [237, 370] on span "Pothole" at bounding box center [191, 375] width 92 height 19
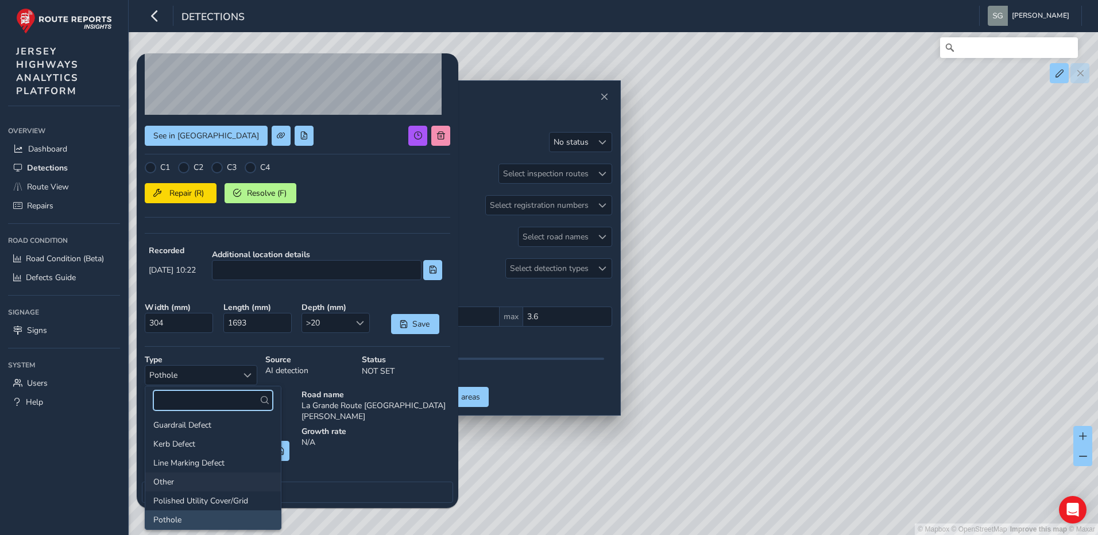
scroll to position [98, 0]
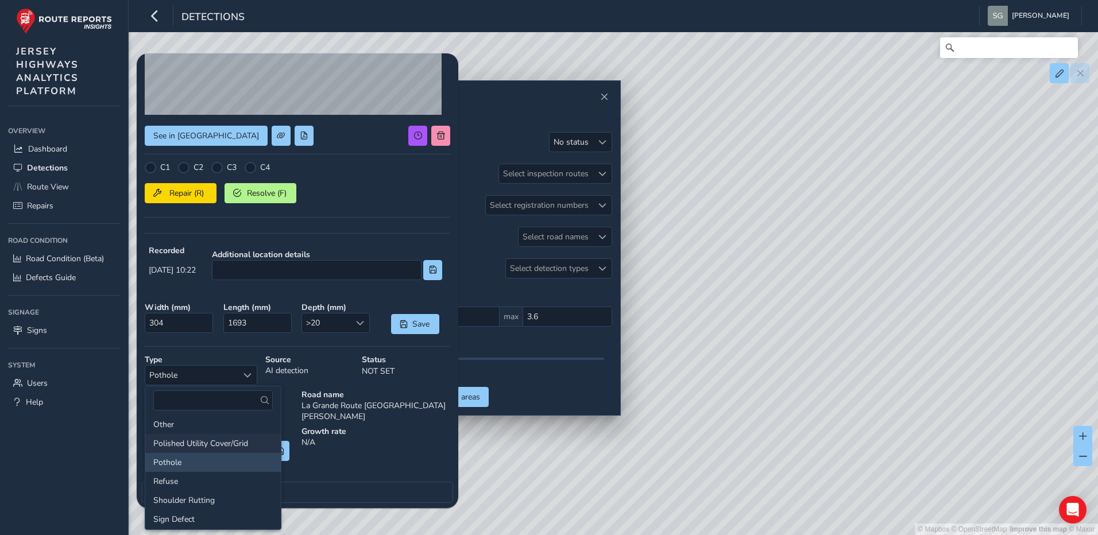
click at [224, 440] on li "Polished Utility Cover/Grid" at bounding box center [212, 443] width 135 height 19
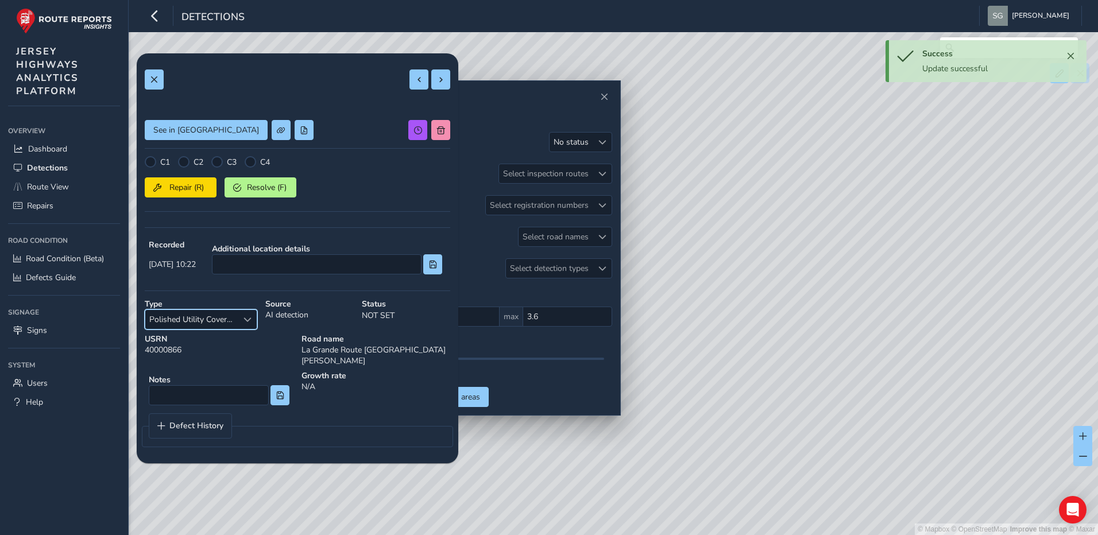
scroll to position [0, 0]
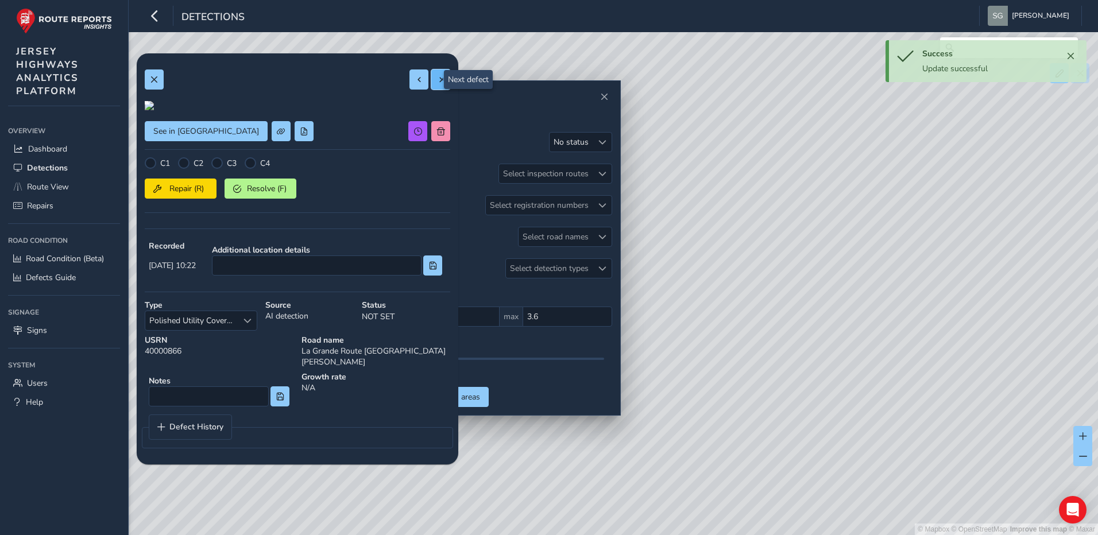
click at [437, 76] on span at bounding box center [441, 80] width 8 height 8
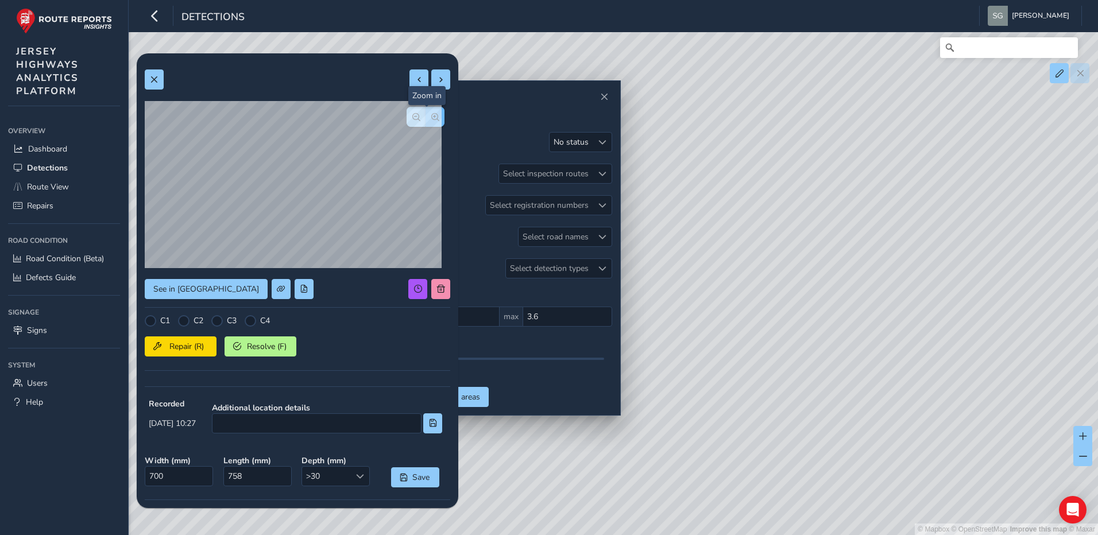
click at [432, 121] on button "button" at bounding box center [434, 117] width 19 height 20
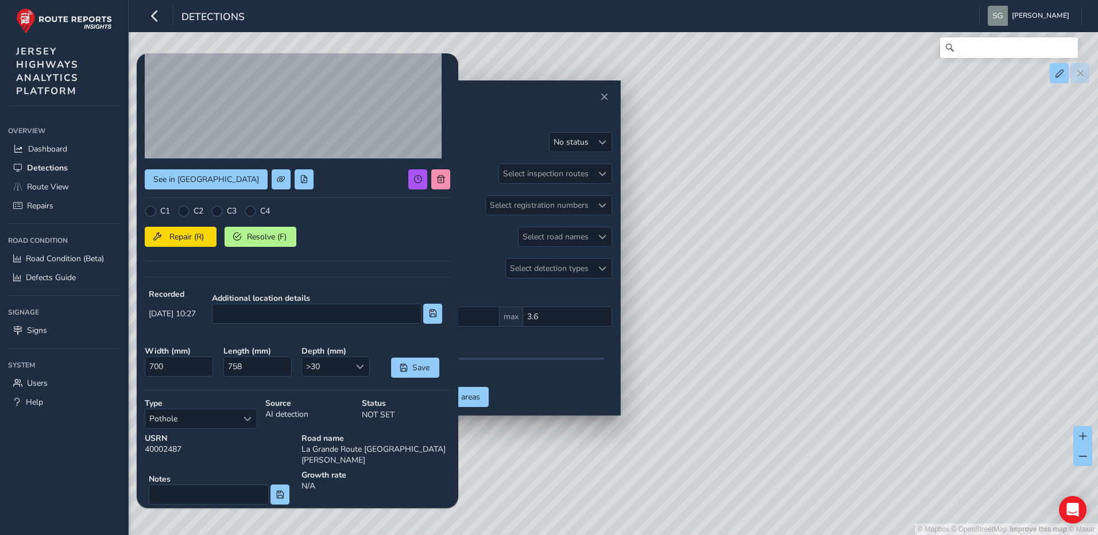
scroll to position [153, 0]
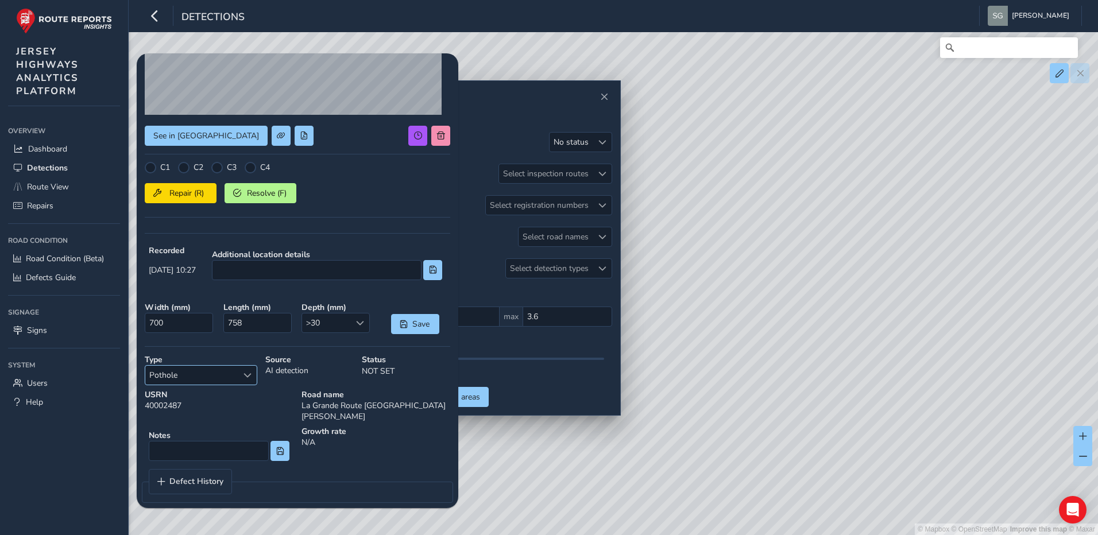
click at [243, 381] on div "Select a type" at bounding box center [247, 375] width 19 height 19
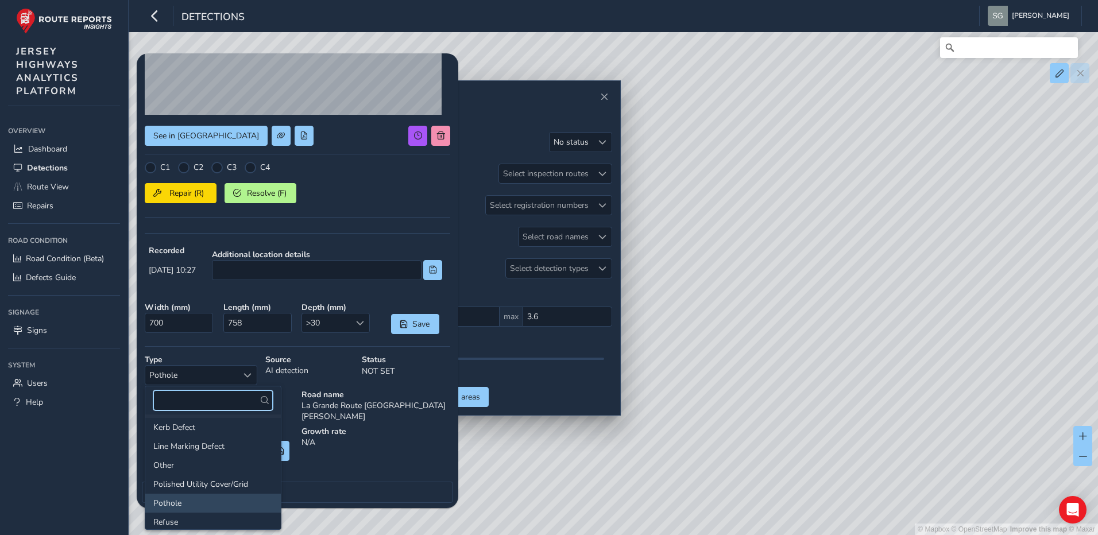
scroll to position [115, 0]
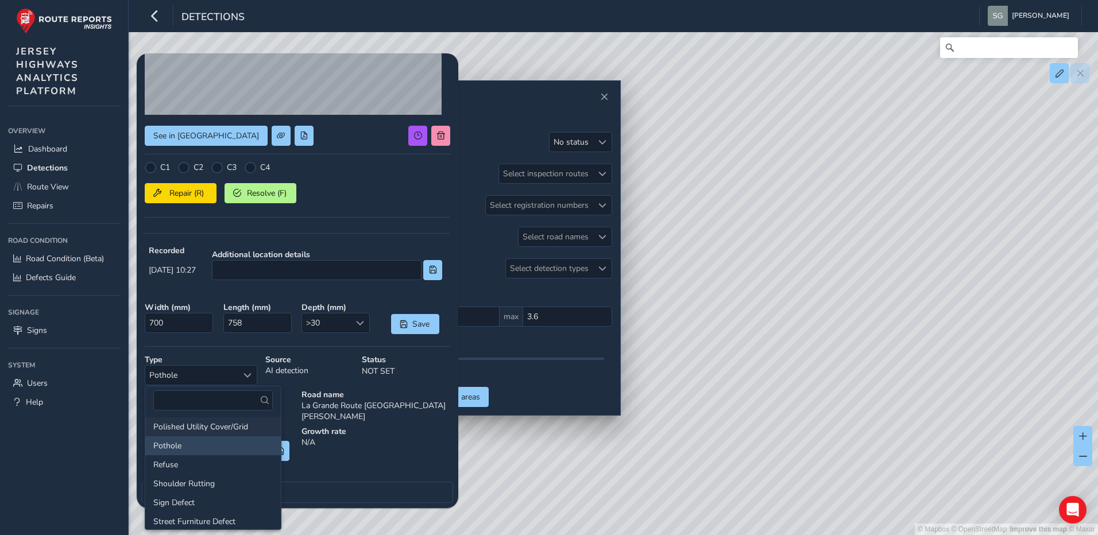
click at [224, 427] on li "Polished Utility Cover/Grid" at bounding box center [212, 426] width 135 height 19
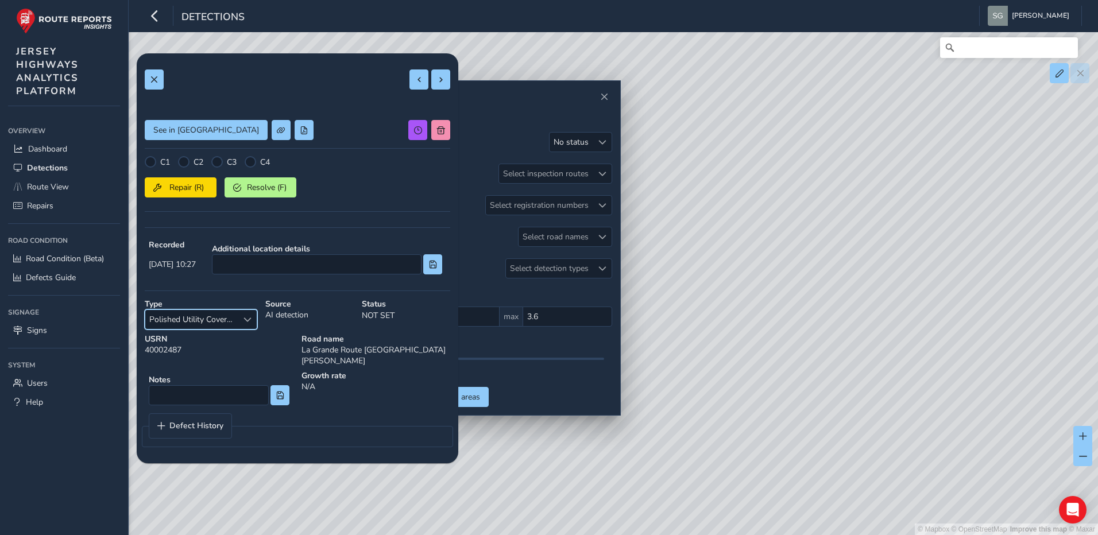
scroll to position [0, 0]
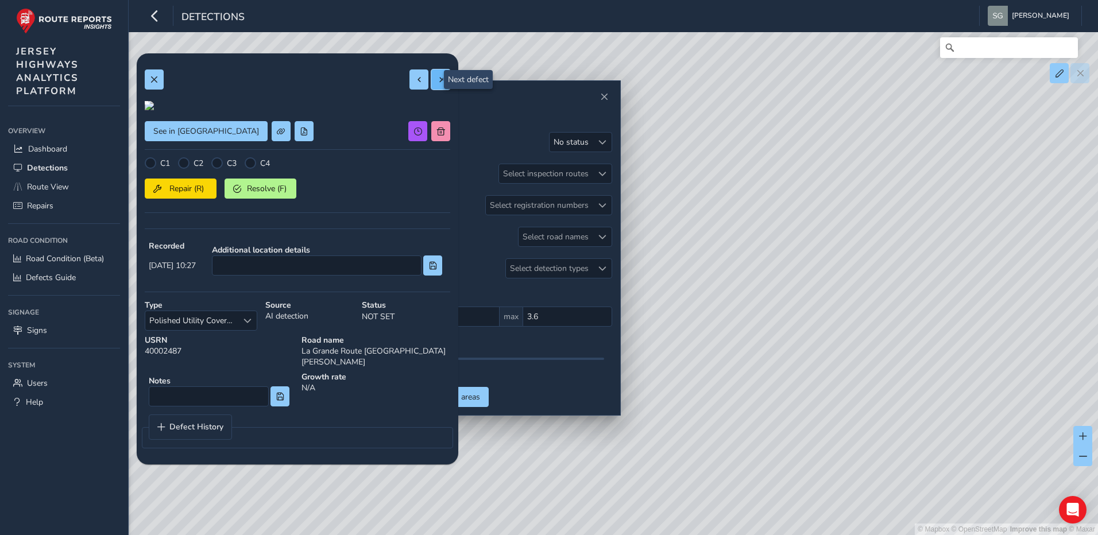
click at [432, 86] on button at bounding box center [440, 79] width 19 height 20
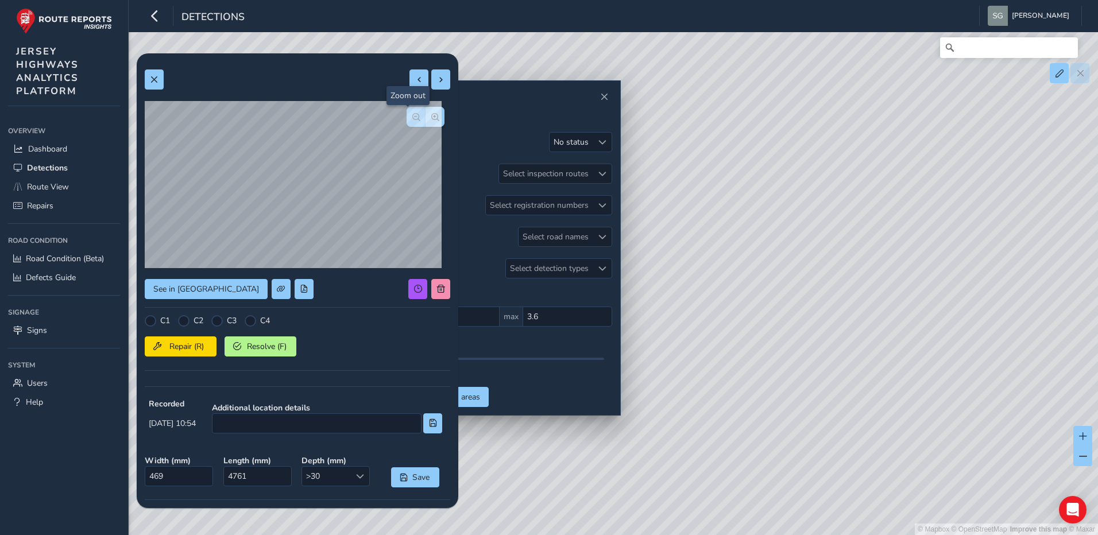
click at [406, 120] on button "button" at bounding box center [415, 117] width 19 height 20
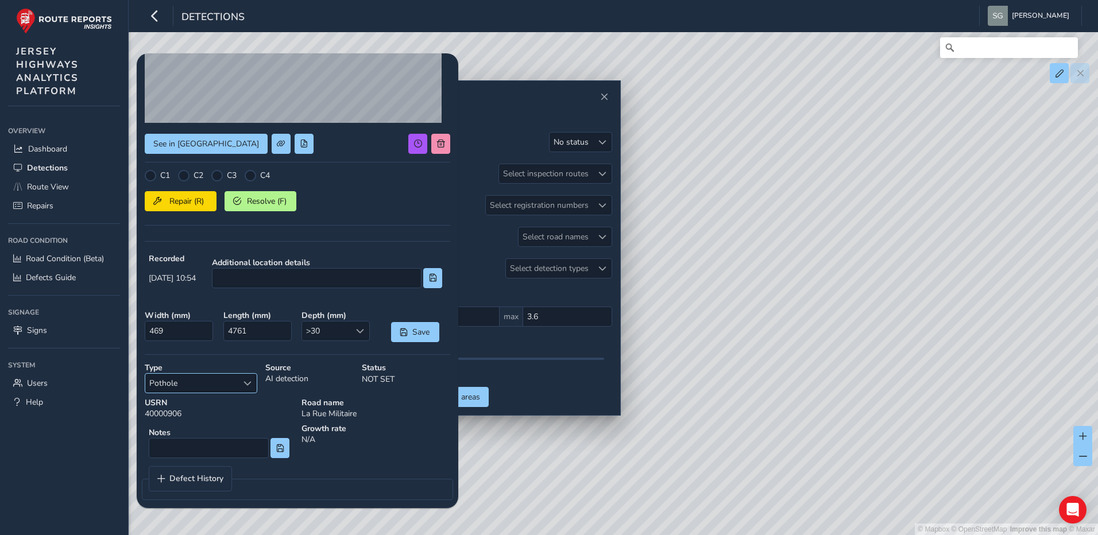
scroll to position [153, 0]
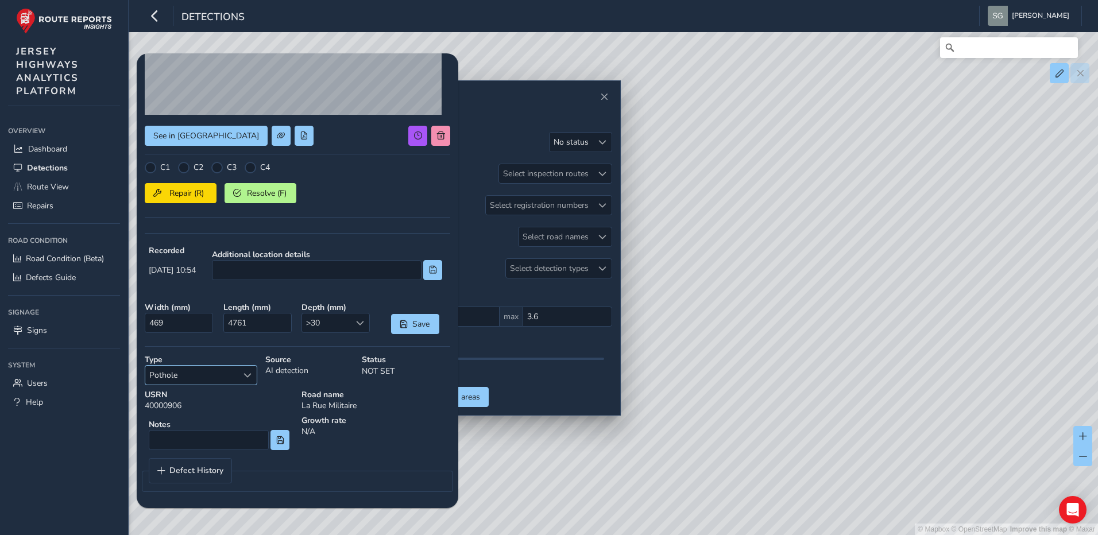
click at [249, 377] on span "Select a type" at bounding box center [247, 375] width 8 height 8
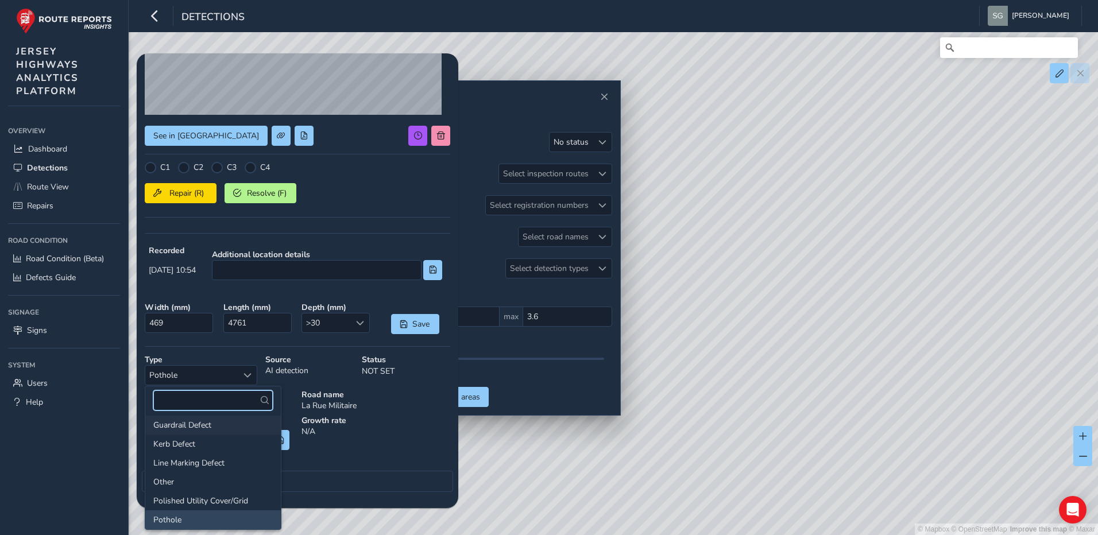
scroll to position [0, 0]
click at [215, 429] on li "Cracking" at bounding box center [212, 428] width 135 height 19
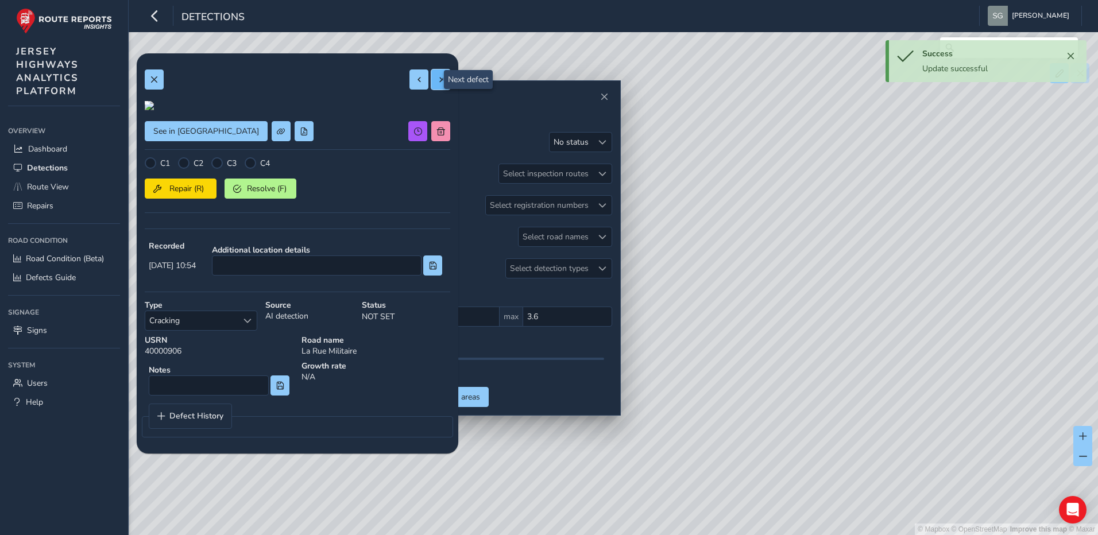
click at [440, 83] on button at bounding box center [440, 79] width 19 height 20
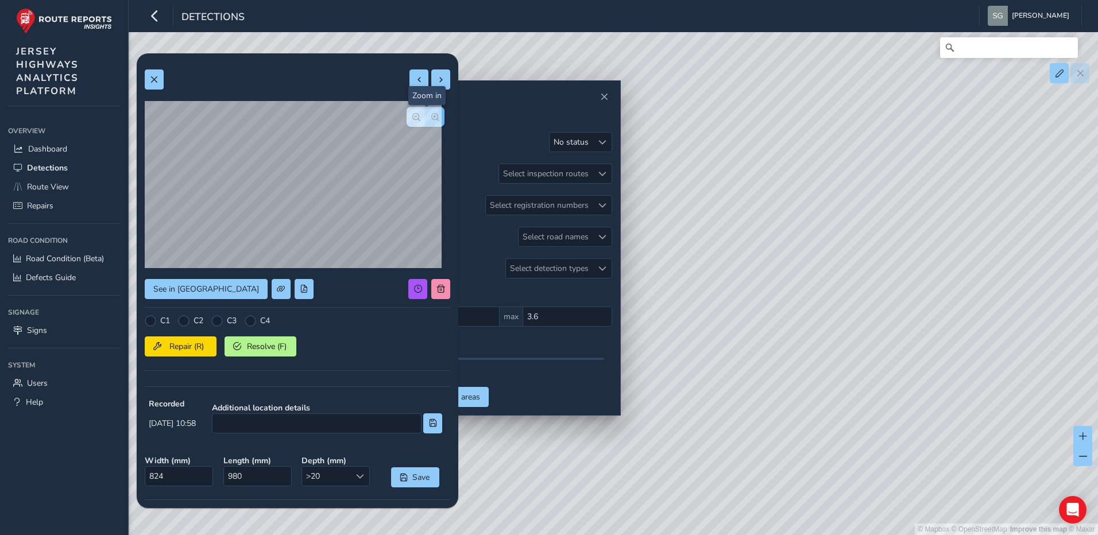
click at [431, 114] on span "button" at bounding box center [435, 117] width 8 height 8
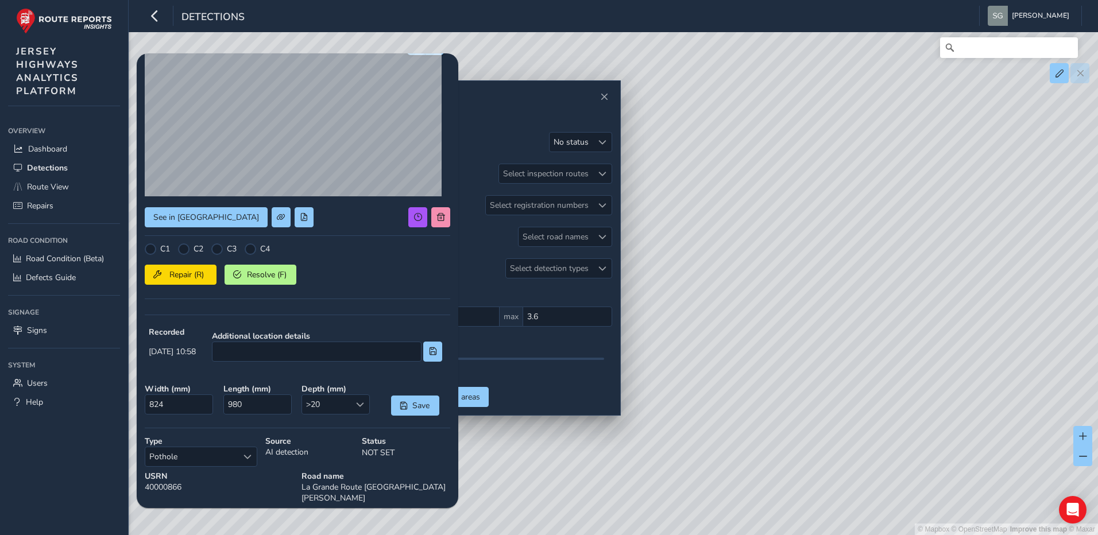
scroll to position [153, 0]
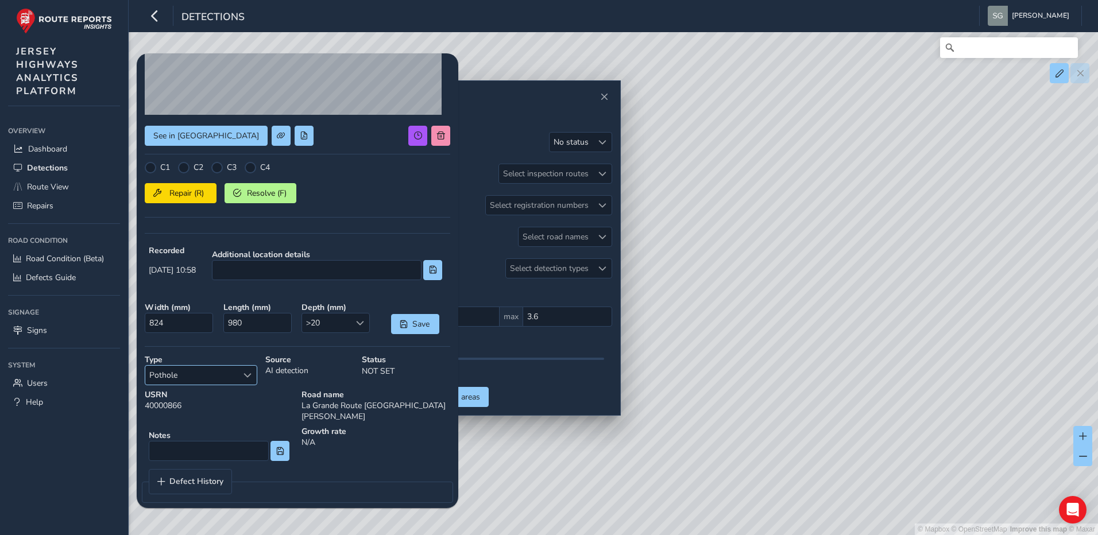
click at [249, 369] on div "Select a type" at bounding box center [247, 375] width 19 height 19
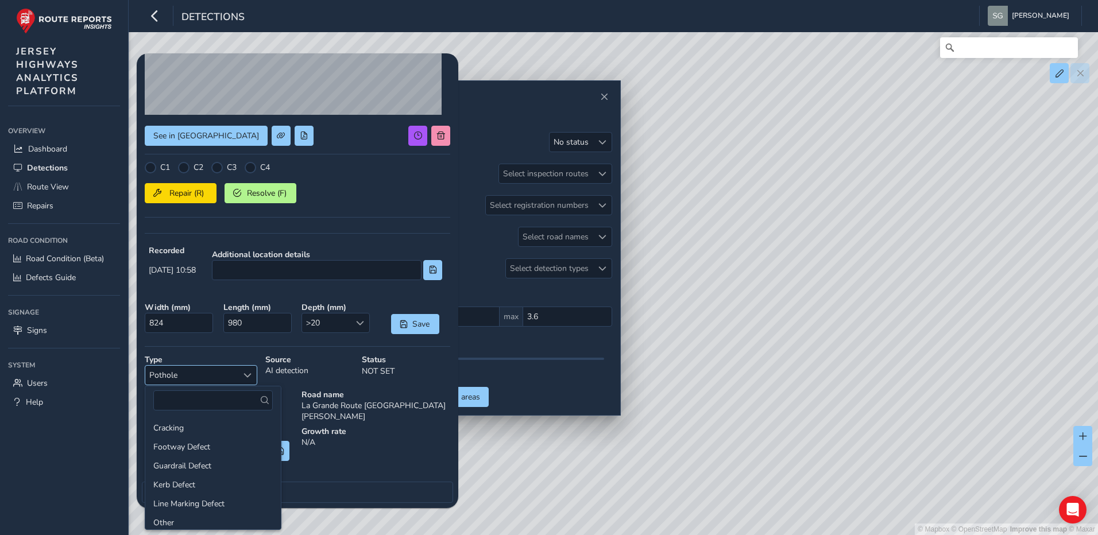
scroll to position [41, 0]
click at [222, 495] on li "Polished Utility Cover/Grid" at bounding box center [212, 500] width 135 height 19
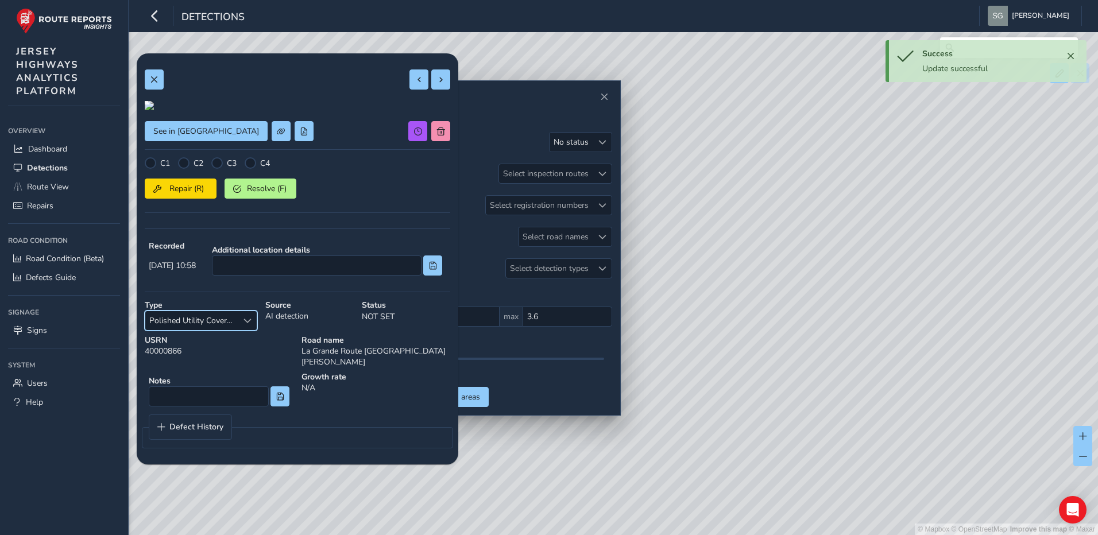
scroll to position [0, 0]
click at [437, 80] on span at bounding box center [441, 80] width 8 height 8
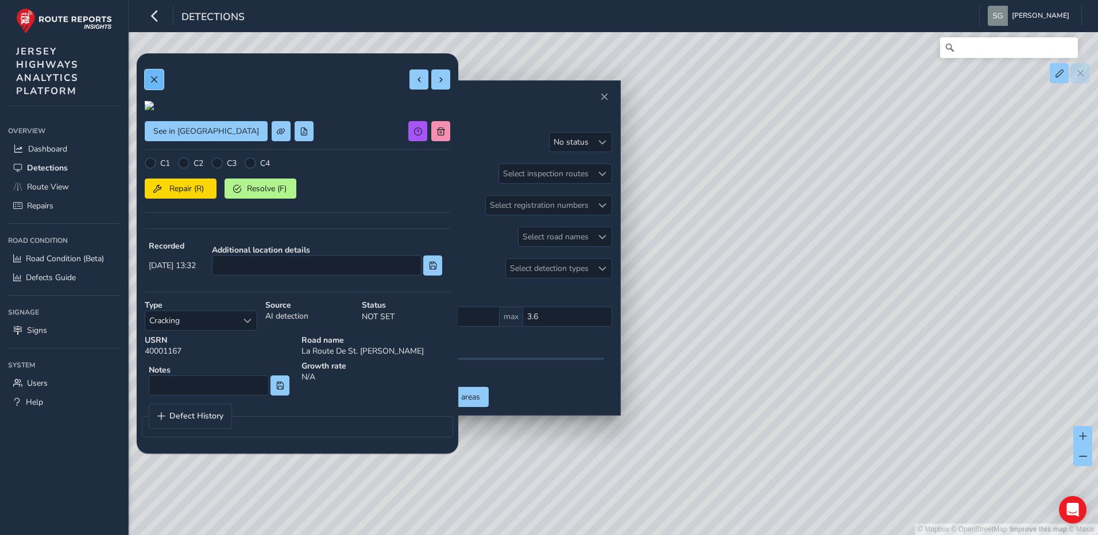
click at [150, 78] on span at bounding box center [154, 80] width 8 height 8
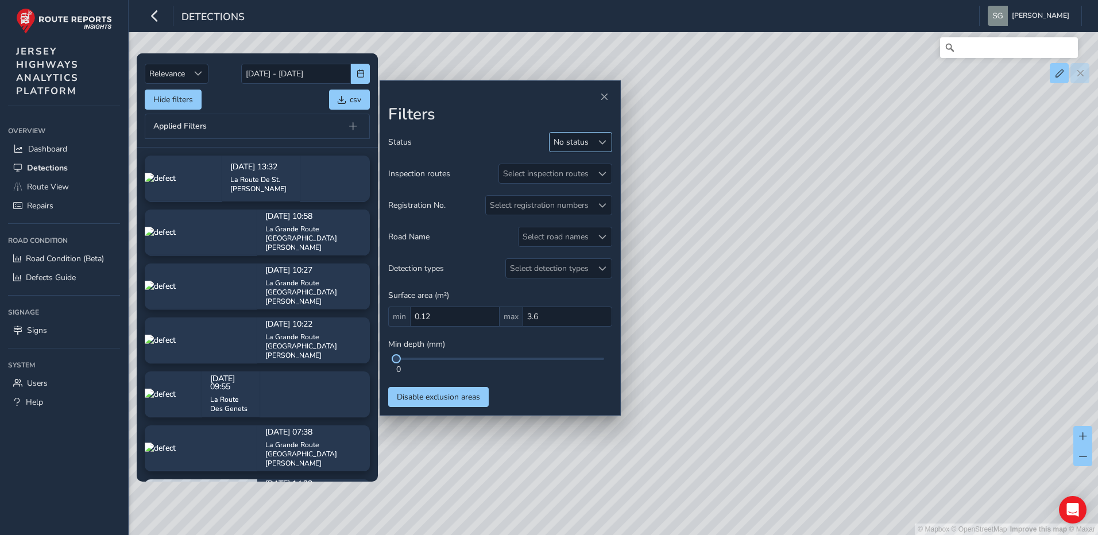
click at [605, 144] on span at bounding box center [602, 142] width 8 height 8
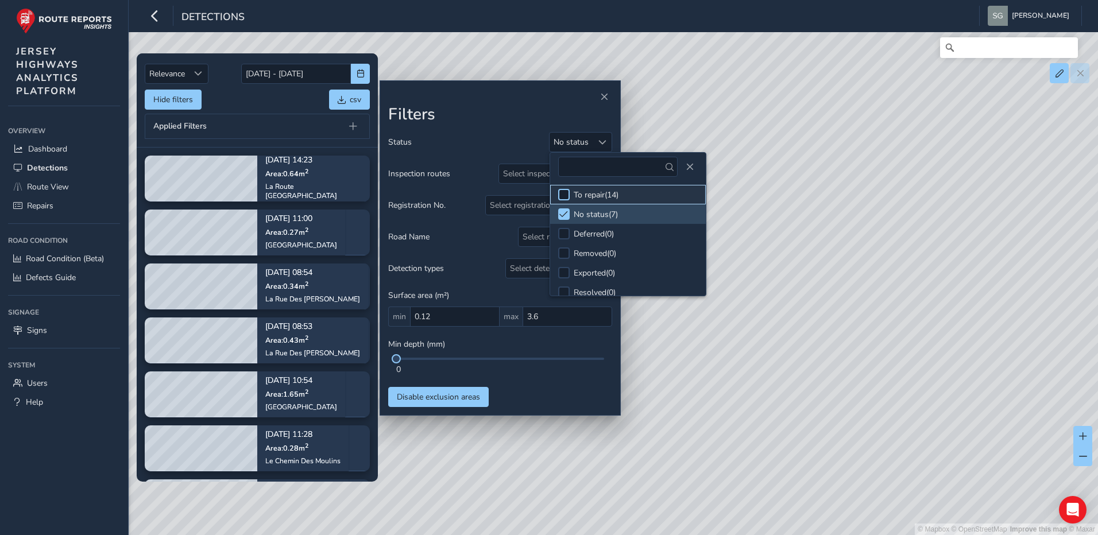
click at [568, 192] on div at bounding box center [563, 194] width 11 height 11
click at [568, 210] on div at bounding box center [563, 213] width 11 height 11
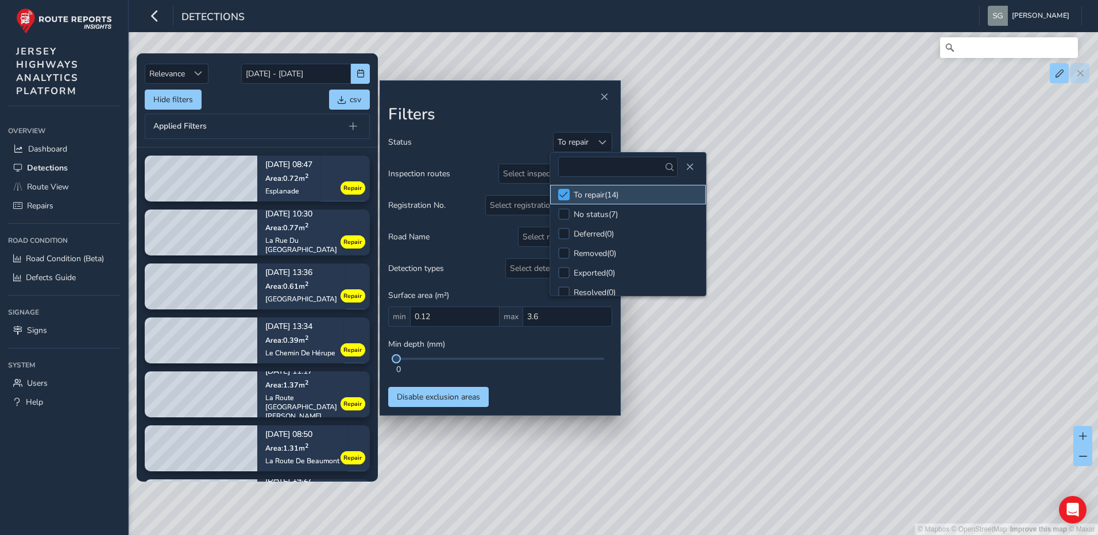
click at [562, 192] on span at bounding box center [563, 195] width 9 height 8
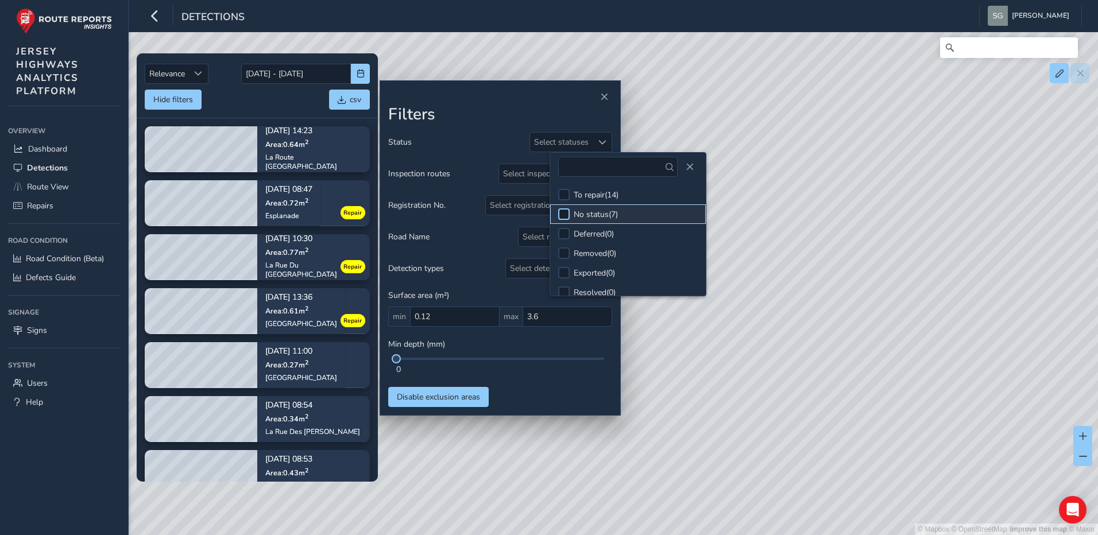
click at [560, 211] on div at bounding box center [563, 213] width 11 height 11
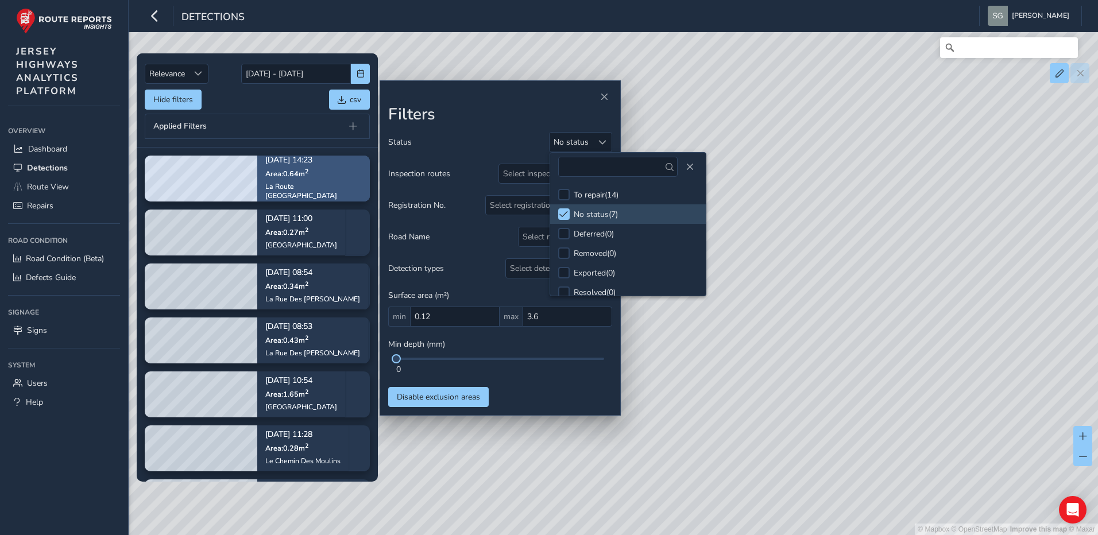
click at [340, 179] on div "[DATE] 14:23 Area: 0.64 m [STREET_ADDRESS]" at bounding box center [313, 179] width 113 height 76
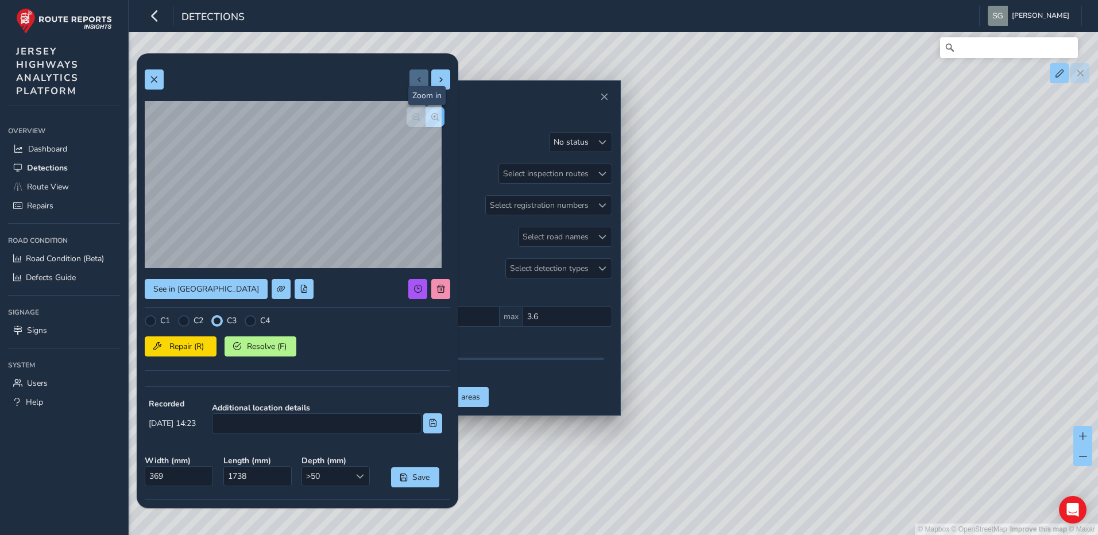
click at [431, 120] on span "button" at bounding box center [435, 117] width 8 height 8
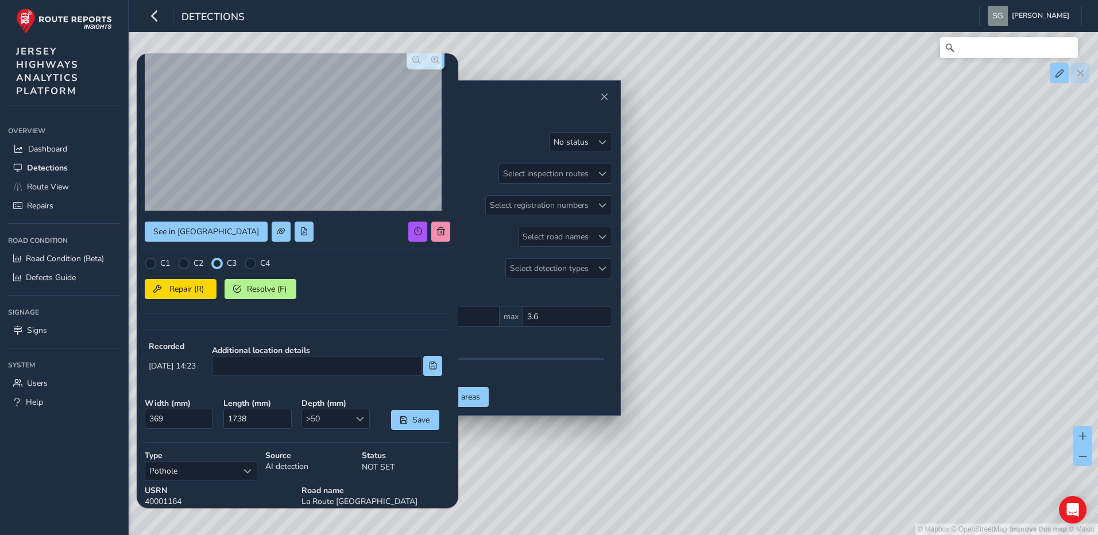
scroll to position [115, 0]
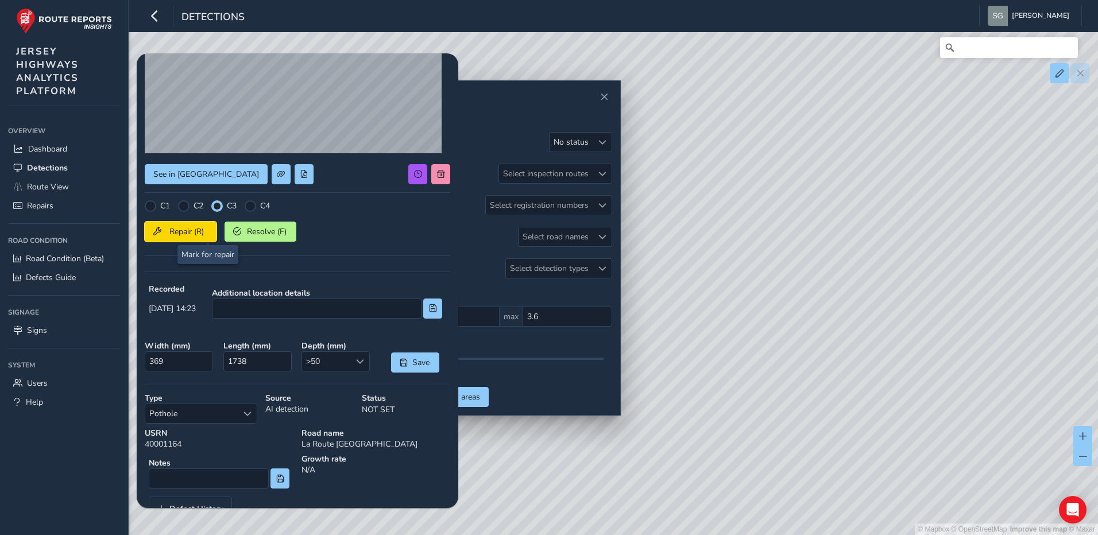
click at [205, 231] on span "Repair (R)" at bounding box center [186, 231] width 42 height 11
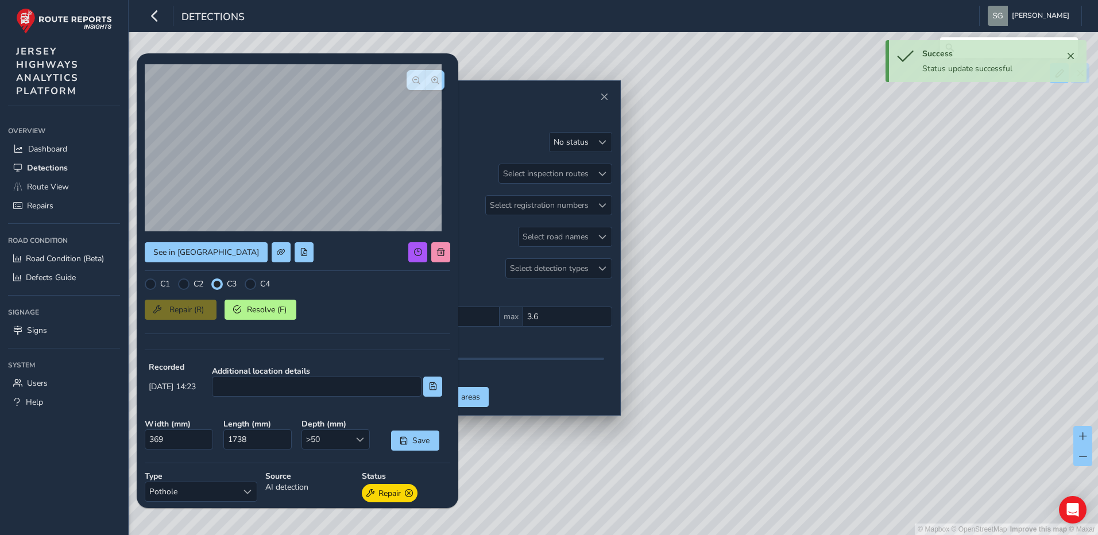
scroll to position [0, 0]
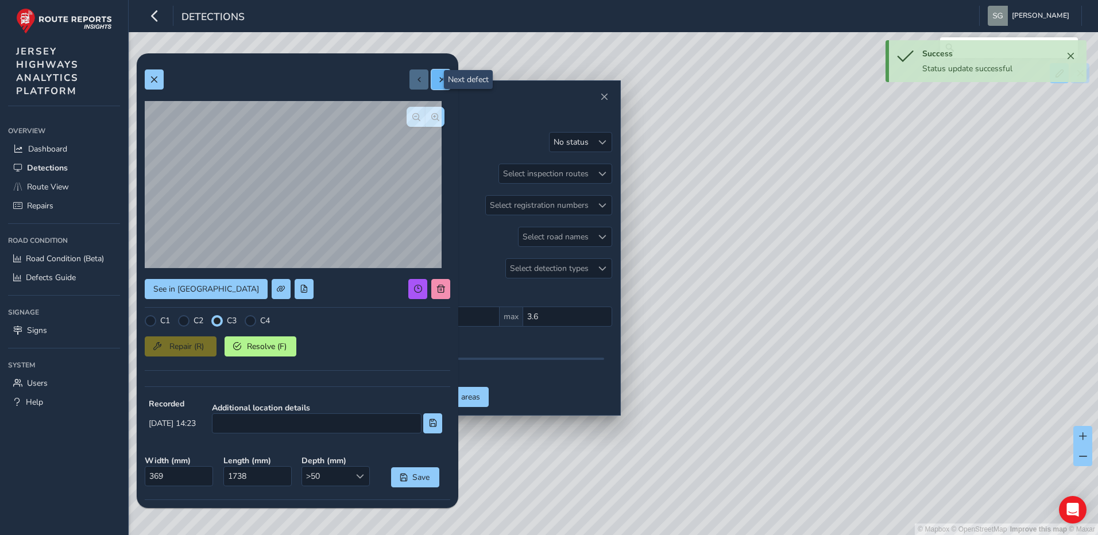
click at [437, 76] on span at bounding box center [441, 80] width 8 height 8
type input "375"
type input "747"
click at [412, 119] on span "button" at bounding box center [416, 117] width 8 height 8
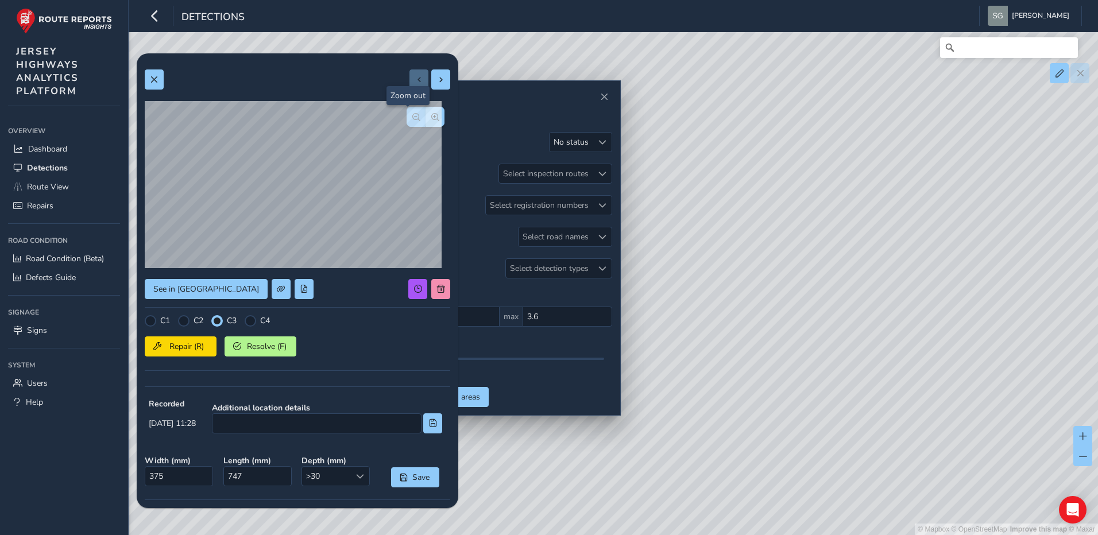
click at [412, 119] on span "button" at bounding box center [416, 117] width 8 height 8
click at [425, 119] on button "button" at bounding box center [434, 117] width 19 height 20
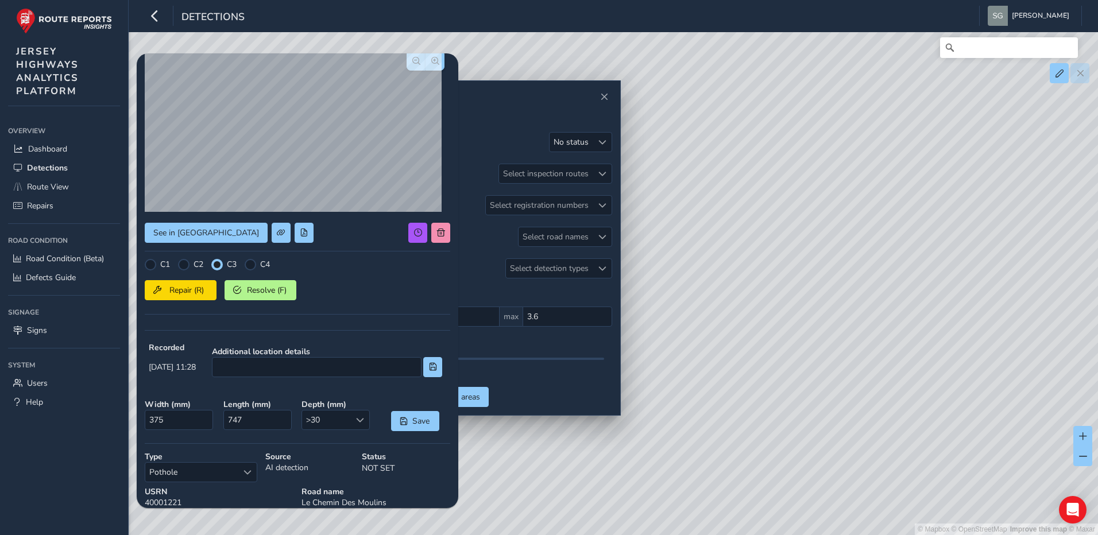
scroll to position [153, 0]
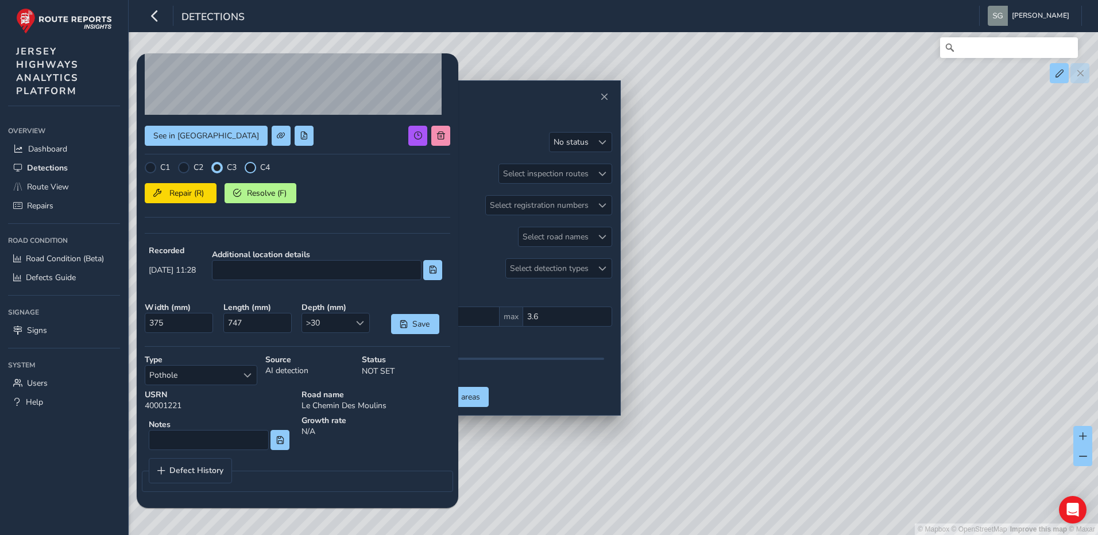
click at [247, 163] on div at bounding box center [250, 167] width 11 height 11
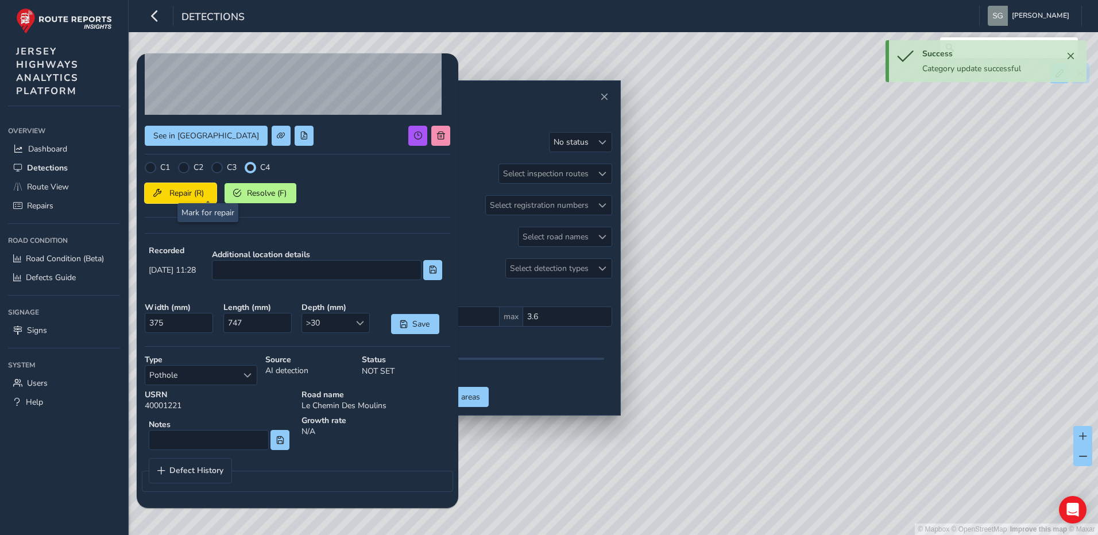
click at [205, 189] on span "Repair (R)" at bounding box center [186, 193] width 42 height 11
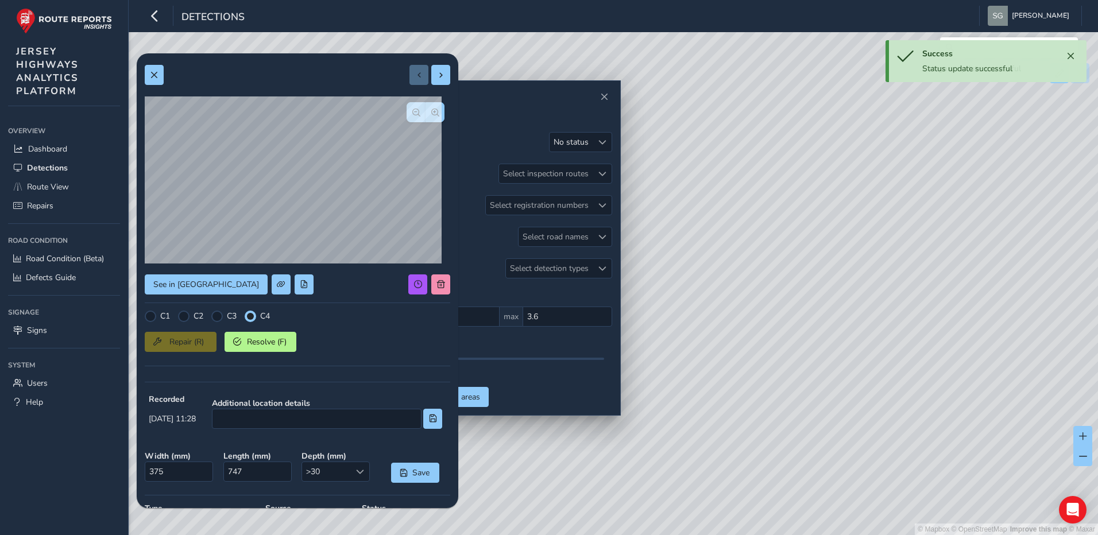
scroll to position [0, 0]
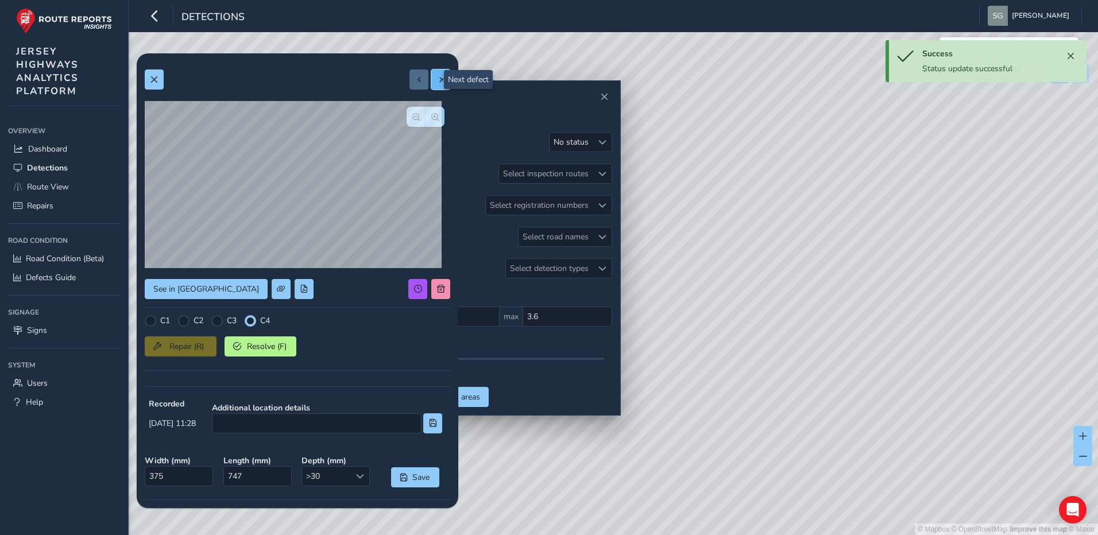
click at [440, 81] on button at bounding box center [440, 79] width 19 height 20
type input "1044"
type input "3449"
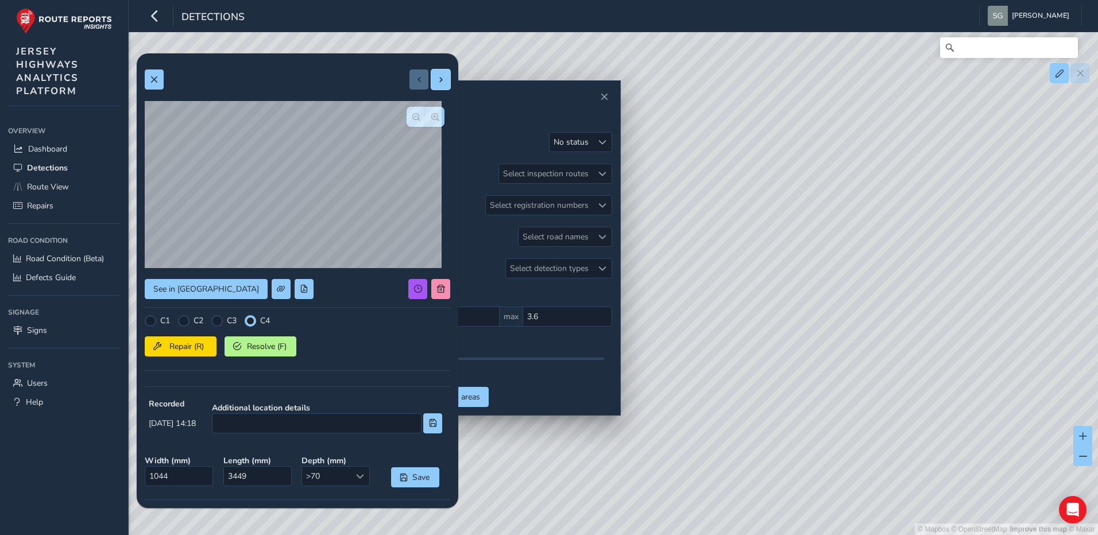
scroll to position [115, 0]
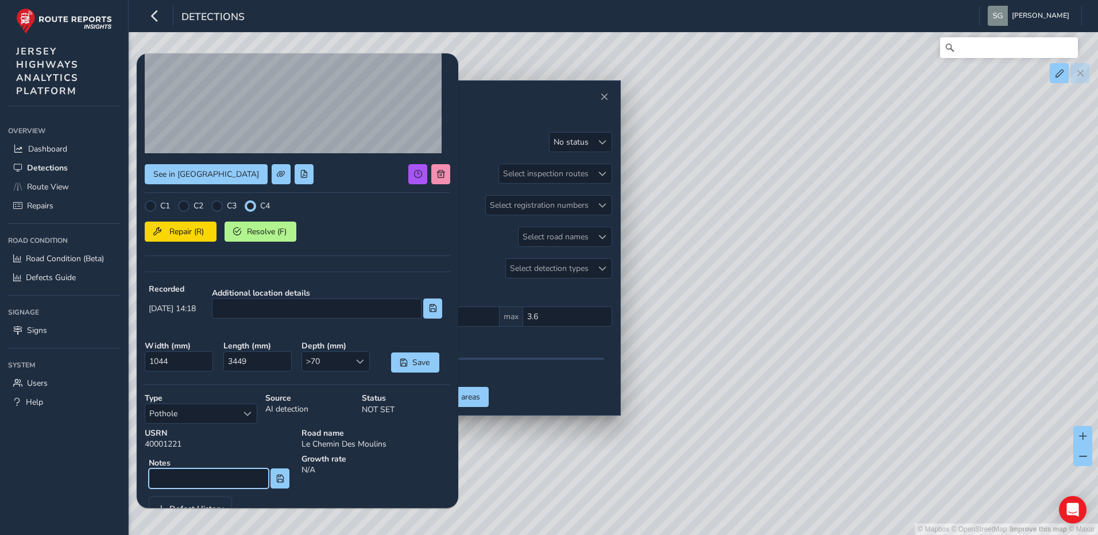
click at [222, 472] on input at bounding box center [209, 478] width 120 height 20
type input "Water"
click at [179, 231] on span "Repair (R)" at bounding box center [186, 231] width 42 height 11
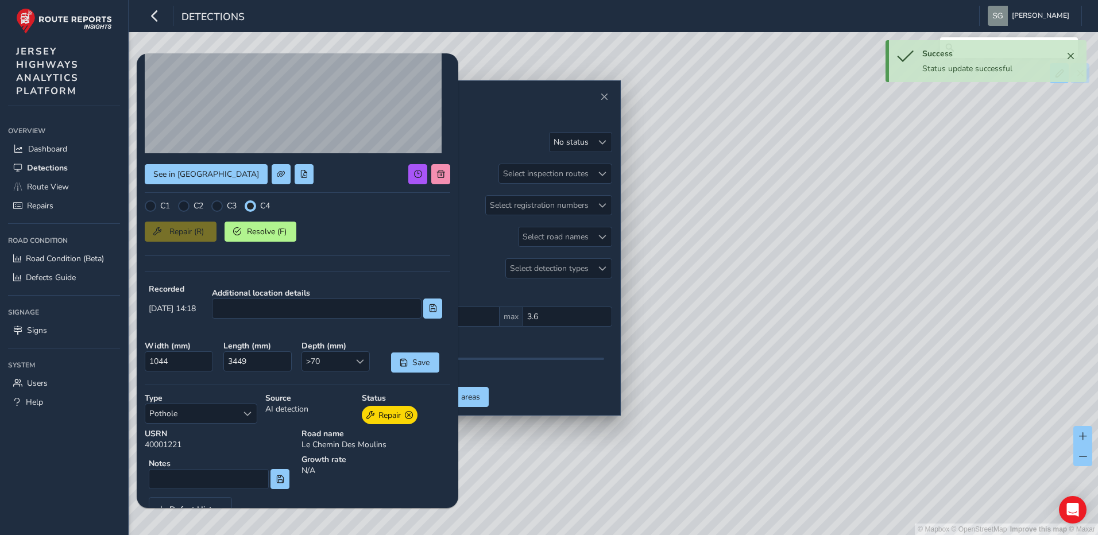
scroll to position [0, 0]
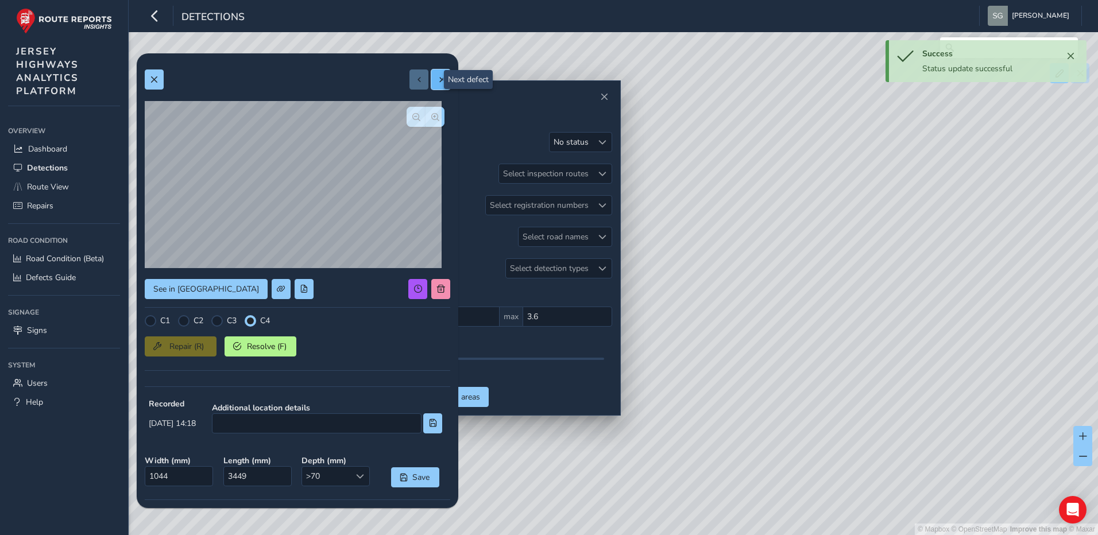
click at [437, 83] on span at bounding box center [441, 80] width 8 height 8
type input "390"
type input "1093"
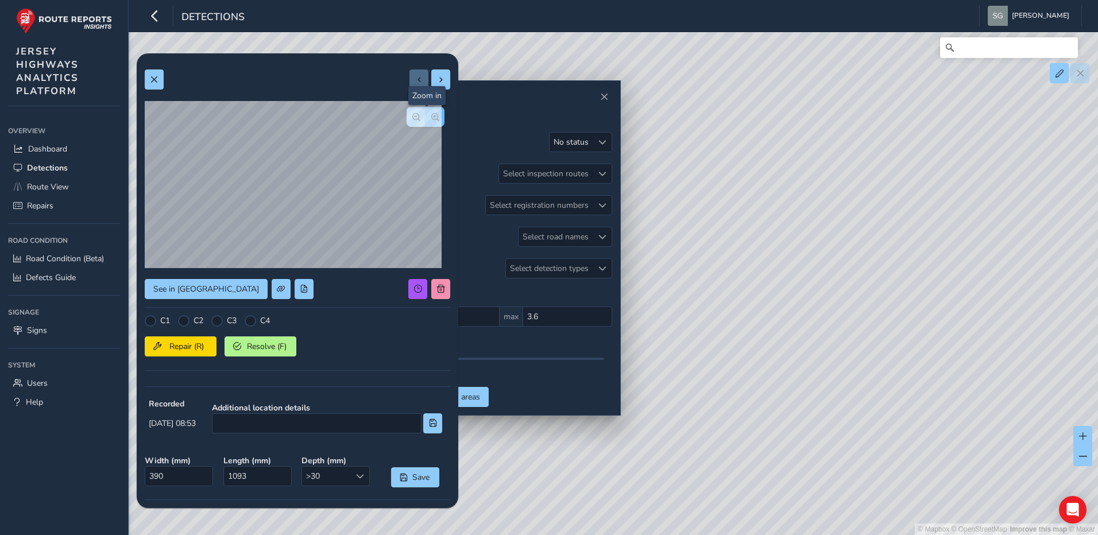
click at [425, 122] on button "button" at bounding box center [434, 117] width 19 height 20
click at [427, 121] on button "button" at bounding box center [434, 117] width 19 height 20
click at [412, 121] on button "button" at bounding box center [415, 117] width 19 height 20
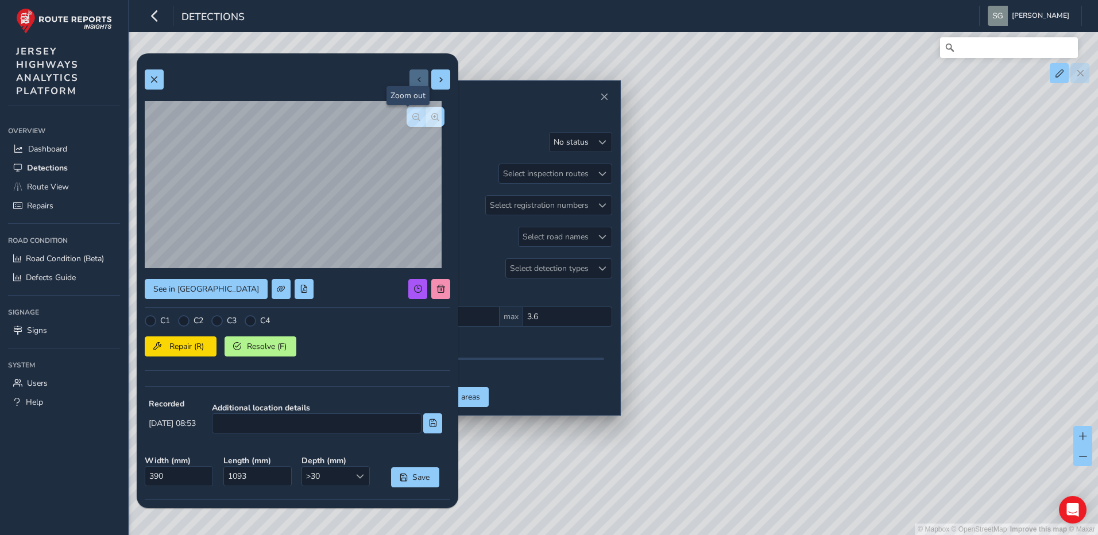
click at [412, 121] on button "button" at bounding box center [415, 117] width 19 height 20
click at [258, 328] on div "C1 C2 C3 C4 Repair (R) Resolve (F)" at bounding box center [297, 346] width 305 height 63
click at [249, 326] on div at bounding box center [250, 320] width 11 height 11
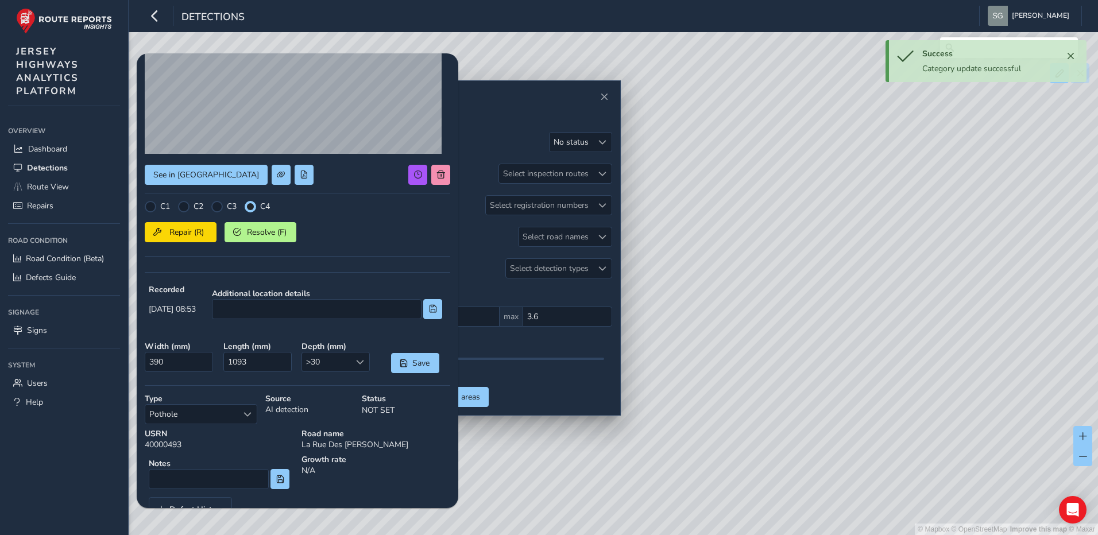
scroll to position [115, 0]
click at [191, 237] on span "Repair (R)" at bounding box center [186, 231] width 42 height 11
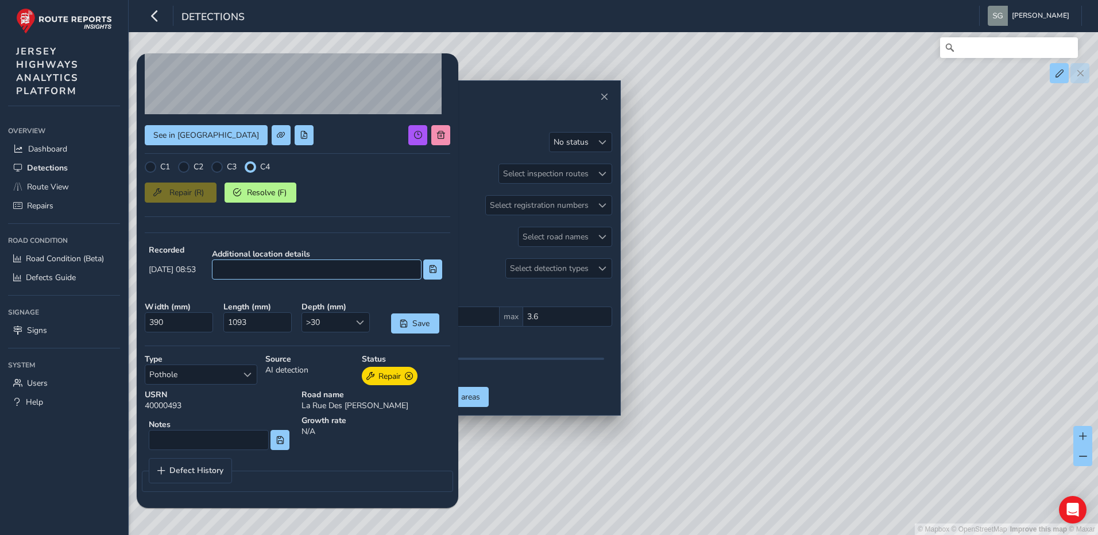
scroll to position [0, 0]
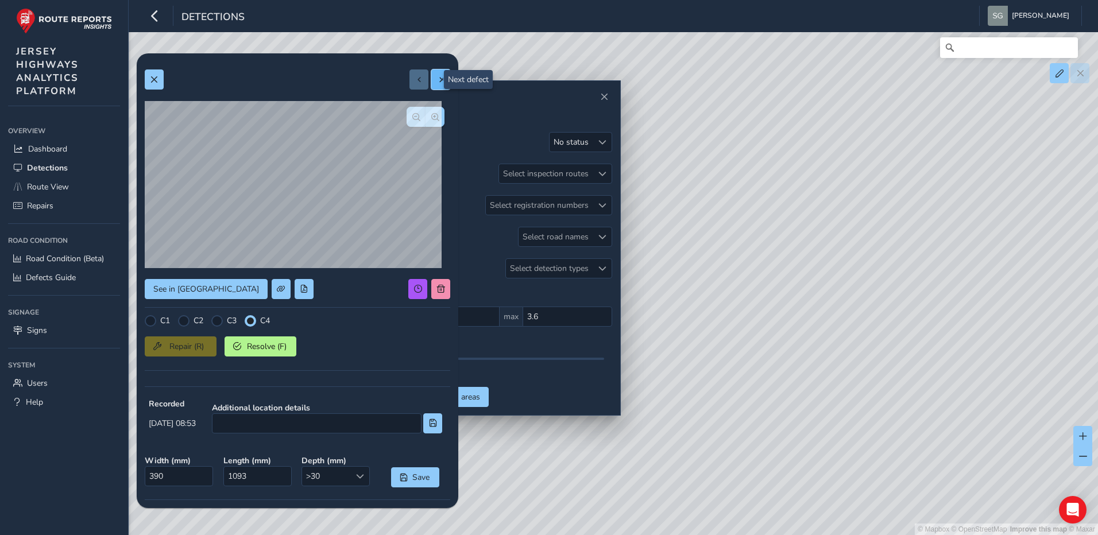
click at [437, 79] on span at bounding box center [441, 80] width 8 height 8
type input "333"
type input "1032"
click at [431, 116] on button "button" at bounding box center [434, 117] width 19 height 20
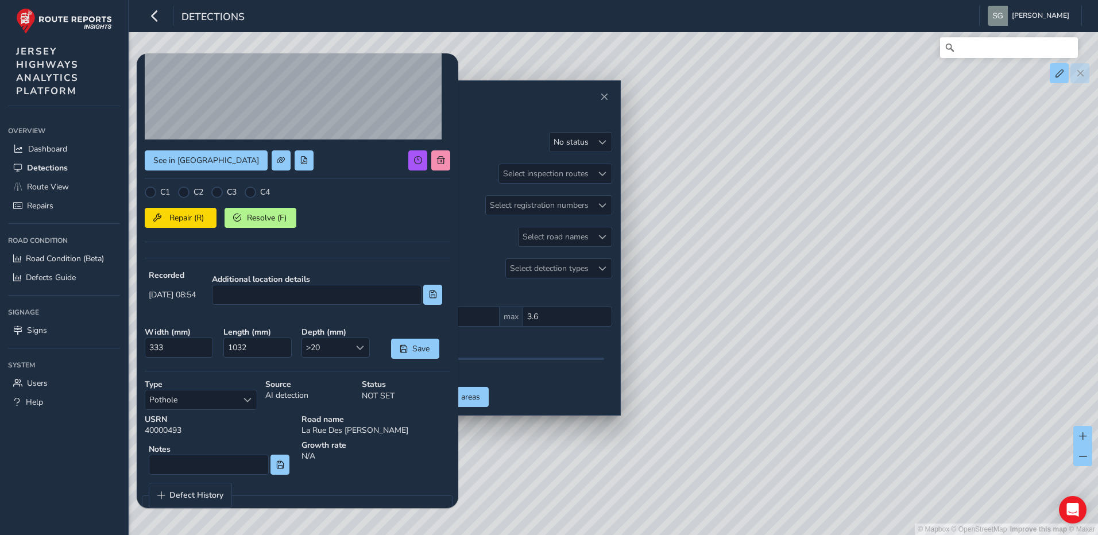
scroll to position [153, 0]
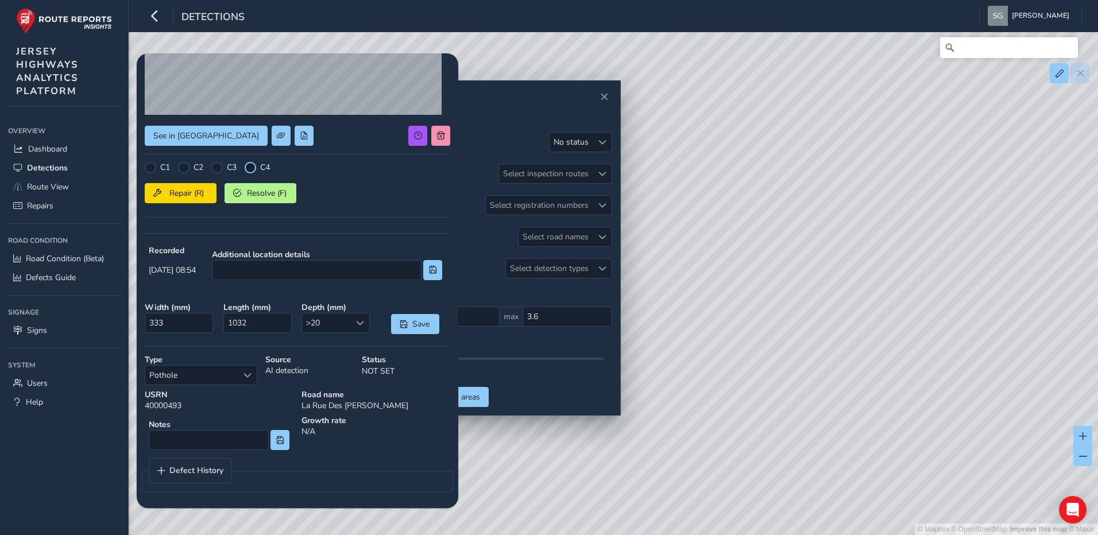
click at [253, 165] on div at bounding box center [250, 167] width 11 height 11
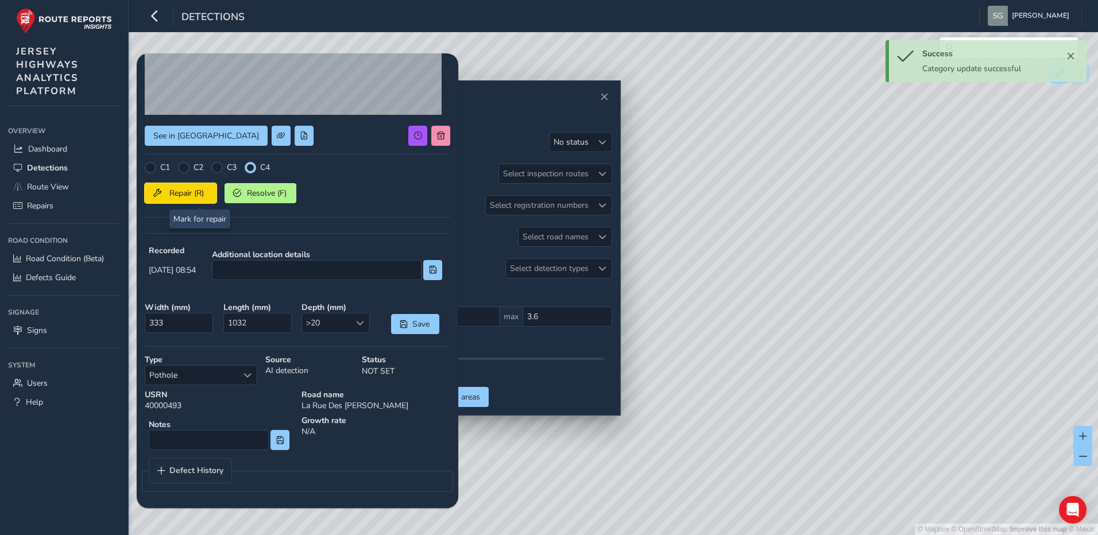
click at [197, 196] on span "Repair (R)" at bounding box center [186, 193] width 42 height 11
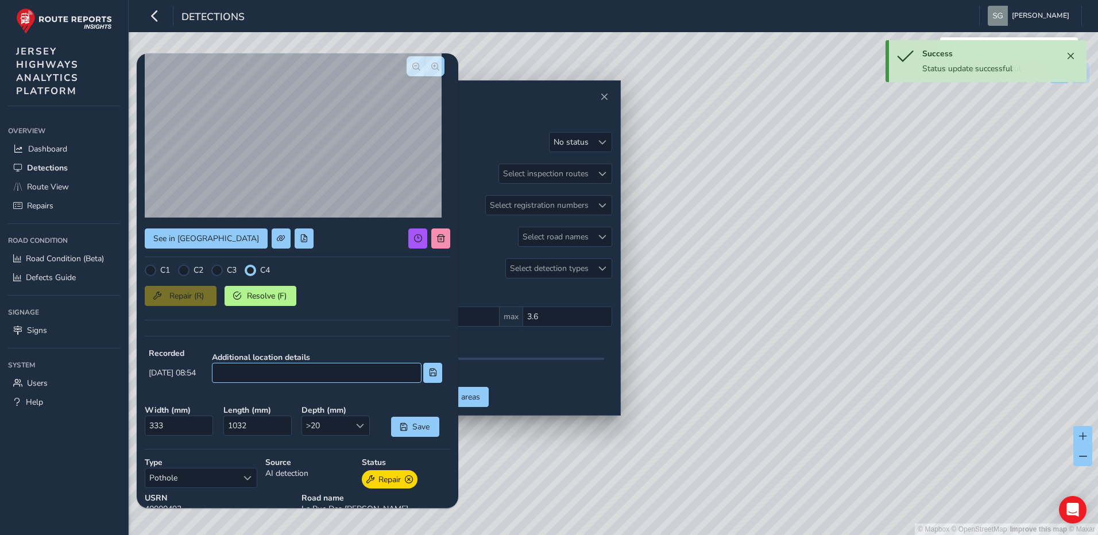
scroll to position [0, 0]
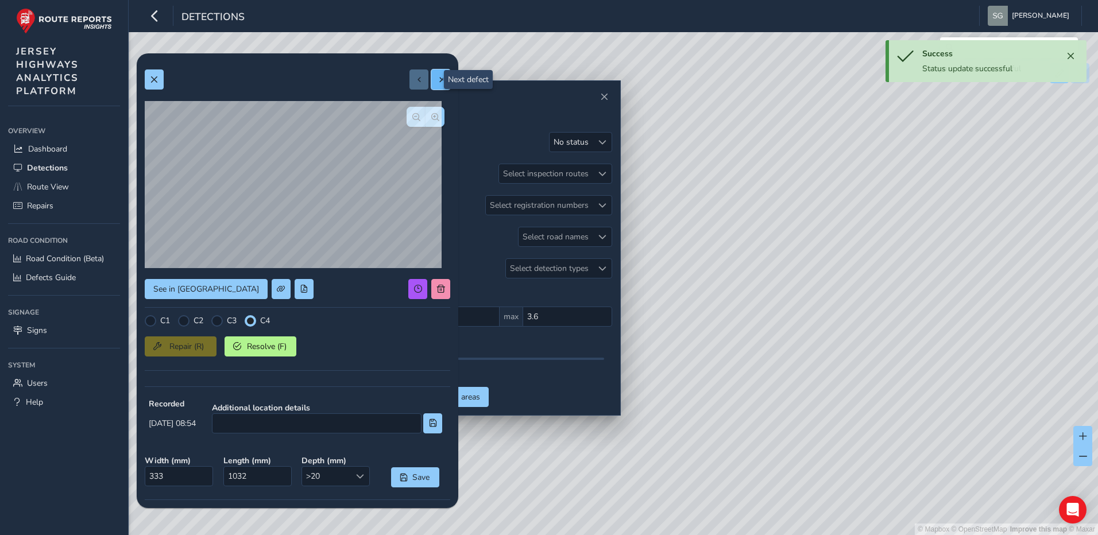
click at [437, 78] on span at bounding box center [441, 80] width 8 height 8
type input "714"
type input "2305"
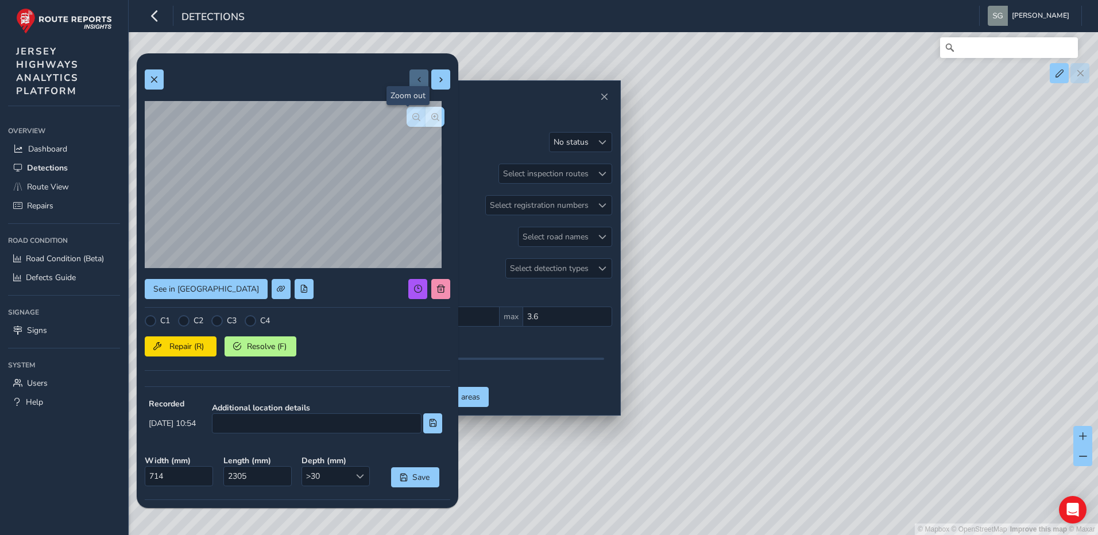
click at [412, 122] on button "button" at bounding box center [415, 117] width 19 height 20
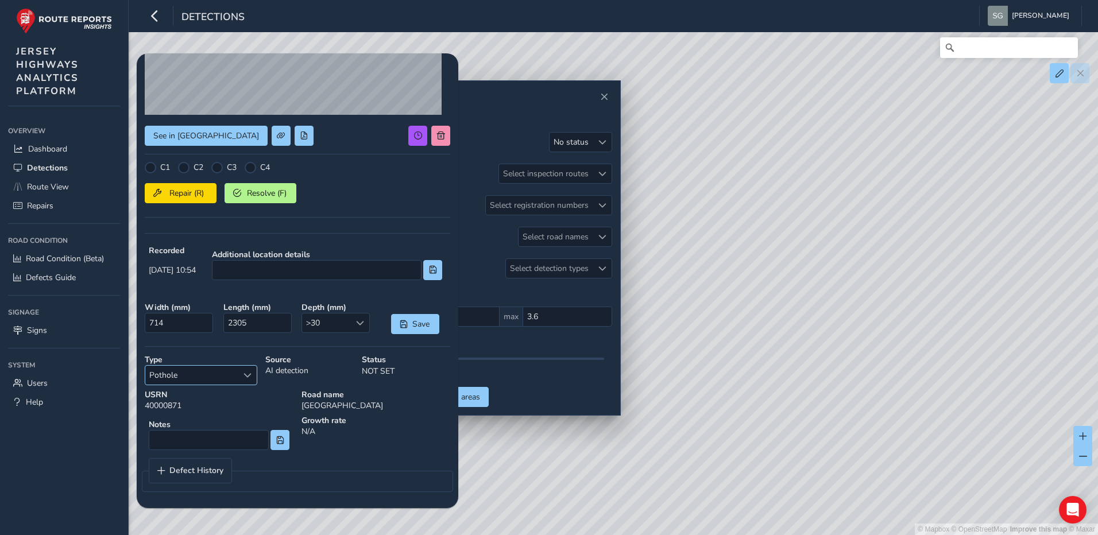
click at [254, 378] on div "Select a type" at bounding box center [247, 375] width 19 height 19
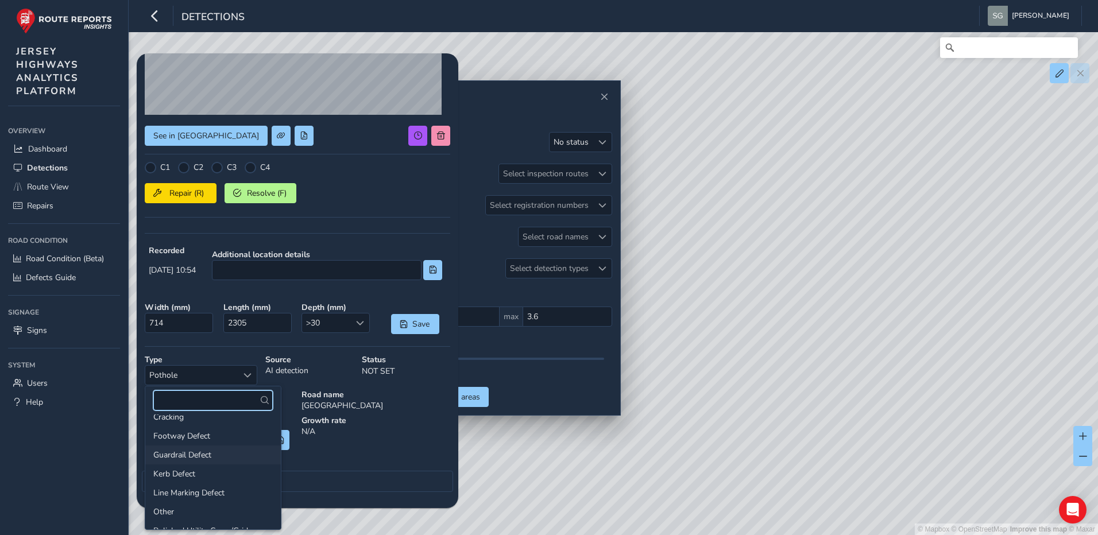
scroll to position [0, 0]
click at [228, 427] on li "Cracking" at bounding box center [212, 428] width 135 height 19
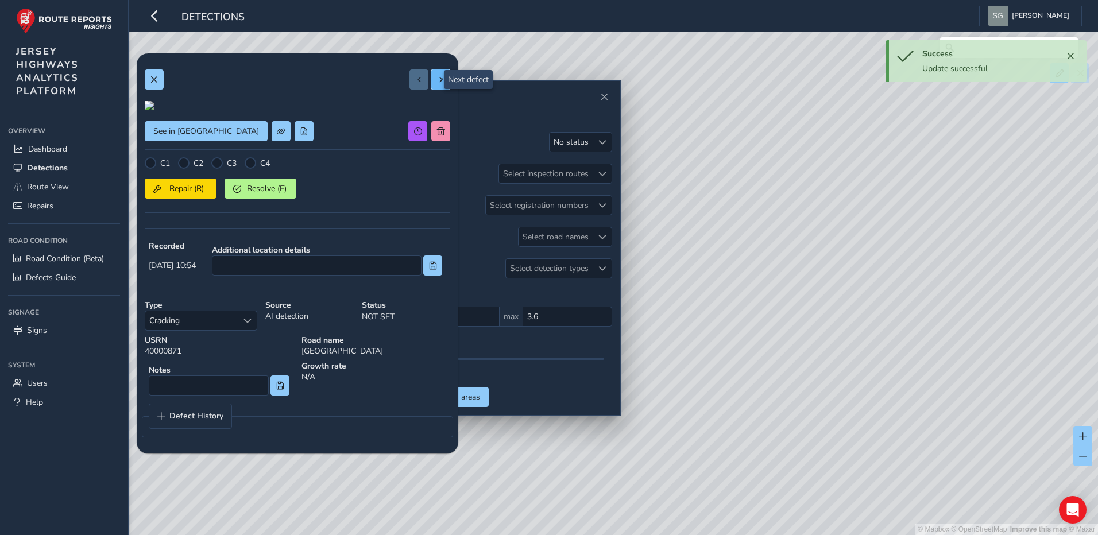
click at [437, 79] on span at bounding box center [441, 80] width 8 height 8
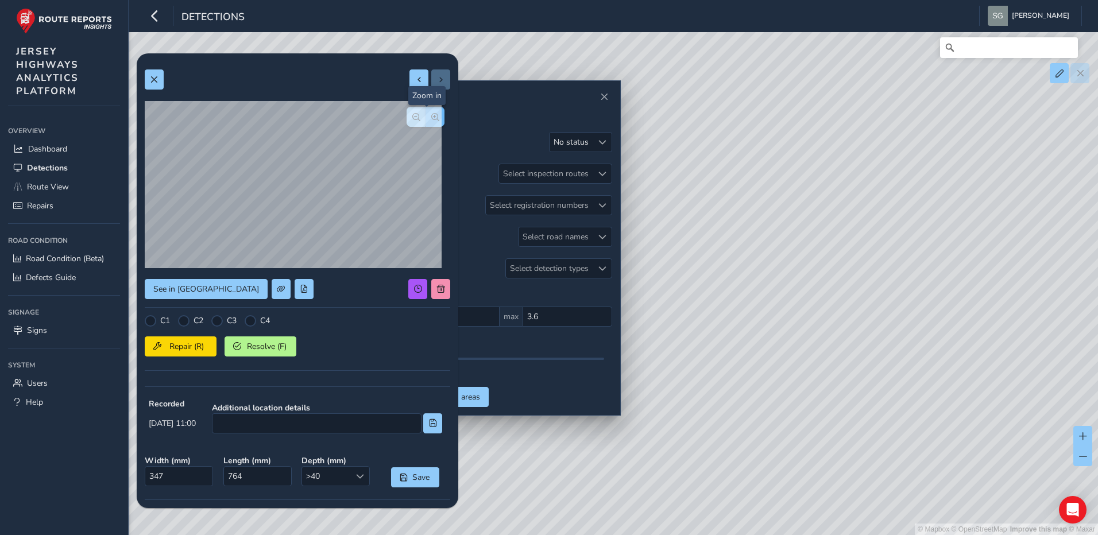
click at [431, 119] on span "button" at bounding box center [435, 117] width 8 height 8
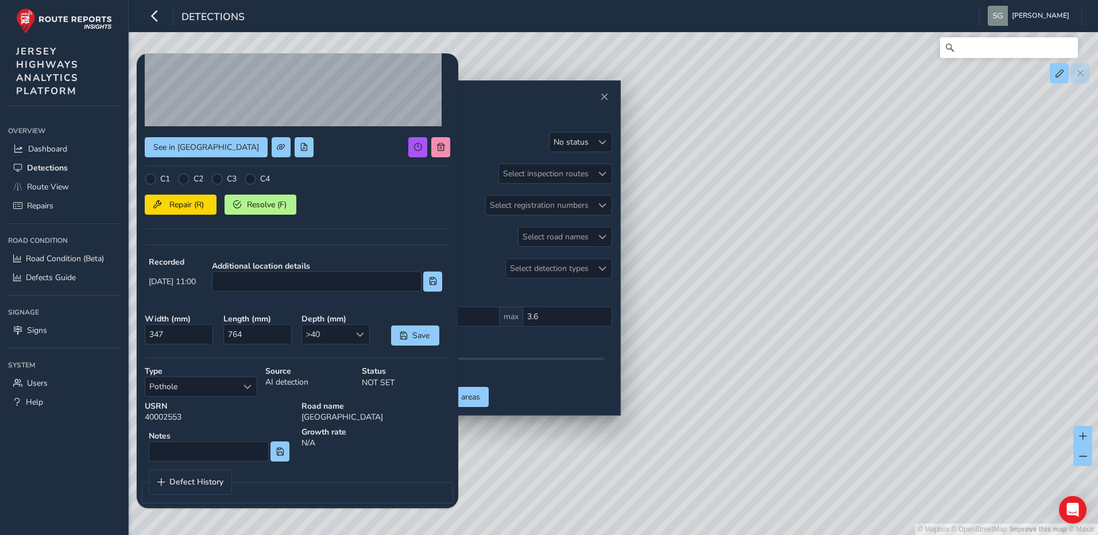
scroll to position [153, 0]
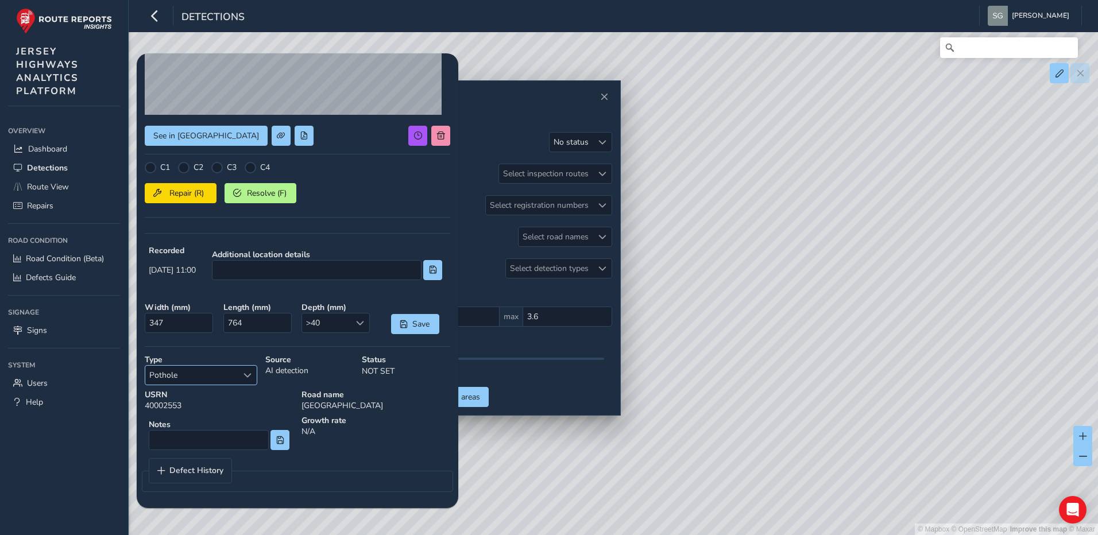
click at [253, 378] on div "Select a type" at bounding box center [247, 375] width 19 height 19
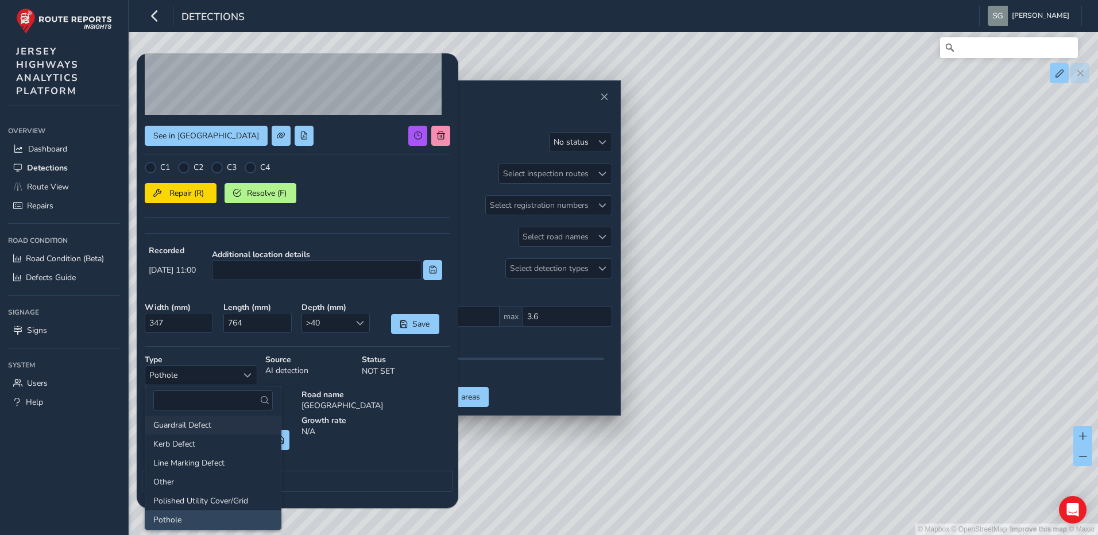
scroll to position [0, 0]
click at [227, 426] on li "Cracking" at bounding box center [212, 428] width 135 height 19
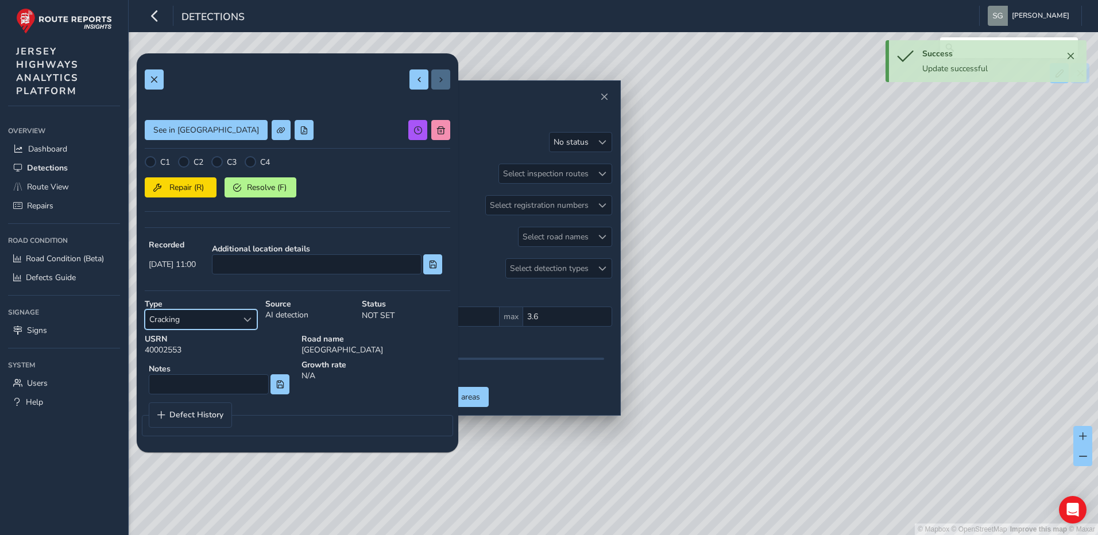
scroll to position [45, 0]
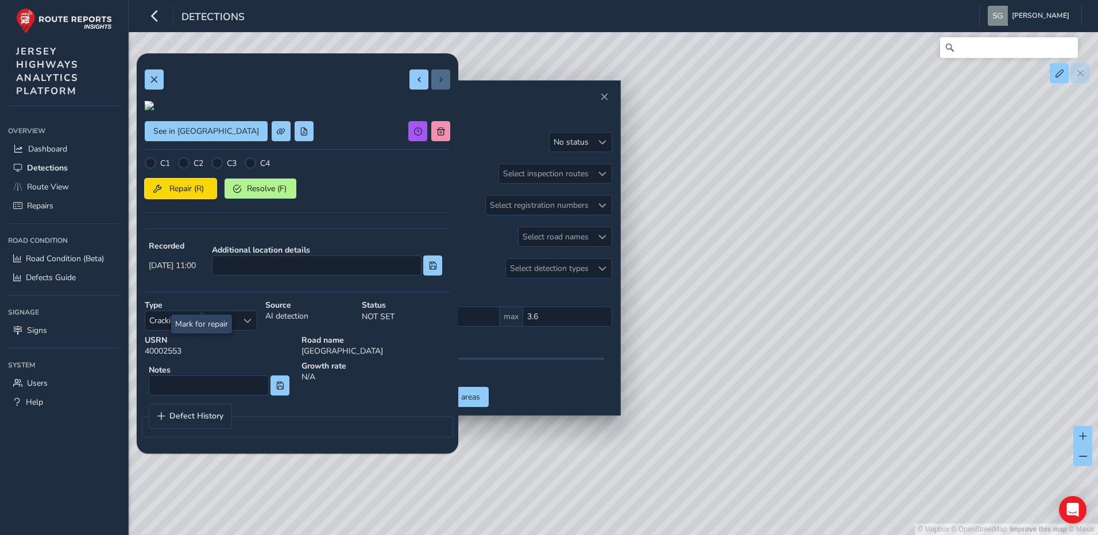
click at [199, 194] on span "Repair (R)" at bounding box center [186, 188] width 42 height 11
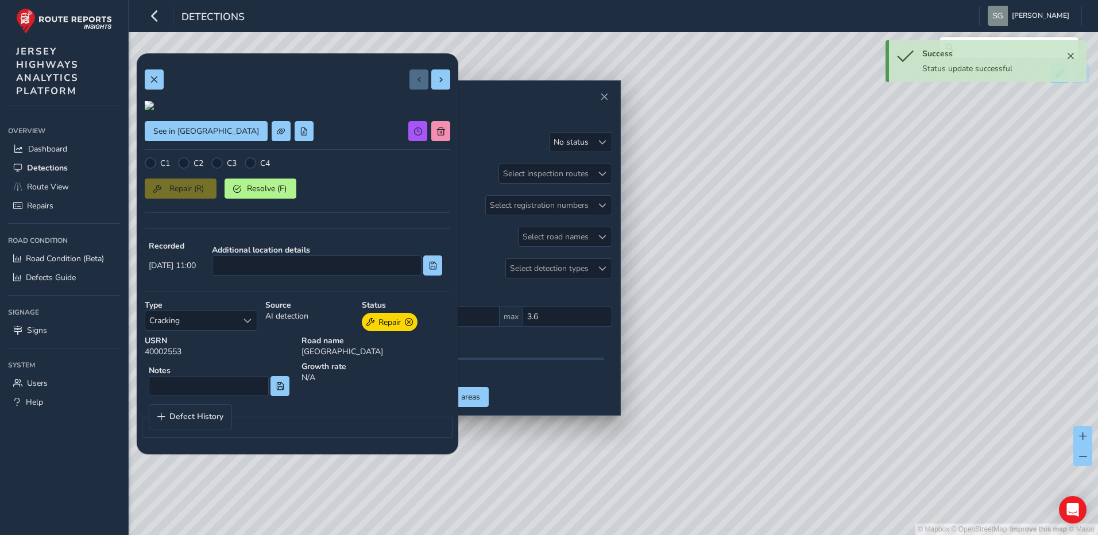
scroll to position [0, 0]
click at [431, 87] on button at bounding box center [440, 79] width 19 height 20
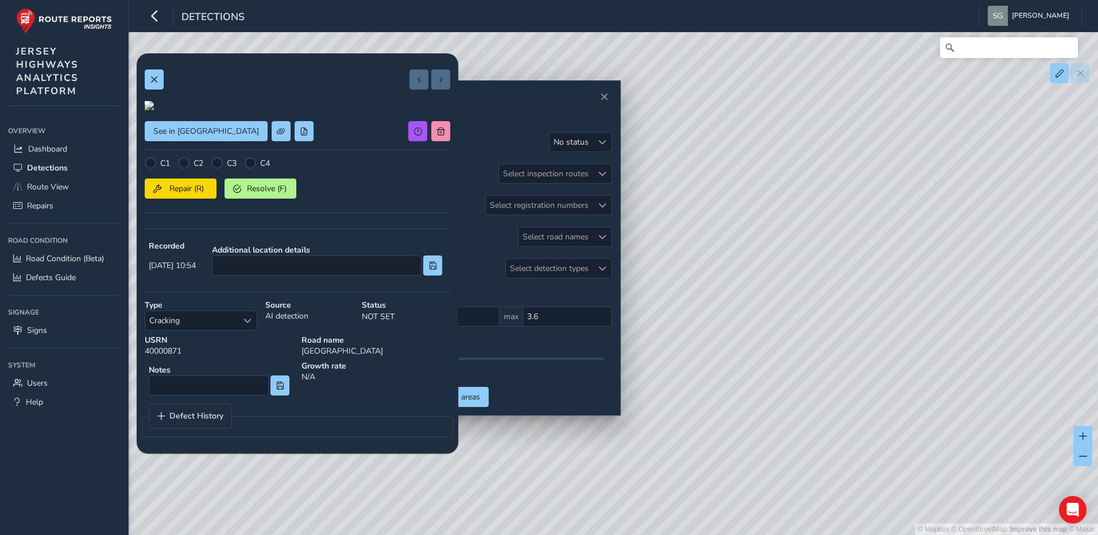
click at [428, 87] on div at bounding box center [429, 79] width 41 height 20
click at [160, 80] on button at bounding box center [154, 79] width 19 height 20
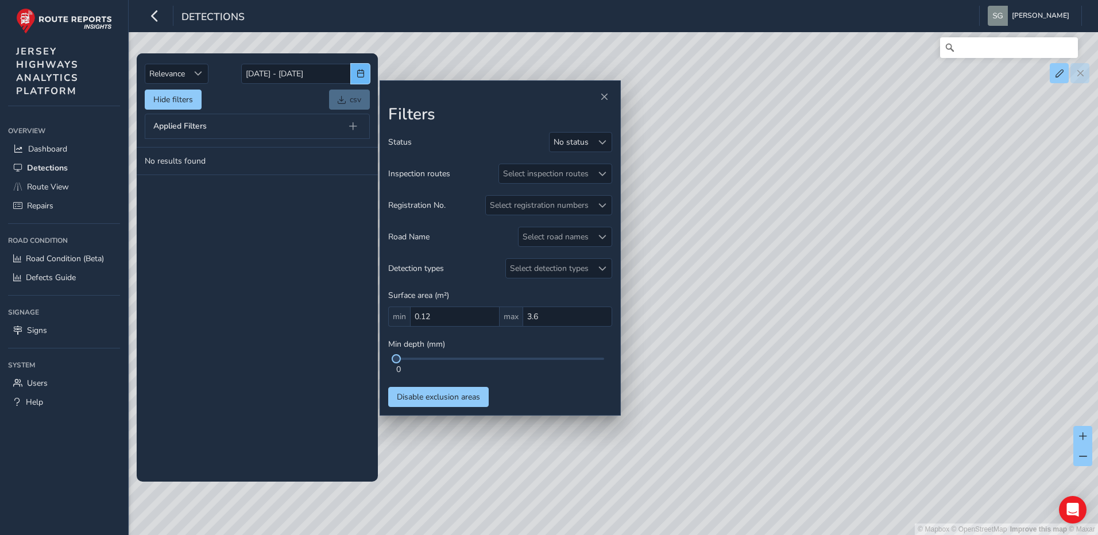
click at [361, 73] on span "button" at bounding box center [361, 73] width 8 height 8
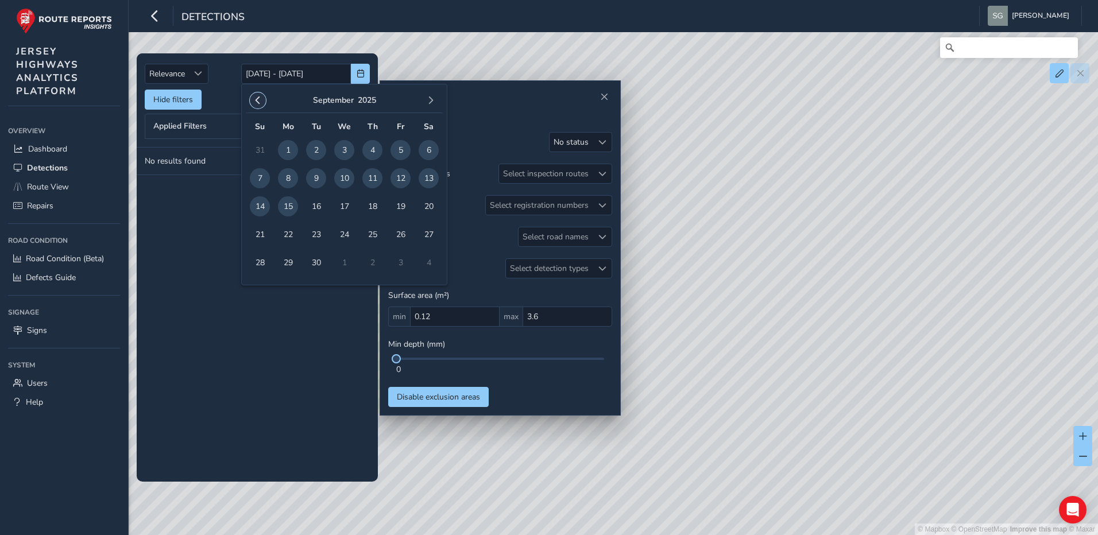
click at [259, 100] on span "button" at bounding box center [258, 100] width 8 height 8
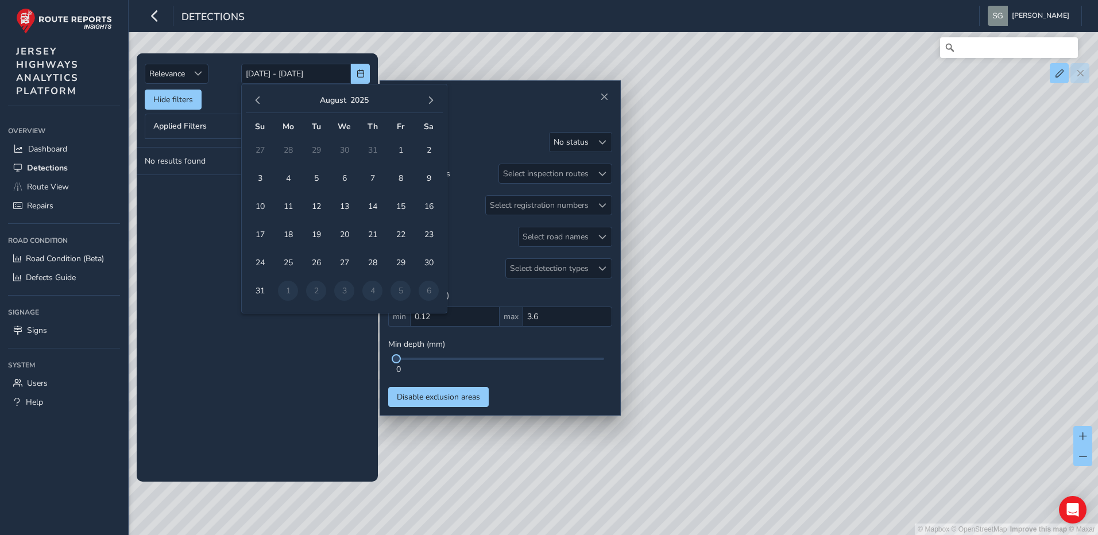
click at [259, 100] on span "button" at bounding box center [258, 100] width 8 height 8
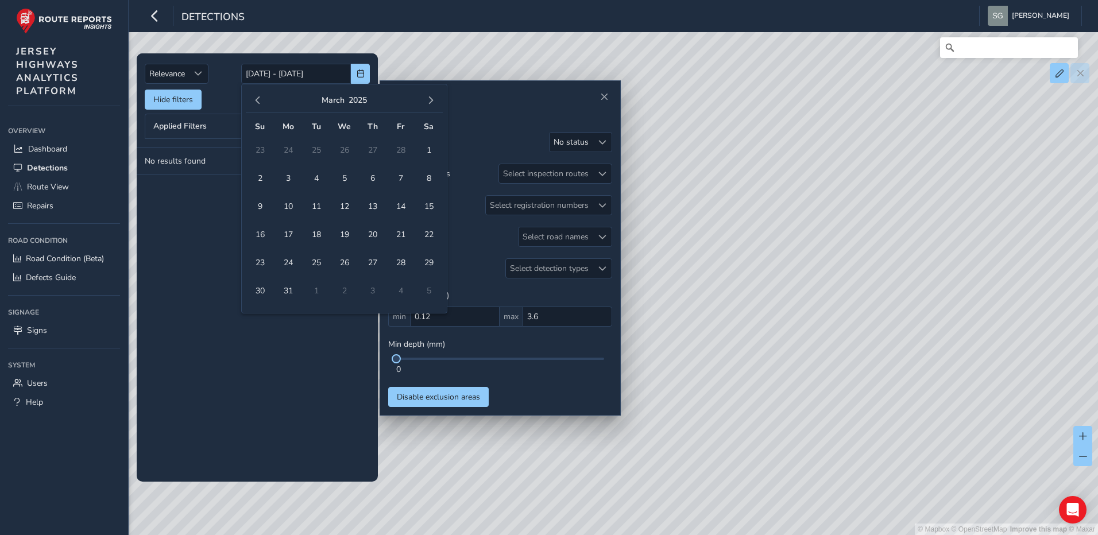
click at [259, 100] on span "button" at bounding box center [258, 100] width 8 height 8
click at [344, 152] on span "1" at bounding box center [344, 150] width 20 height 20
type input "[DATE]"
click at [430, 100] on span "button" at bounding box center [431, 100] width 8 height 8
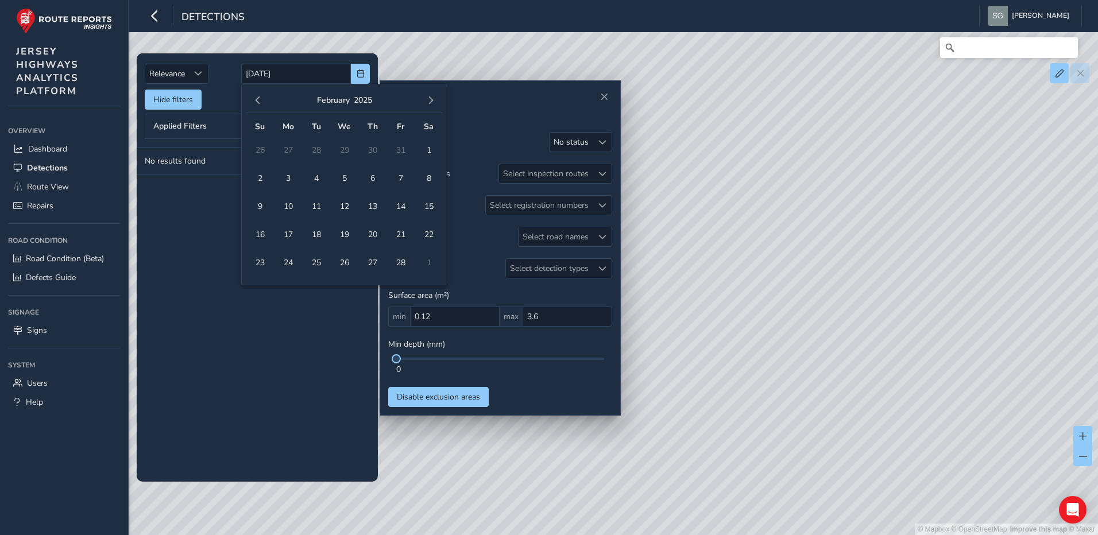
click at [430, 100] on span "button" at bounding box center [431, 100] width 8 height 8
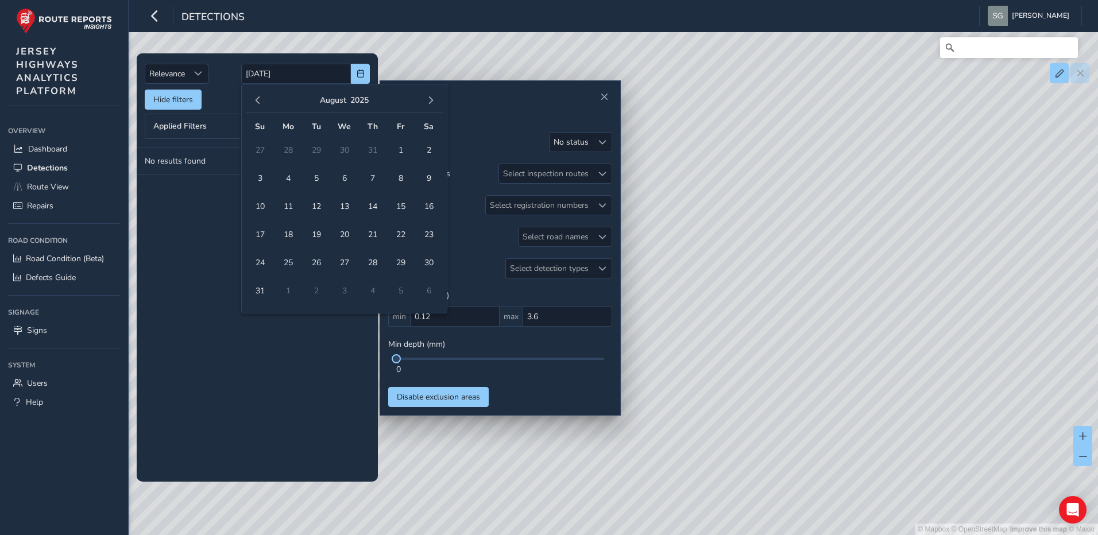
click at [430, 100] on span "button" at bounding box center [431, 100] width 8 height 8
click at [265, 206] on span "14" at bounding box center [260, 206] width 20 height 20
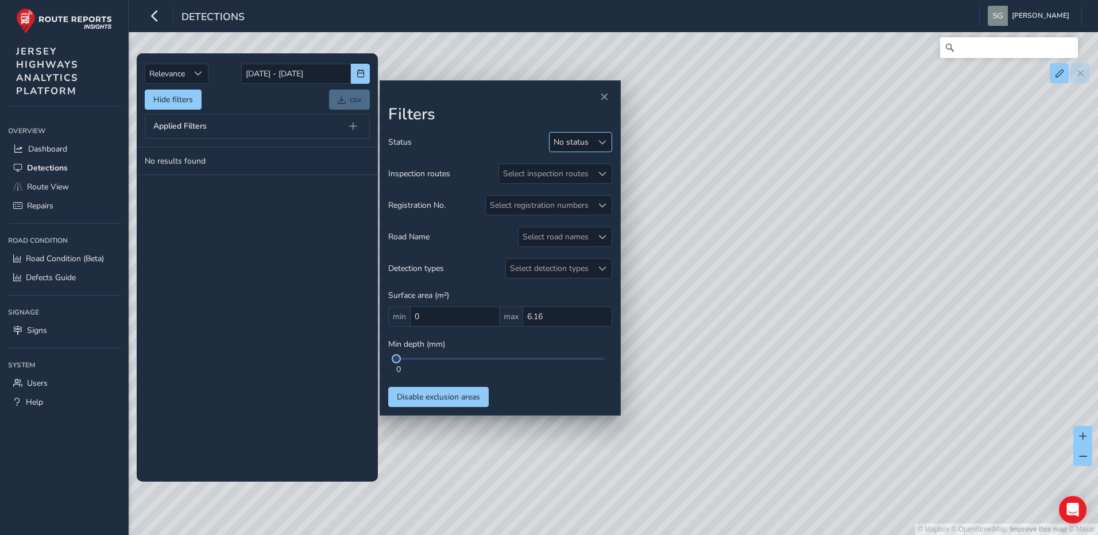
click at [610, 142] on div at bounding box center [601, 142] width 19 height 19
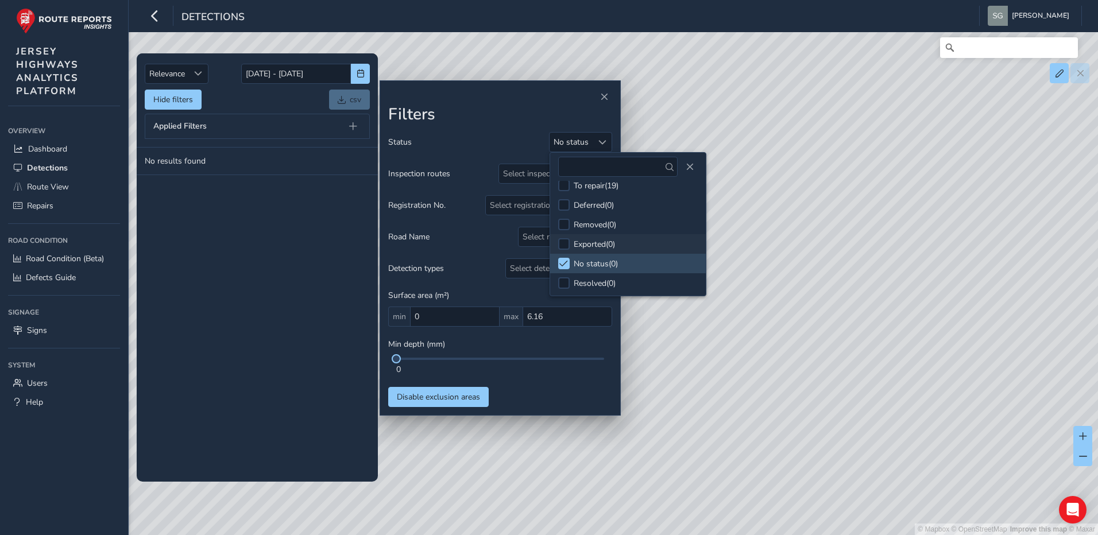
scroll to position [10, 0]
click at [567, 261] on span at bounding box center [563, 262] width 9 height 8
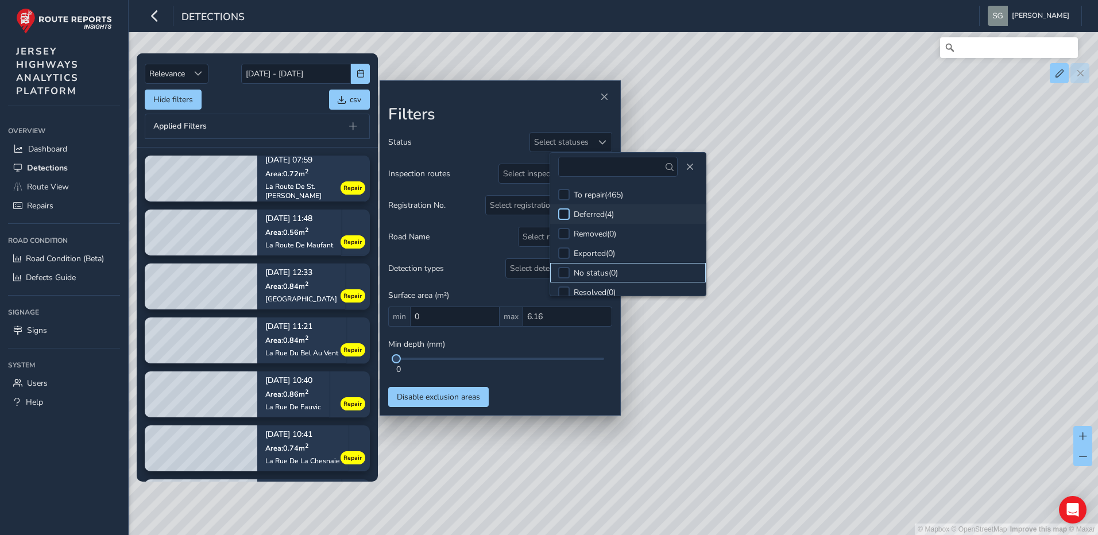
scroll to position [10, 0]
click at [685, 165] on span "Close" at bounding box center [689, 167] width 8 height 8
